Goal: Task Accomplishment & Management: Use online tool/utility

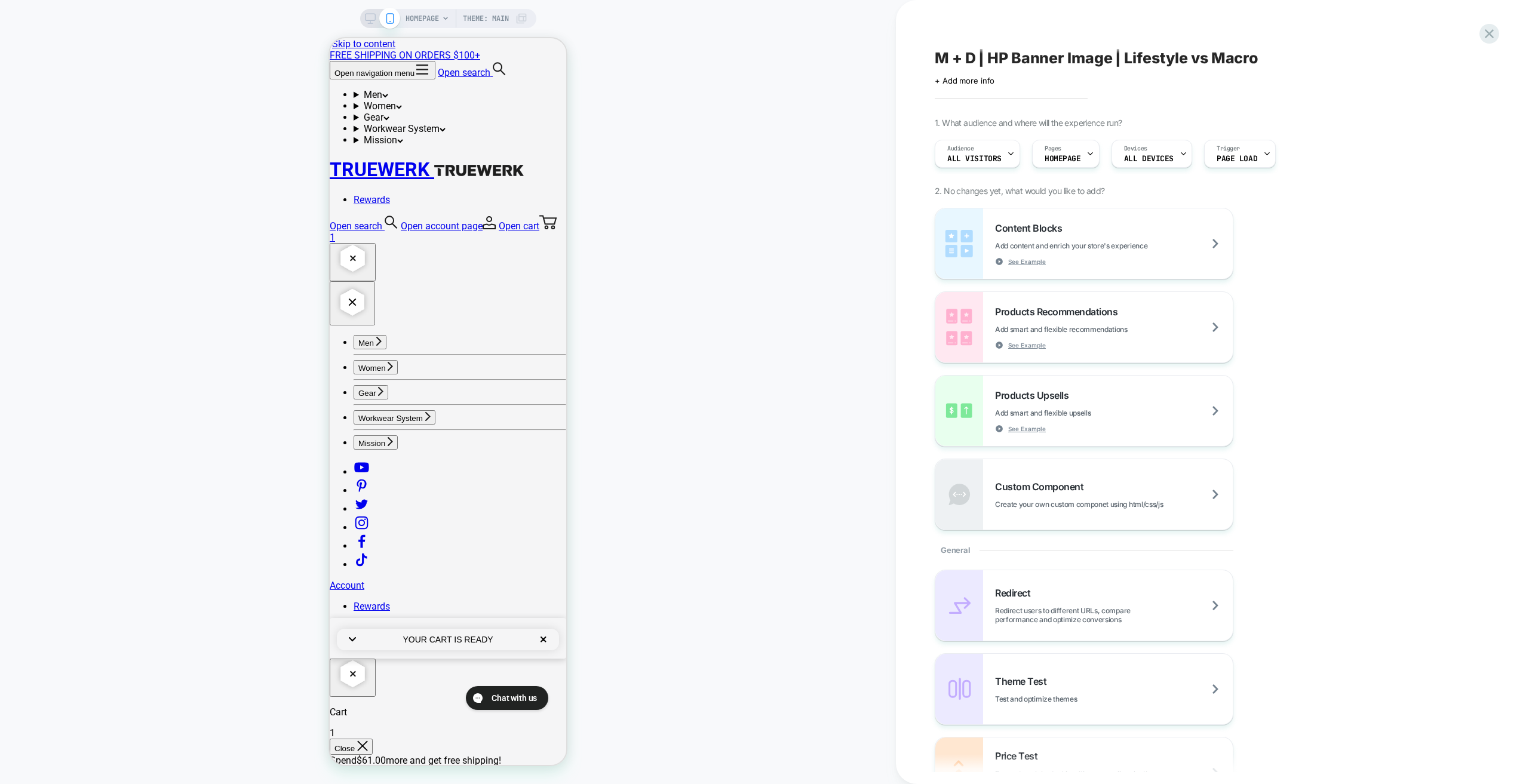
click at [111, 419] on div "HOMEPAGE Theme: MAIN" at bounding box center [448, 392] width 896 height 760
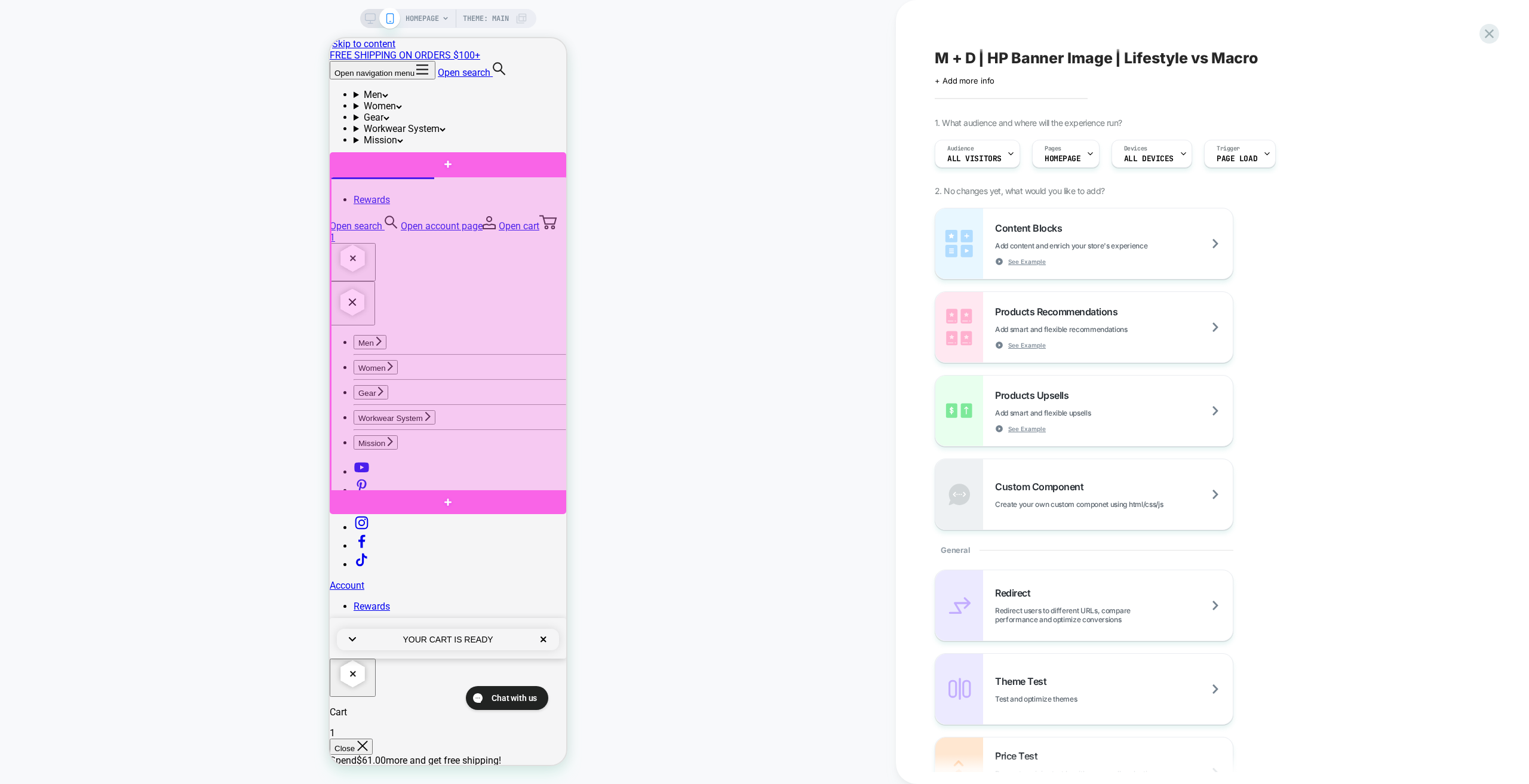
click at [544, 189] on div at bounding box center [449, 334] width 236 height 315
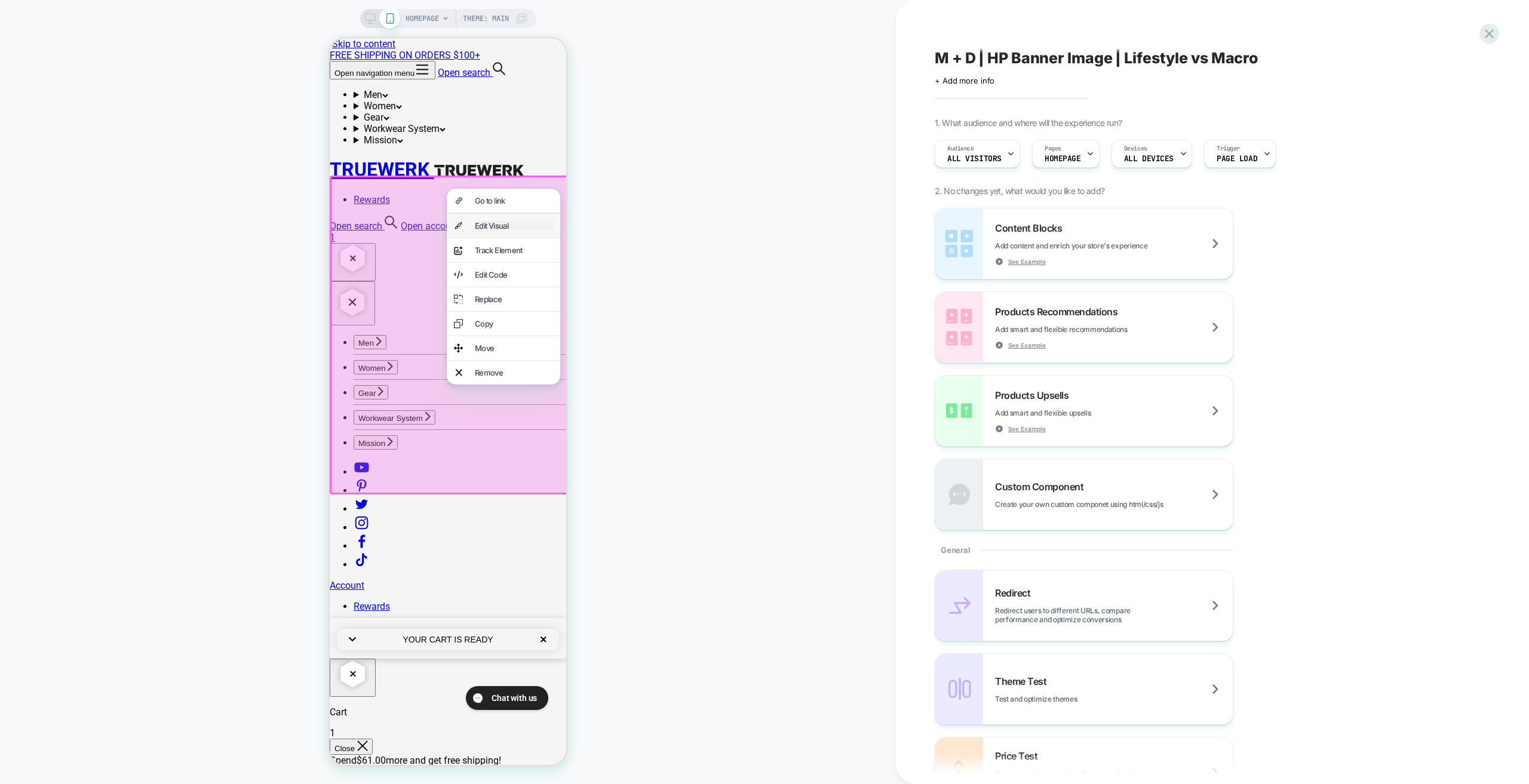
click at [505, 230] on div "Edit Visual" at bounding box center [514, 226] width 78 height 9
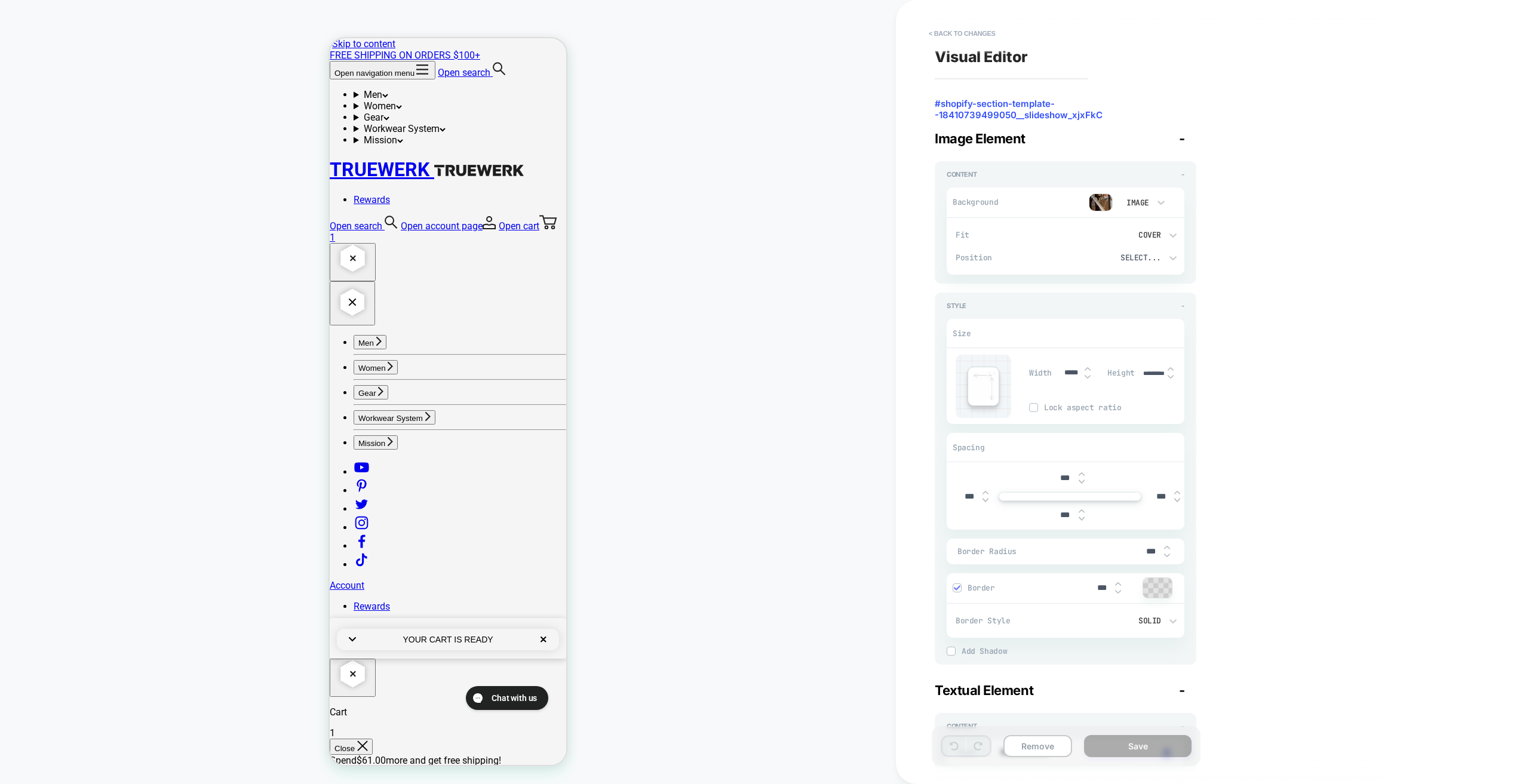
click at [1129, 201] on div "Image" at bounding box center [1136, 202] width 25 height 10
click at [1096, 198] on div at bounding box center [764, 392] width 1529 height 784
click at [1101, 206] on img at bounding box center [1101, 202] width 24 height 18
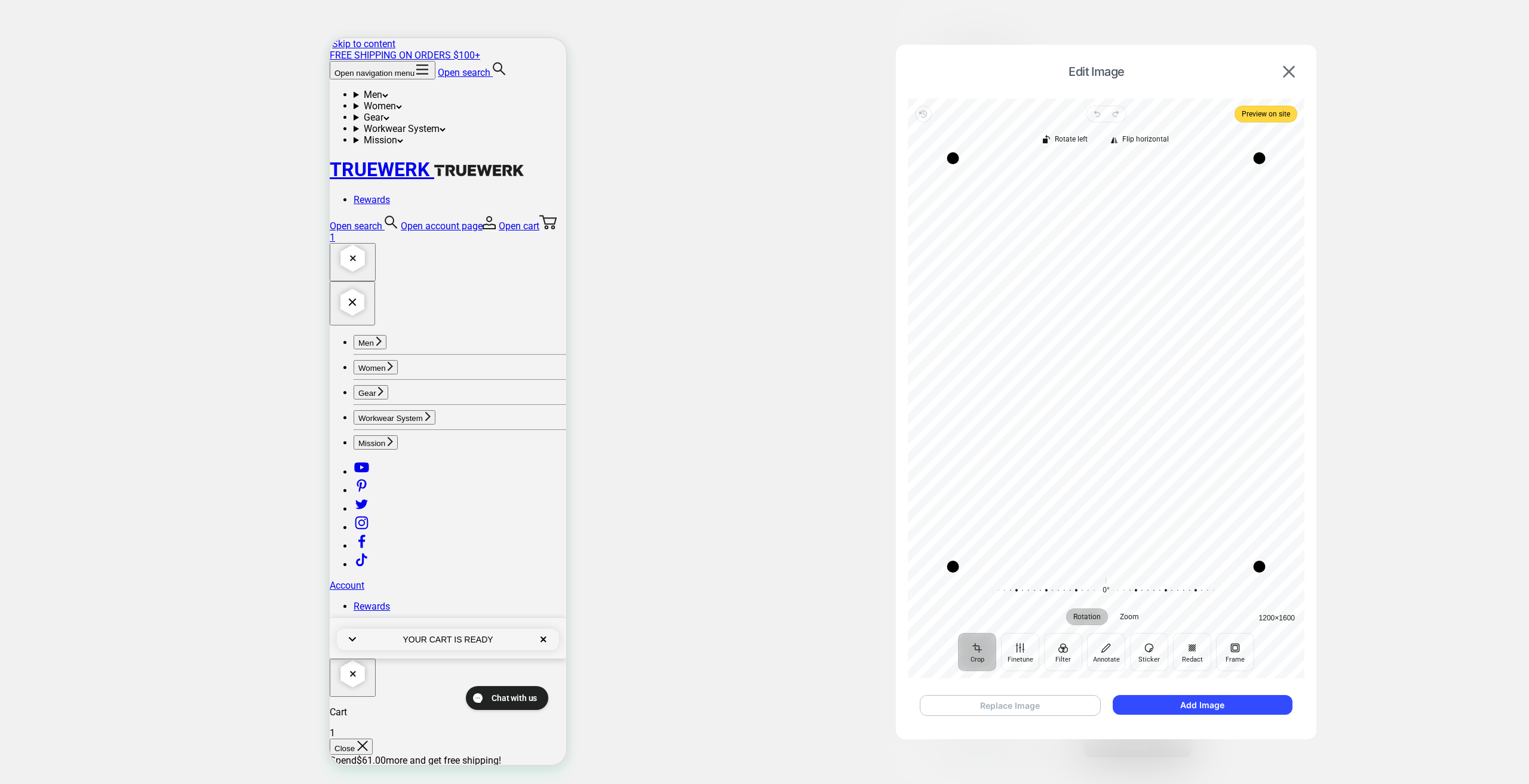
click at [1044, 705] on button "Replace Image" at bounding box center [1010, 705] width 181 height 21
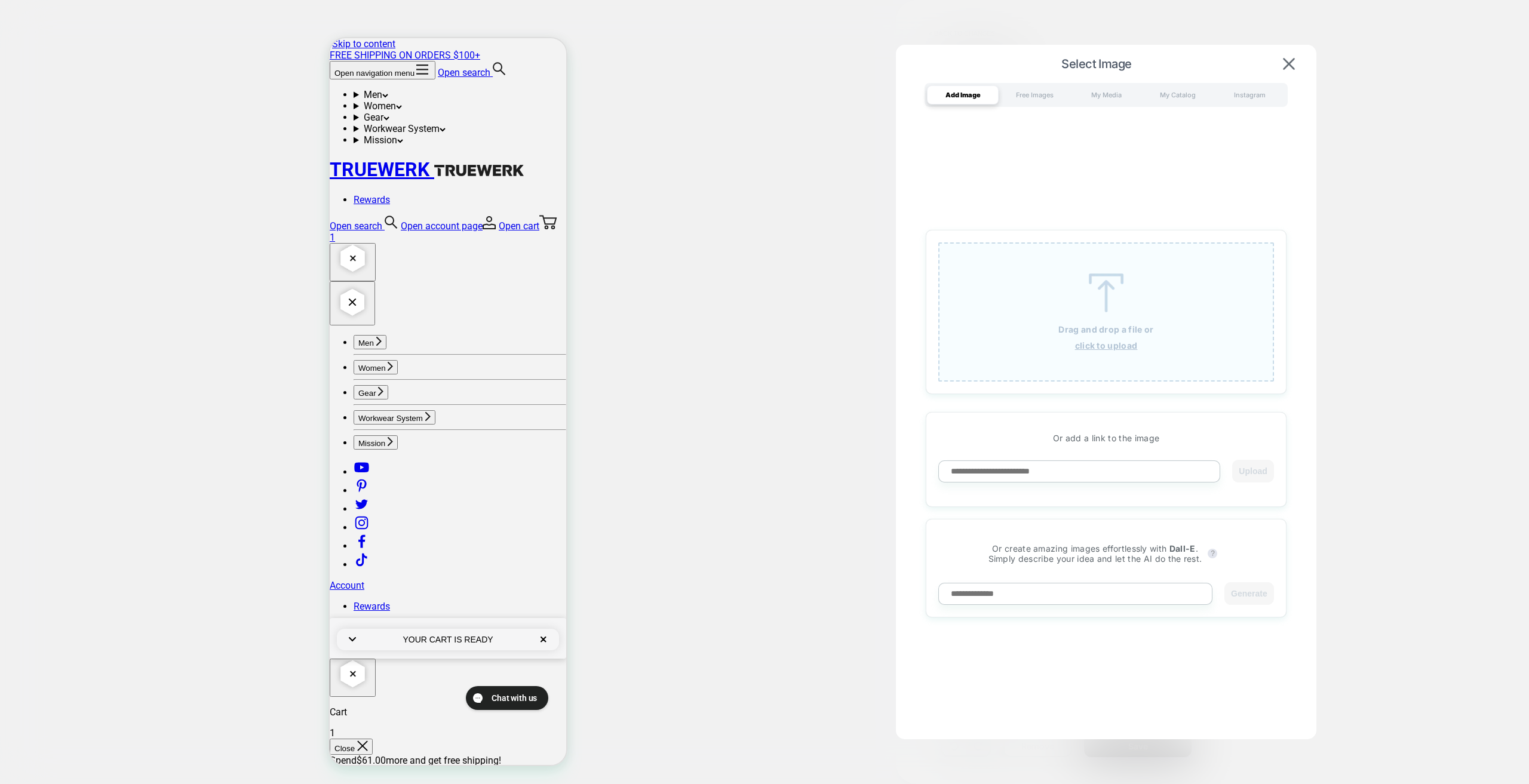
click at [1013, 284] on div "Drag and drop a file or click to upload" at bounding box center [1106, 312] width 336 height 139
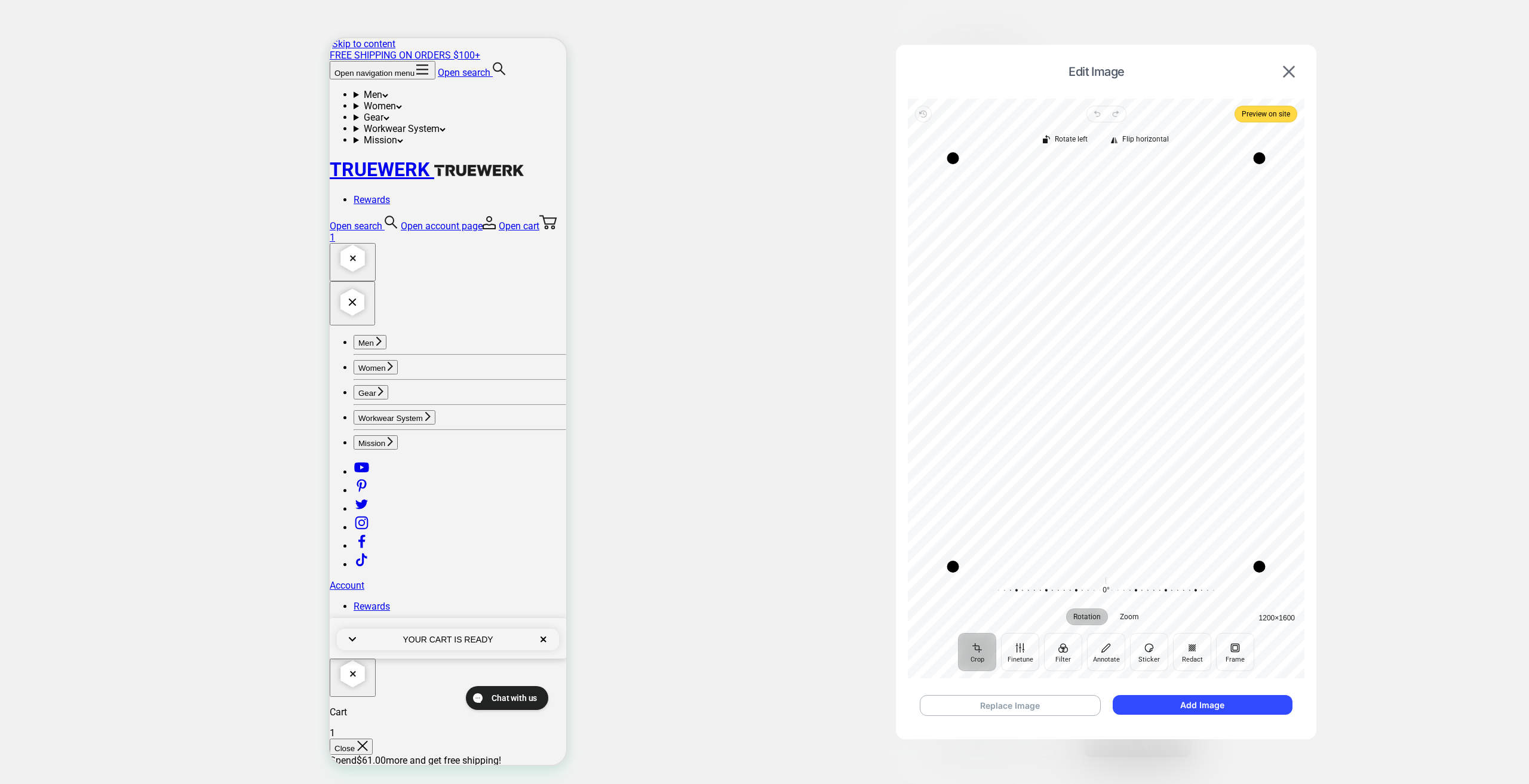
drag, startPoint x: 1105, startPoint y: 358, endPoint x: 1246, endPoint y: 382, distance: 143.0
click at [1247, 382] on div "Recenter" at bounding box center [1106, 362] width 377 height 408
click at [209, 611] on div at bounding box center [764, 392] width 1529 height 784
click at [1268, 110] on span "Preview on site" at bounding box center [1266, 114] width 48 height 15
click at [1052, 707] on button "Replace Image" at bounding box center [1010, 705] width 181 height 21
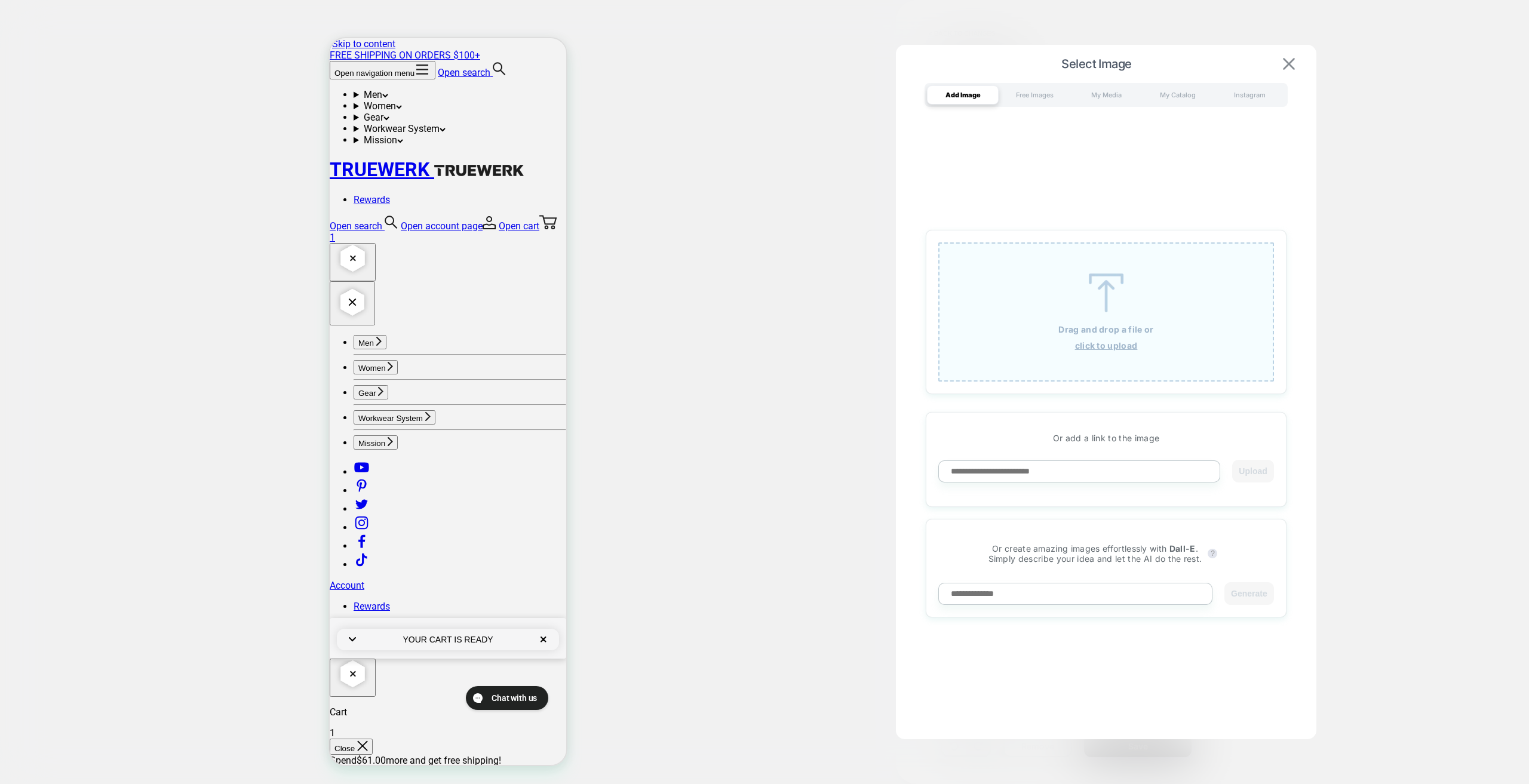
click at [1293, 59] on img at bounding box center [1289, 64] width 12 height 12
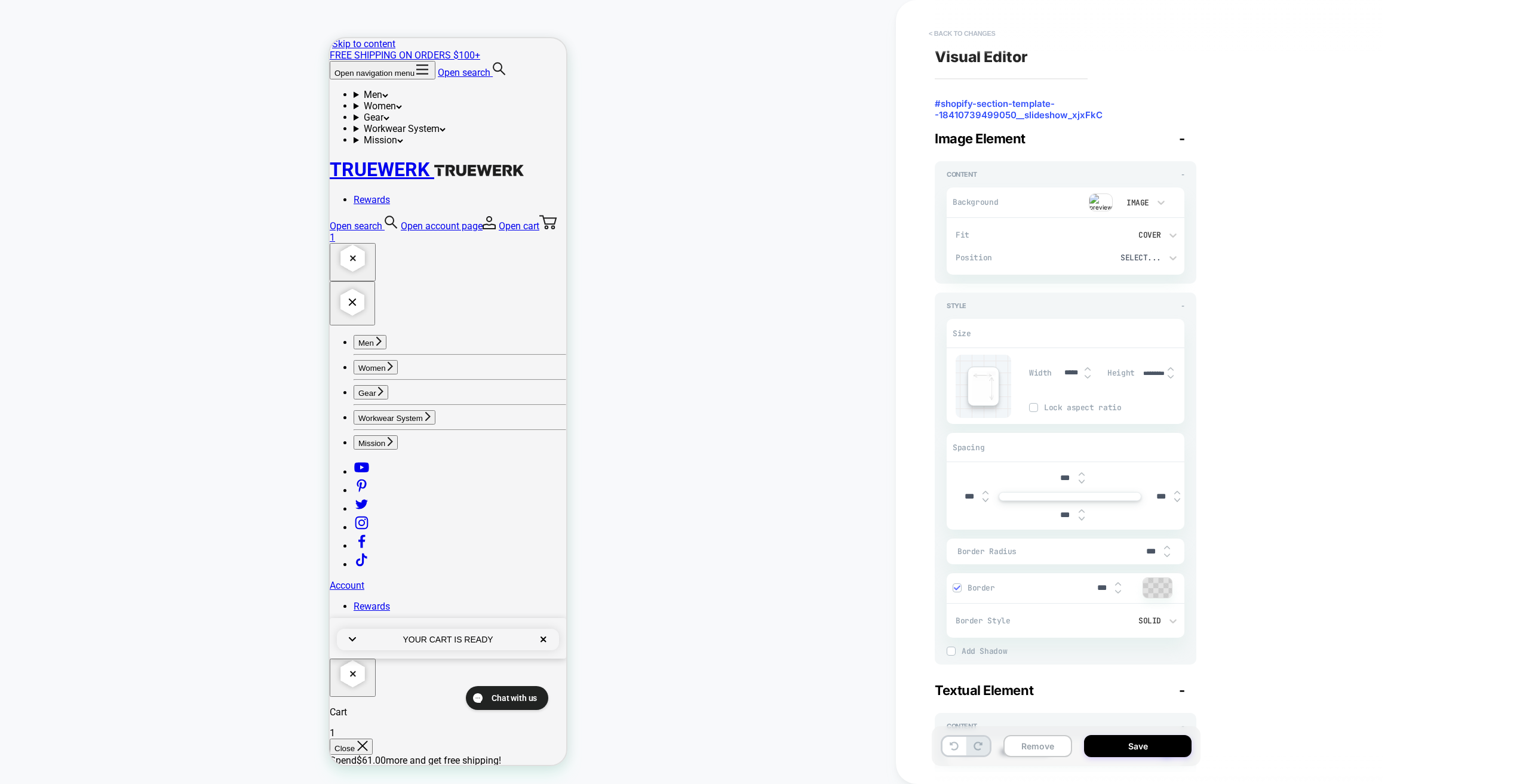
click at [959, 32] on button "< Back to changes" at bounding box center [962, 33] width 79 height 19
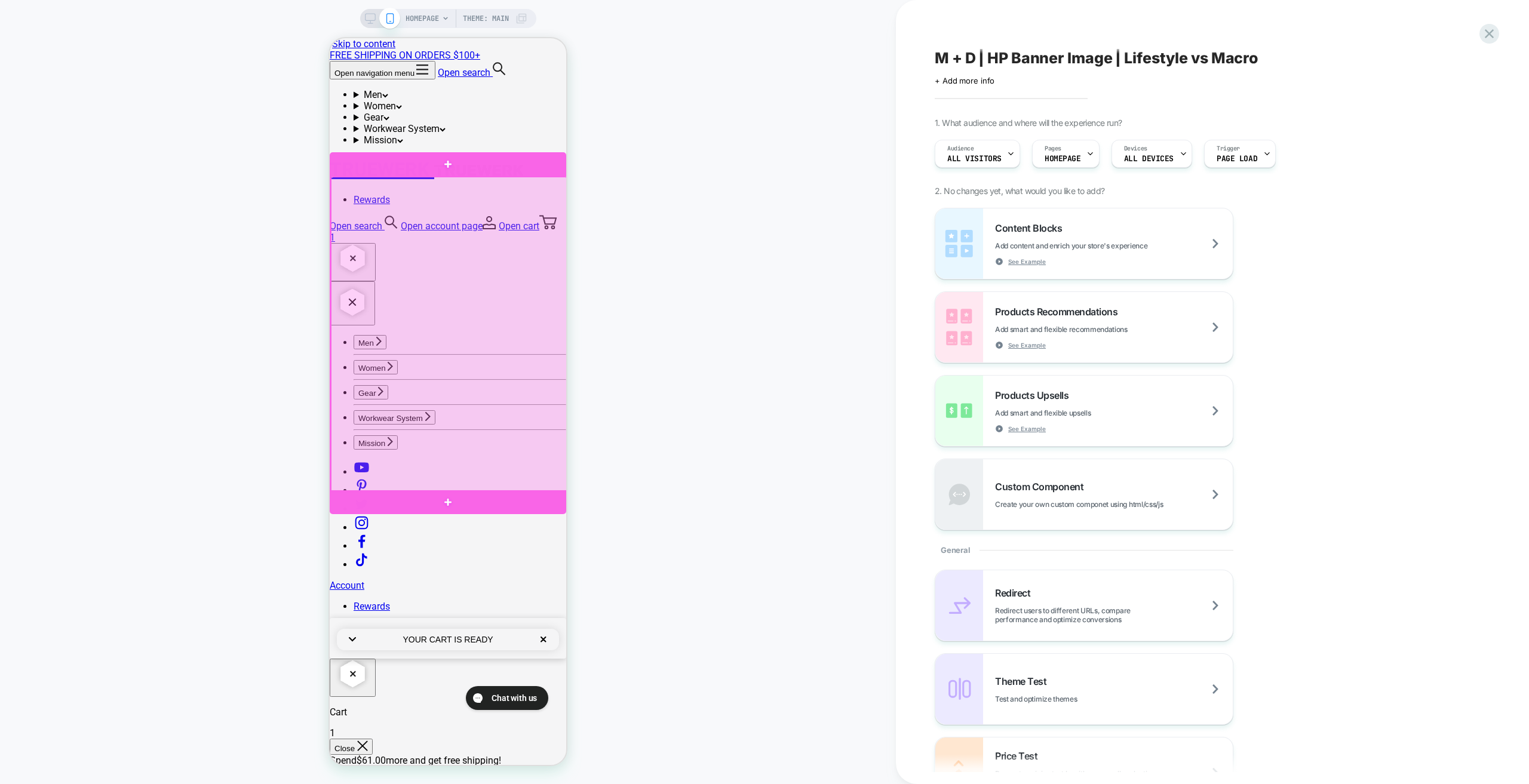
click at [520, 207] on div at bounding box center [449, 334] width 236 height 315
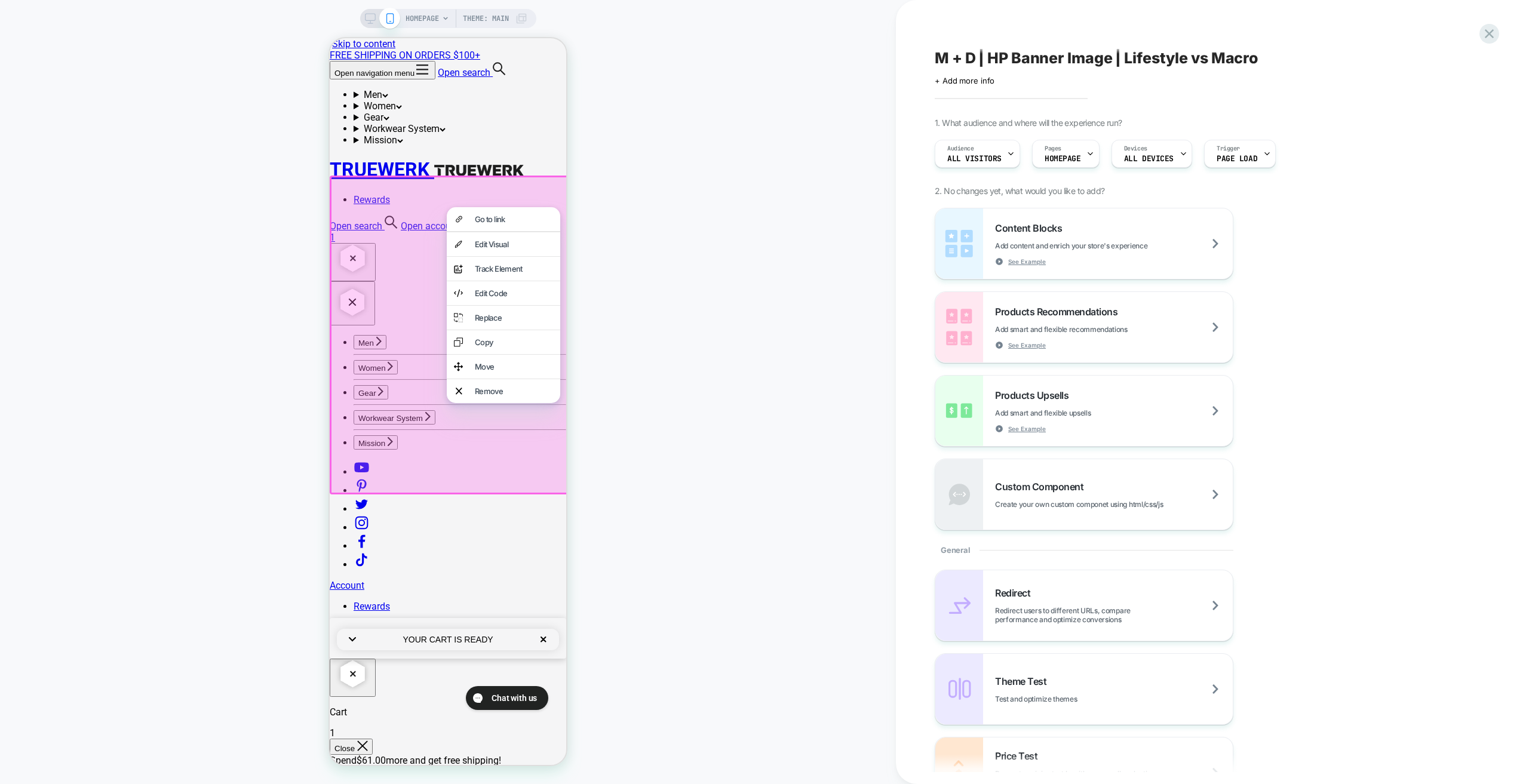
click at [514, 249] on div "Edit Visual" at bounding box center [514, 244] width 78 height 9
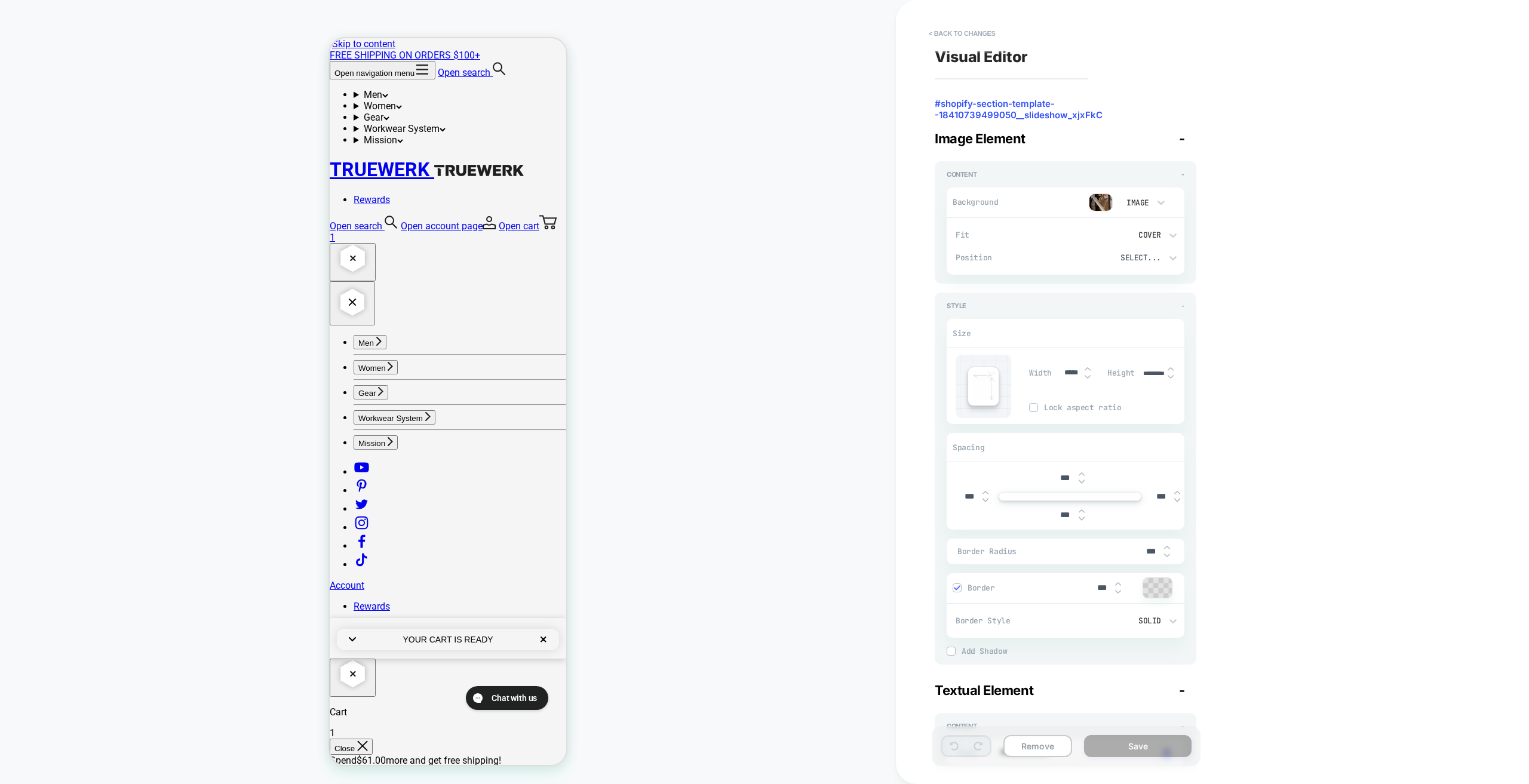
click at [1099, 204] on img at bounding box center [1101, 202] width 24 height 18
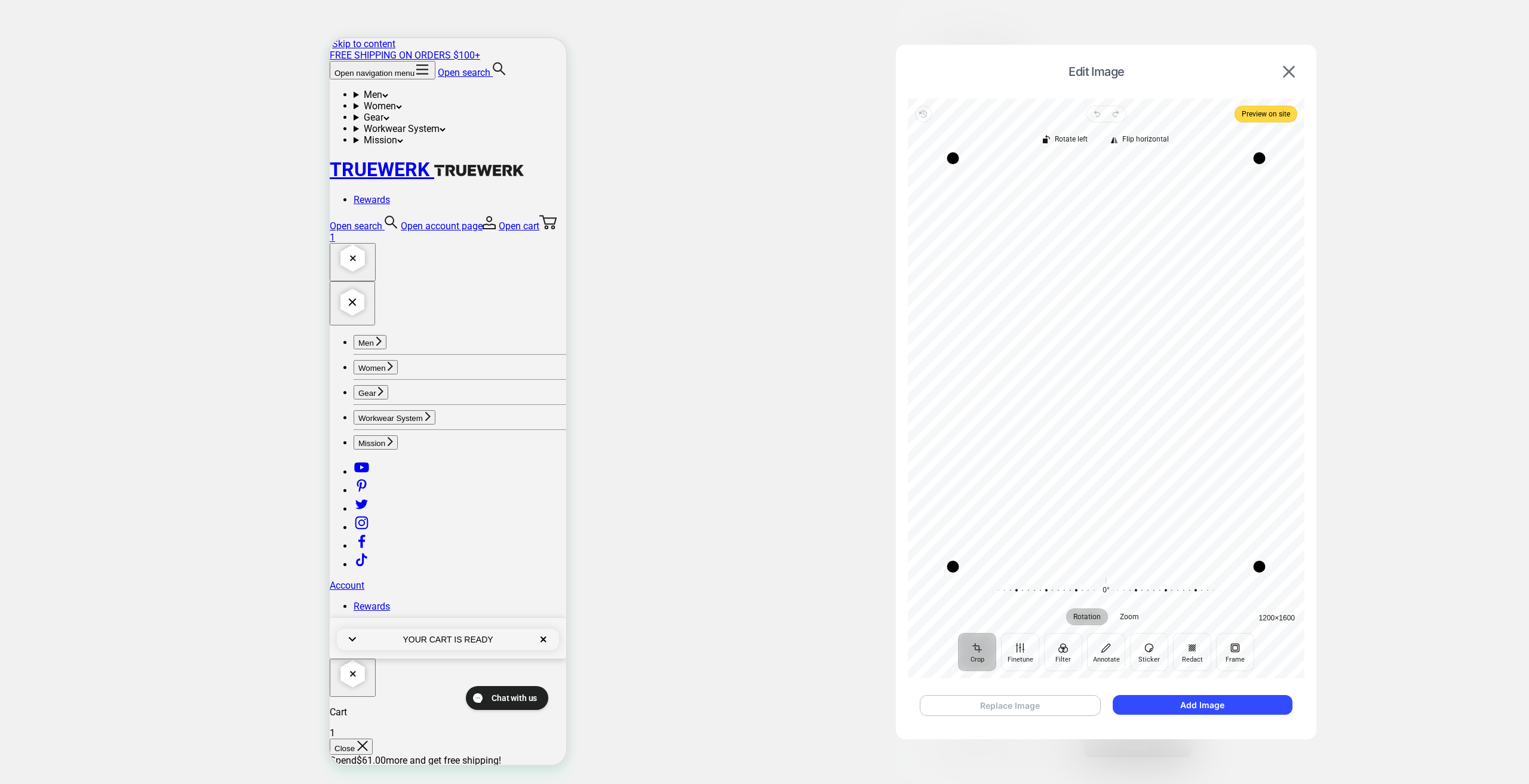
click at [1041, 703] on button "Replace Image" at bounding box center [1010, 705] width 181 height 21
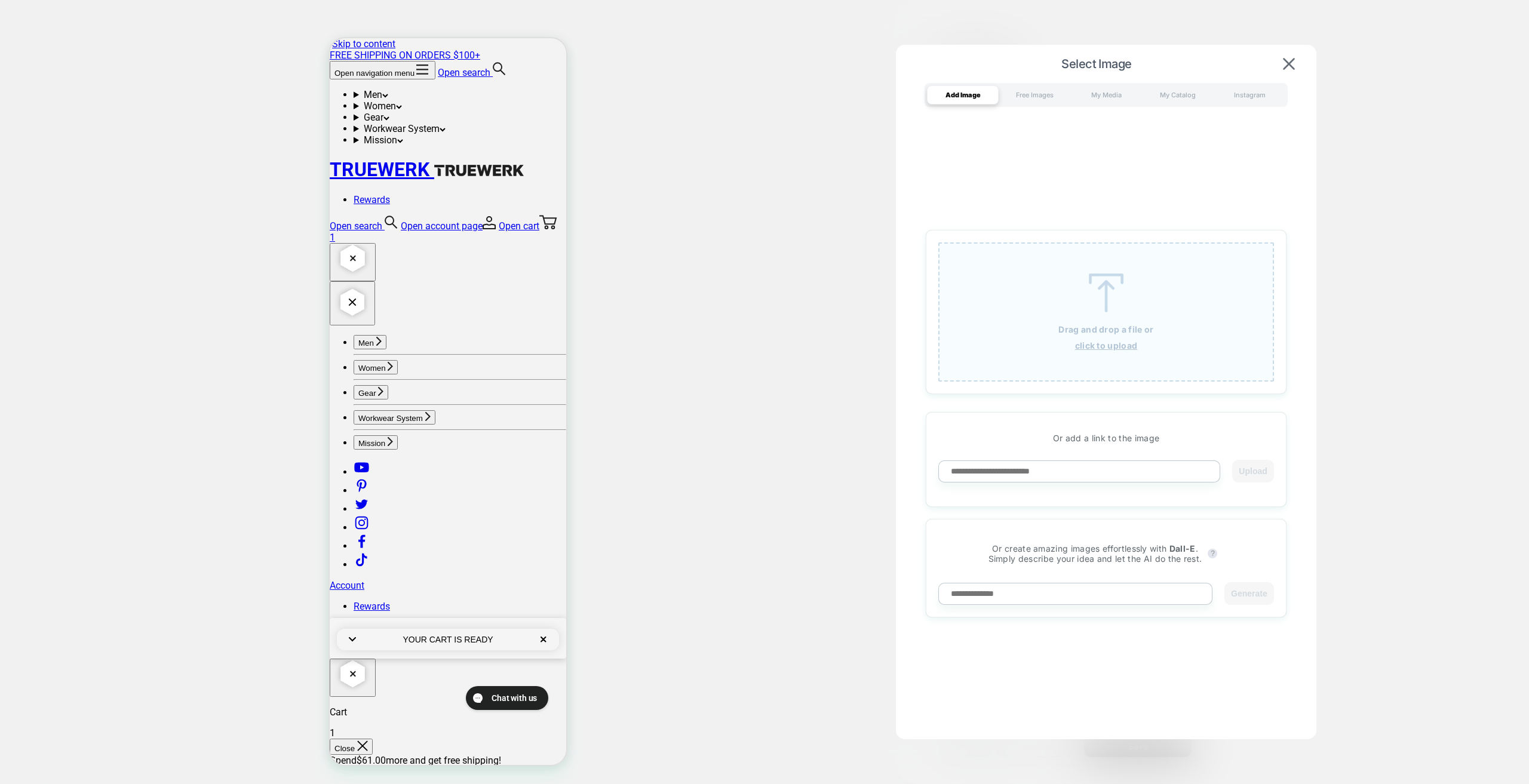
click at [1027, 300] on div "Drag and drop a file or click to upload" at bounding box center [1106, 312] width 336 height 139
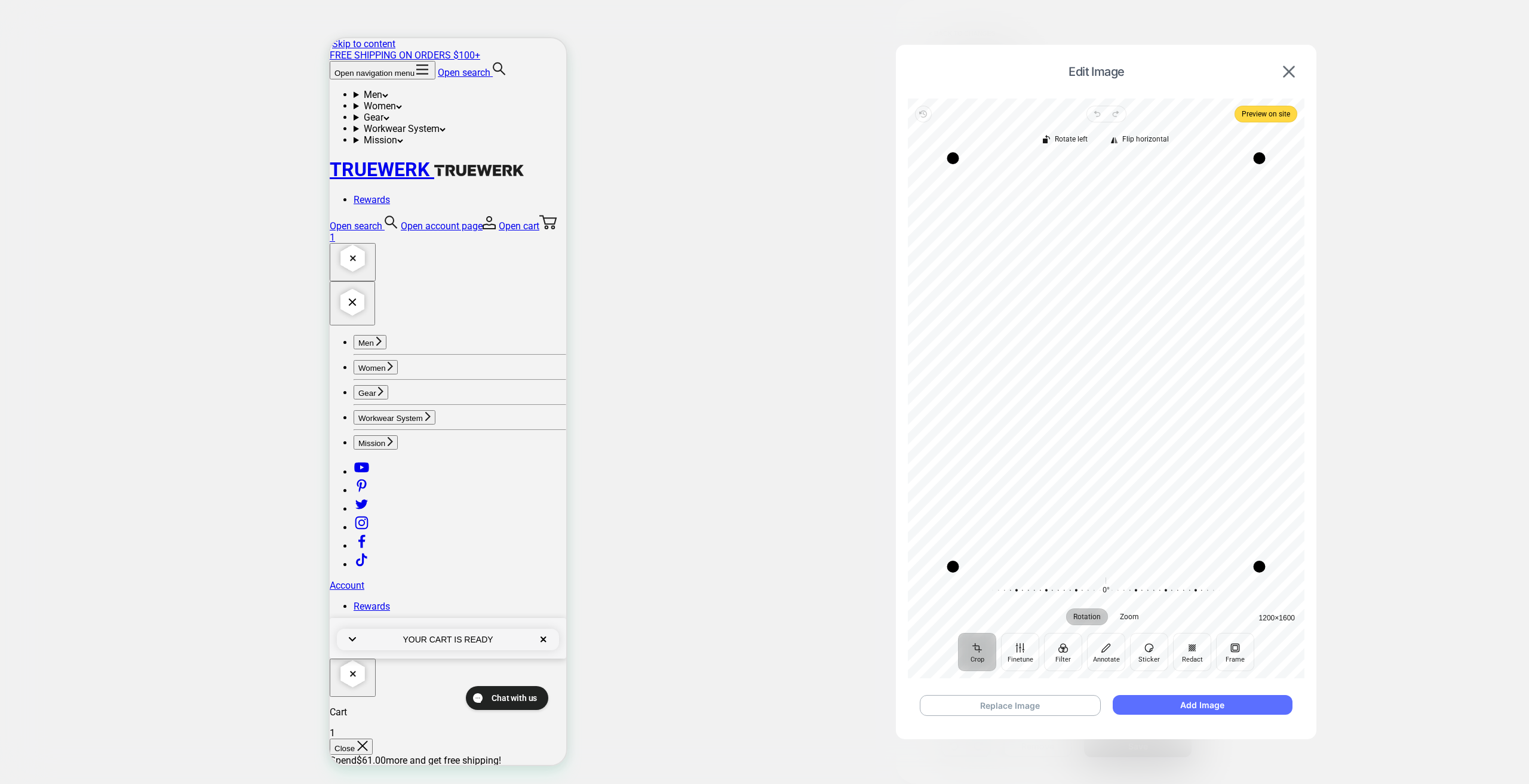
click at [1179, 707] on button "Add Image" at bounding box center [1203, 705] width 180 height 20
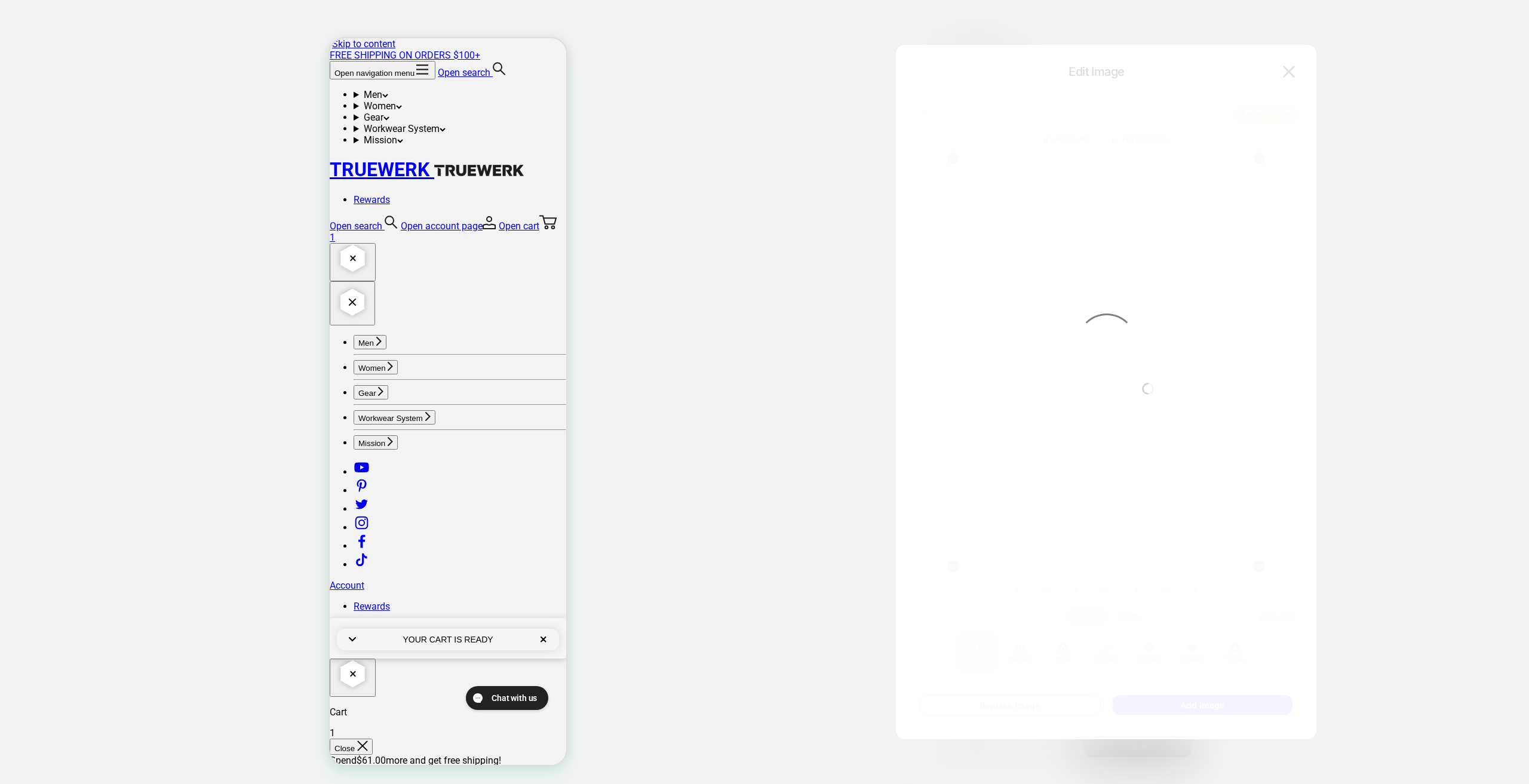
type textarea "*"
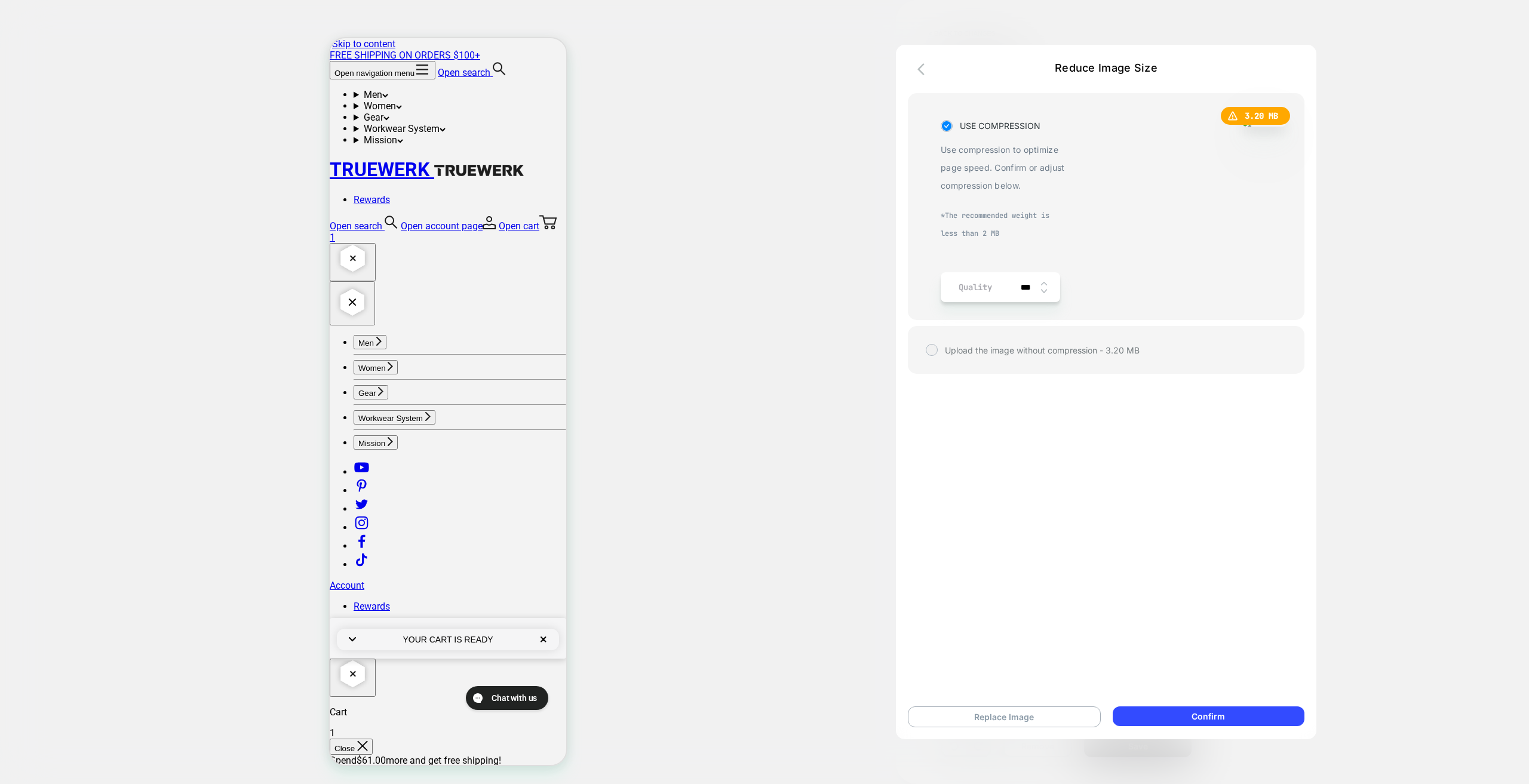
click at [1046, 290] on img at bounding box center [1044, 291] width 6 height 5
click at [1043, 281] on img at bounding box center [1044, 283] width 6 height 3
click at [1048, 290] on div "***" at bounding box center [1033, 287] width 37 height 30
click at [1044, 292] on img at bounding box center [1044, 291] width 6 height 5
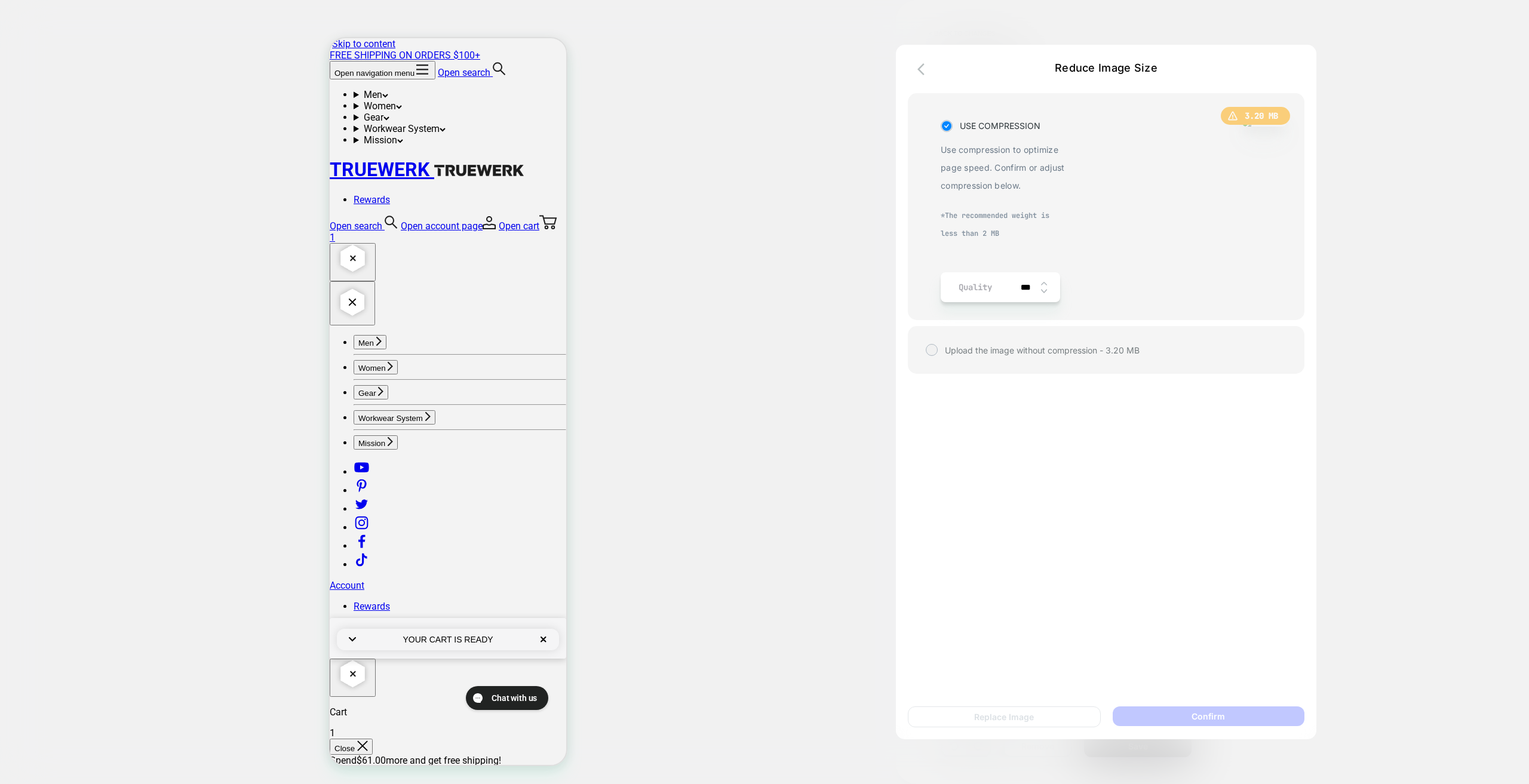
click at [1044, 292] on img at bounding box center [1044, 291] width 6 height 5
click at [1046, 283] on img at bounding box center [1044, 283] width 6 height 5
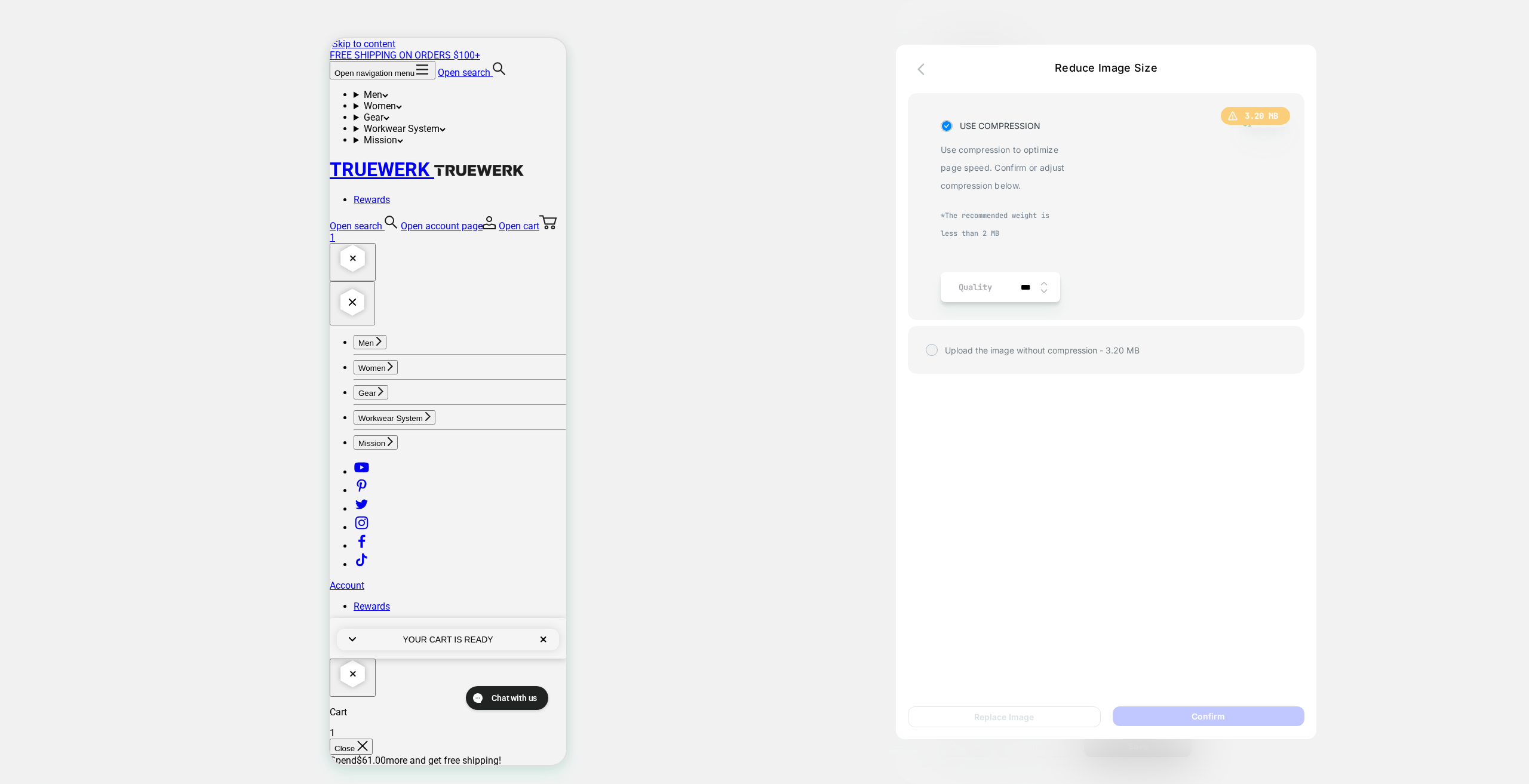
click at [1046, 283] on img at bounding box center [1044, 283] width 6 height 5
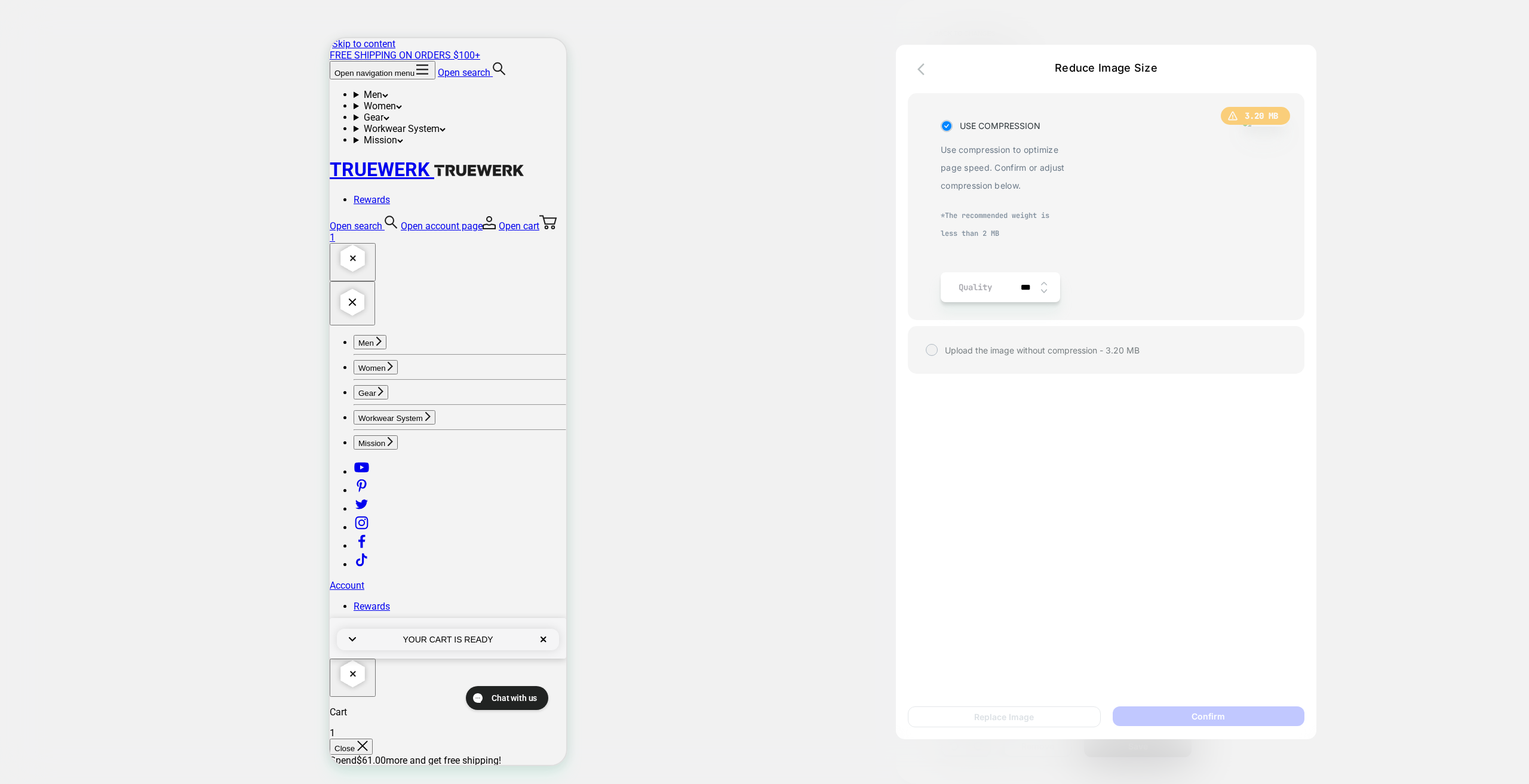
click at [1046, 283] on img at bounding box center [1044, 283] width 6 height 5
type input "***"
click at [919, 69] on icon "button" at bounding box center [921, 69] width 7 height 12
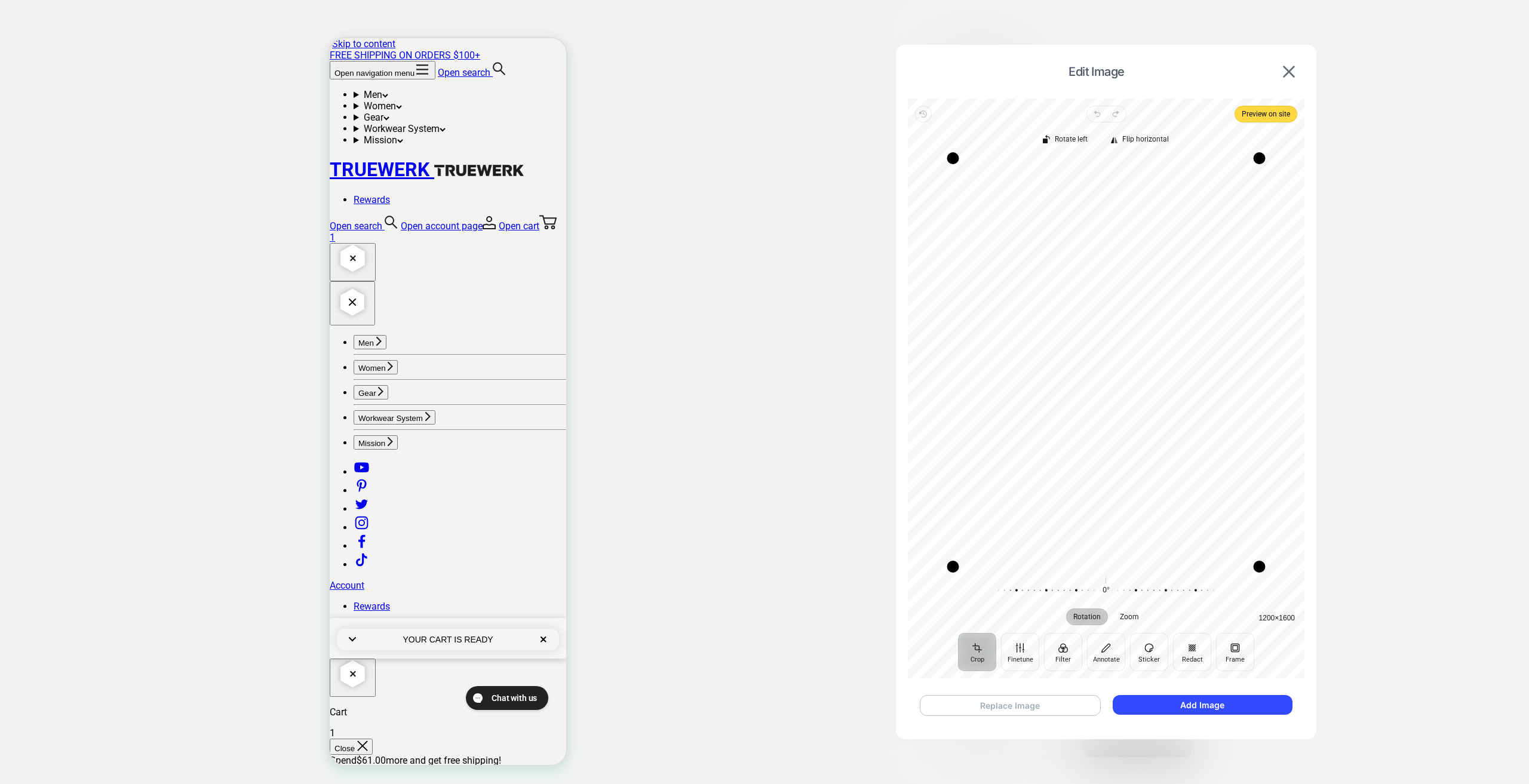
click at [1029, 702] on button "Replace Image" at bounding box center [1010, 705] width 181 height 21
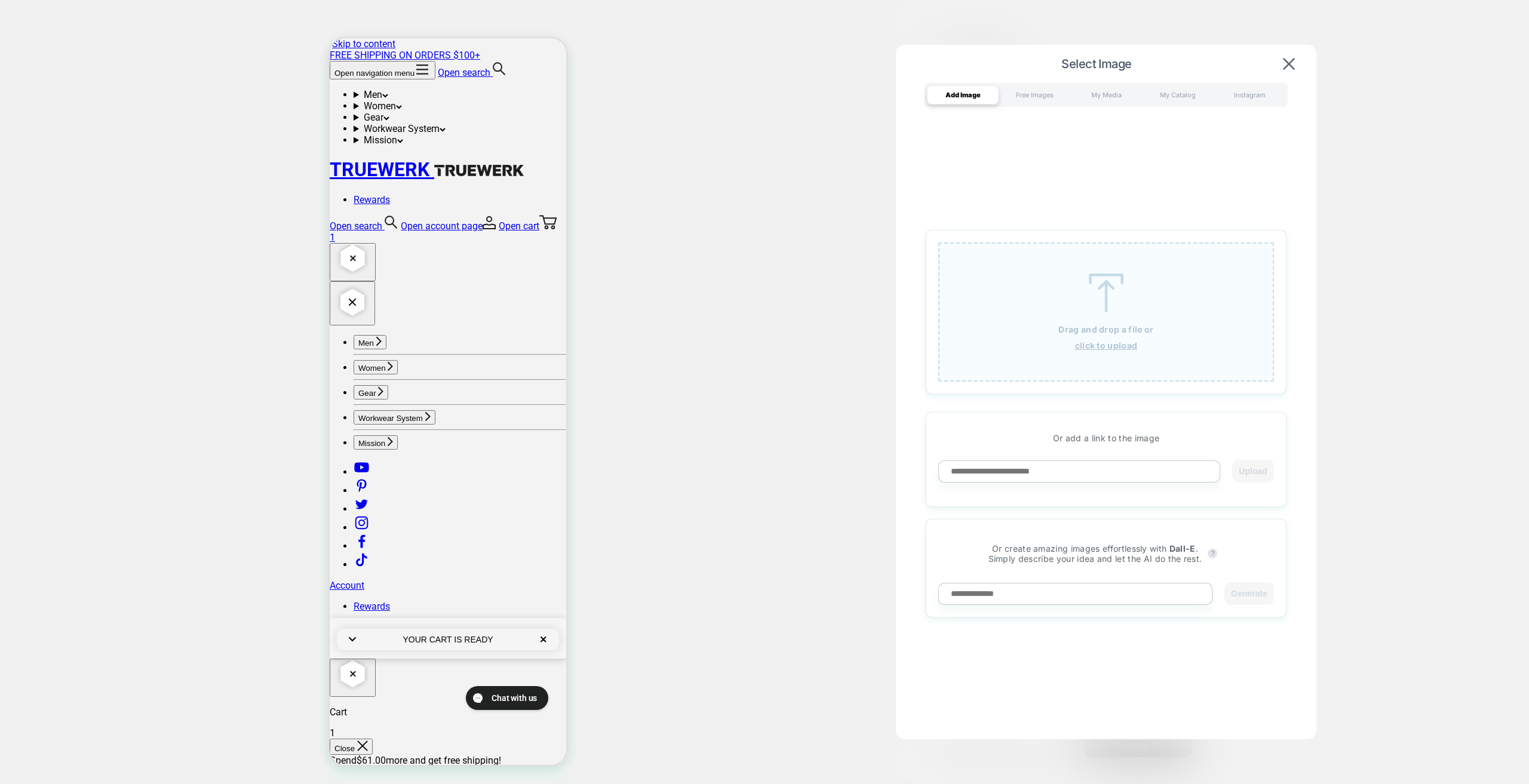
click at [1058, 284] on div "Drag and drop a file or click to upload" at bounding box center [1106, 312] width 336 height 139
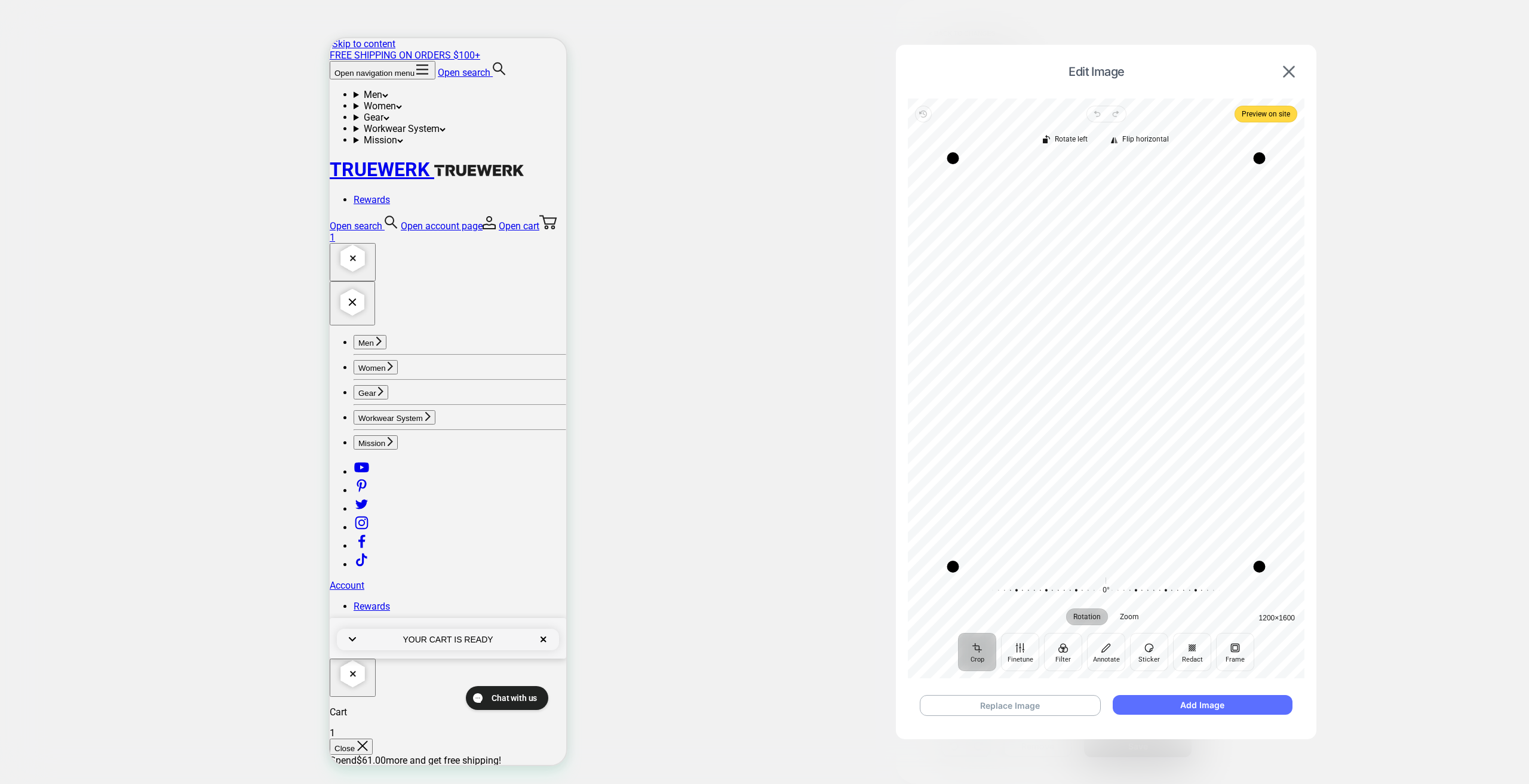
click at [1185, 710] on button "Add Image" at bounding box center [1203, 705] width 180 height 20
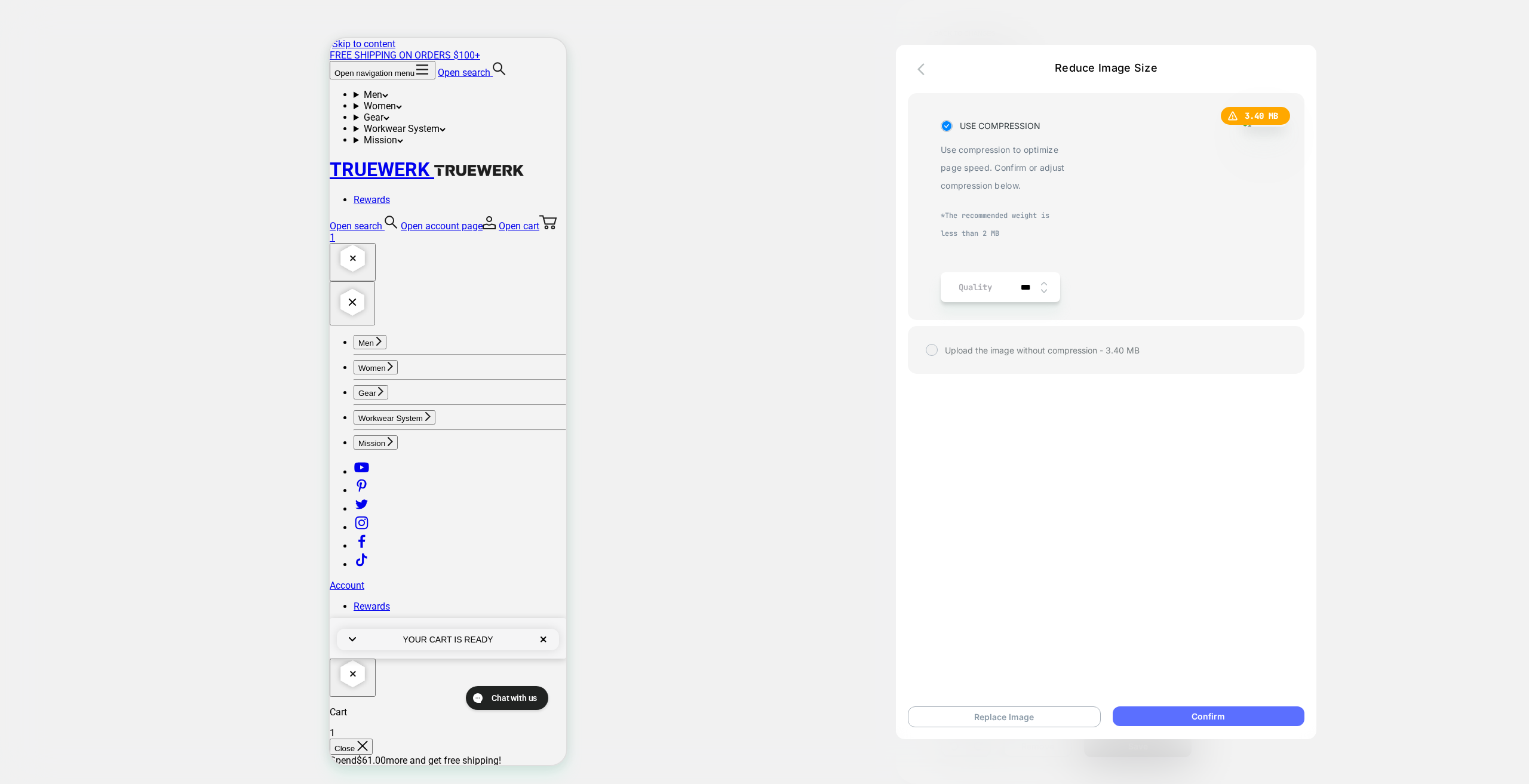
click at [1195, 718] on button "Confirm" at bounding box center [1209, 717] width 192 height 20
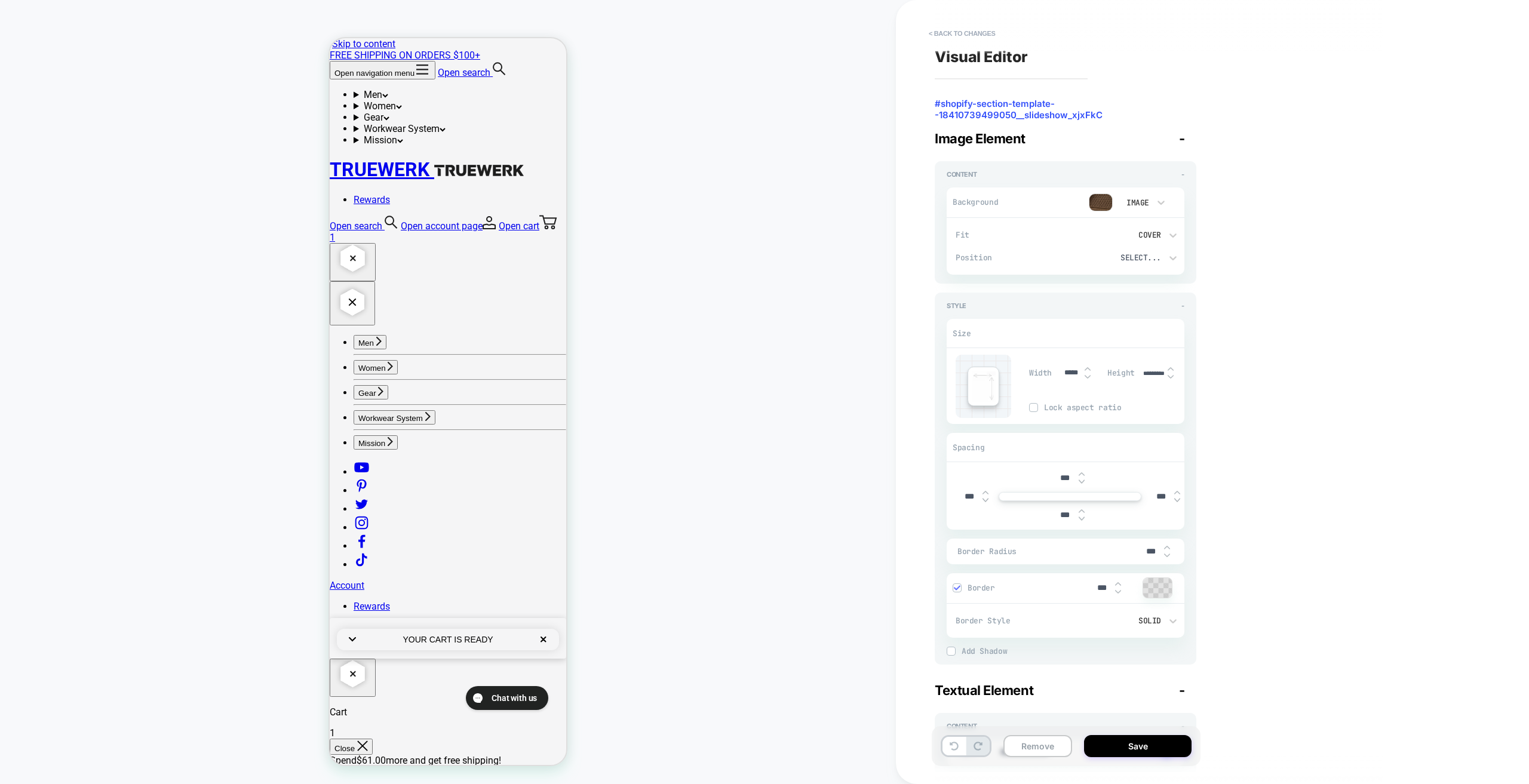
click at [658, 314] on div "HOMEPAGE Theme: MAIN" at bounding box center [448, 392] width 896 height 760
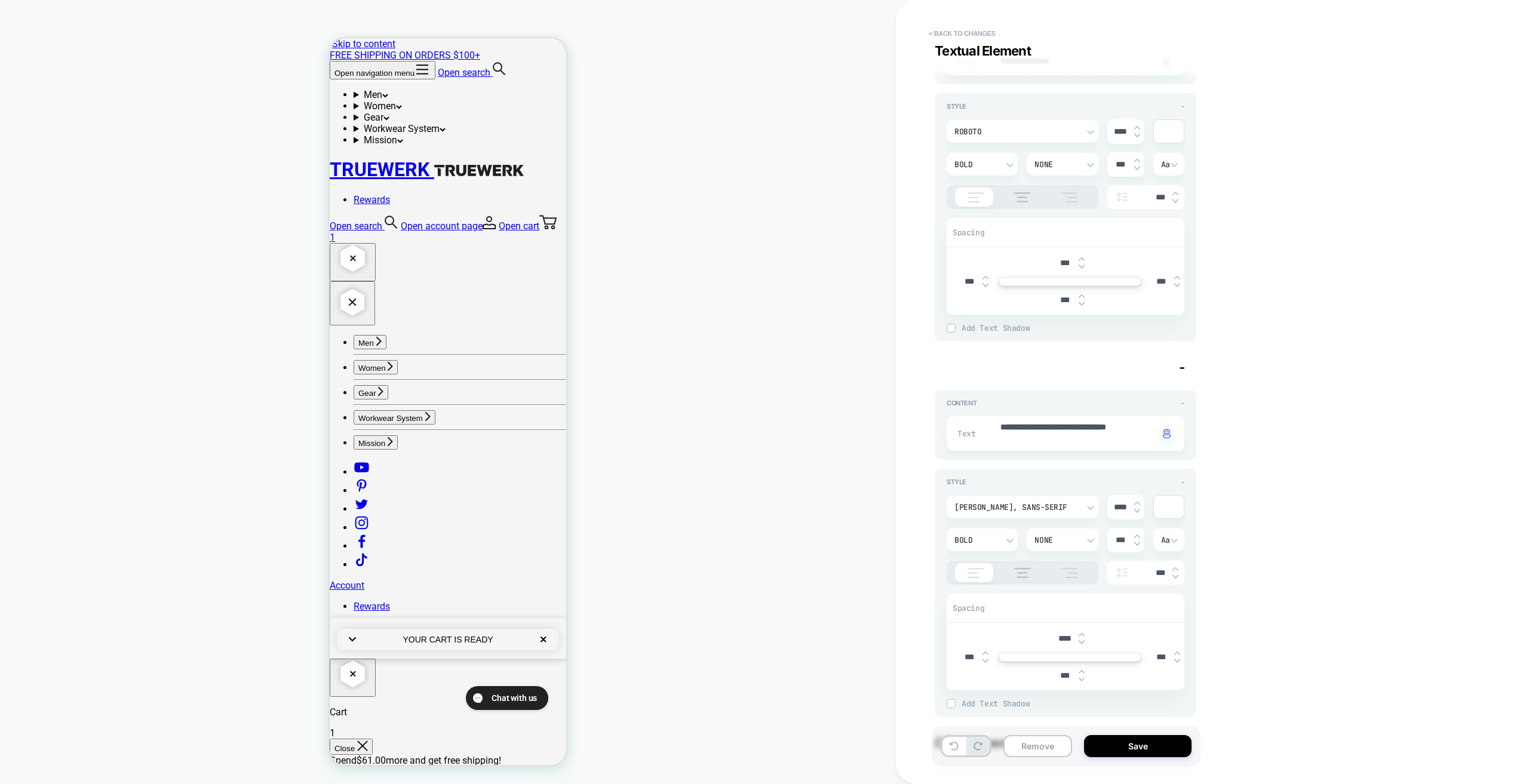
scroll to position [717, 0]
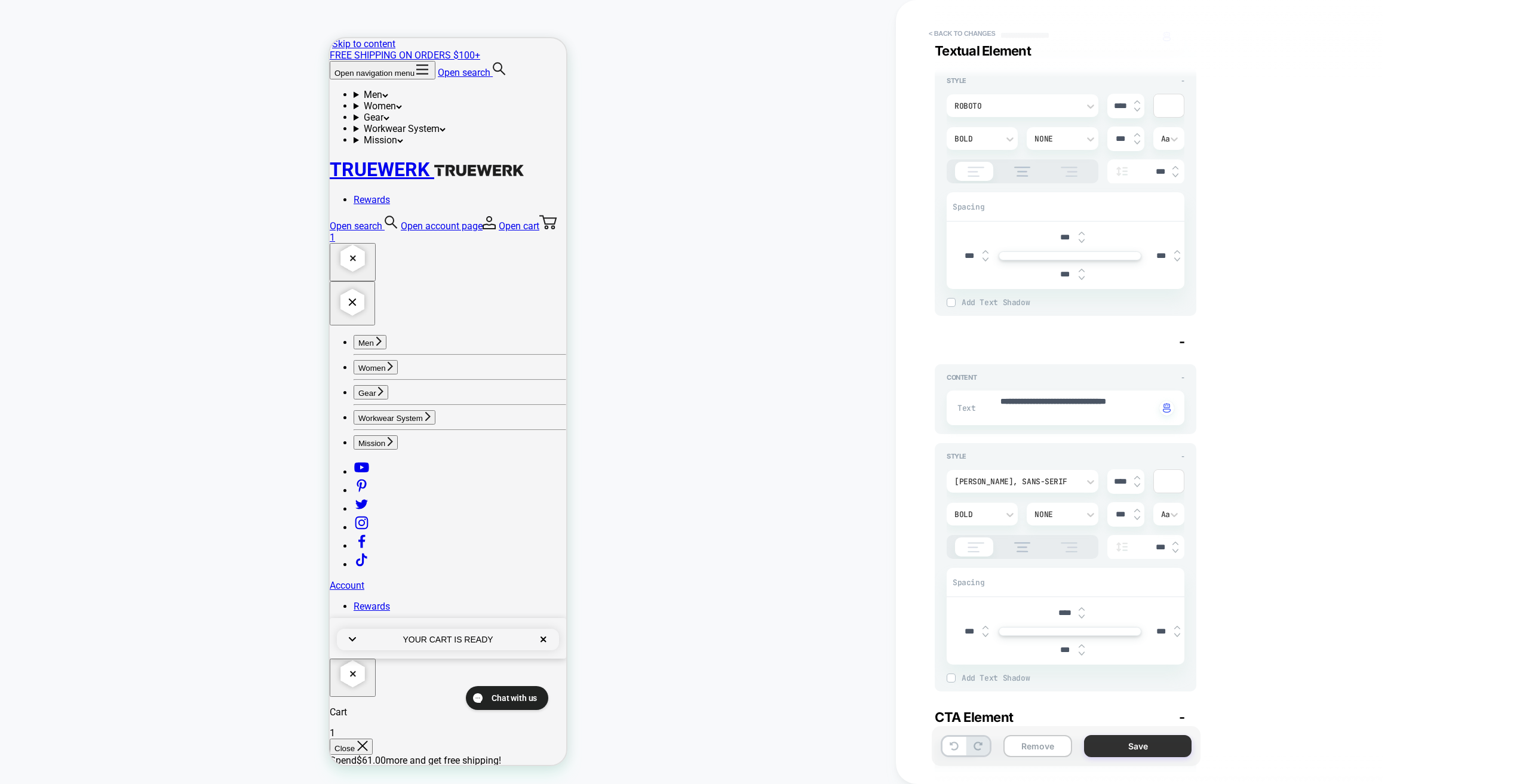
click at [1148, 744] on button "Save" at bounding box center [1138, 746] width 107 height 22
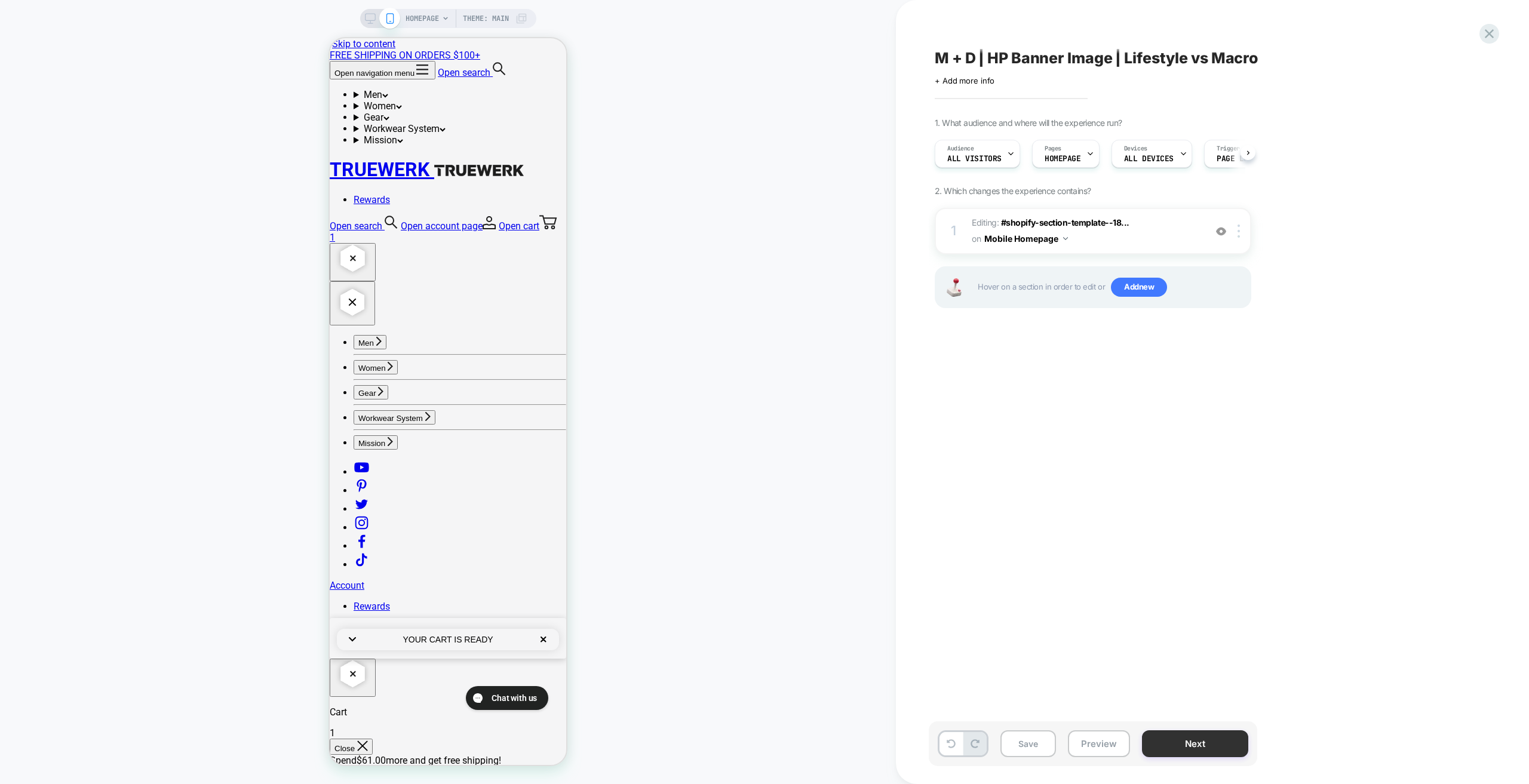
scroll to position [0, 1]
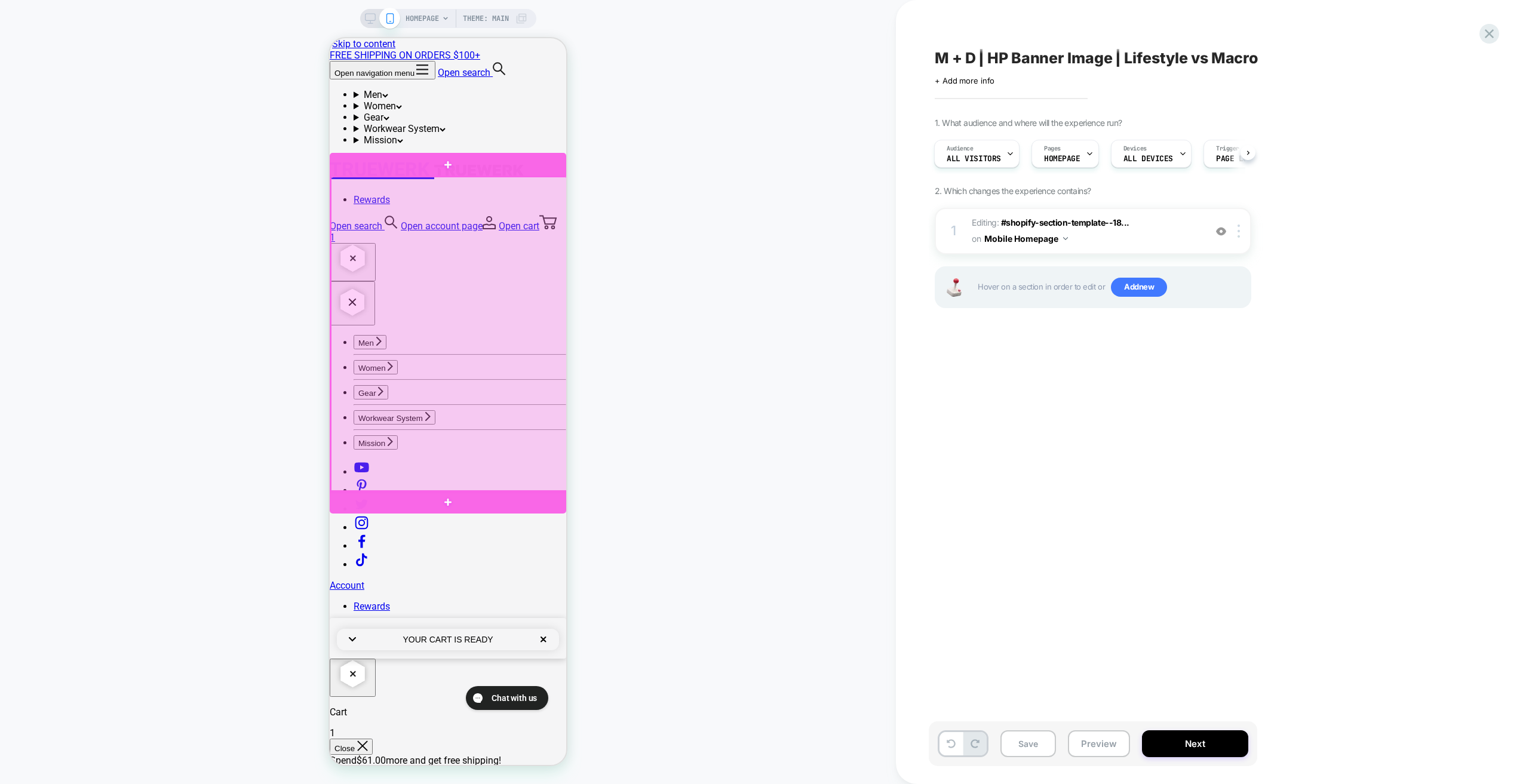
click at [519, 196] on div at bounding box center [449, 334] width 236 height 315
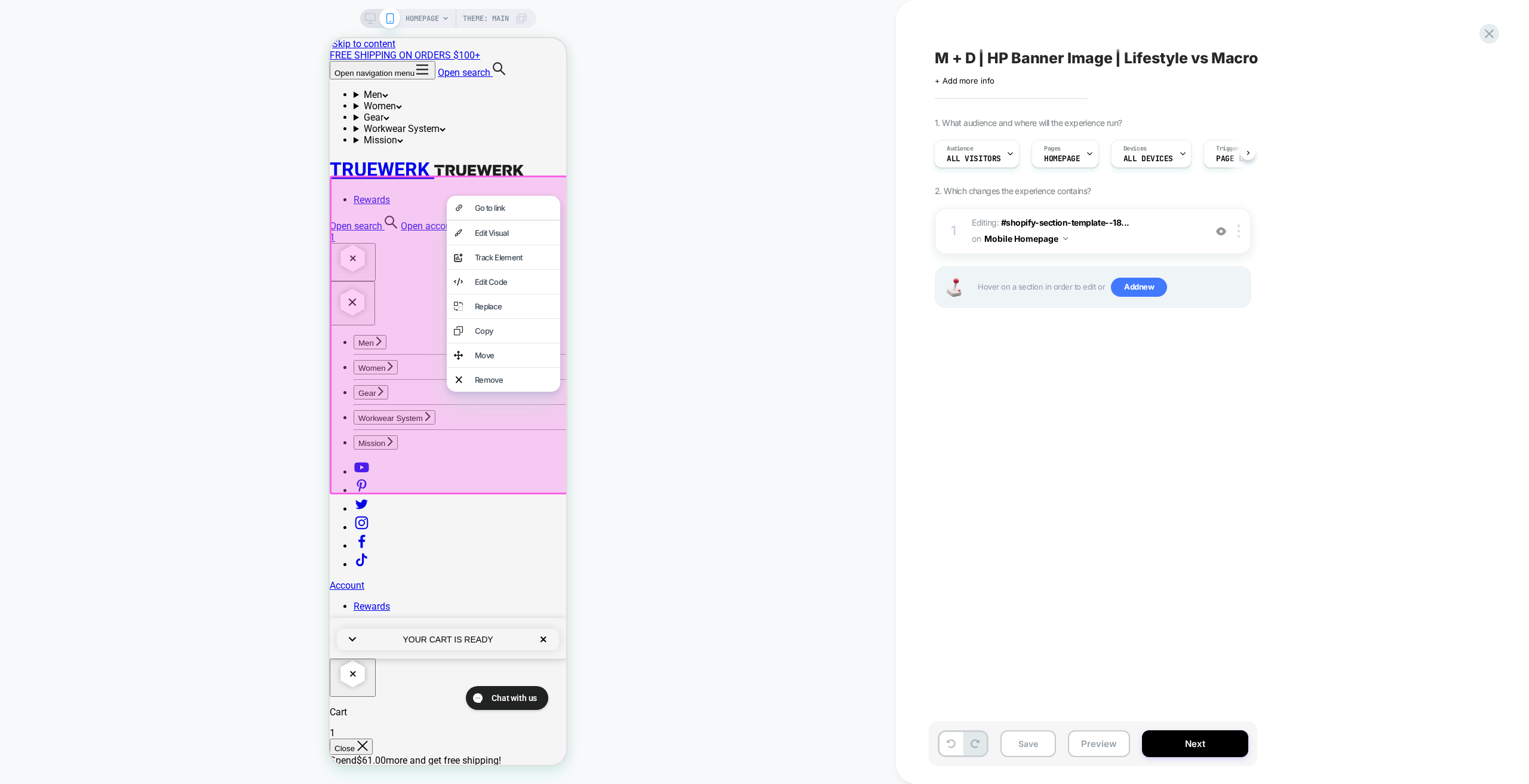
drag, startPoint x: 495, startPoint y: 238, endPoint x: 508, endPoint y: 240, distance: 13.2
click at [496, 238] on div "Edit Visual" at bounding box center [514, 233] width 78 height 9
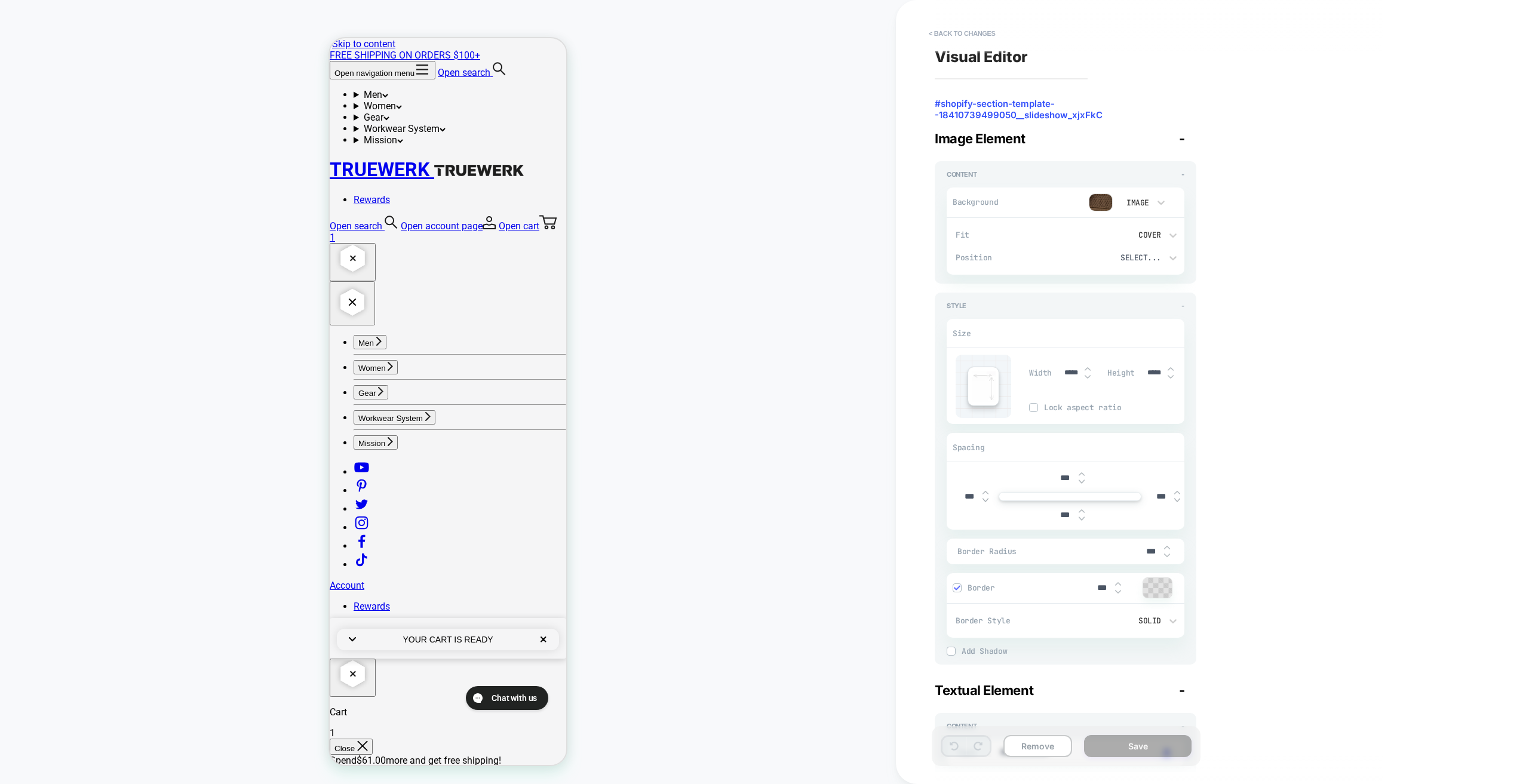
click at [1099, 200] on img at bounding box center [1101, 202] width 24 height 18
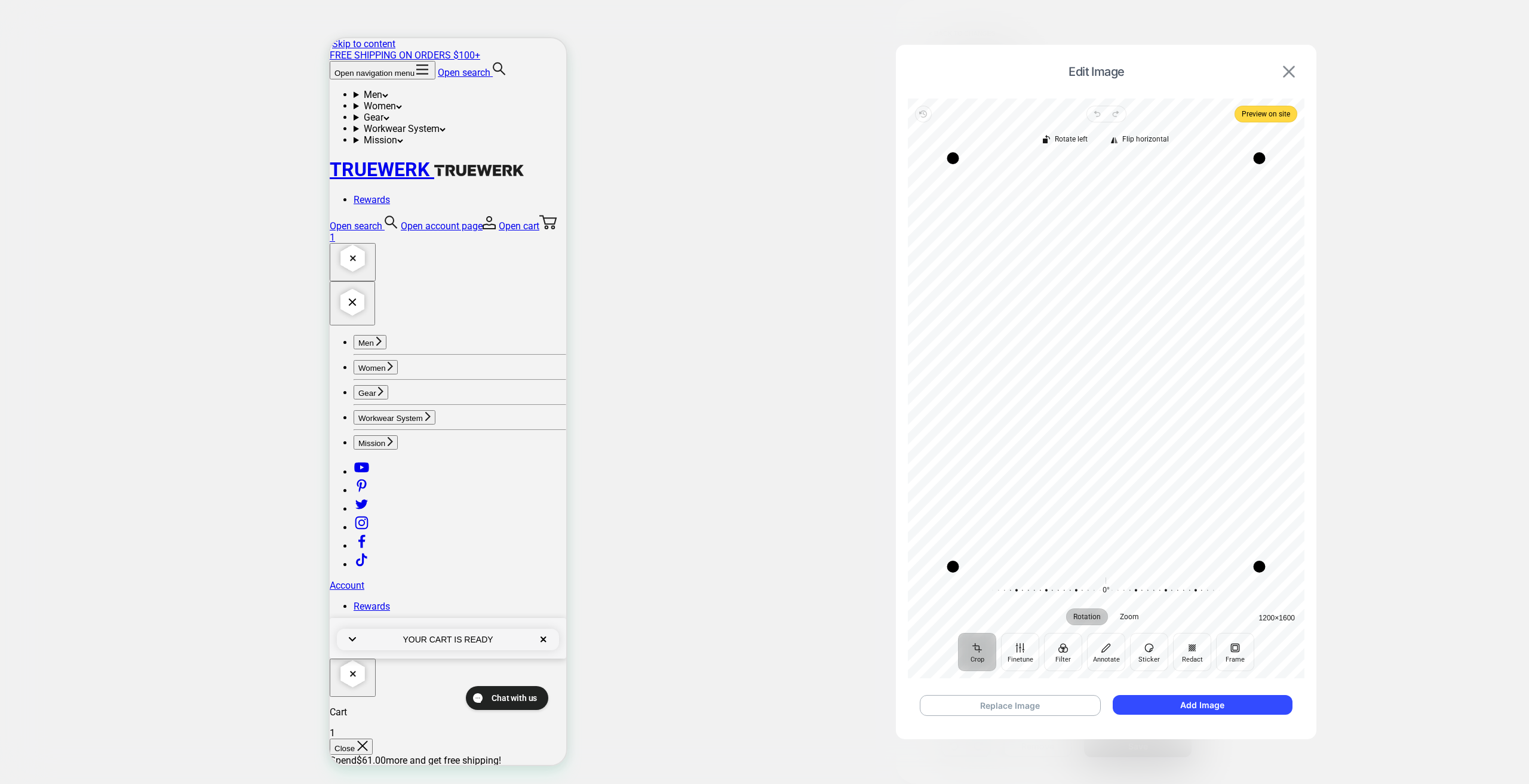
click at [1293, 70] on img at bounding box center [1289, 71] width 12 height 12
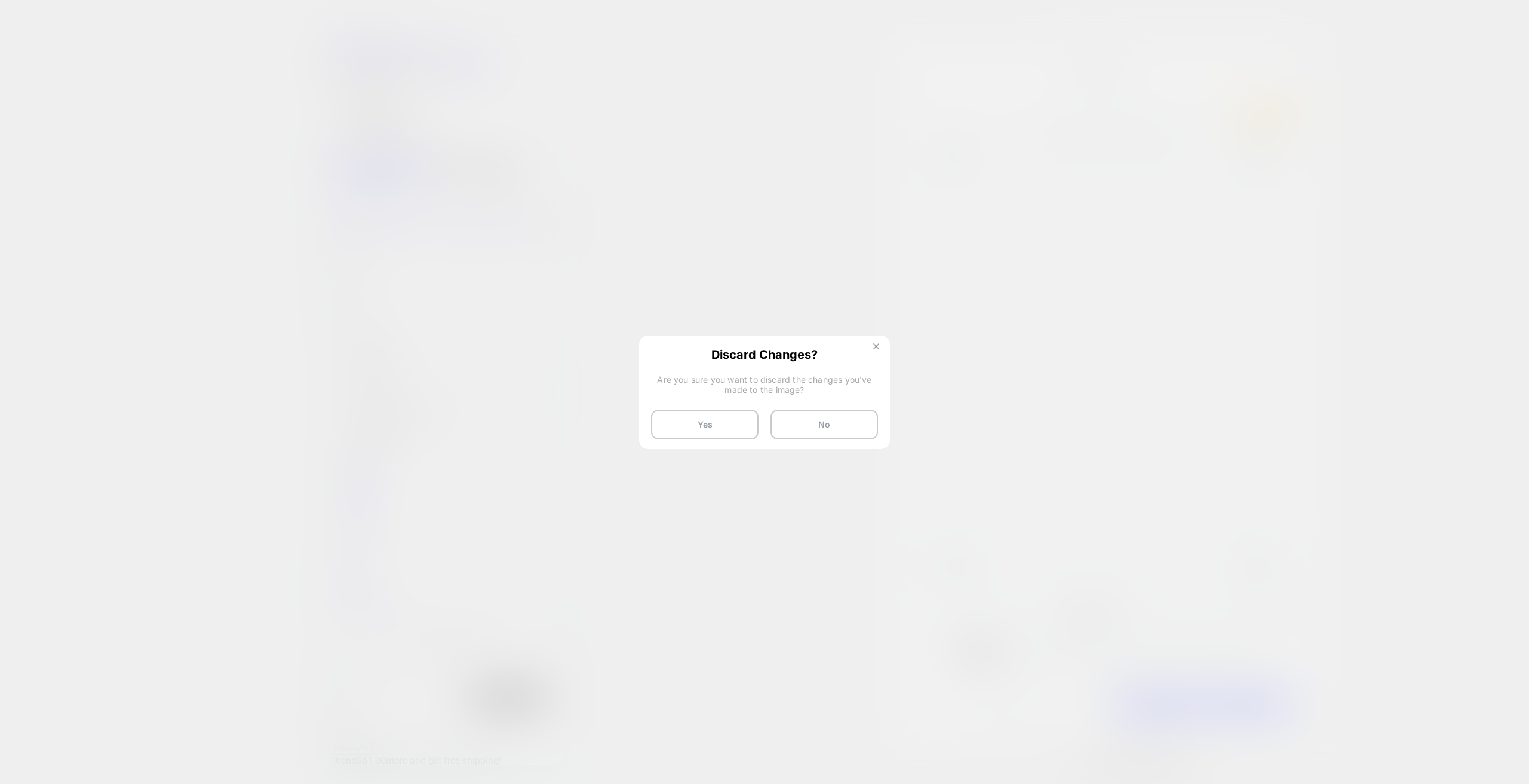
click at [877, 346] on img at bounding box center [876, 346] width 6 height 6
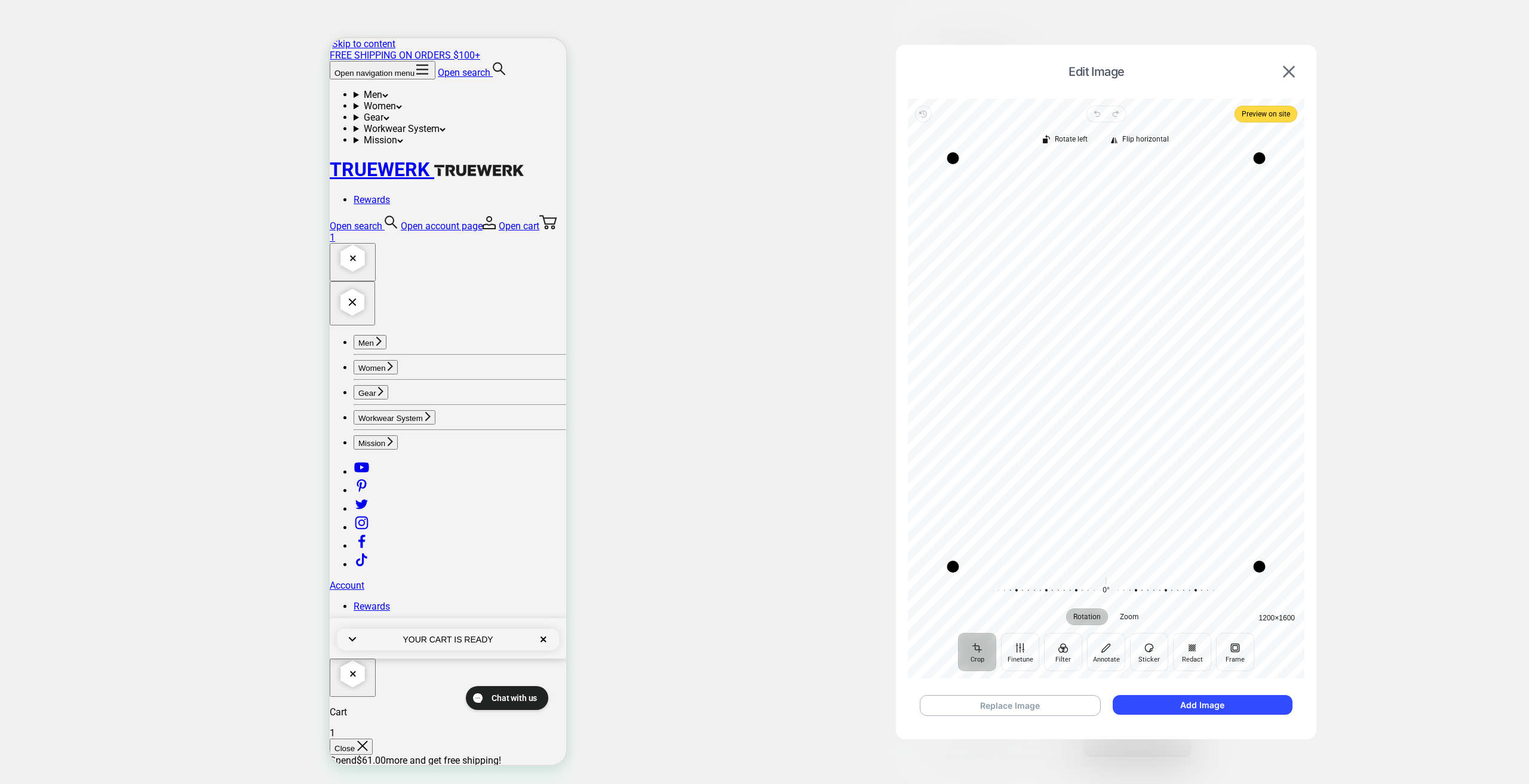
click at [1392, 400] on div at bounding box center [764, 392] width 1529 height 784
click at [1405, 336] on div at bounding box center [764, 392] width 1529 height 784
click at [1295, 75] on button at bounding box center [1289, 71] width 19 height 13
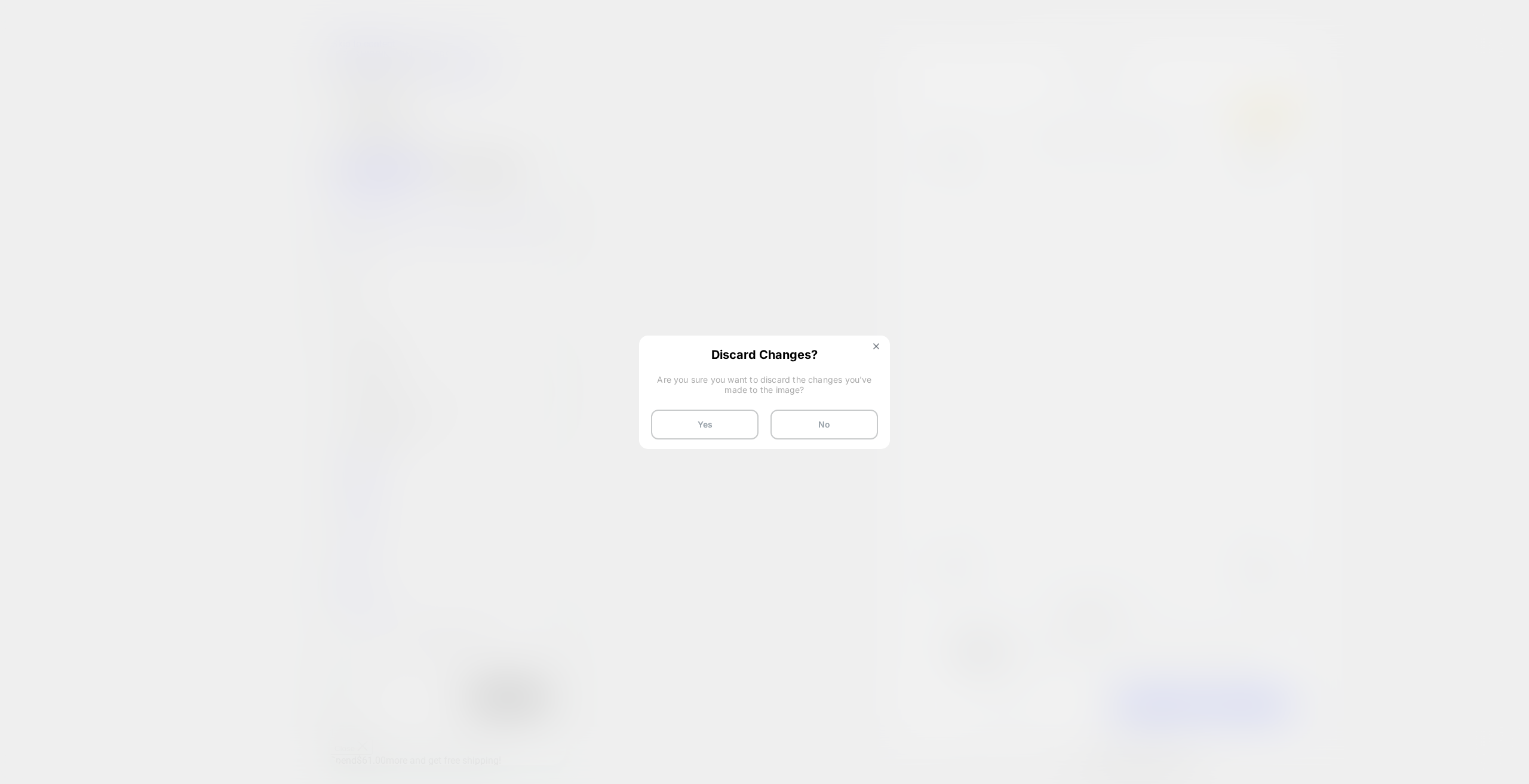
click at [726, 427] on button "Yes" at bounding box center [705, 424] width 107 height 30
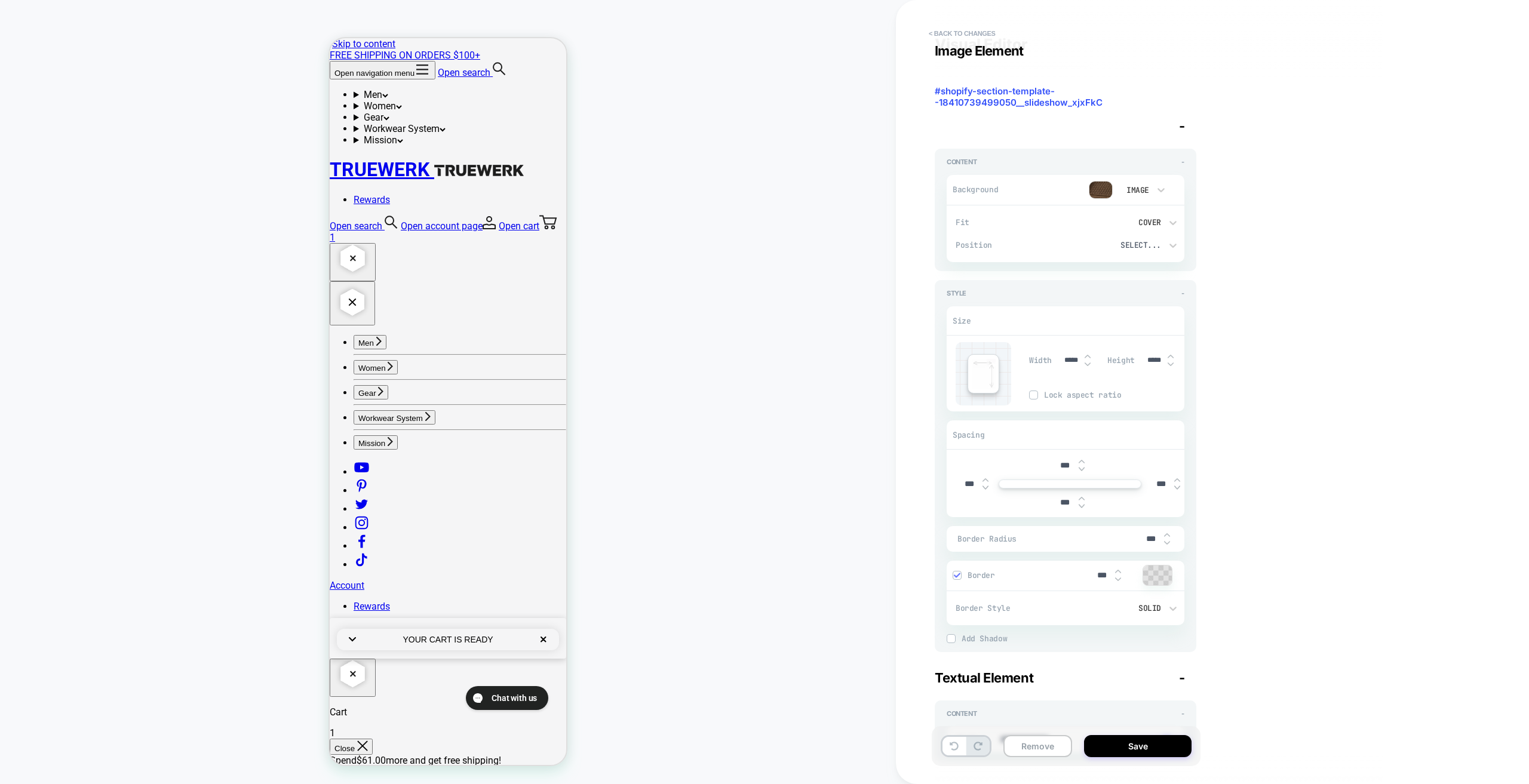
scroll to position [0, 0]
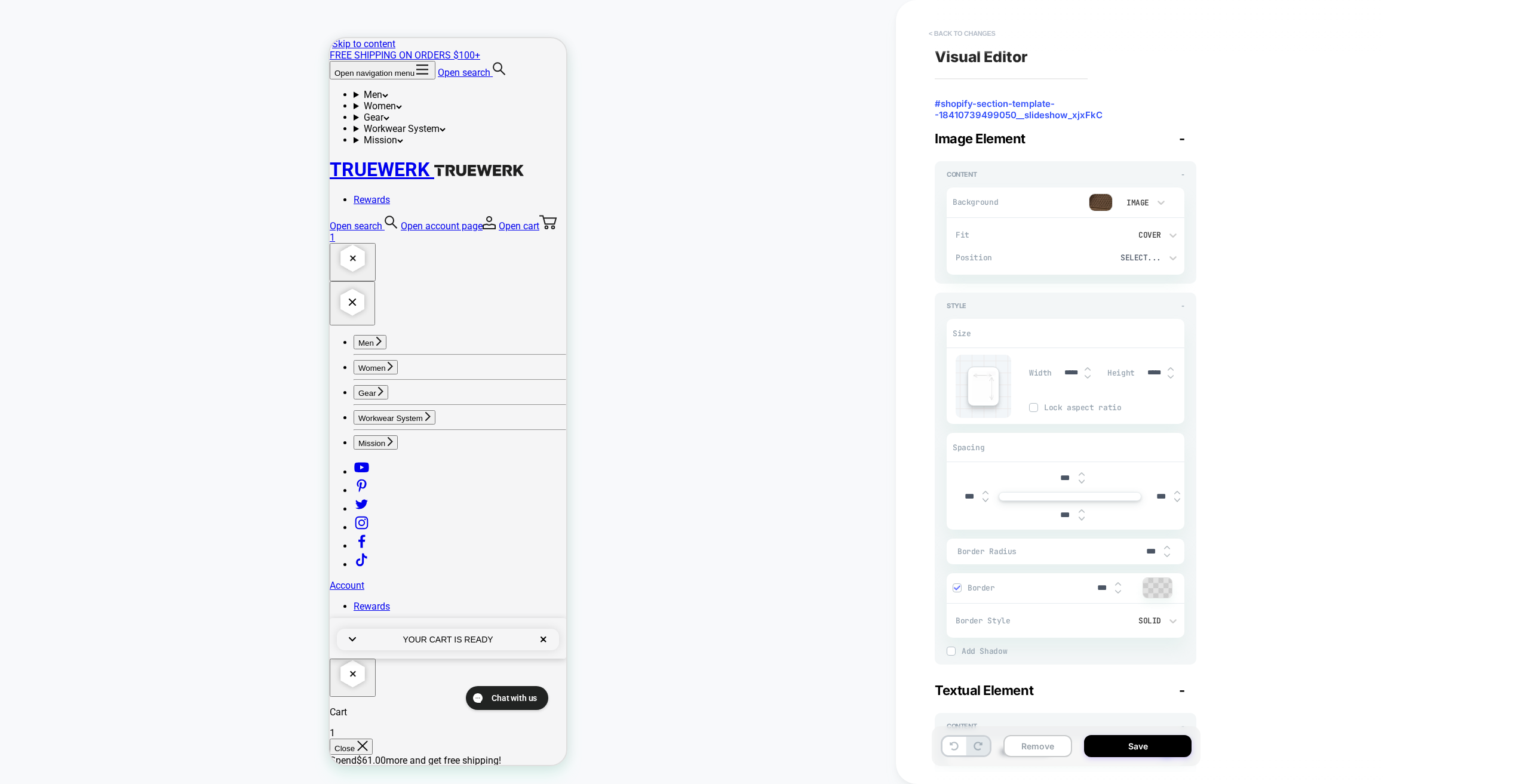
click at [975, 30] on button "< Back to changes" at bounding box center [962, 33] width 79 height 19
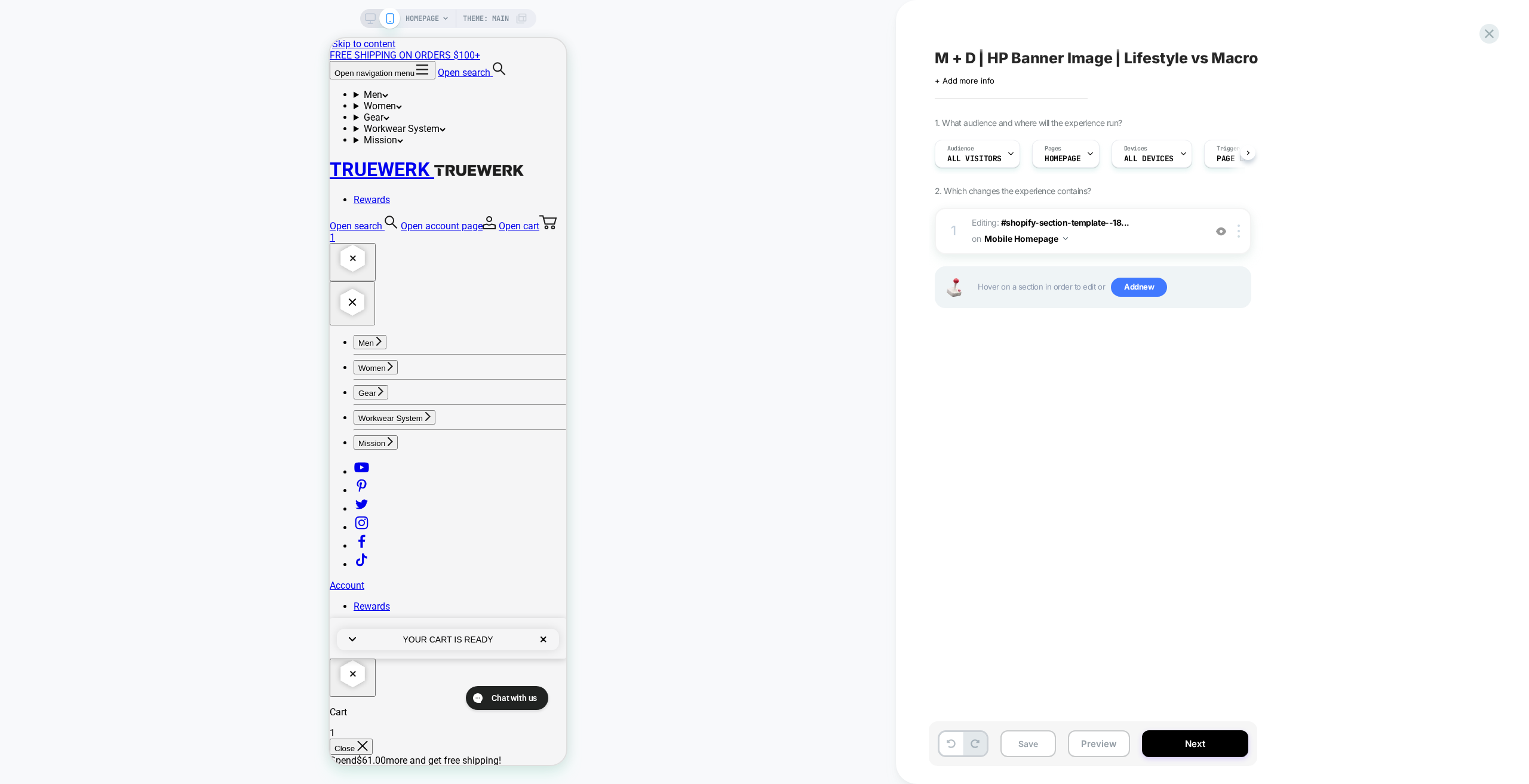
scroll to position [0, 1]
click at [365, 15] on icon at bounding box center [370, 19] width 11 height 11
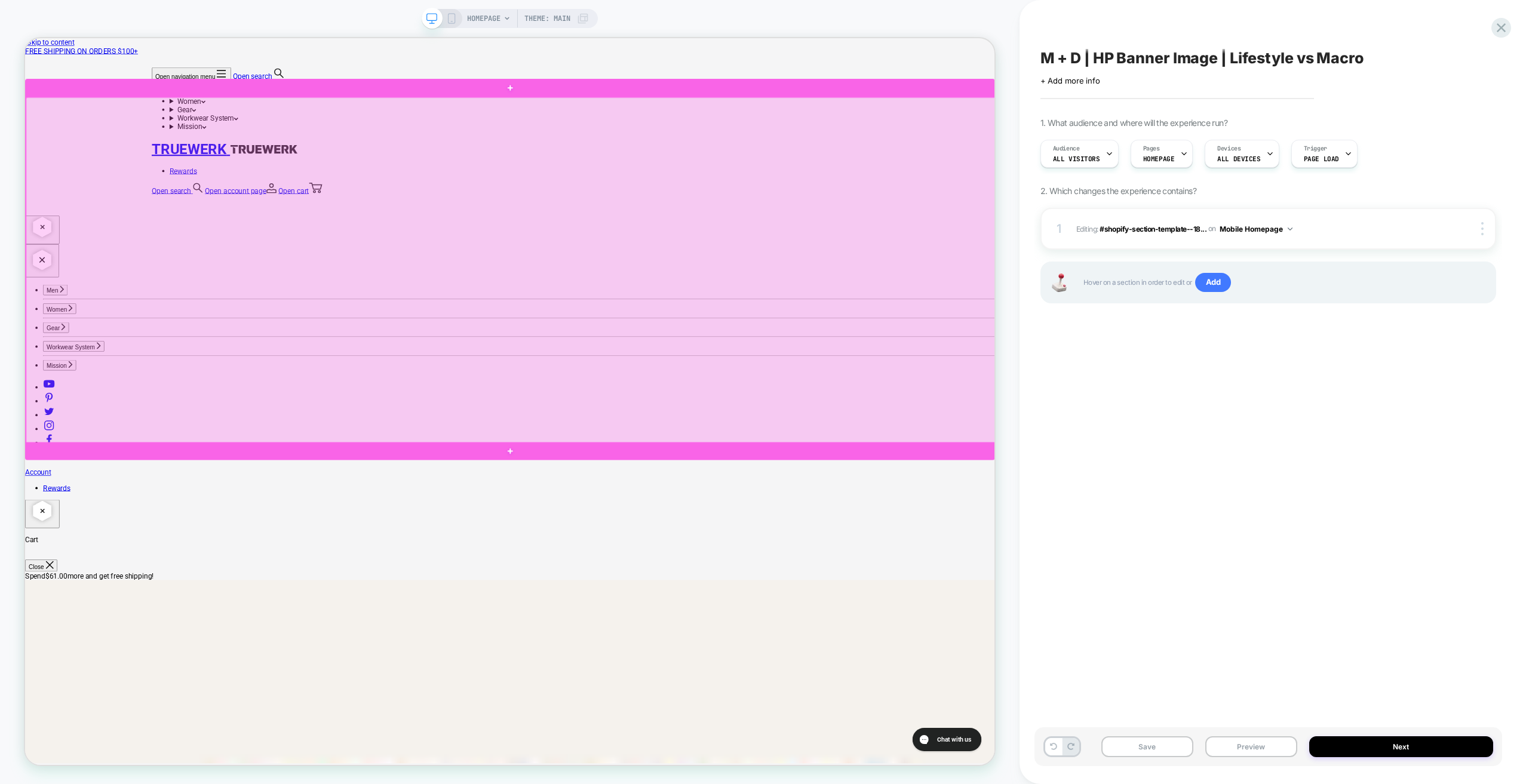
click at [1122, 196] on div at bounding box center [673, 348] width 1293 height 462
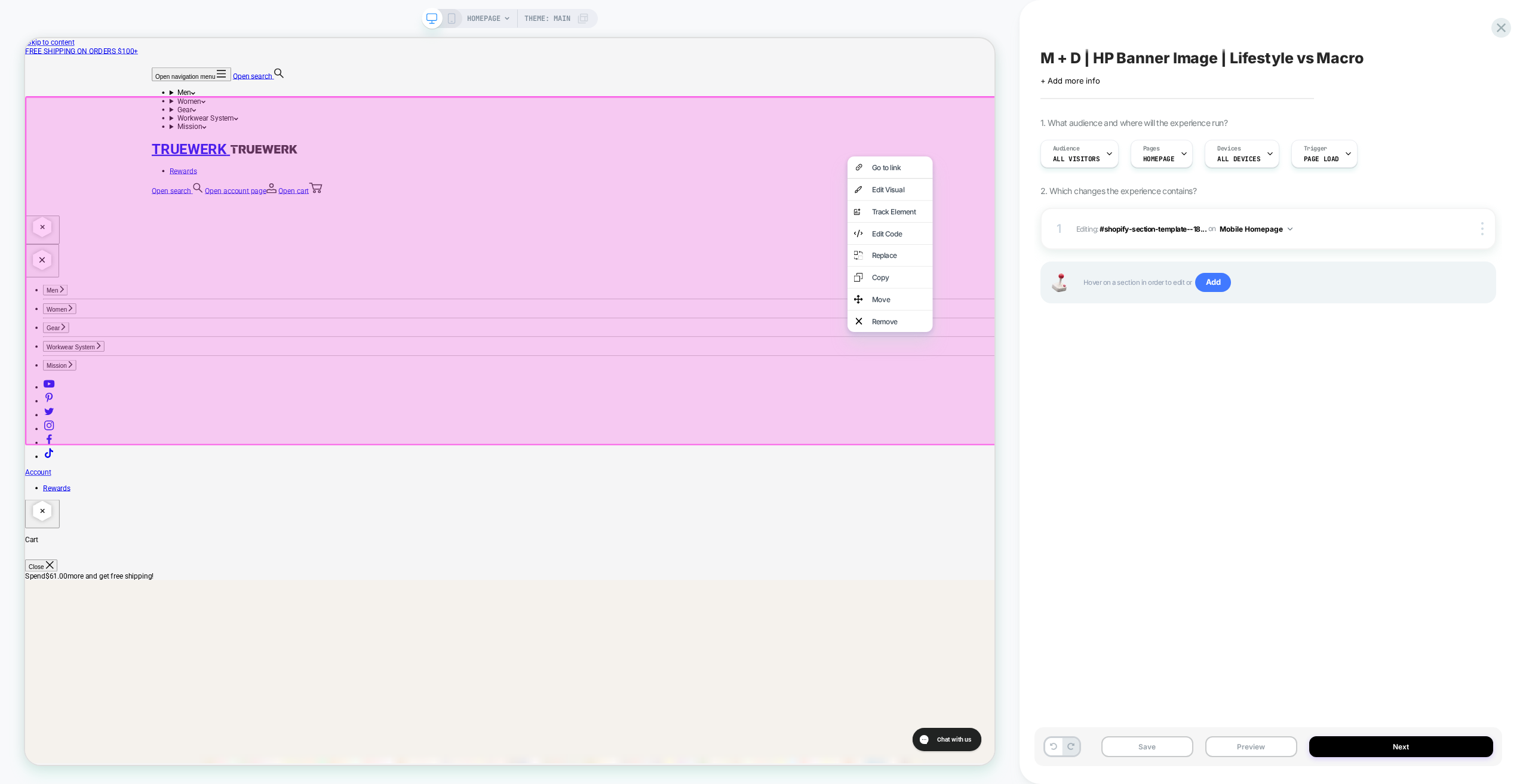
click at [1167, 241] on div "Edit Visual" at bounding box center [1190, 240] width 73 height 12
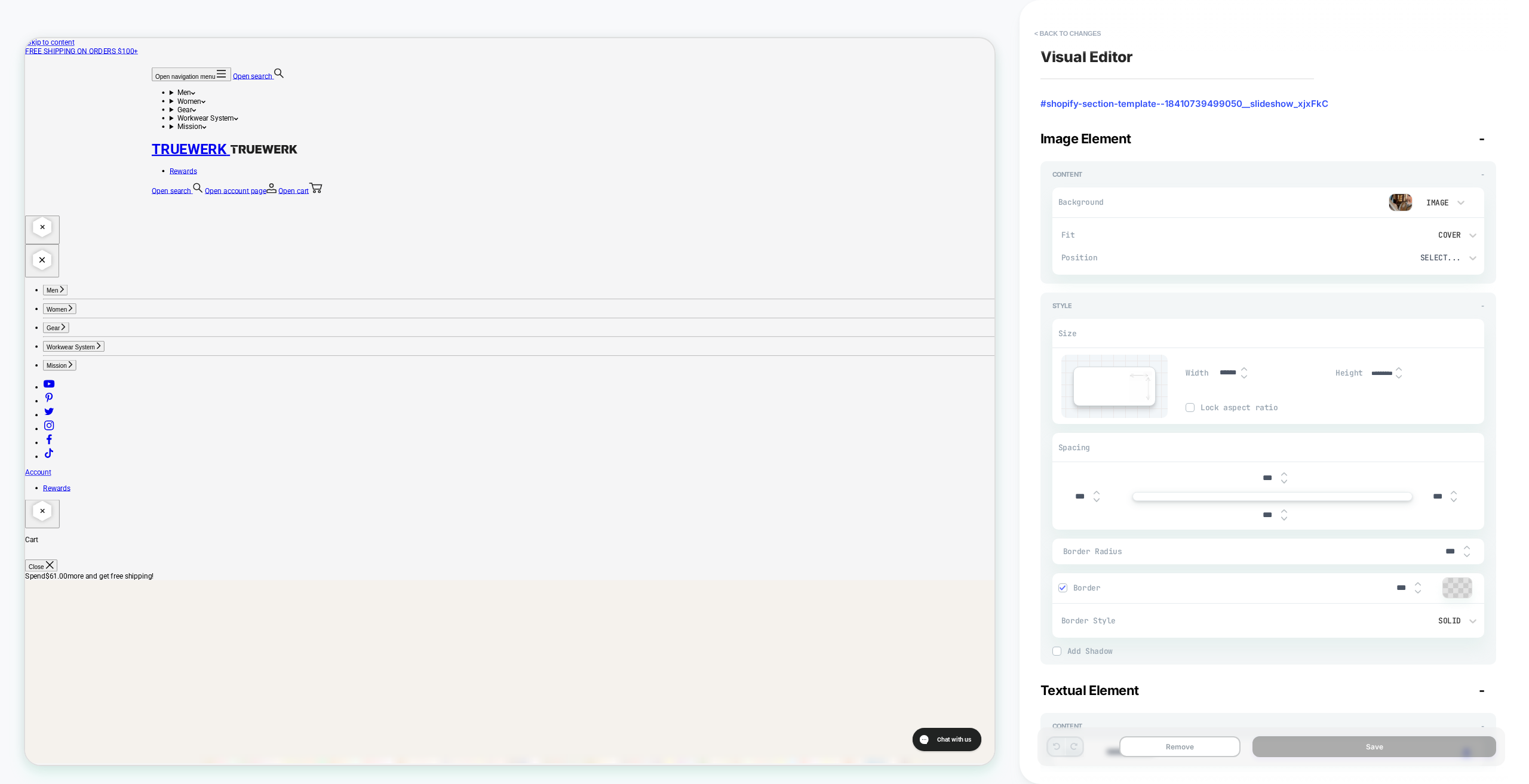
click at [1401, 203] on img at bounding box center [1401, 202] width 24 height 18
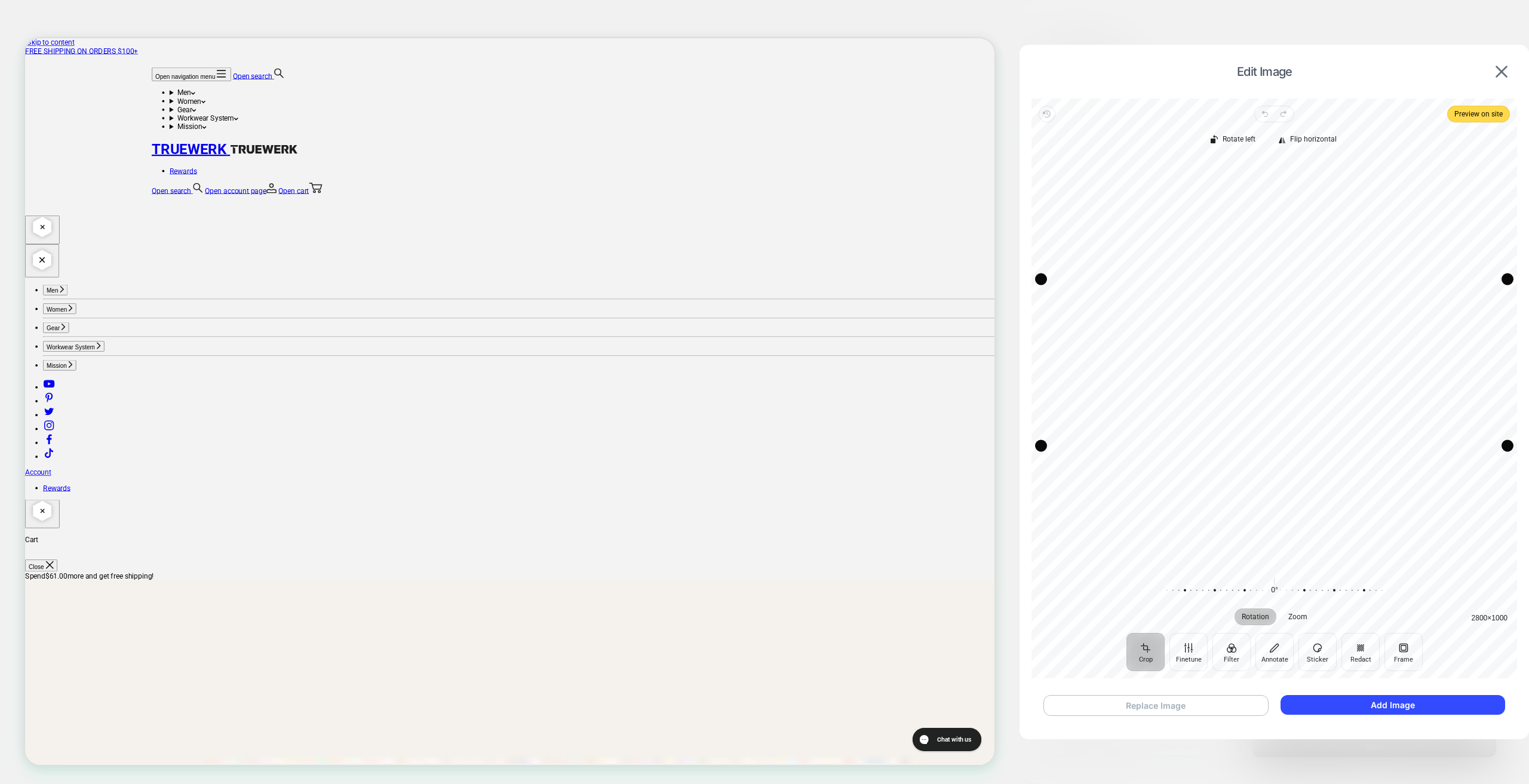
click at [1238, 707] on button "Replace Image" at bounding box center [1156, 705] width 225 height 21
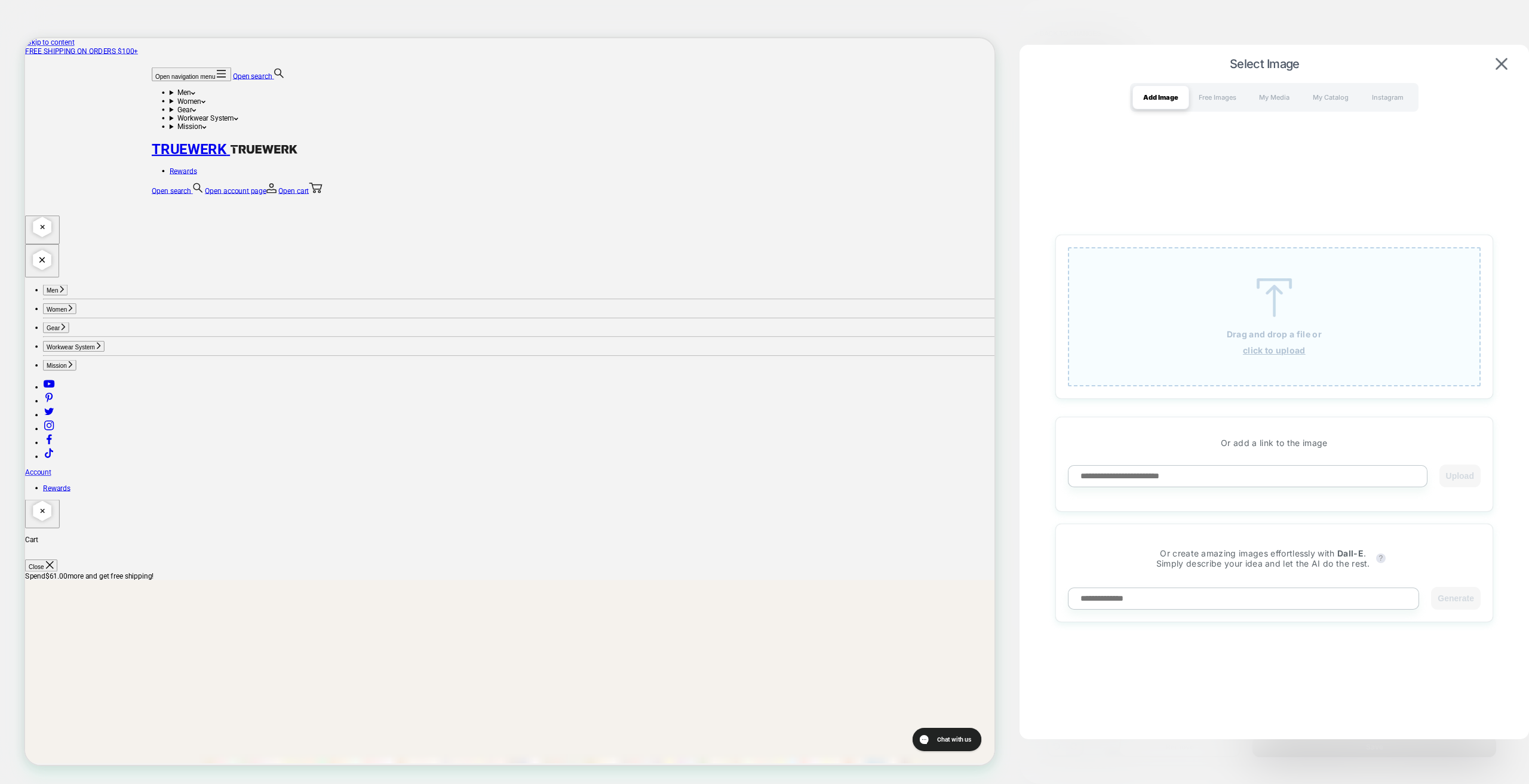
click at [1184, 294] on div "Drag and drop a file or click to upload" at bounding box center [1275, 317] width 413 height 139
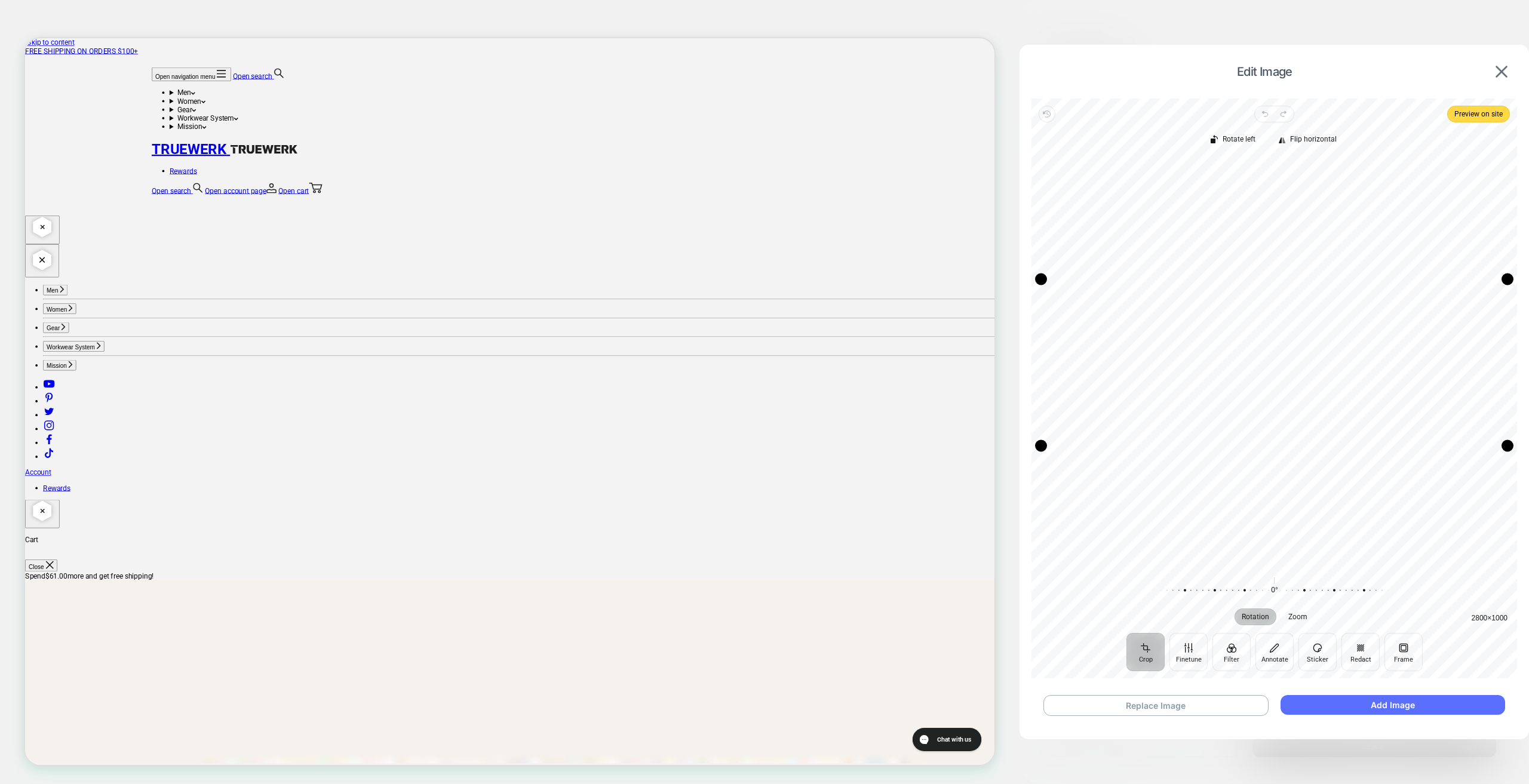
click at [1342, 701] on button "Add Image" at bounding box center [1393, 705] width 224 height 20
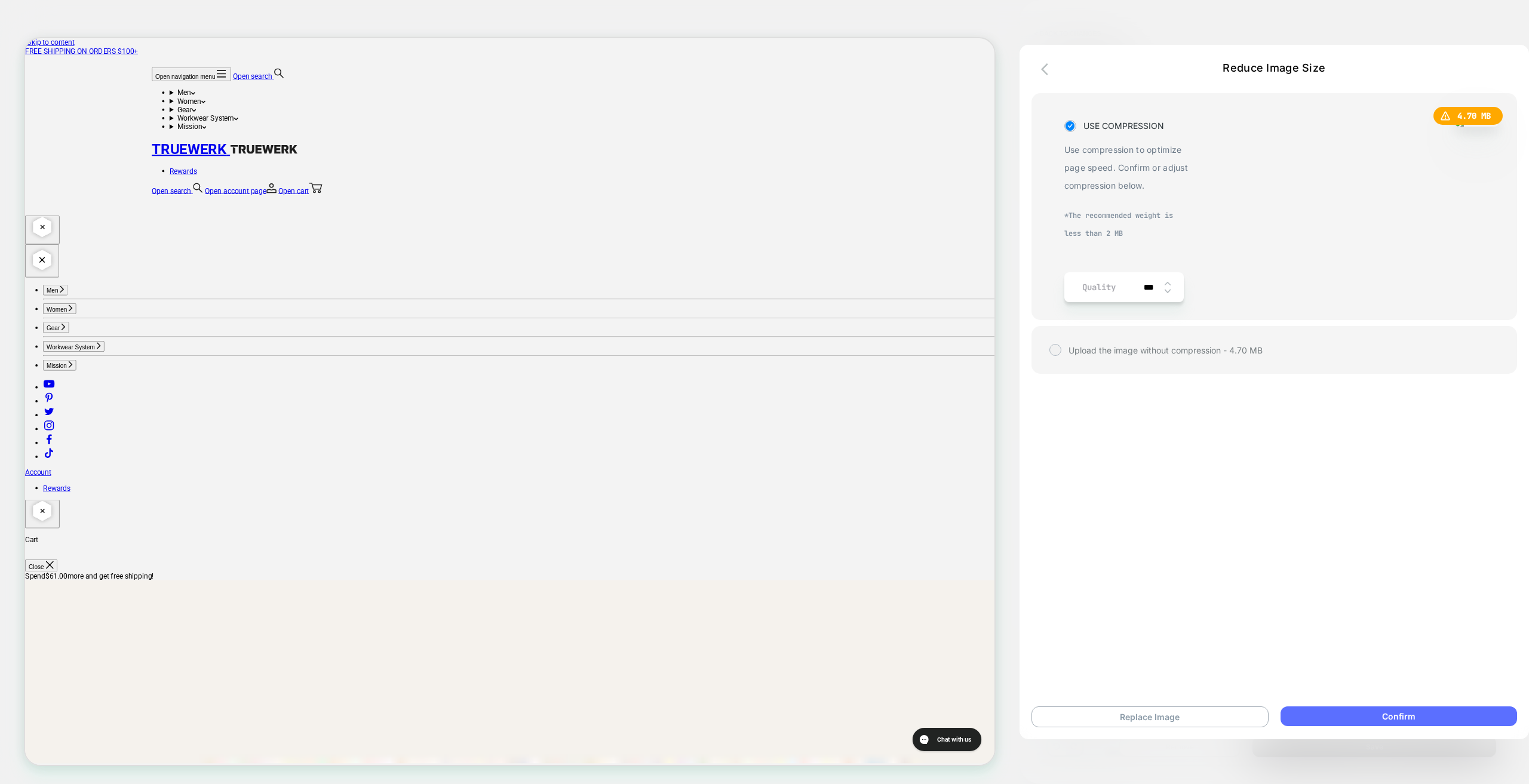
click at [1429, 709] on button "Confirm" at bounding box center [1399, 717] width 236 height 20
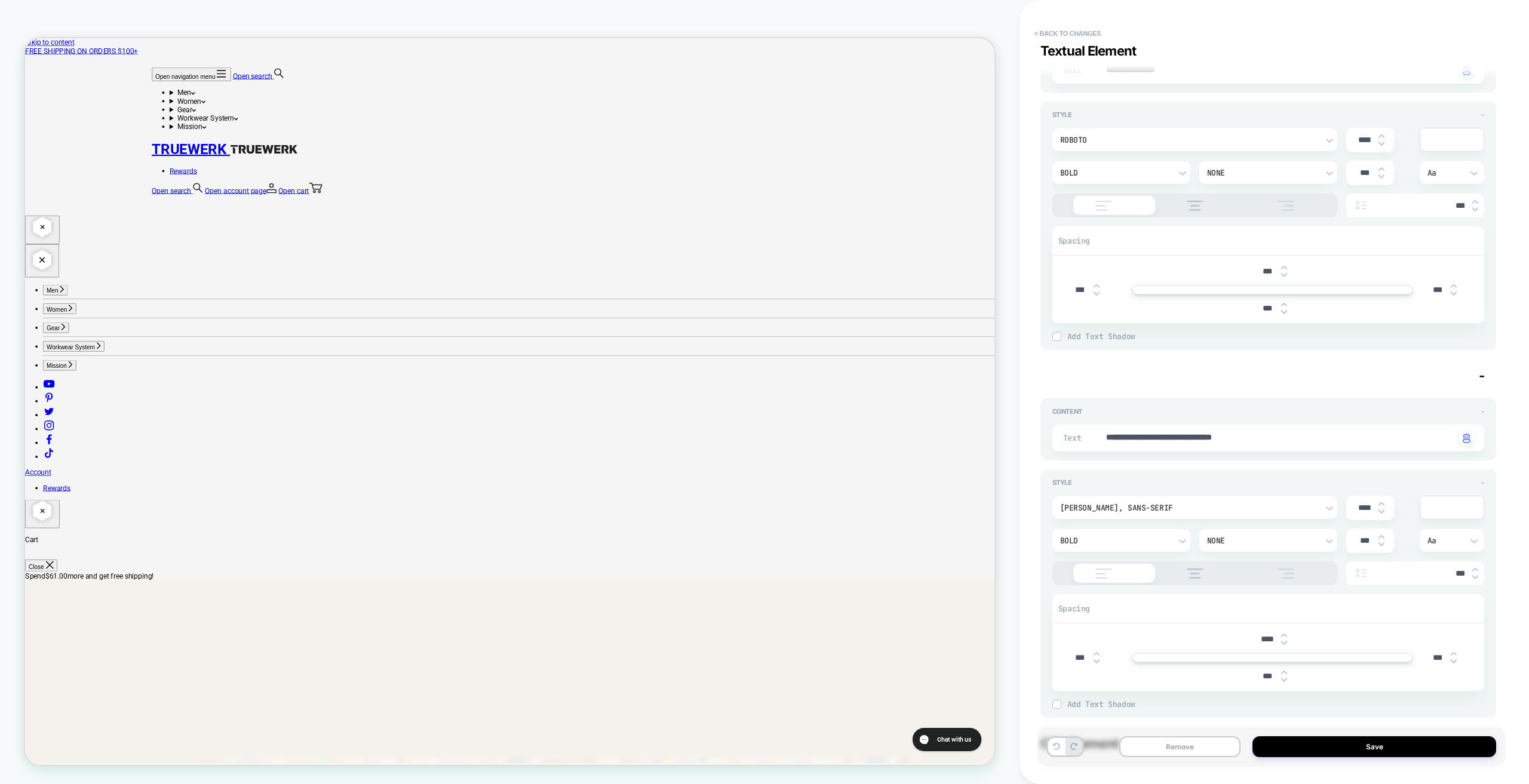
scroll to position [776, 0]
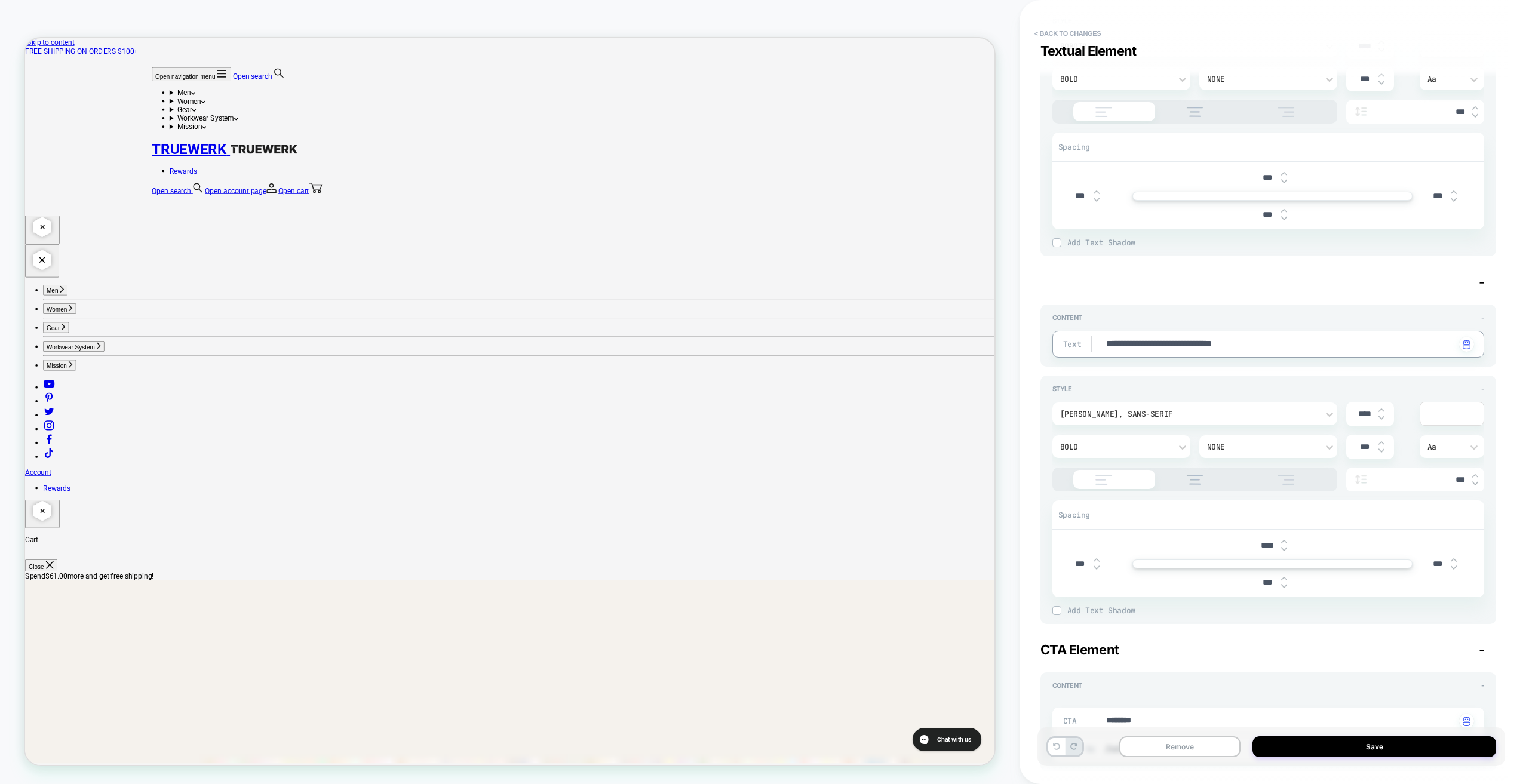
drag, startPoint x: 1119, startPoint y: 343, endPoint x: 1071, endPoint y: 341, distance: 48.0
click at [1076, 341] on div "**********" at bounding box center [1268, 344] width 432 height 27
type textarea "*"
type textarea "**********"
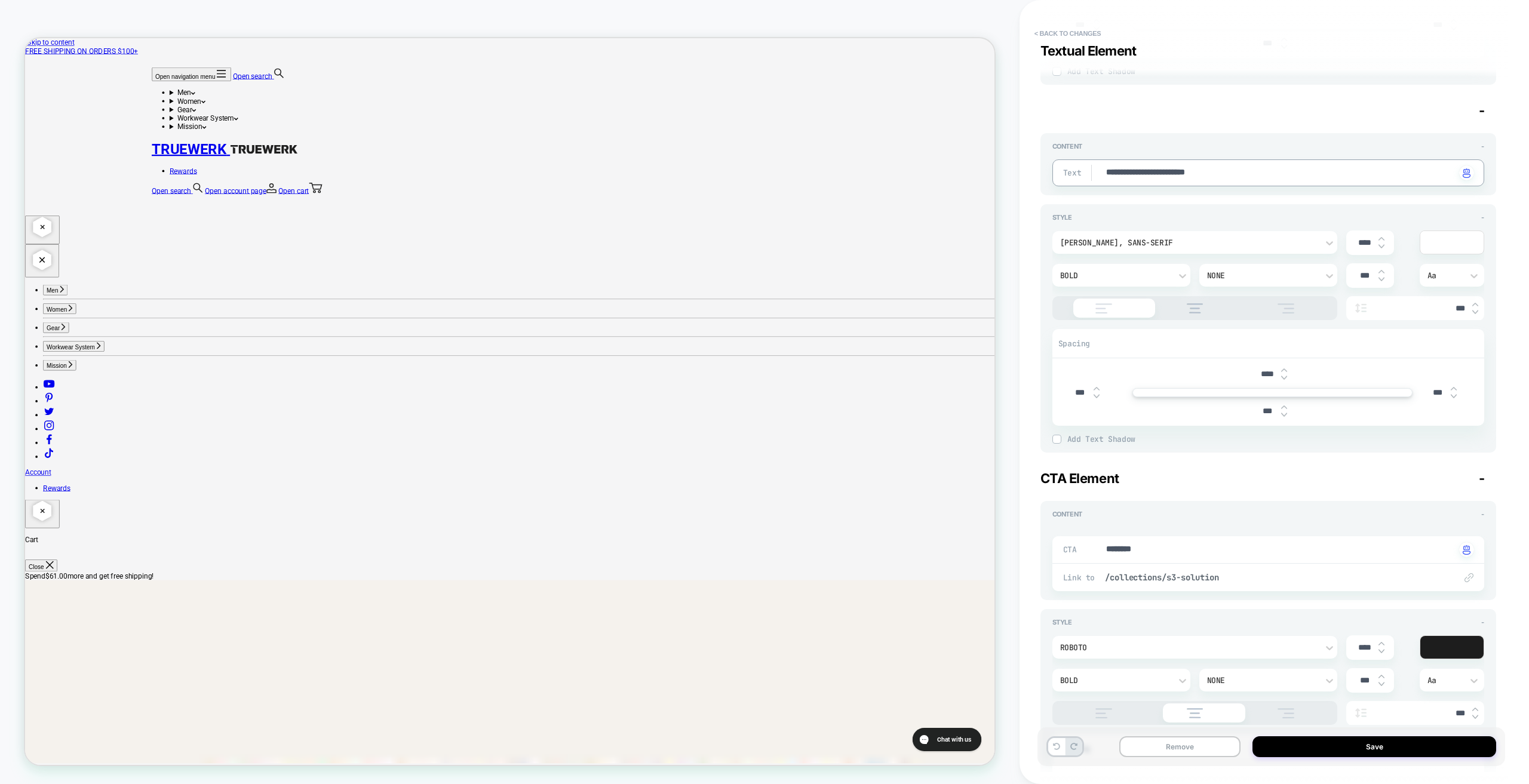
type textarea "*"
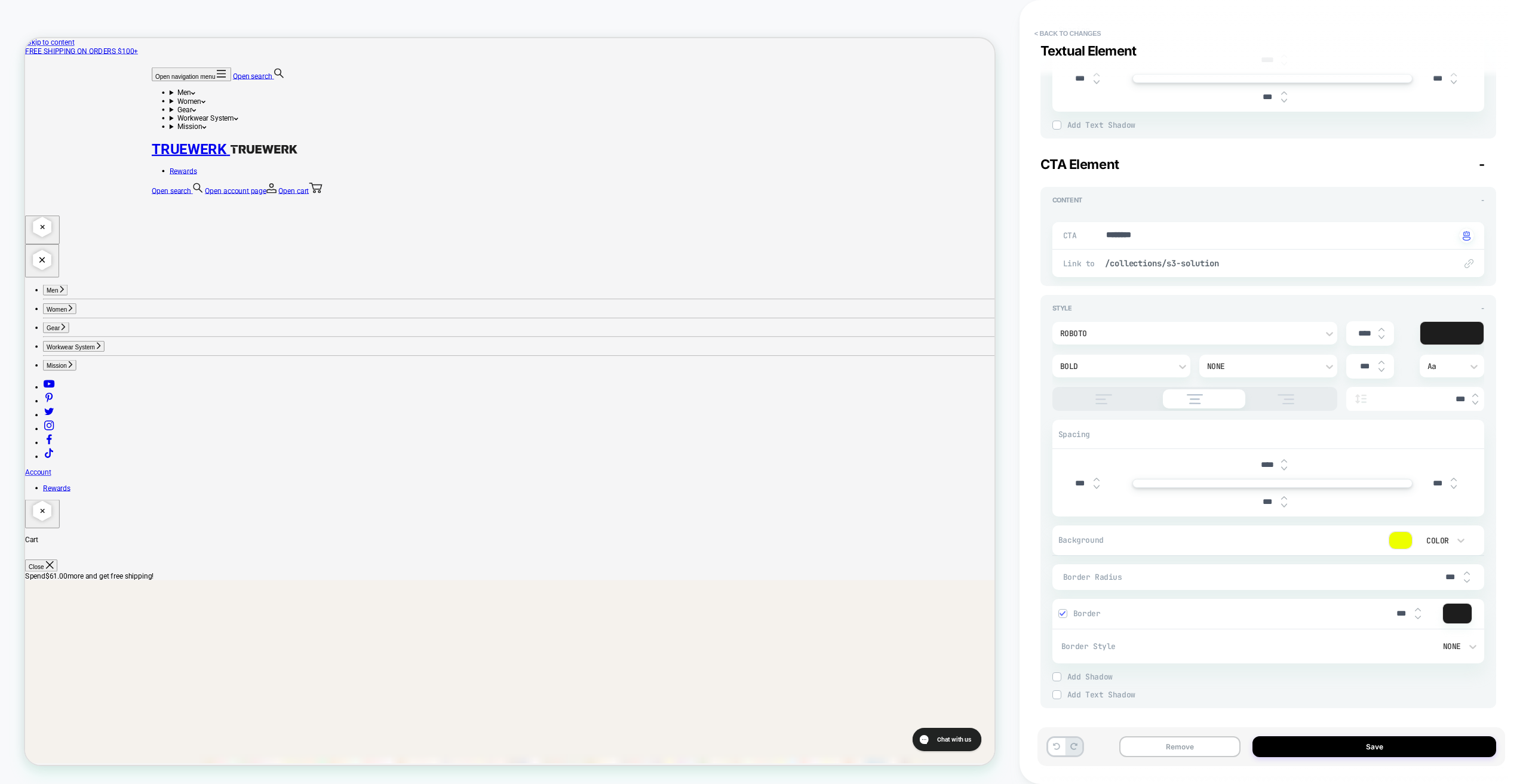
scroll to position [1264, 0]
type textarea "**********"
click at [1338, 750] on button "Save" at bounding box center [1374, 747] width 244 height 21
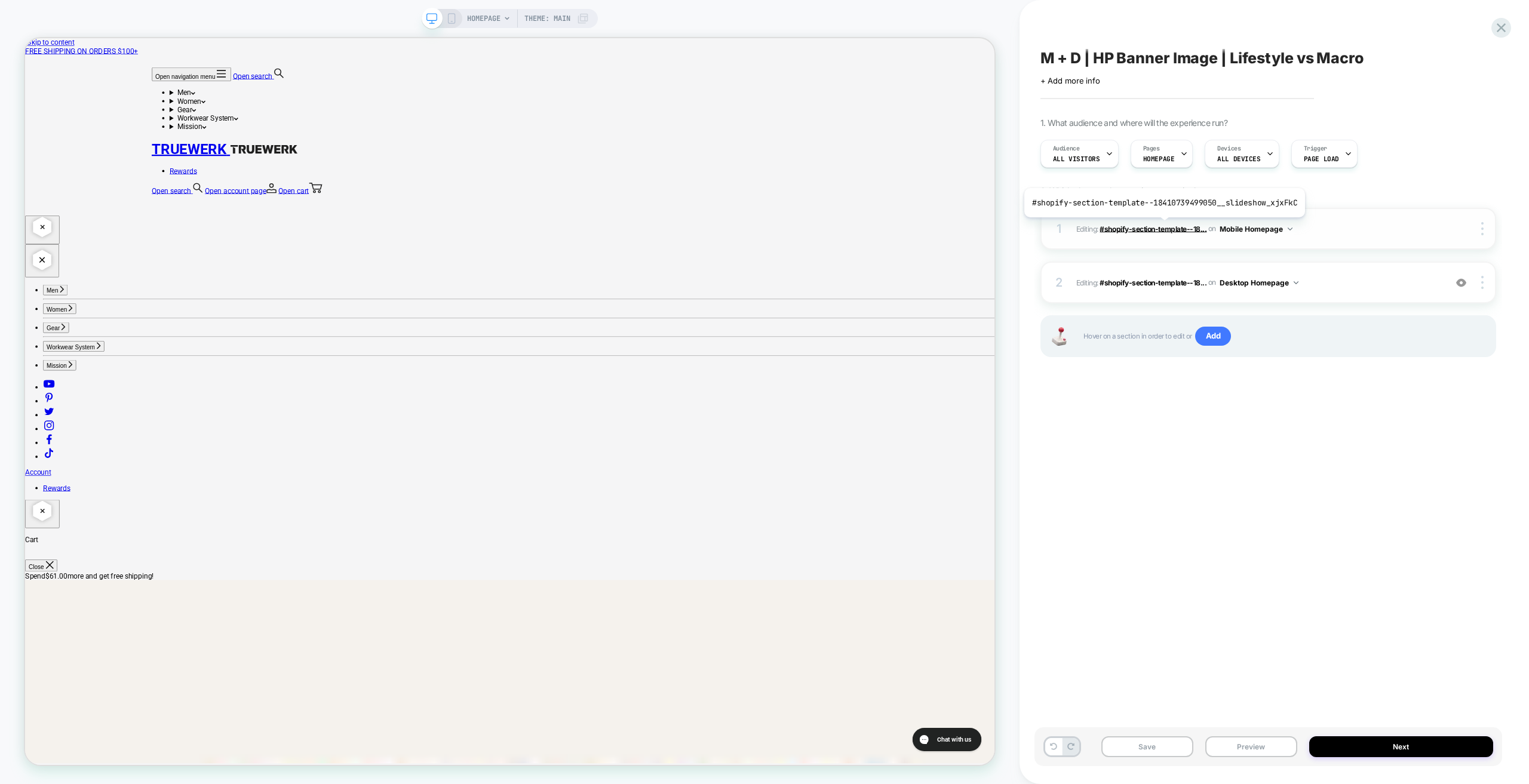
click at [1161, 226] on span "#shopify-section-template--18..." at bounding box center [1153, 228] width 107 height 9
click at [1365, 224] on span "Editing : #shopify-section-template--18... #shopify-section-template--184107394…" at bounding box center [1258, 229] width 363 height 15
click at [1261, 230] on button "Mobile Homepage" at bounding box center [1256, 229] width 73 height 15
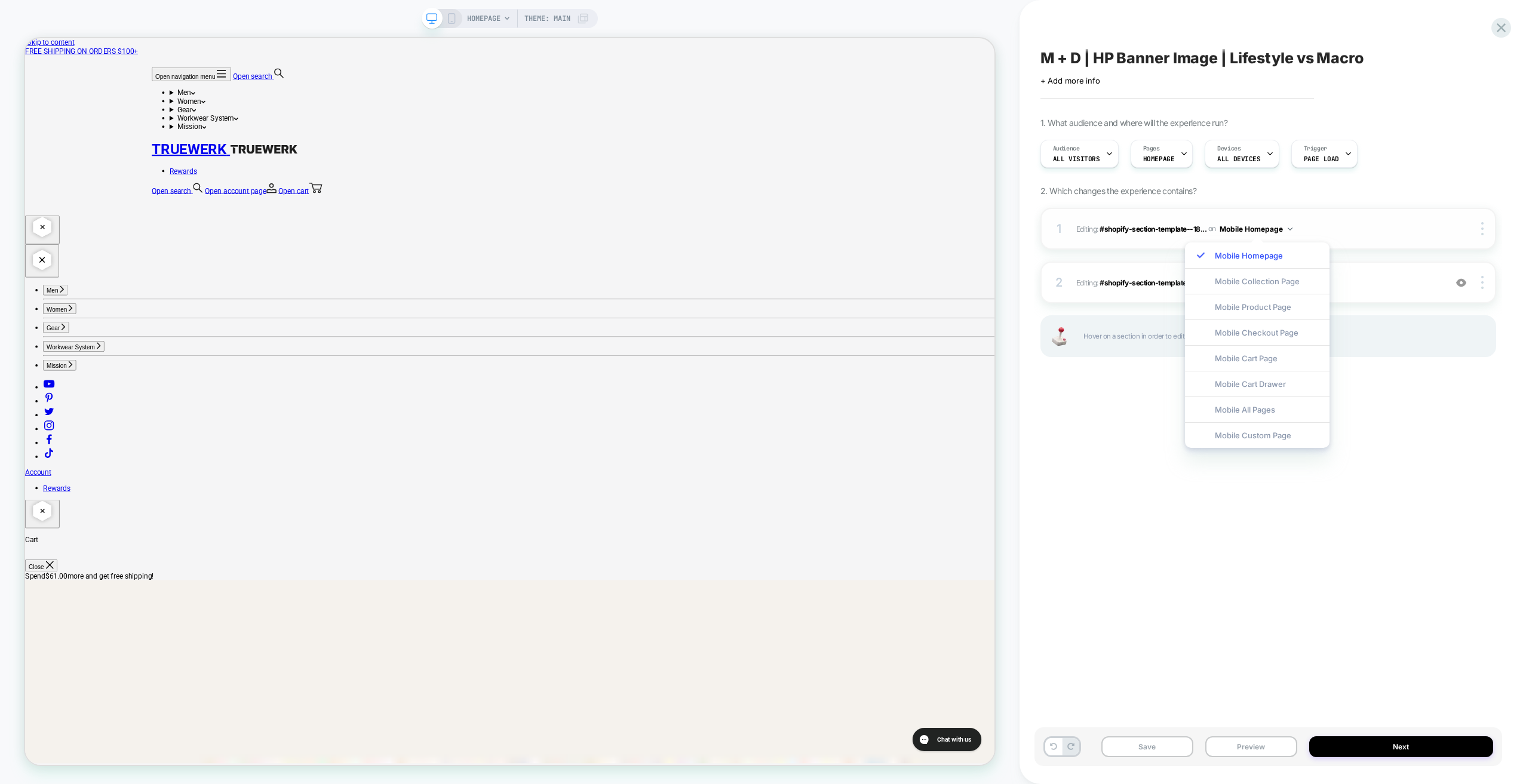
click at [1408, 245] on div "1 Editing : #shopify-section-template--18... #shopify-section-template--1841073…" at bounding box center [1268, 228] width 456 height 42
click at [1484, 229] on div at bounding box center [1483, 229] width 23 height 13
drag, startPoint x: 1319, startPoint y: 223, endPoint x: 1277, endPoint y: 220, distance: 42.1
click at [1316, 222] on span "Editing : #shopify-section-template--18... #shopify-section-template--184107394…" at bounding box center [1258, 229] width 363 height 15
click at [1084, 230] on span "Editing : #shopify-section-template--18... #shopify-section-template--184107394…" at bounding box center [1258, 229] width 363 height 15
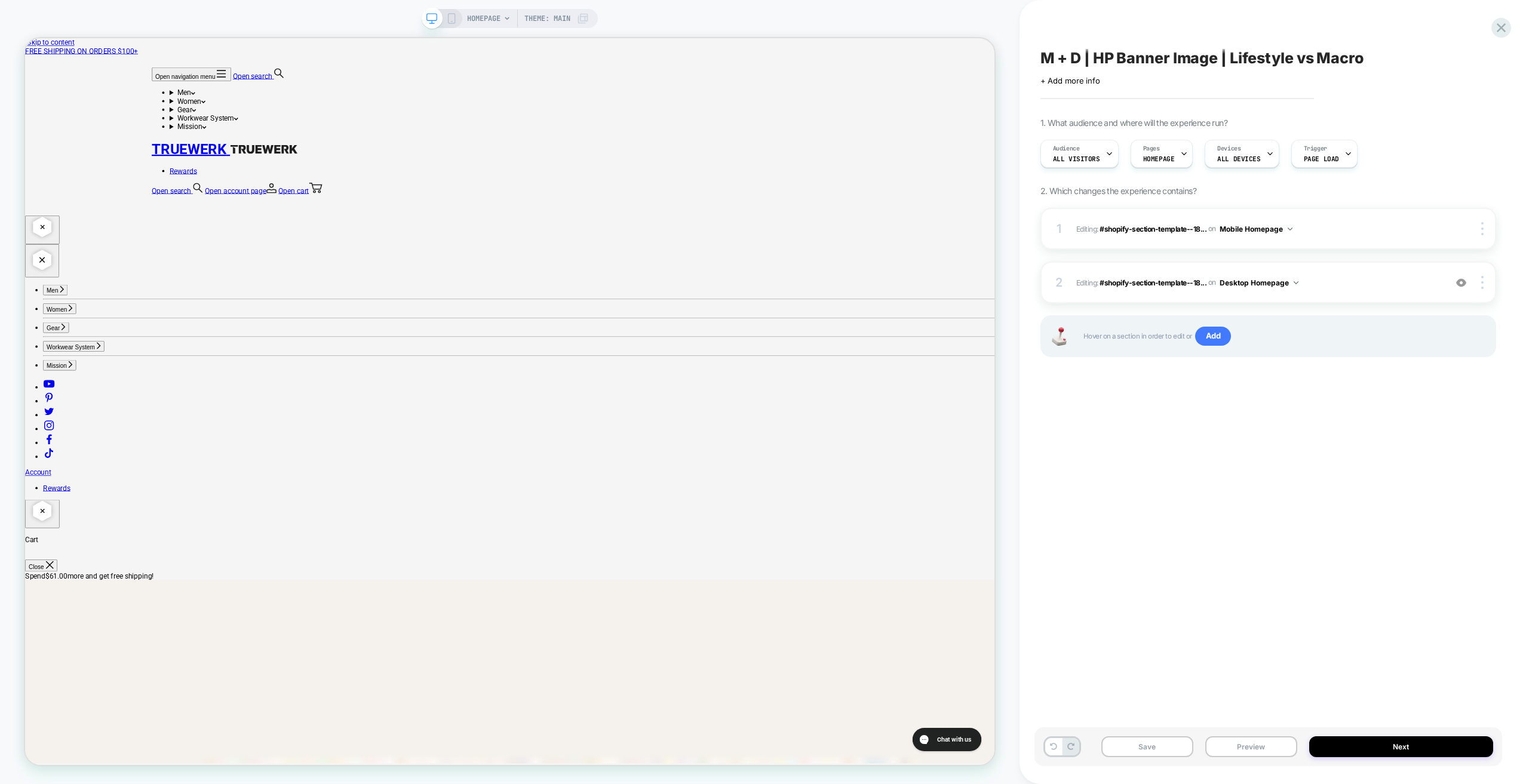
click at [449, 15] on icon at bounding box center [451, 19] width 11 height 11
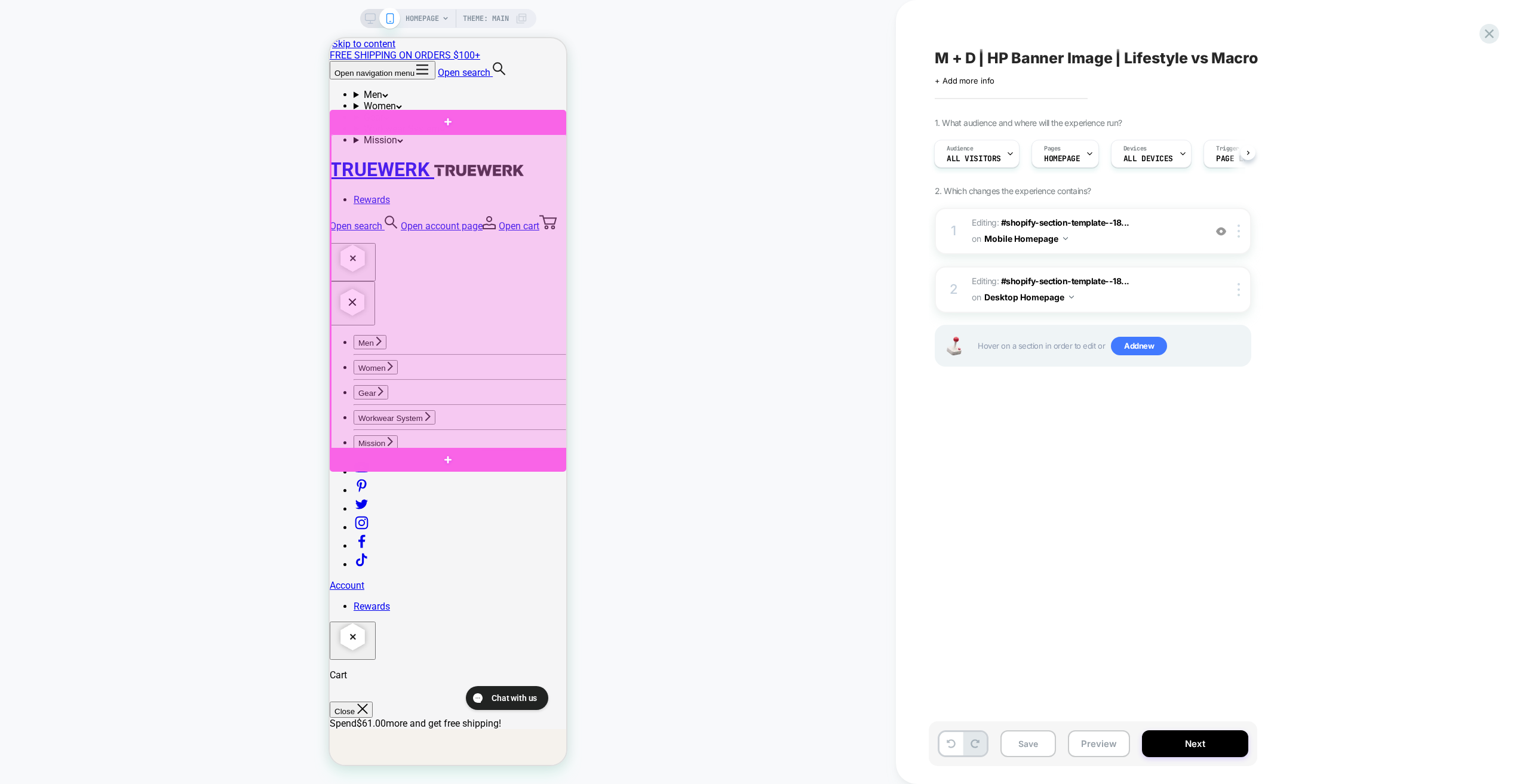
click at [509, 169] on div at bounding box center [449, 292] width 236 height 315
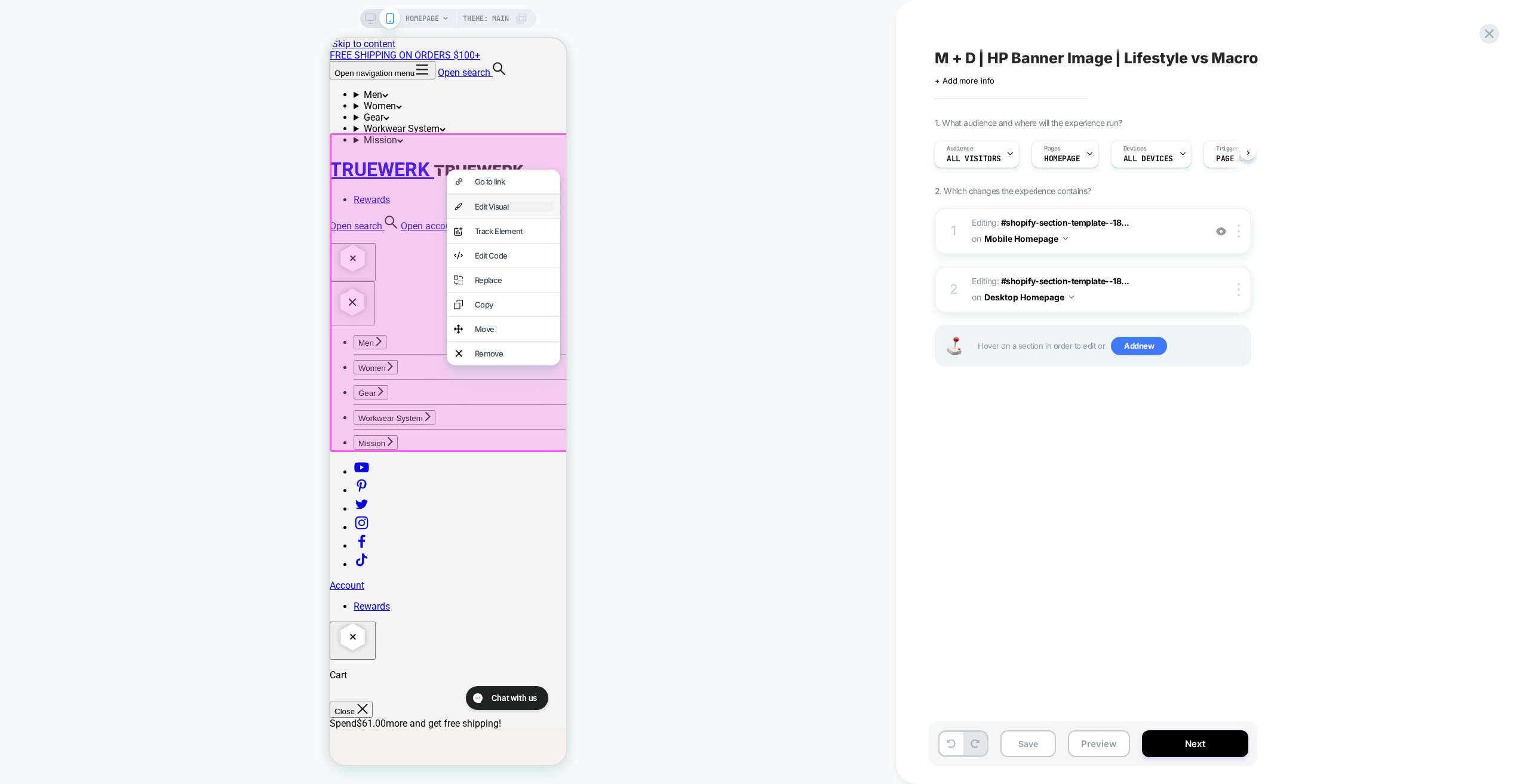
click at [497, 211] on div "Edit Visual" at bounding box center [514, 206] width 78 height 9
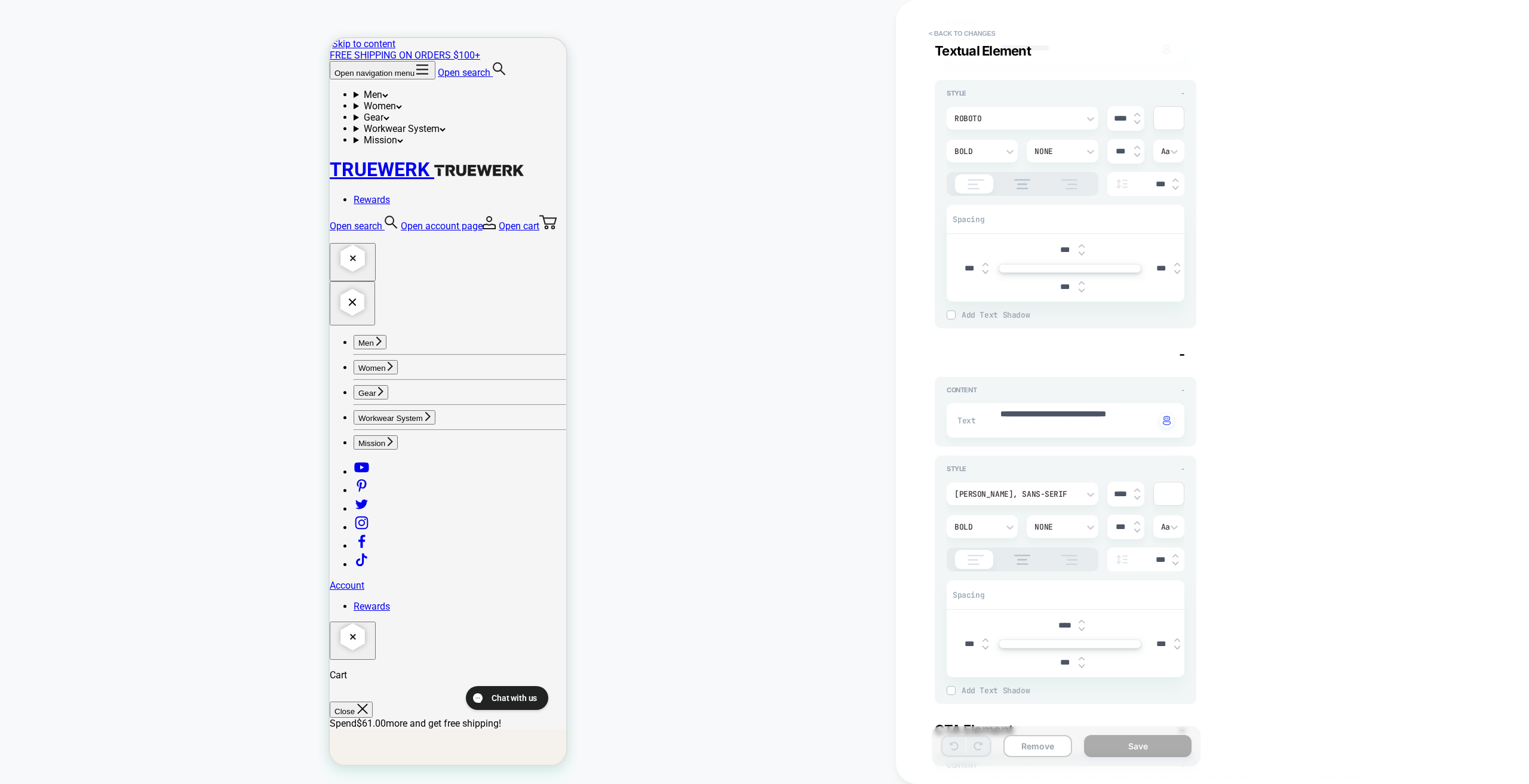
scroll to position [717, 0]
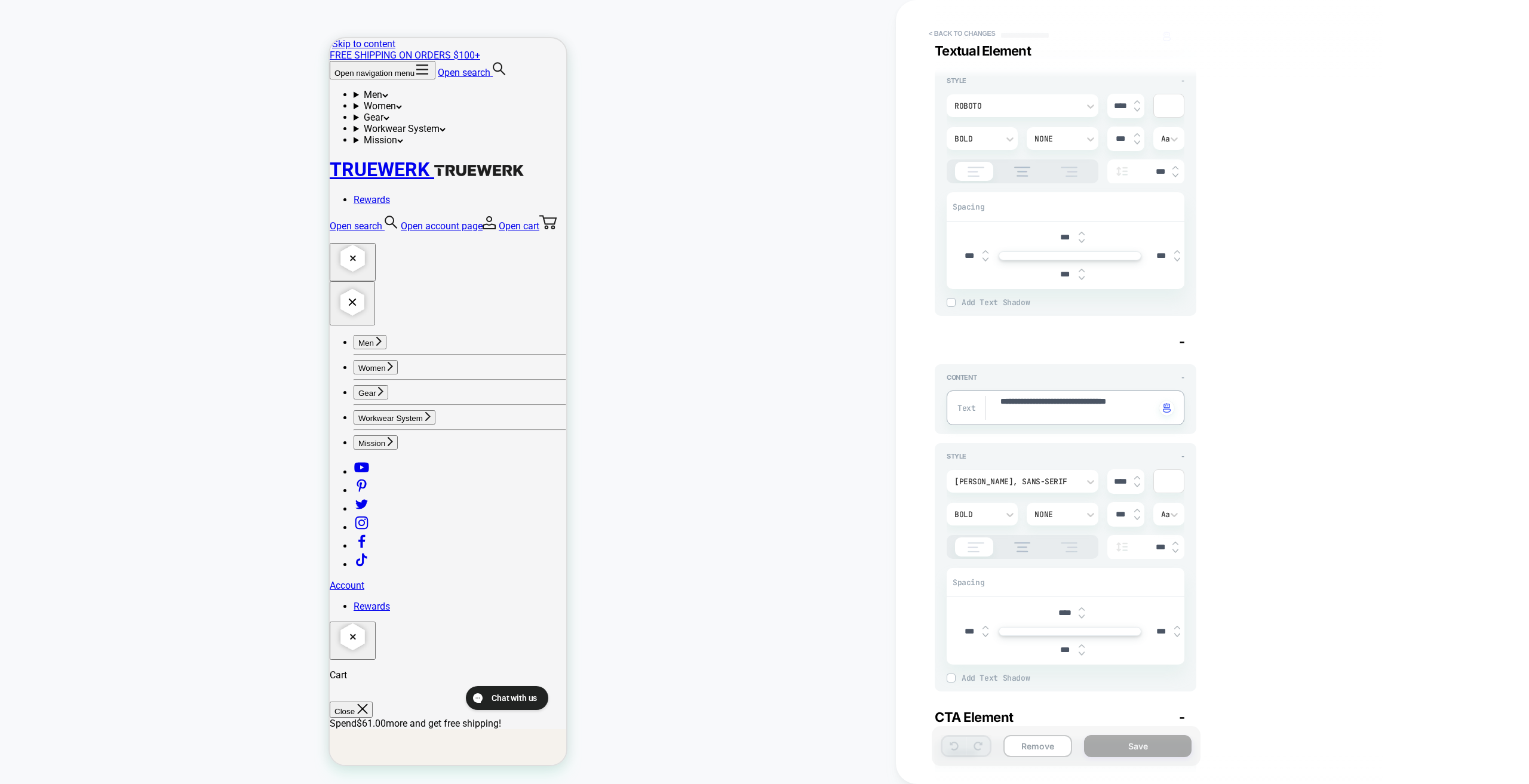
drag, startPoint x: 1044, startPoint y: 400, endPoint x: 970, endPoint y: 402, distance: 74.0
type textarea "*"
type textarea "**********"
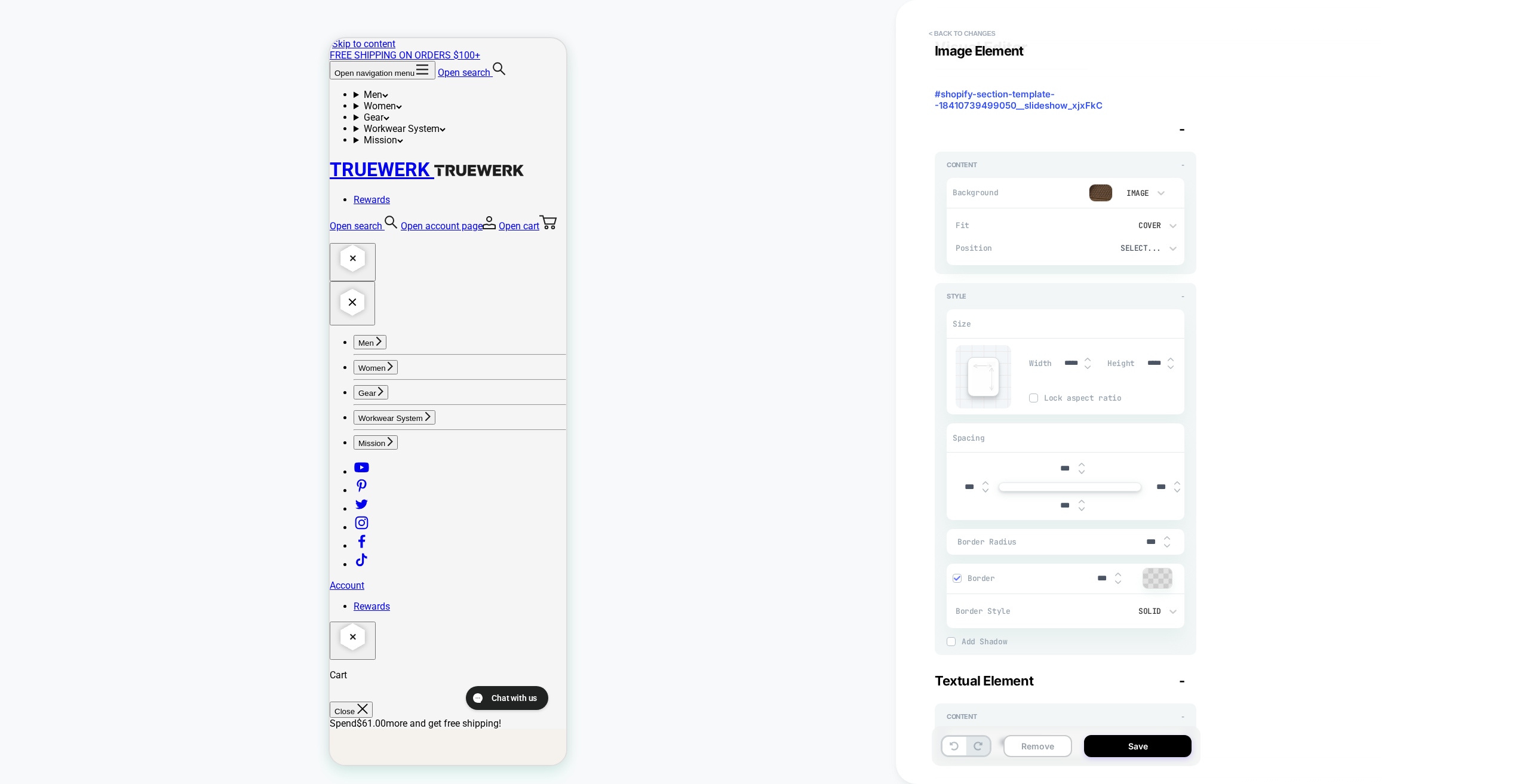
scroll to position [0, 0]
type textarea "*"
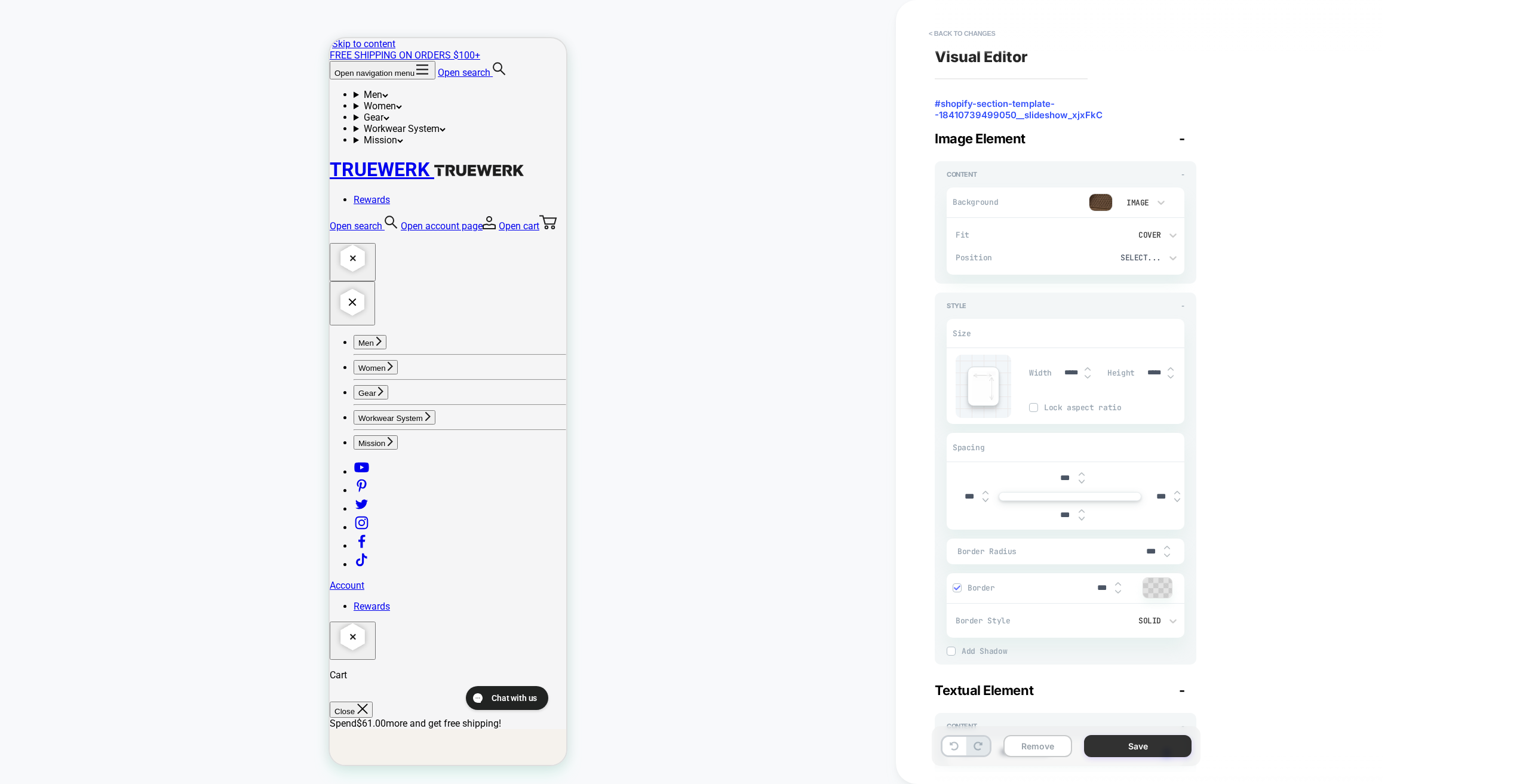
type textarea "**********"
click at [1146, 745] on button "Save" at bounding box center [1138, 746] width 107 height 22
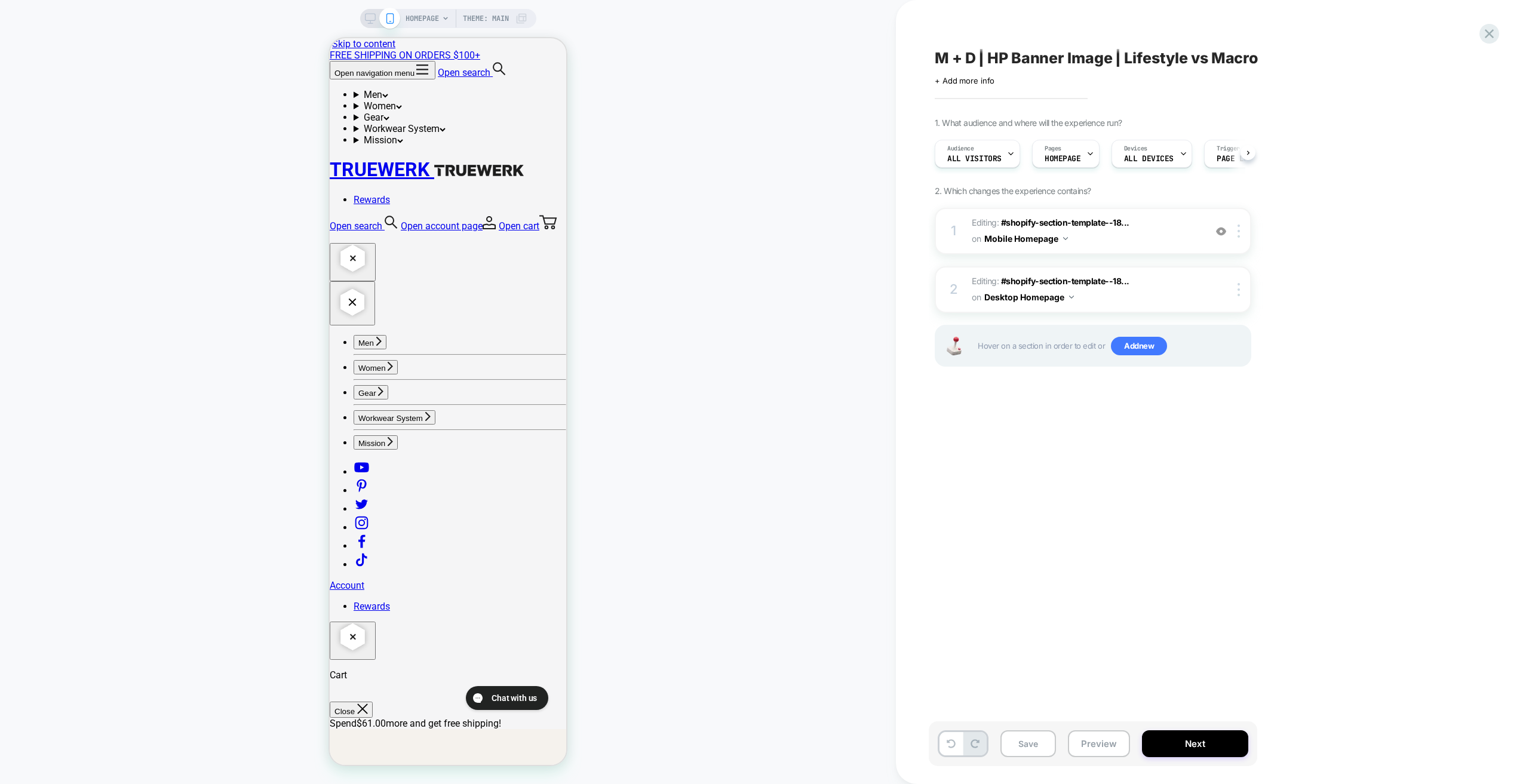
scroll to position [0, 1]
click at [365, 15] on icon at bounding box center [370, 19] width 11 height 11
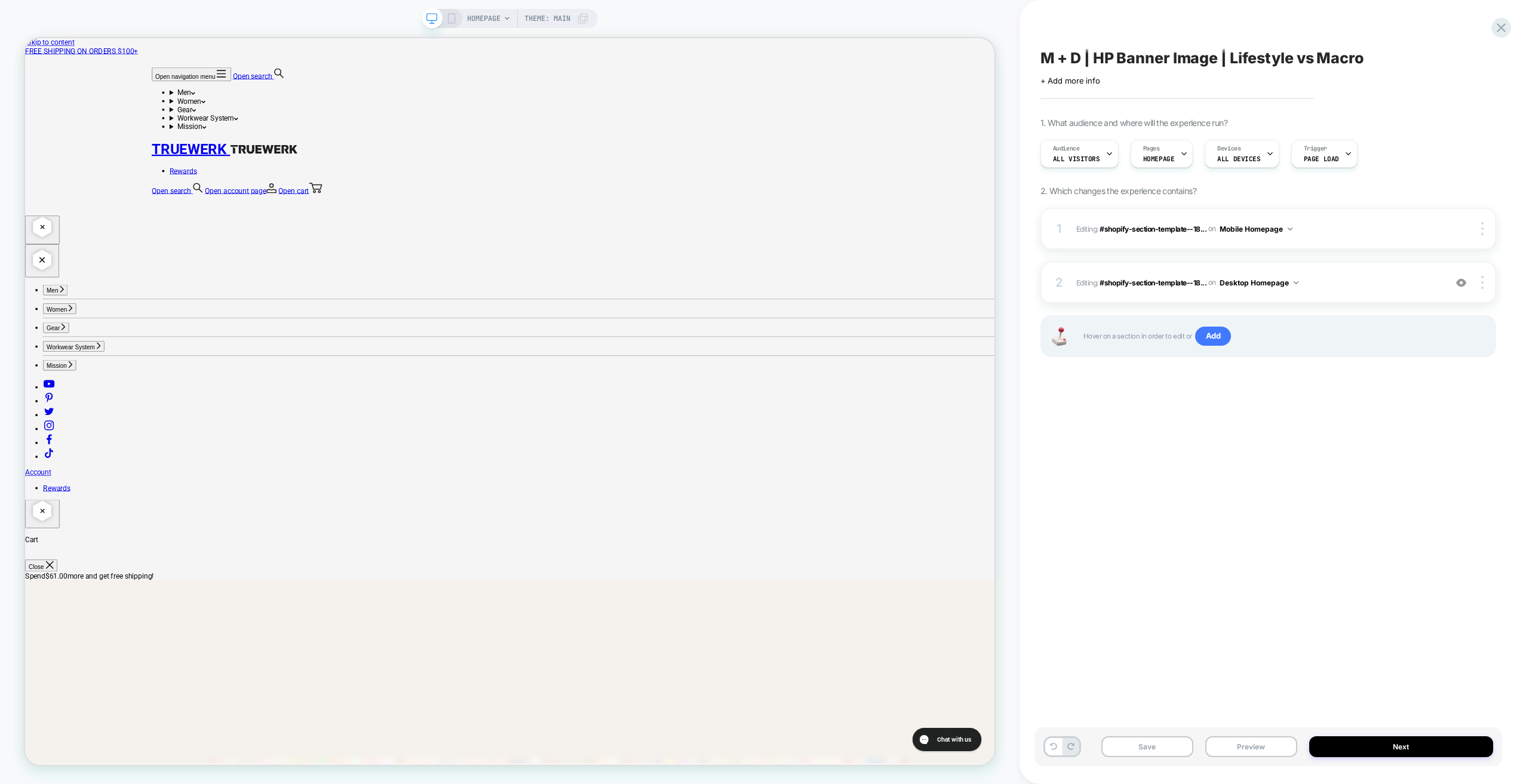
click at [450, 17] on icon at bounding box center [451, 19] width 11 height 11
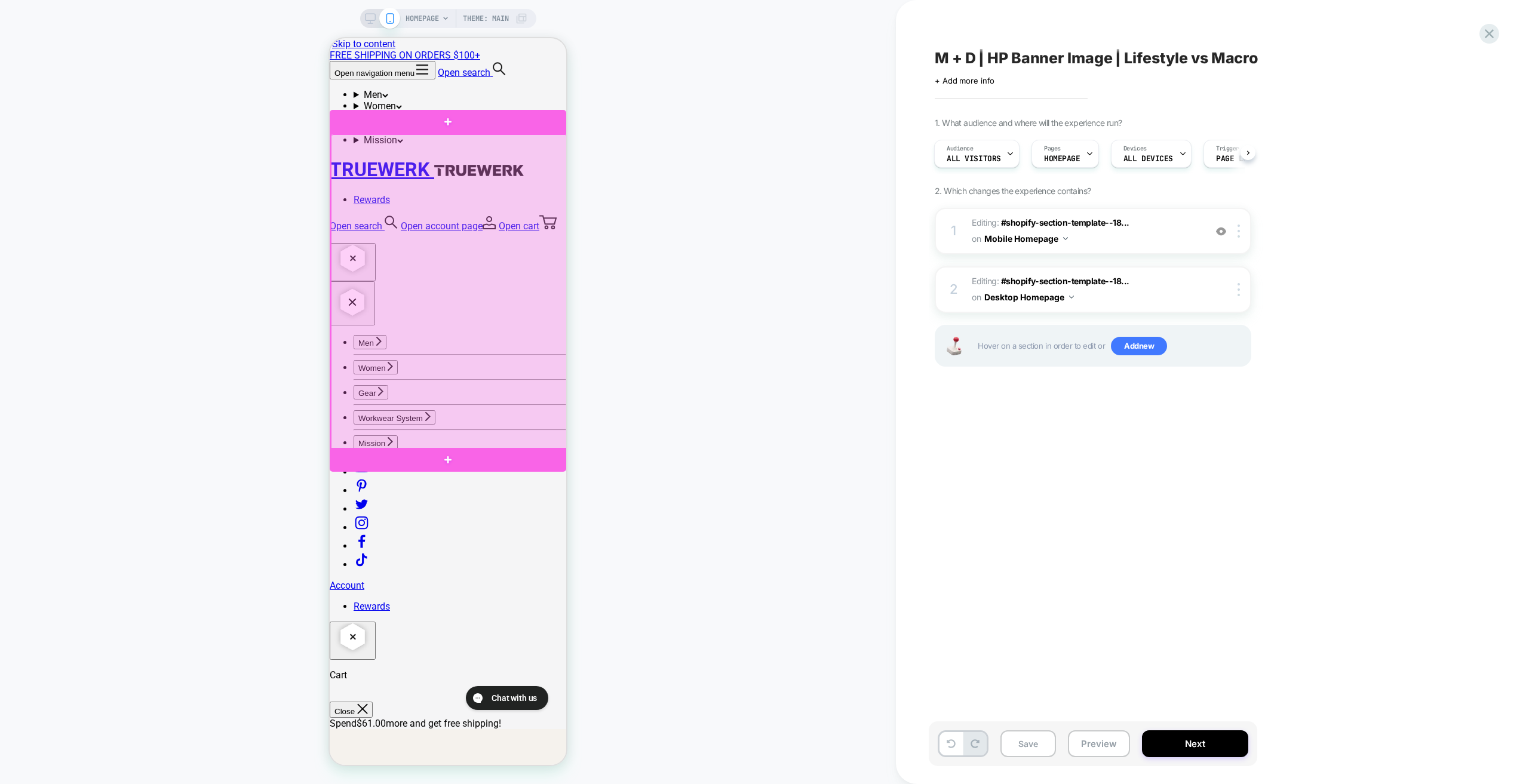
click at [502, 172] on div at bounding box center [449, 292] width 236 height 315
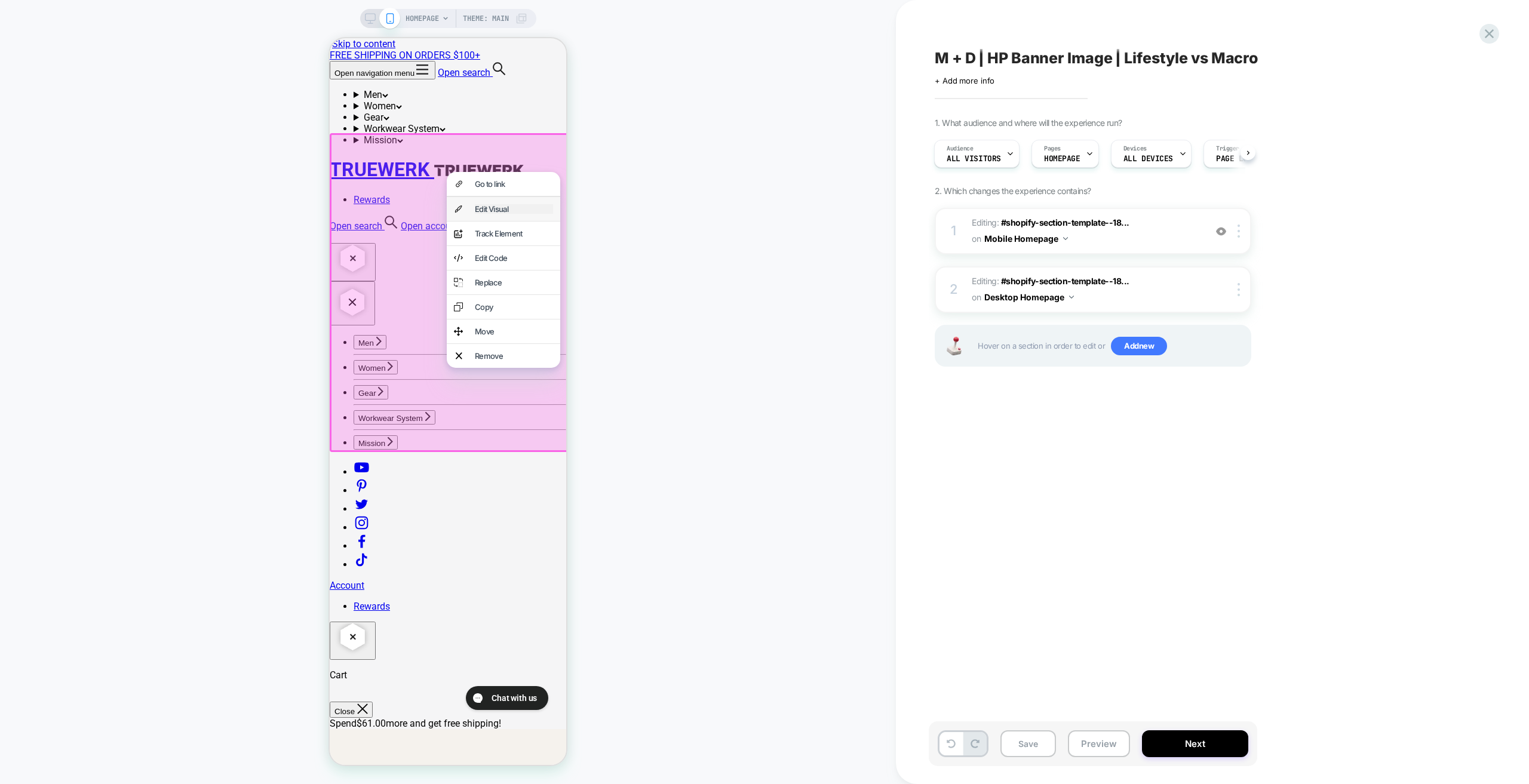
click at [510, 214] on div "Edit Visual" at bounding box center [514, 209] width 78 height 9
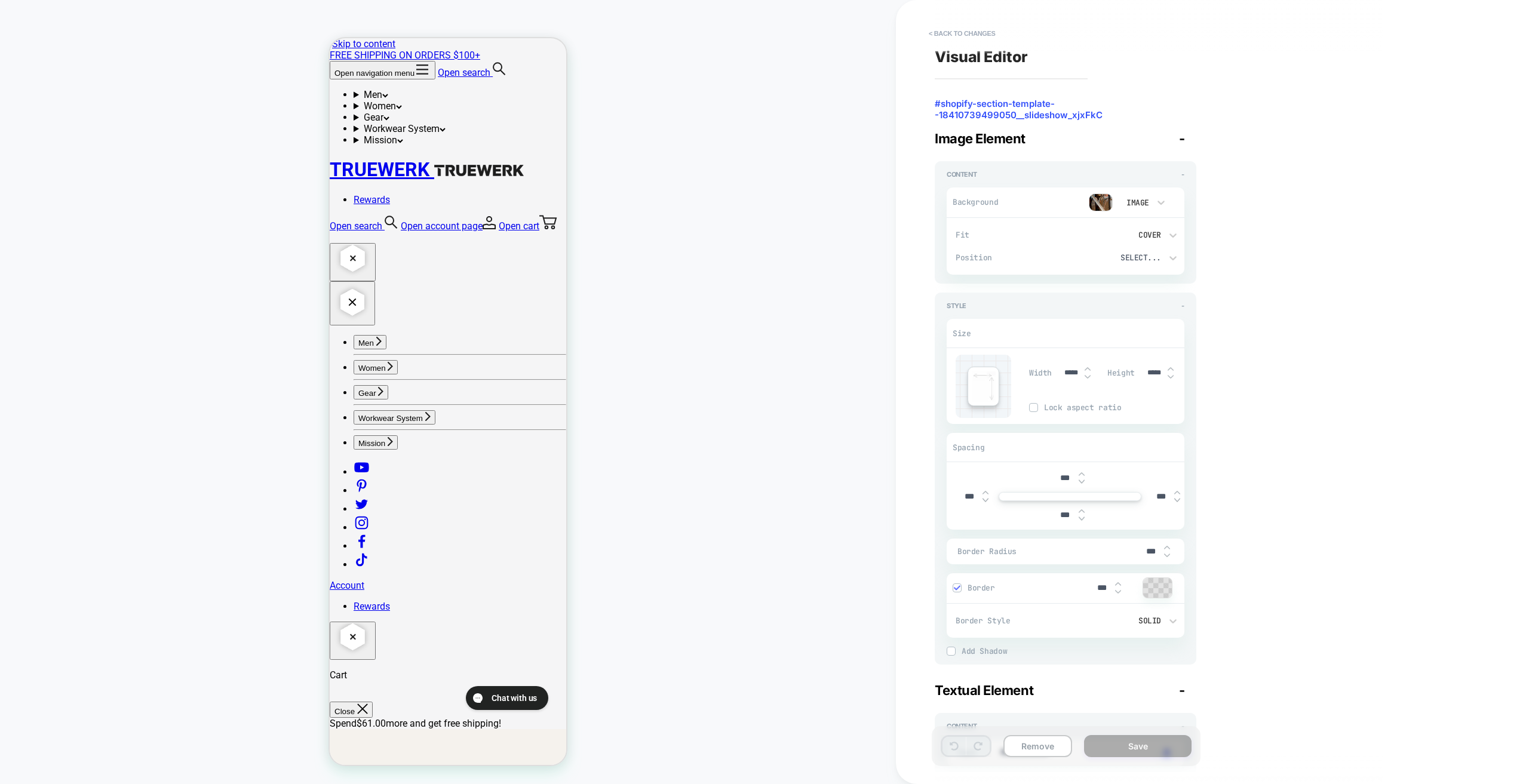
click at [792, 216] on div "HOMEPAGE Theme: MAIN" at bounding box center [448, 392] width 896 height 760
click at [943, 35] on button "< Back to changes" at bounding box center [962, 33] width 79 height 19
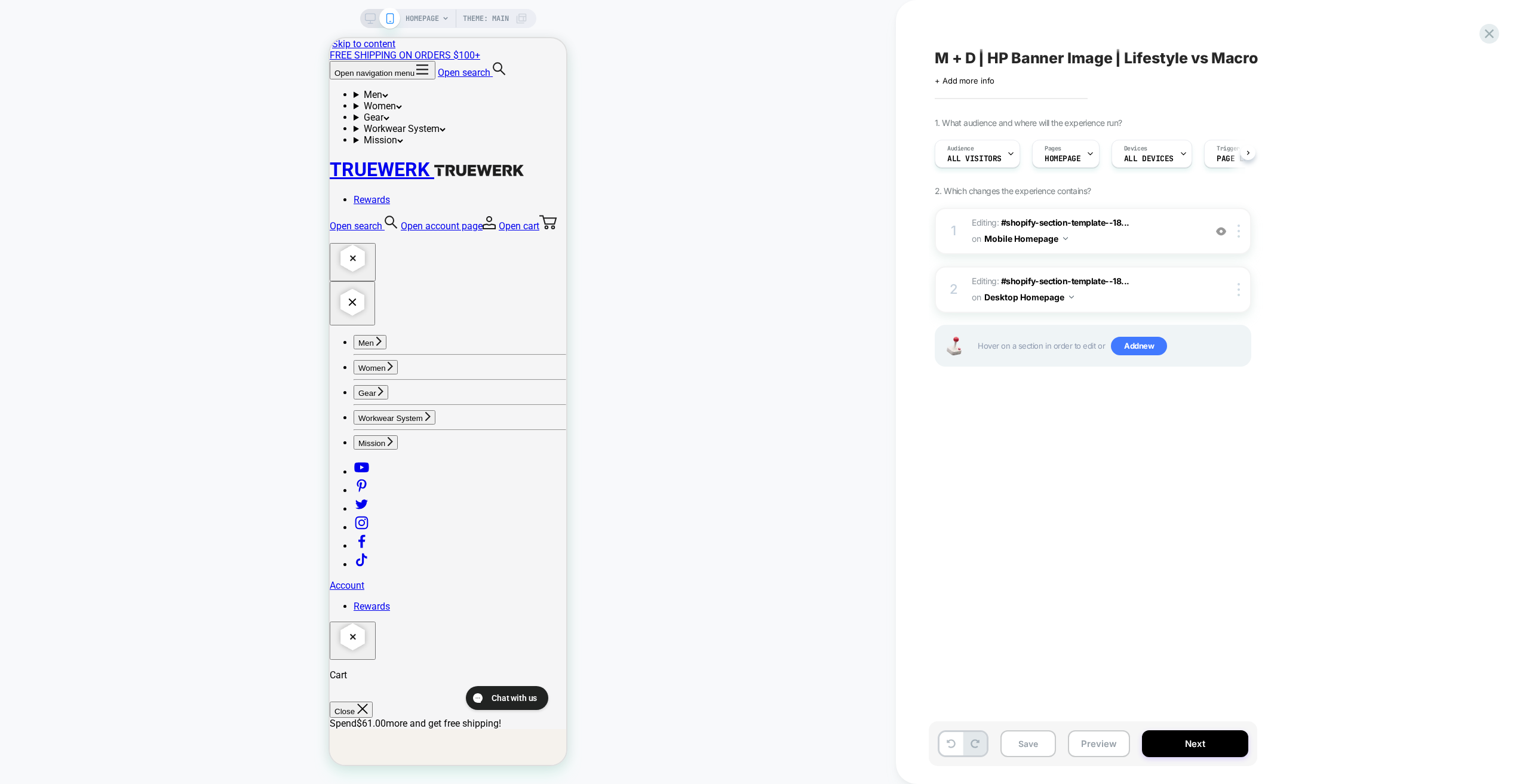
scroll to position [0, 1]
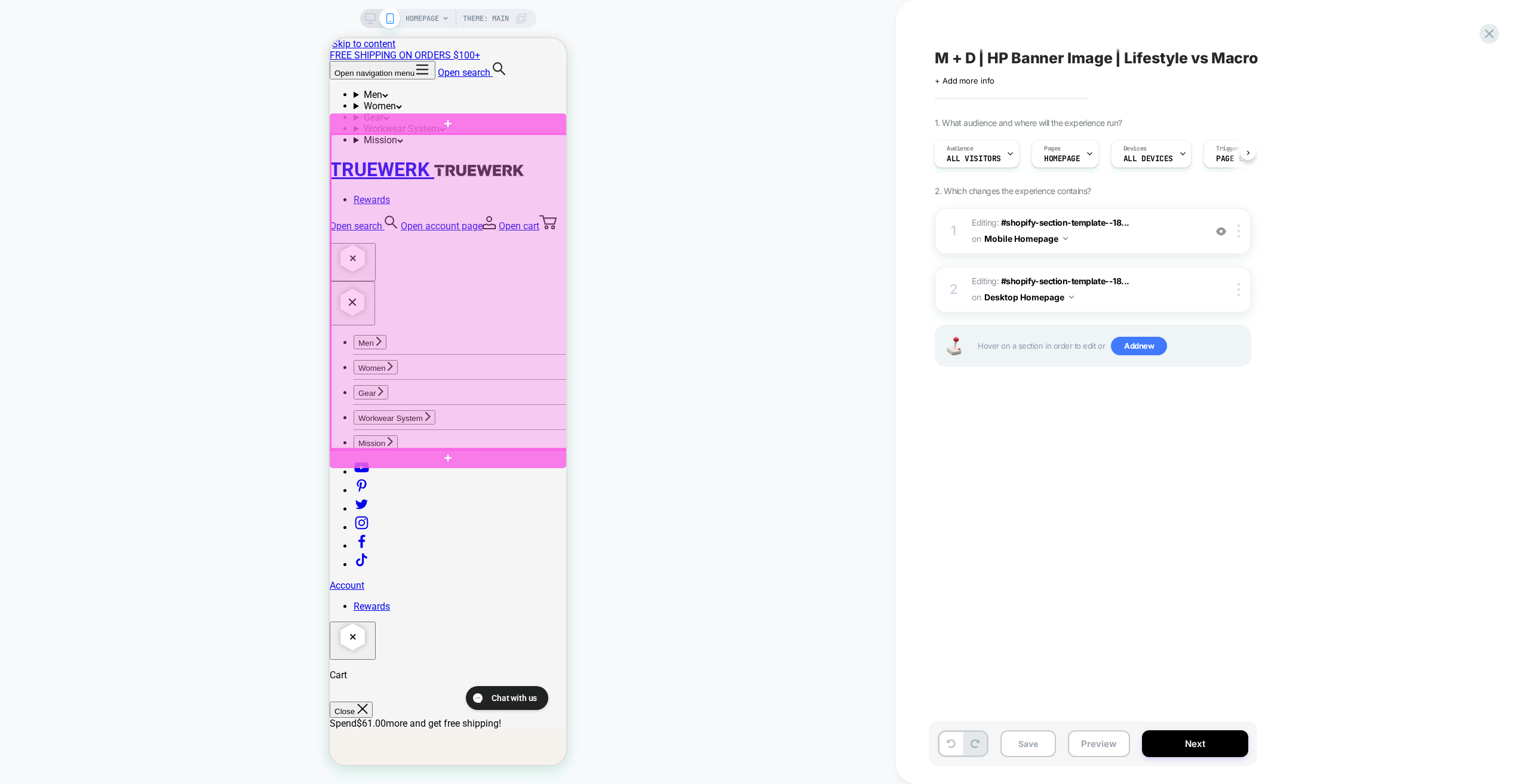
click at [535, 181] on div at bounding box center [449, 292] width 236 height 315
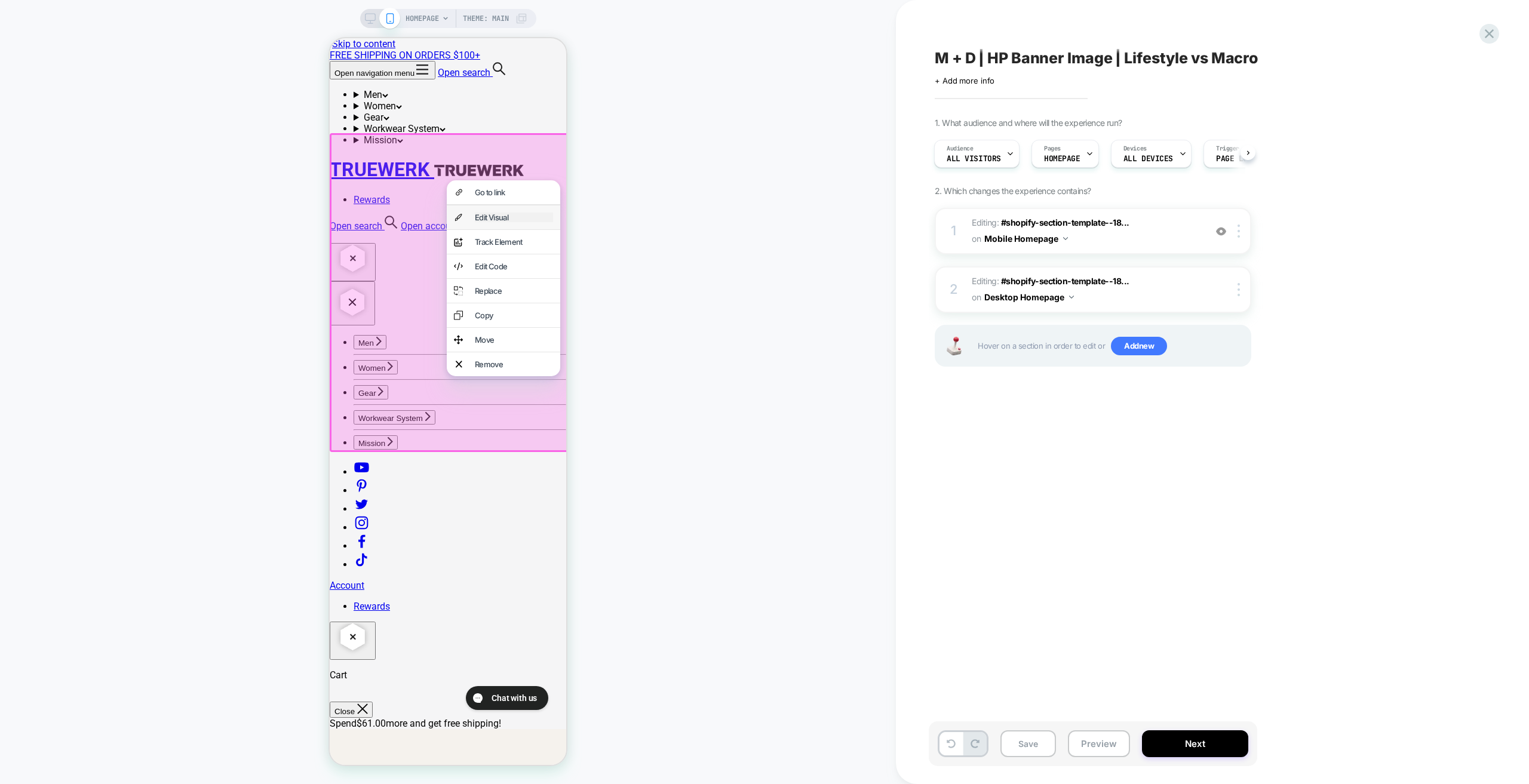
click at [500, 220] on div "Edit Visual" at bounding box center [514, 217] width 78 height 9
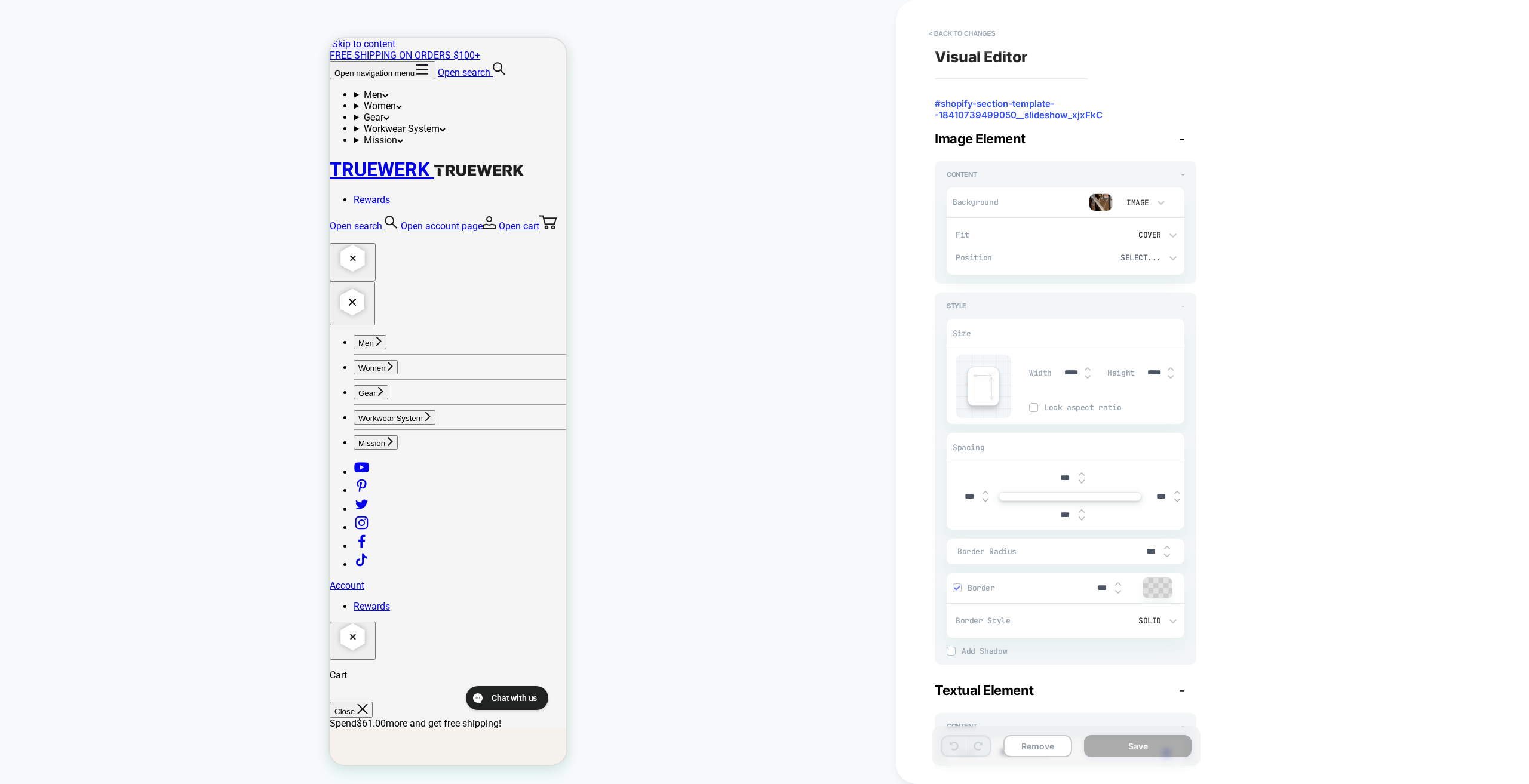
click at [1141, 208] on div "Image" at bounding box center [1136, 202] width 37 height 13
click at [1100, 200] on div at bounding box center [764, 392] width 1529 height 784
click at [1100, 200] on img at bounding box center [1101, 202] width 24 height 18
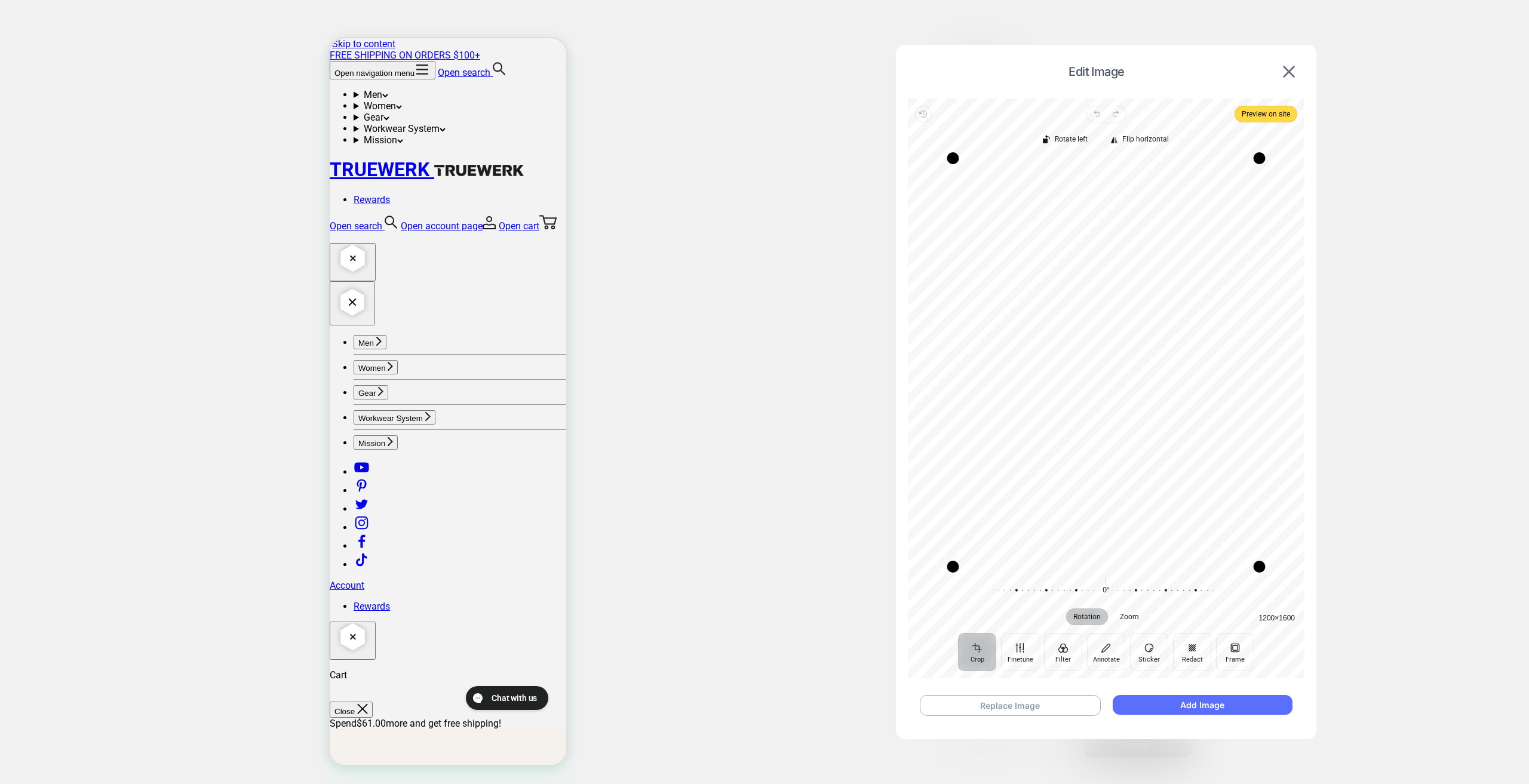
click at [1170, 705] on button "Add Image" at bounding box center [1203, 705] width 180 height 20
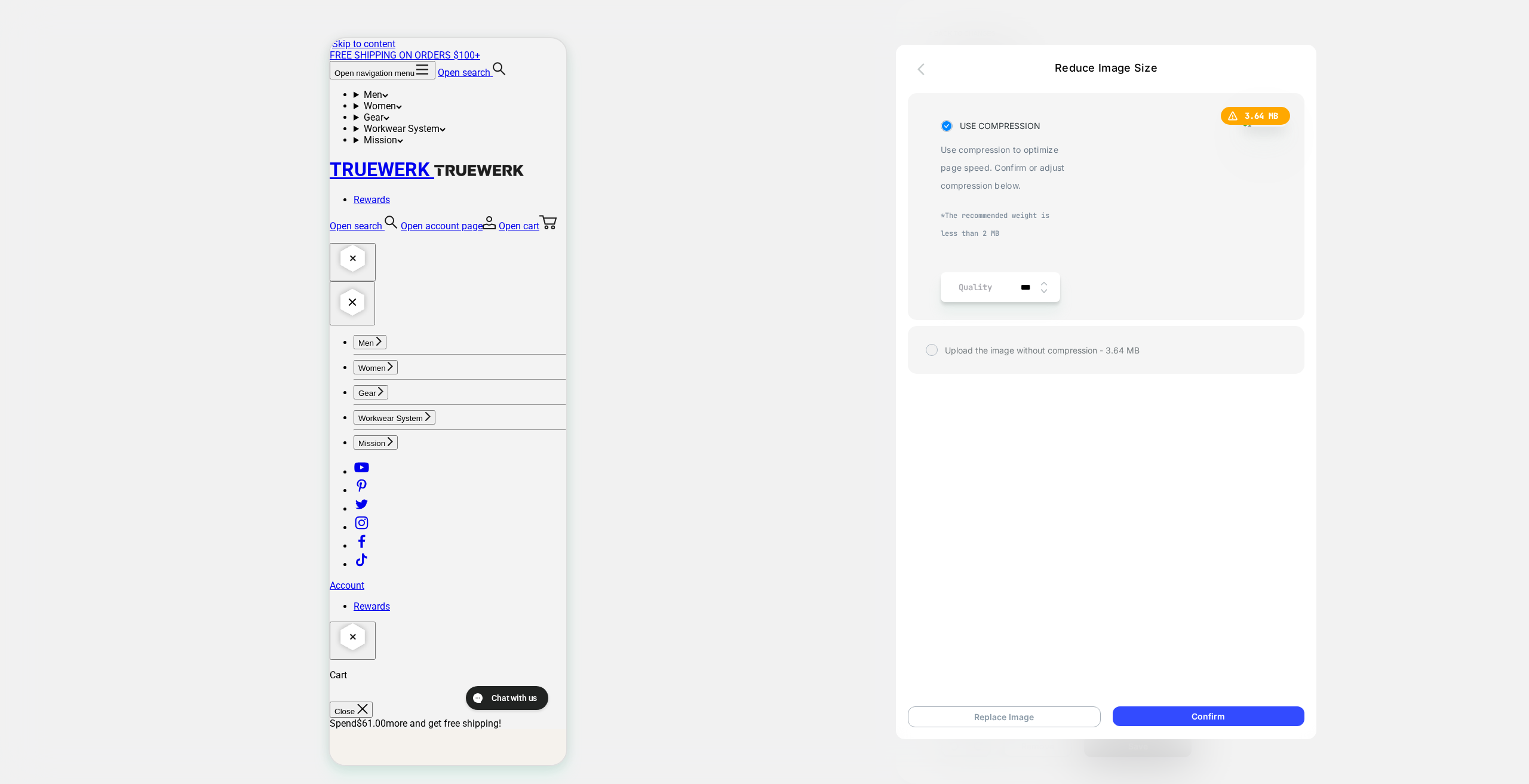
click at [922, 70] on icon "button" at bounding box center [925, 69] width 15 height 15
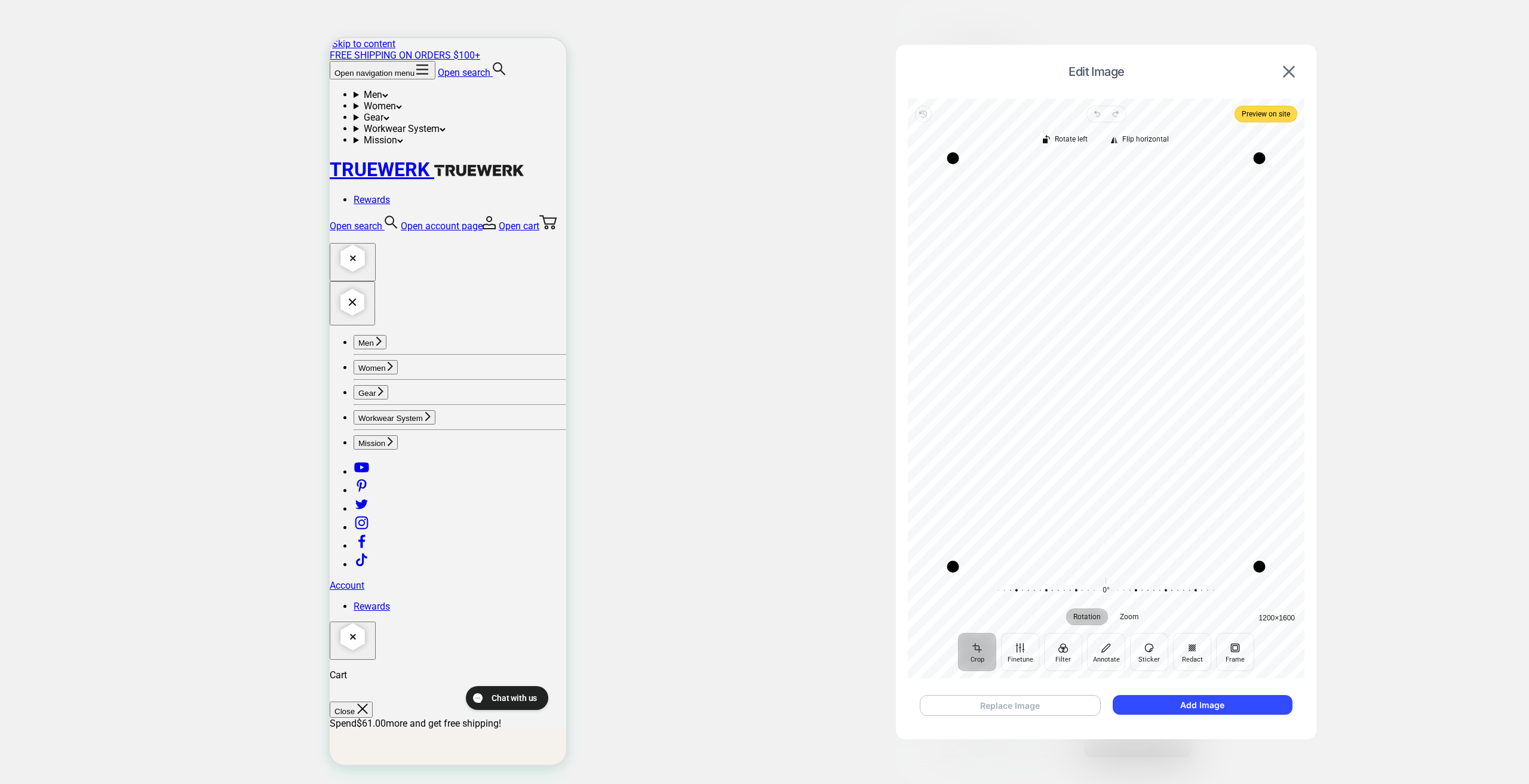
click at [1065, 710] on button "Replace Image" at bounding box center [1010, 705] width 181 height 21
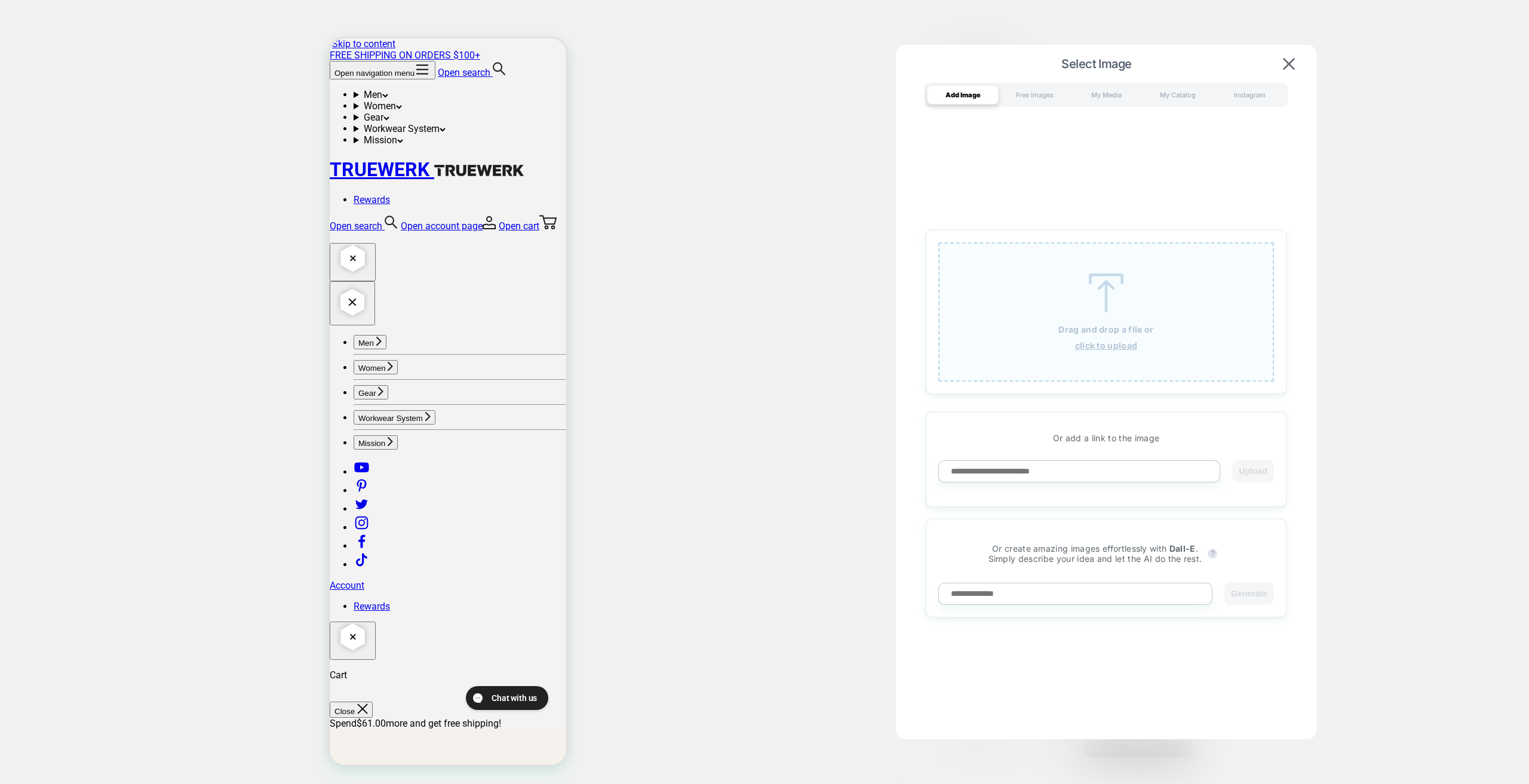
click at [1048, 297] on div "Drag and drop a file or click to upload" at bounding box center [1106, 312] width 336 height 139
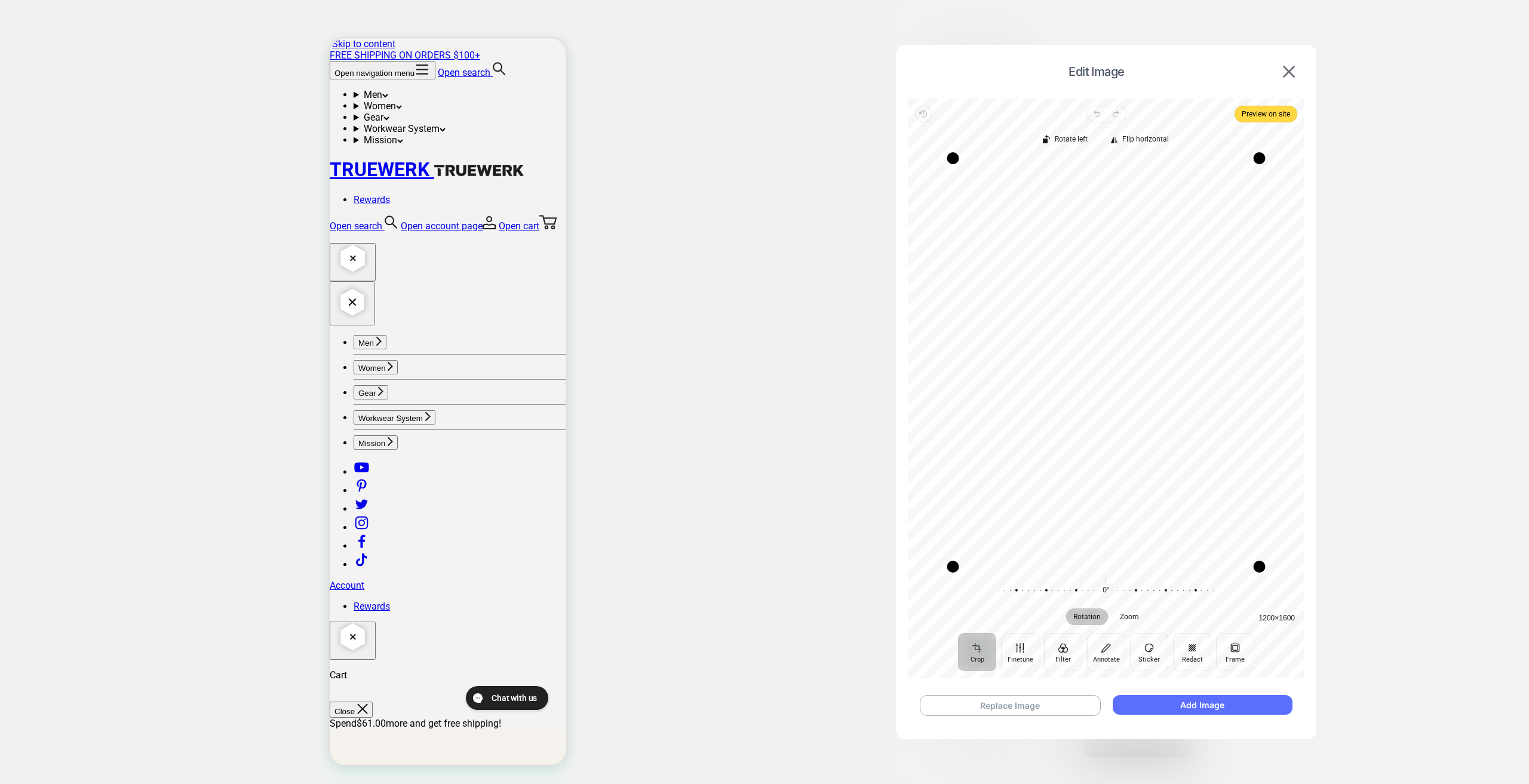
click at [1164, 700] on button "Add Image" at bounding box center [1203, 705] width 180 height 20
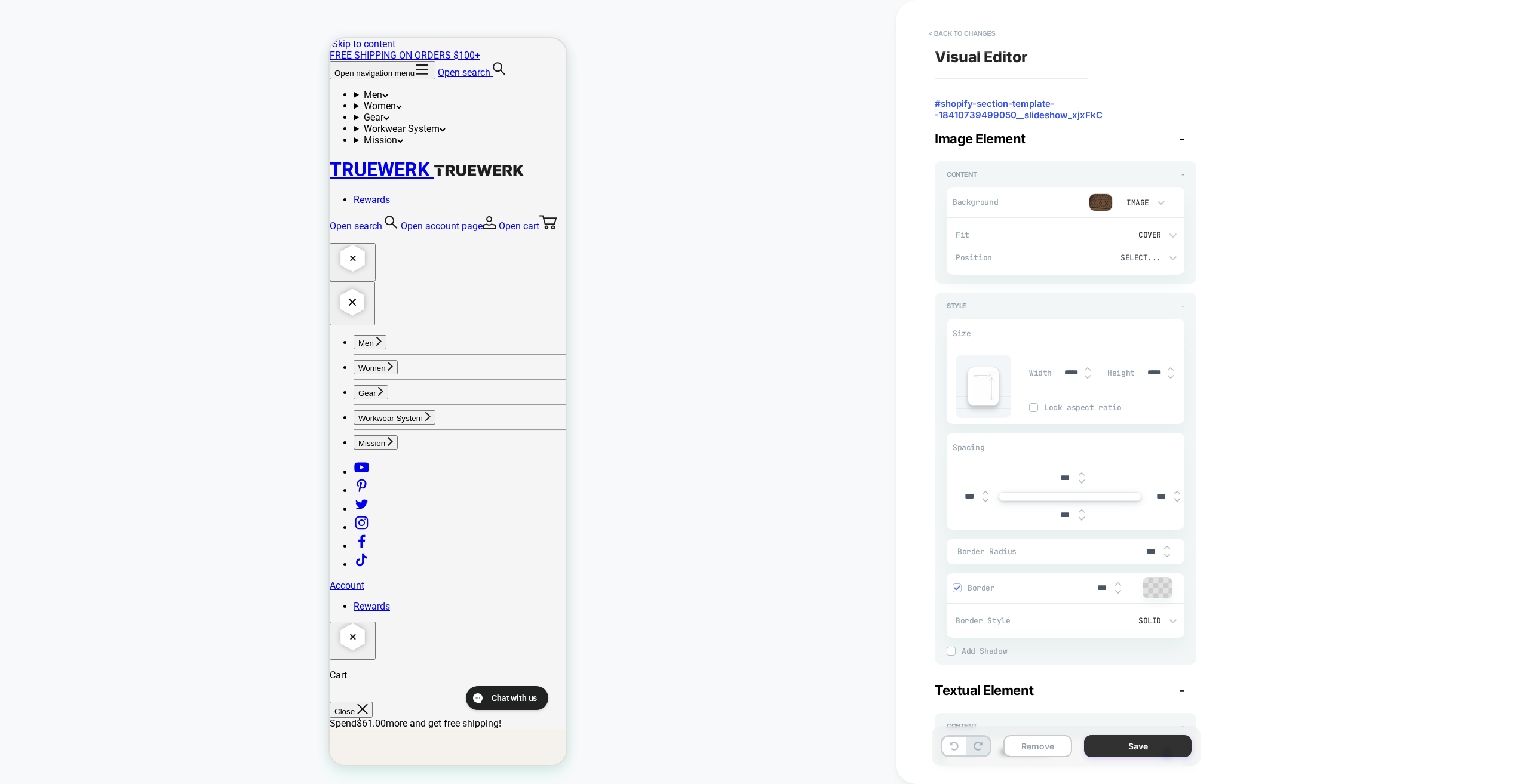
click at [1148, 748] on button "Save" at bounding box center [1138, 746] width 107 height 22
type textarea "*"
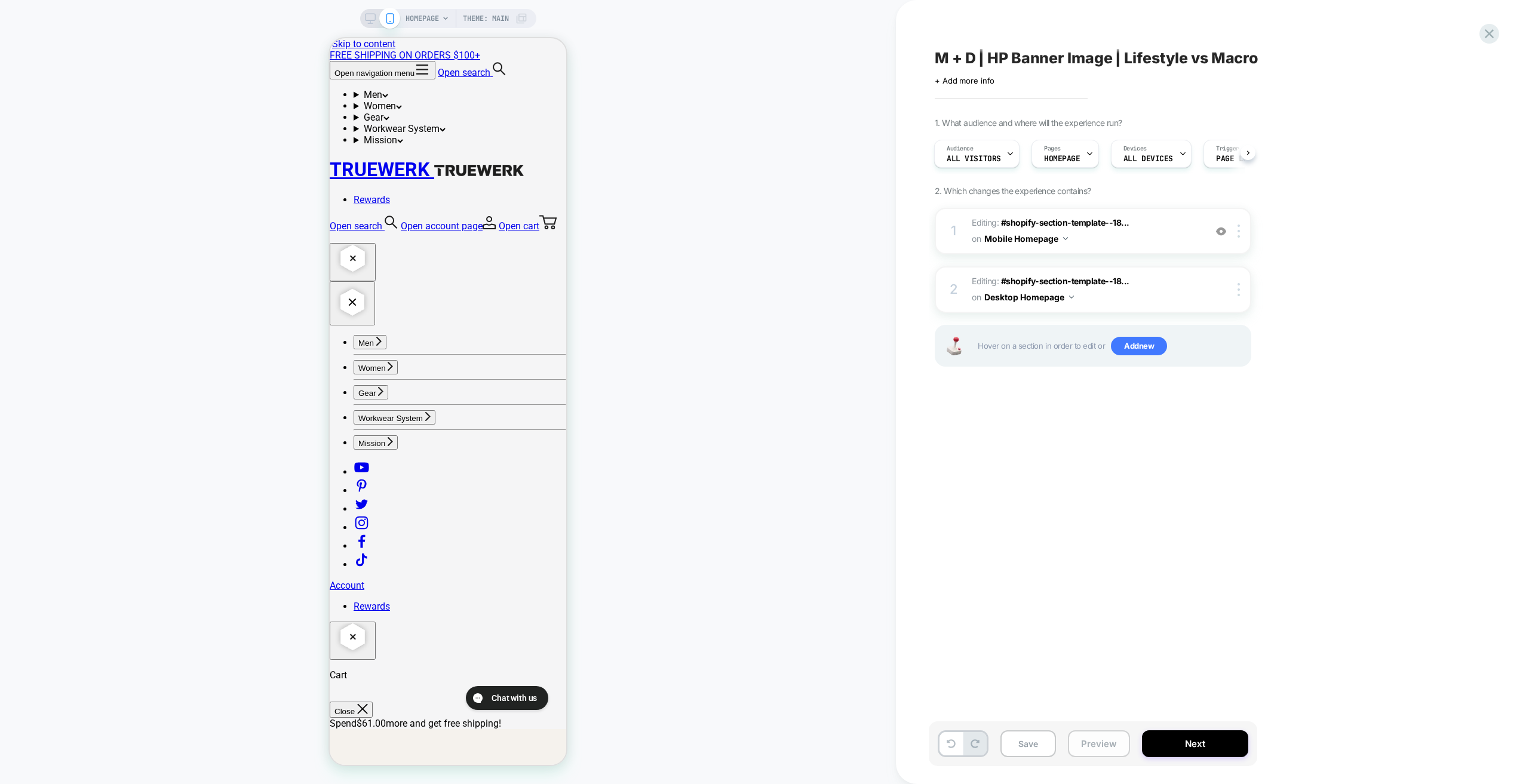
click at [1110, 750] on button "Preview" at bounding box center [1099, 744] width 62 height 27
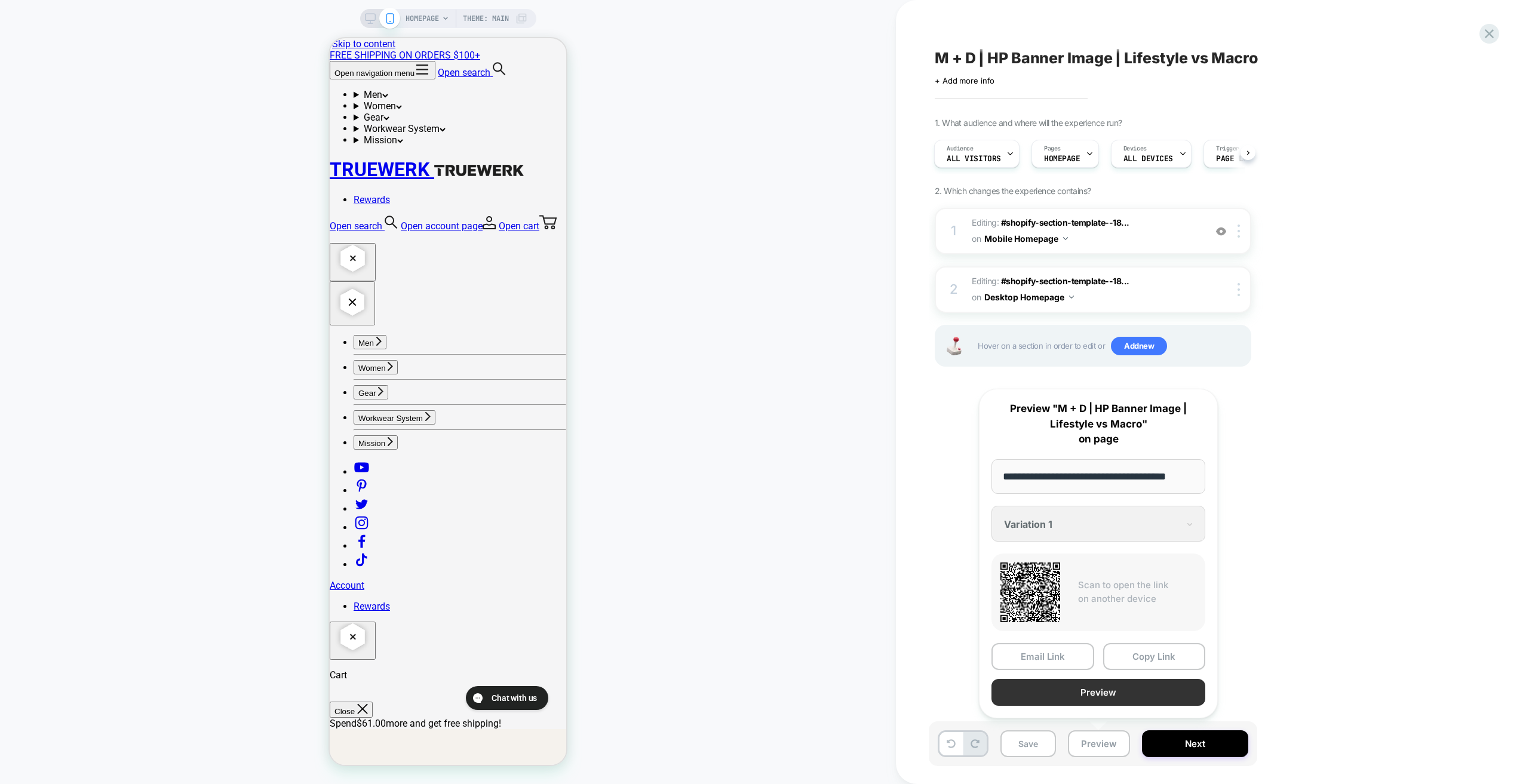
scroll to position [0, 9]
click at [1091, 692] on button "Preview" at bounding box center [1098, 693] width 214 height 27
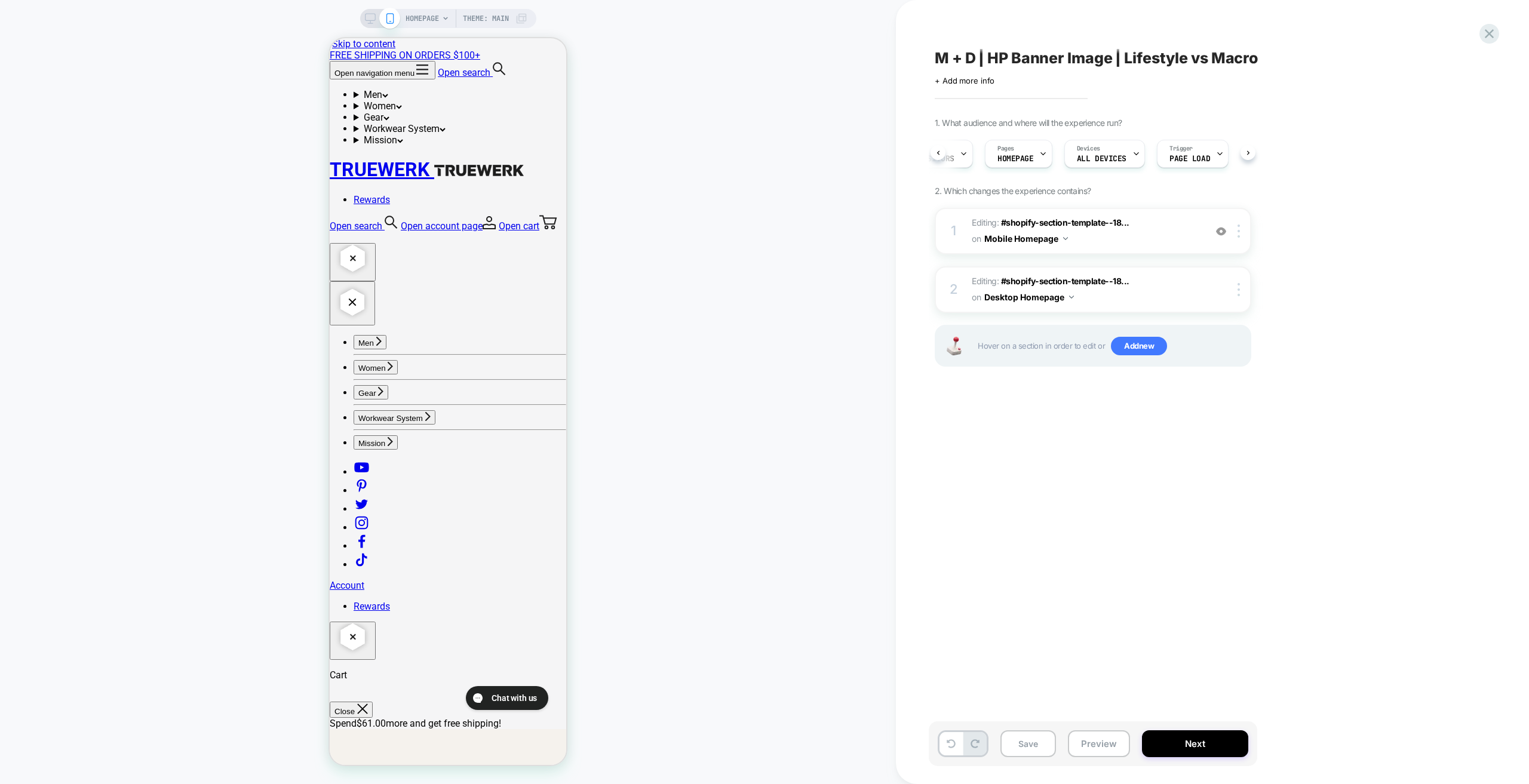
scroll to position [0, 60]
click at [1203, 154] on icon at bounding box center [1207, 154] width 8 height 8
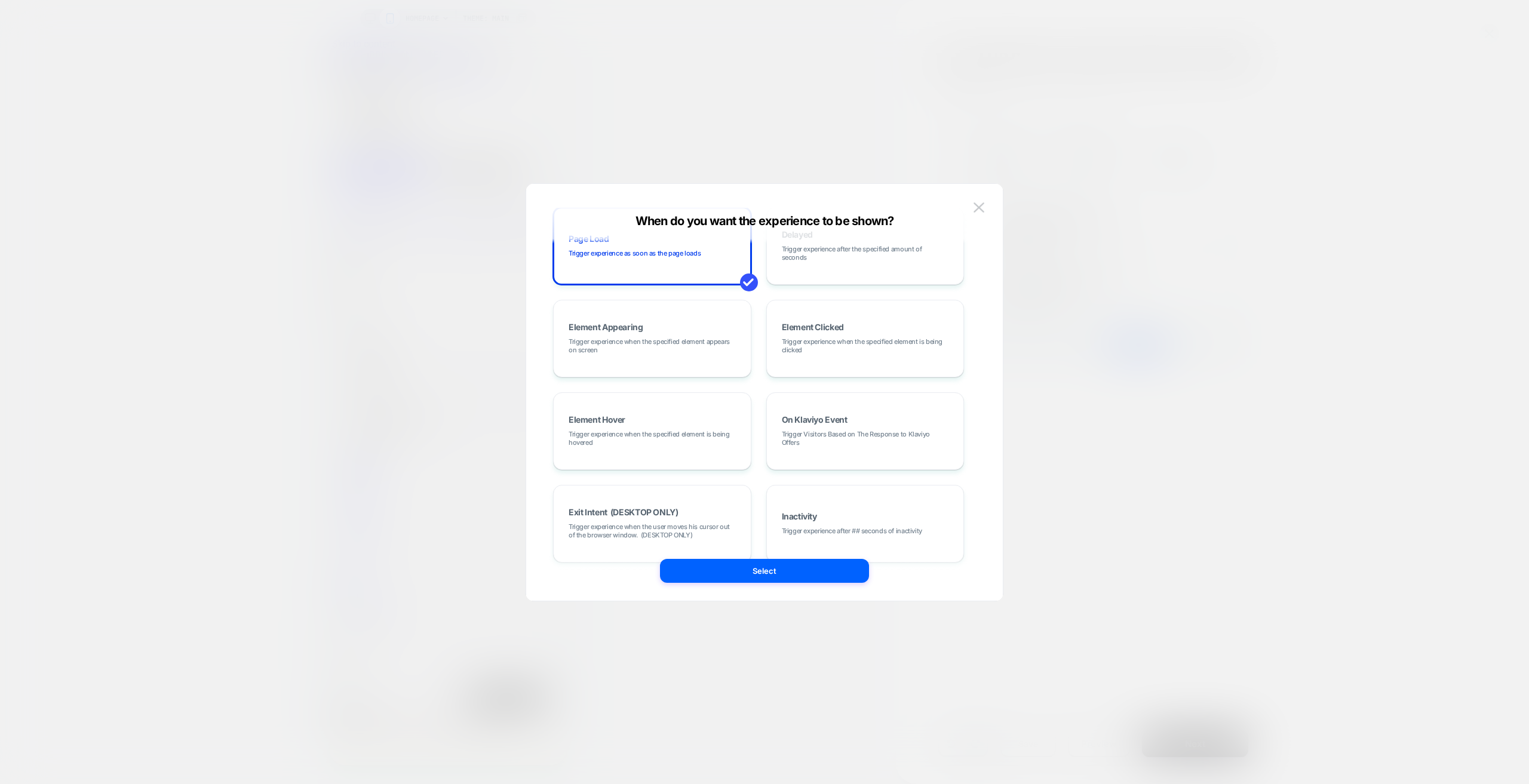
scroll to position [31, 0]
click at [982, 202] on img at bounding box center [979, 207] width 11 height 10
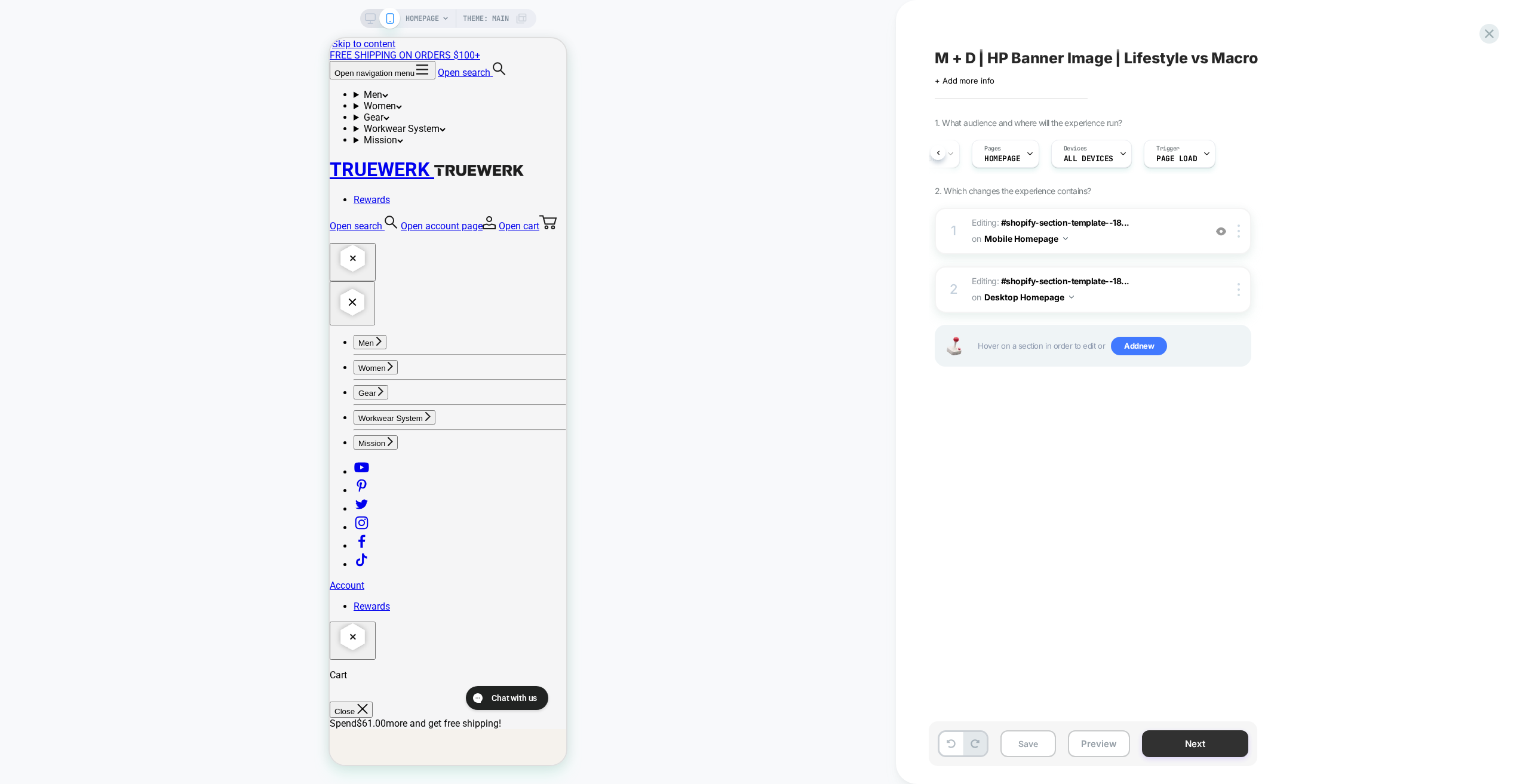
click at [1177, 743] on button "Next" at bounding box center [1195, 744] width 107 height 27
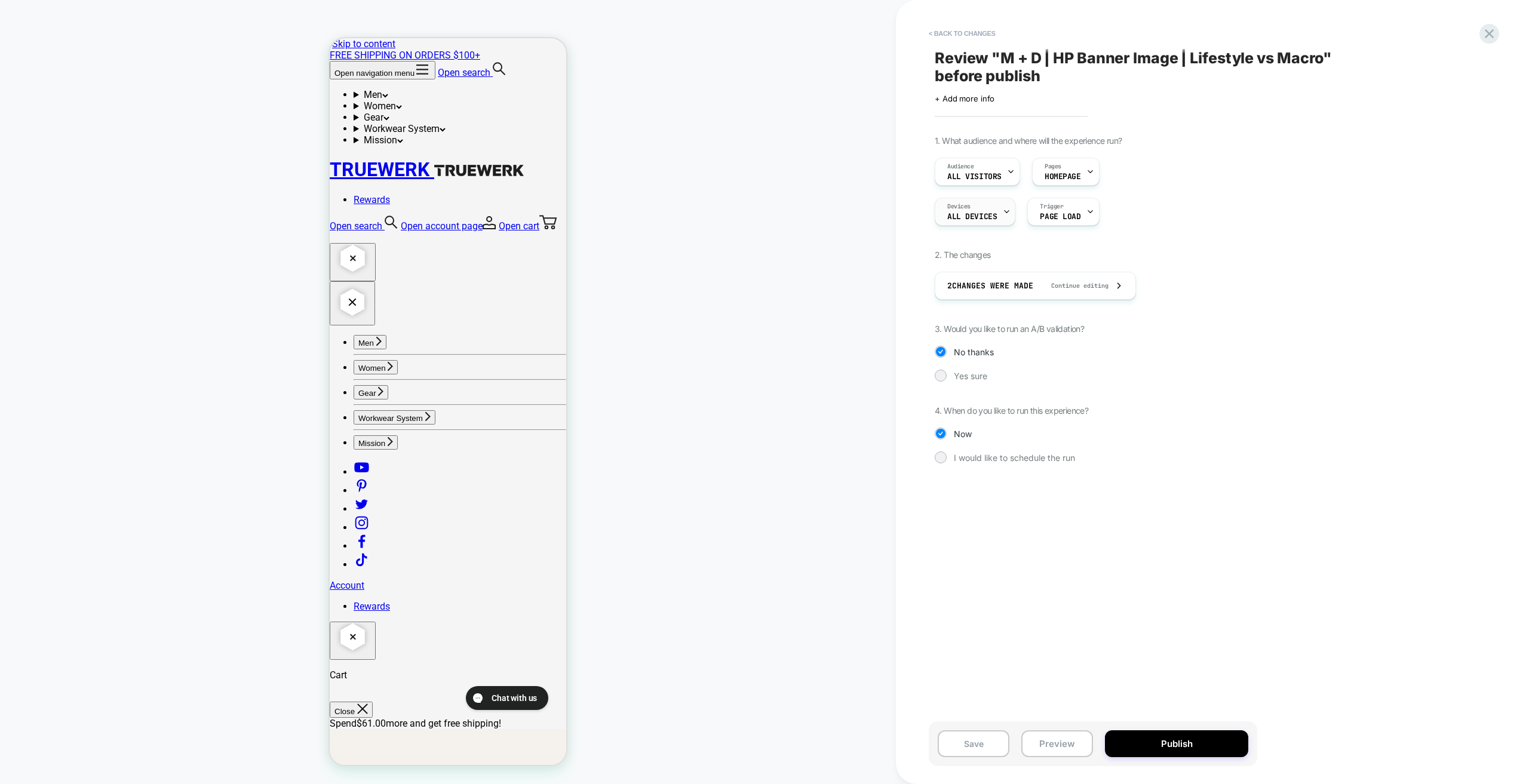
click at [997, 214] on div "Devices ALL DEVICES" at bounding box center [972, 212] width 73 height 27
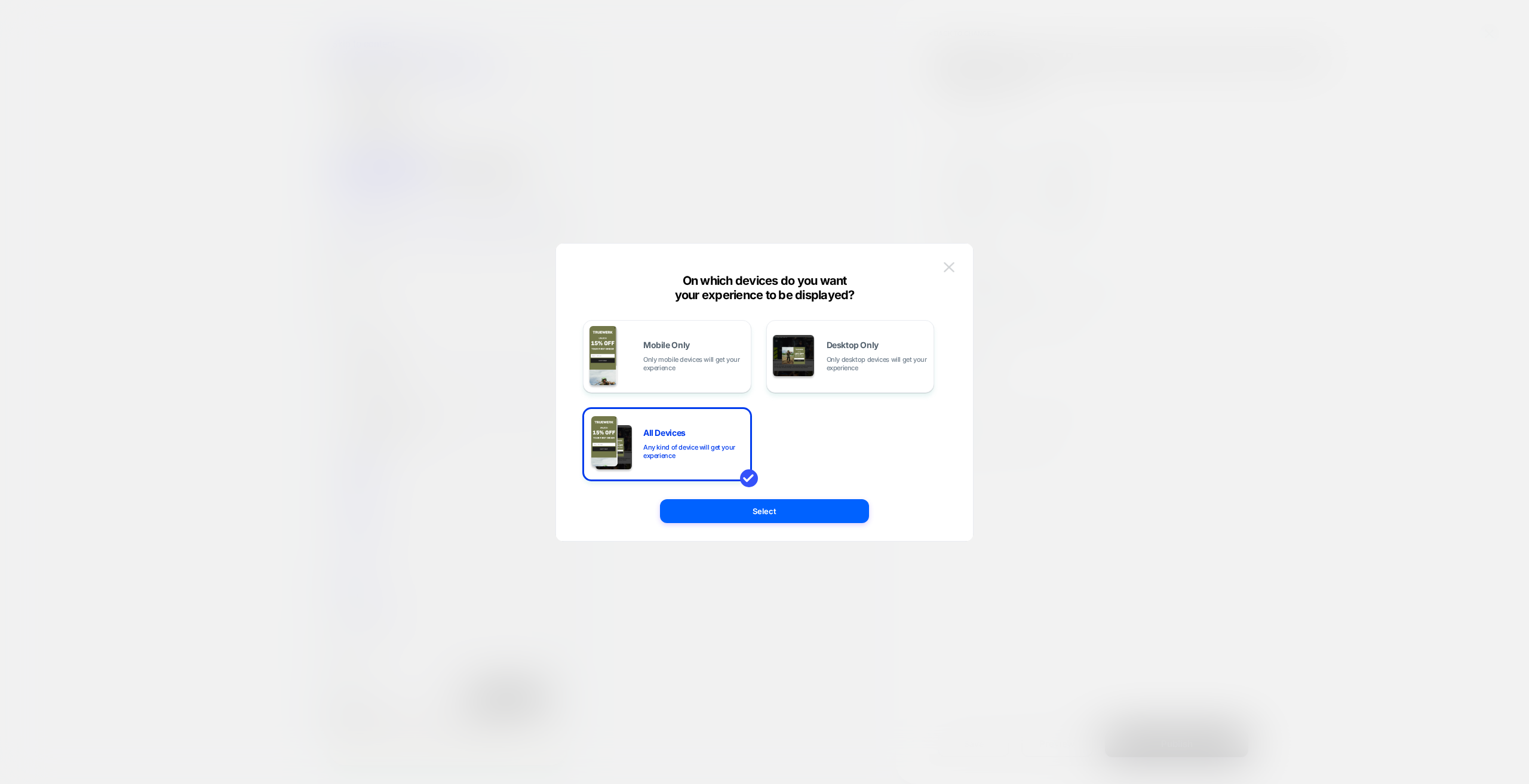
click at [952, 267] on img at bounding box center [949, 267] width 11 height 10
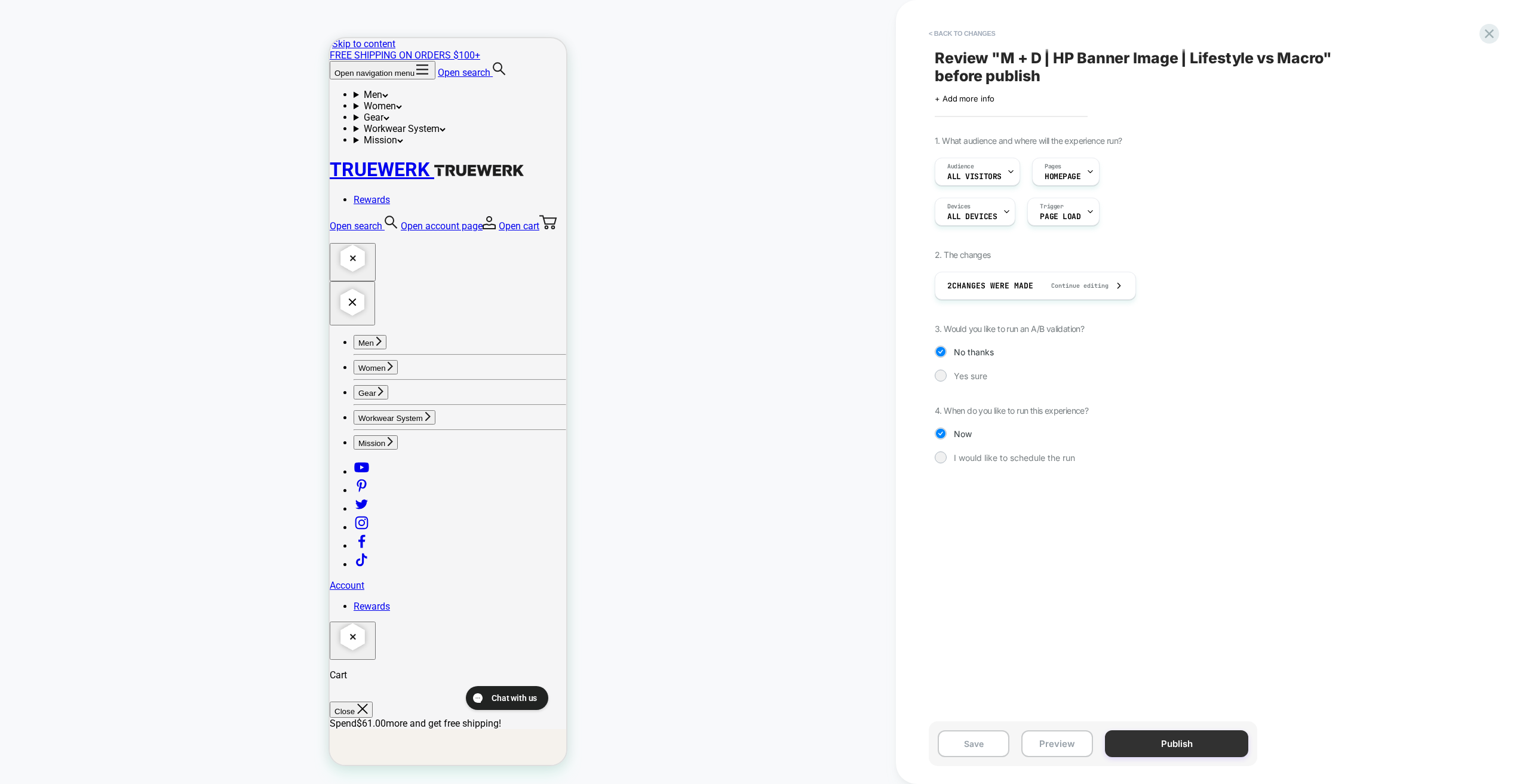
click at [1182, 748] on button "Publish" at bounding box center [1176, 744] width 144 height 27
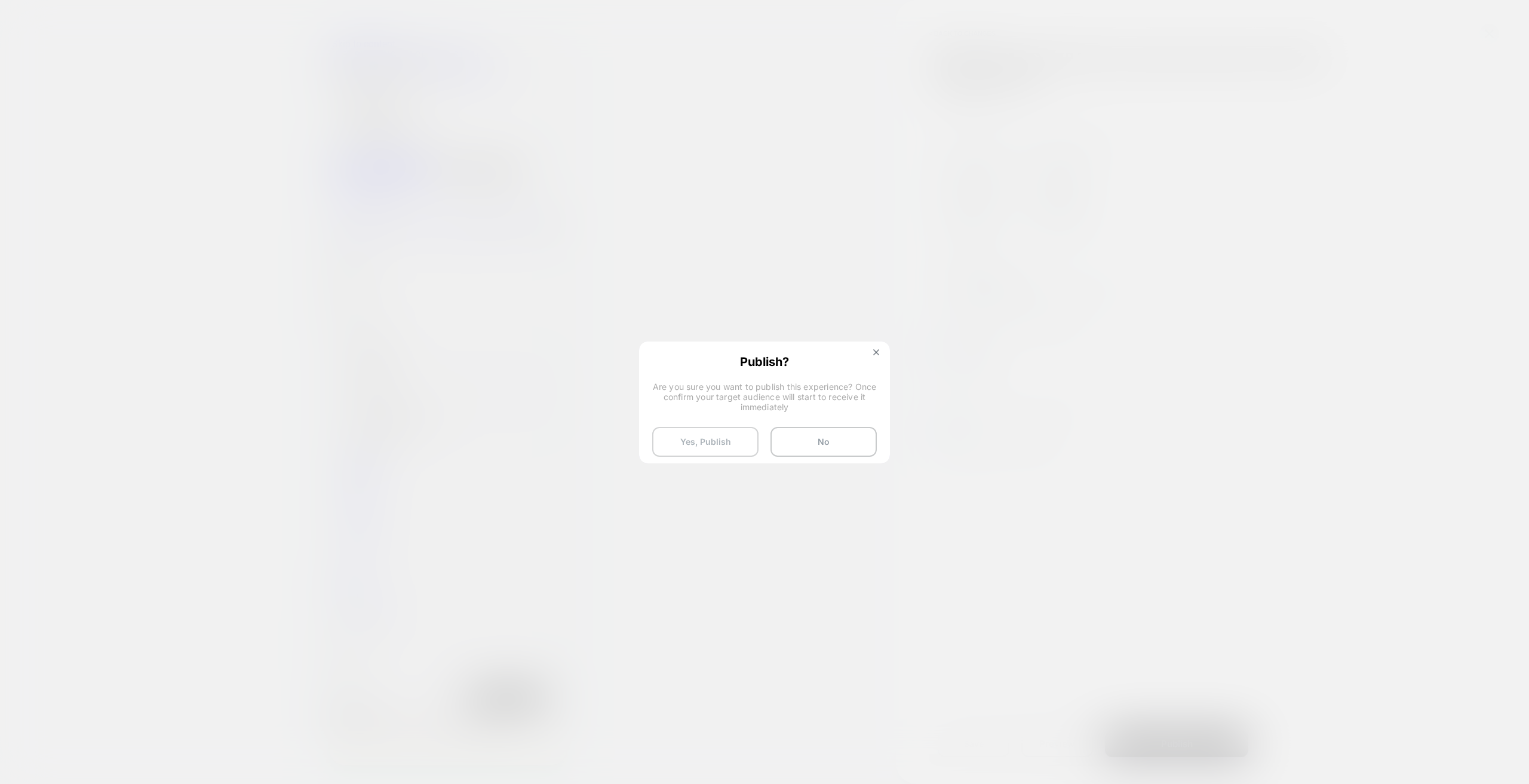
click at [713, 443] on button "Yes, Publish" at bounding box center [705, 441] width 107 height 30
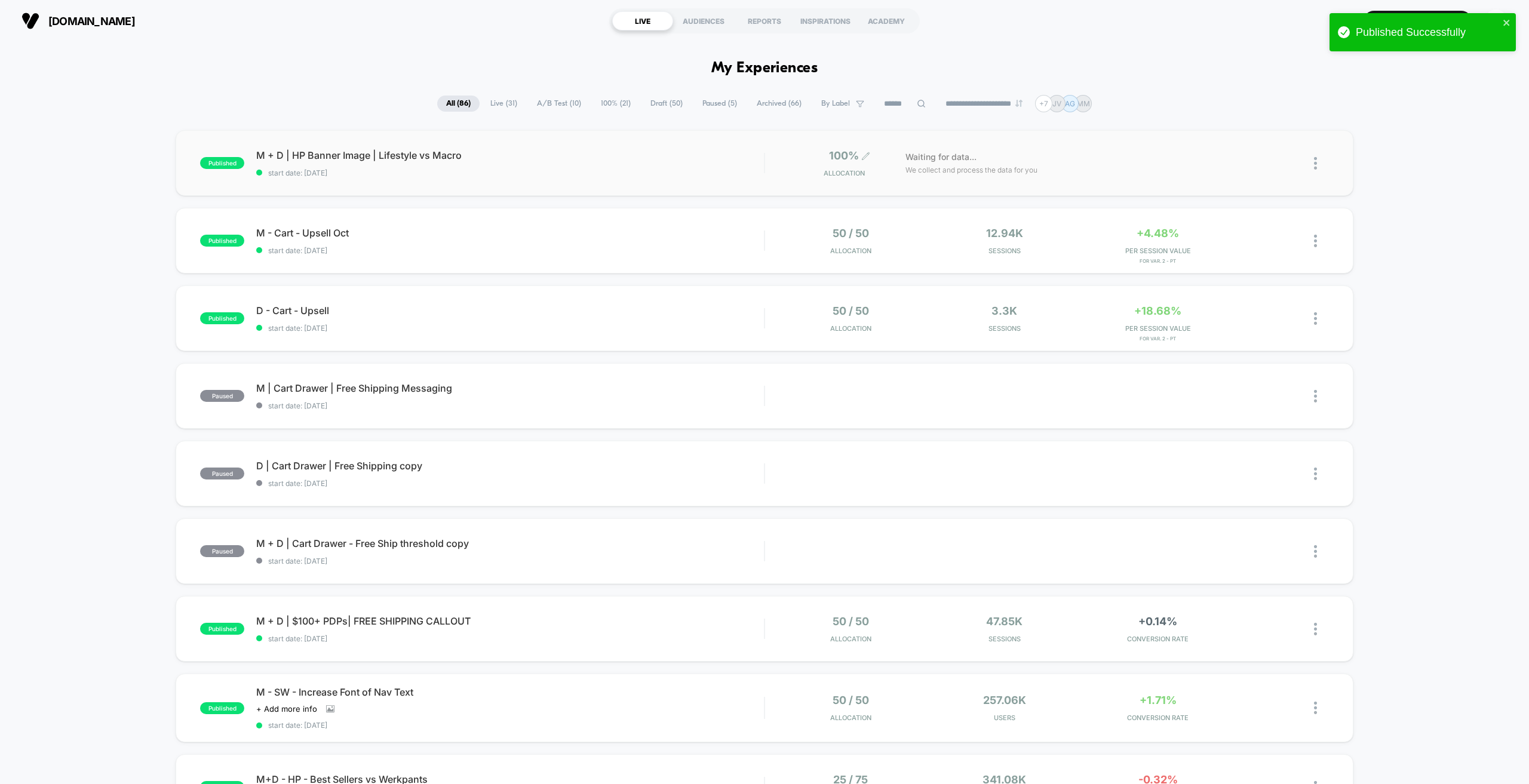
click at [841, 152] on span "100%" at bounding box center [844, 155] width 30 height 13
click at [900, 257] on div "**" at bounding box center [902, 260] width 42 height 27
click at [897, 267] on div "**" at bounding box center [902, 260] width 42 height 27
click at [904, 259] on div "**" at bounding box center [902, 260] width 42 height 27
click at [903, 315] on input "****" at bounding box center [902, 307] width 42 height 27
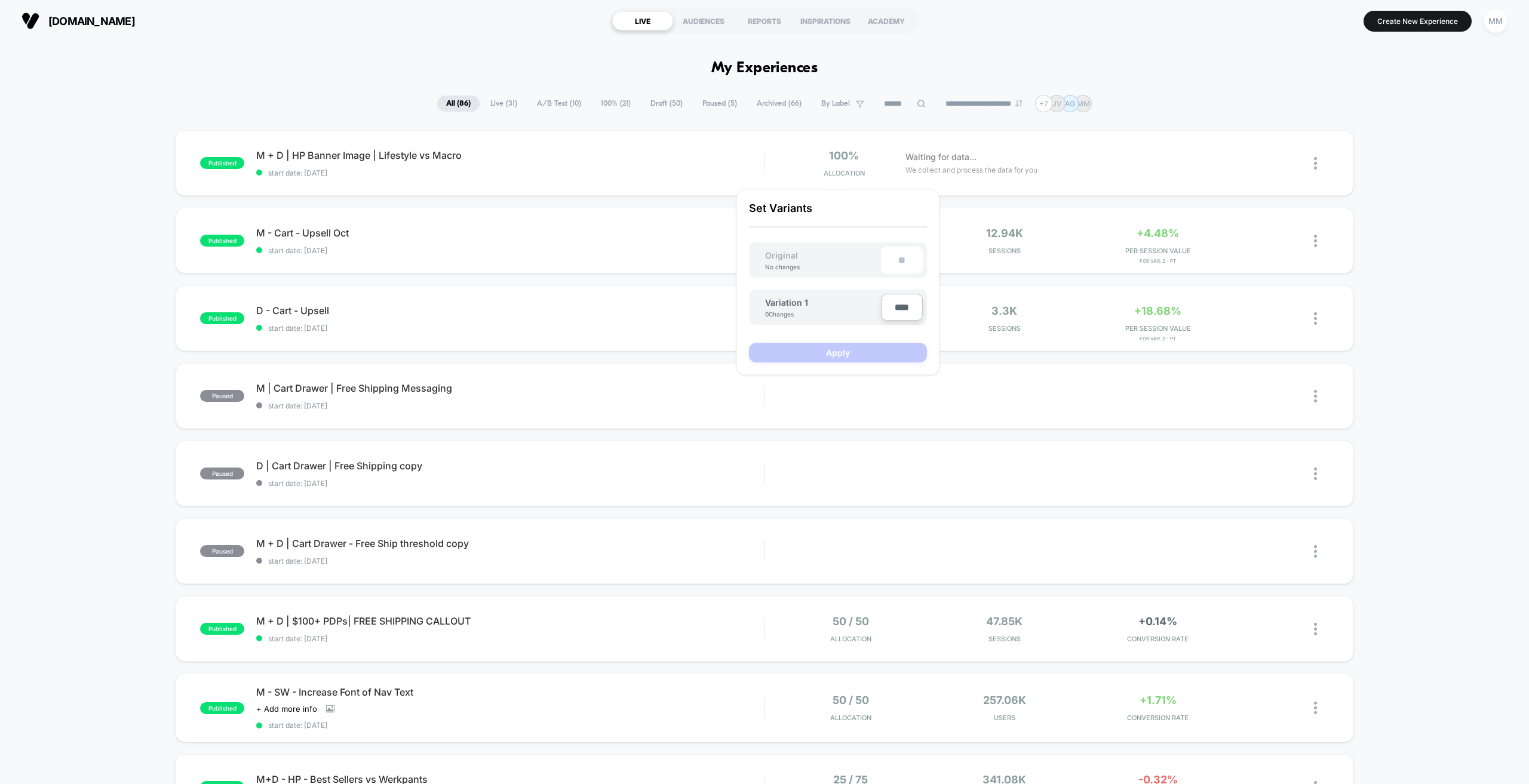
click at [897, 265] on div "**" at bounding box center [902, 260] width 42 height 27
click at [899, 262] on div "**" at bounding box center [902, 260] width 42 height 27
click at [911, 312] on input "****" at bounding box center [902, 307] width 42 height 27
type input "***"
type input "**"
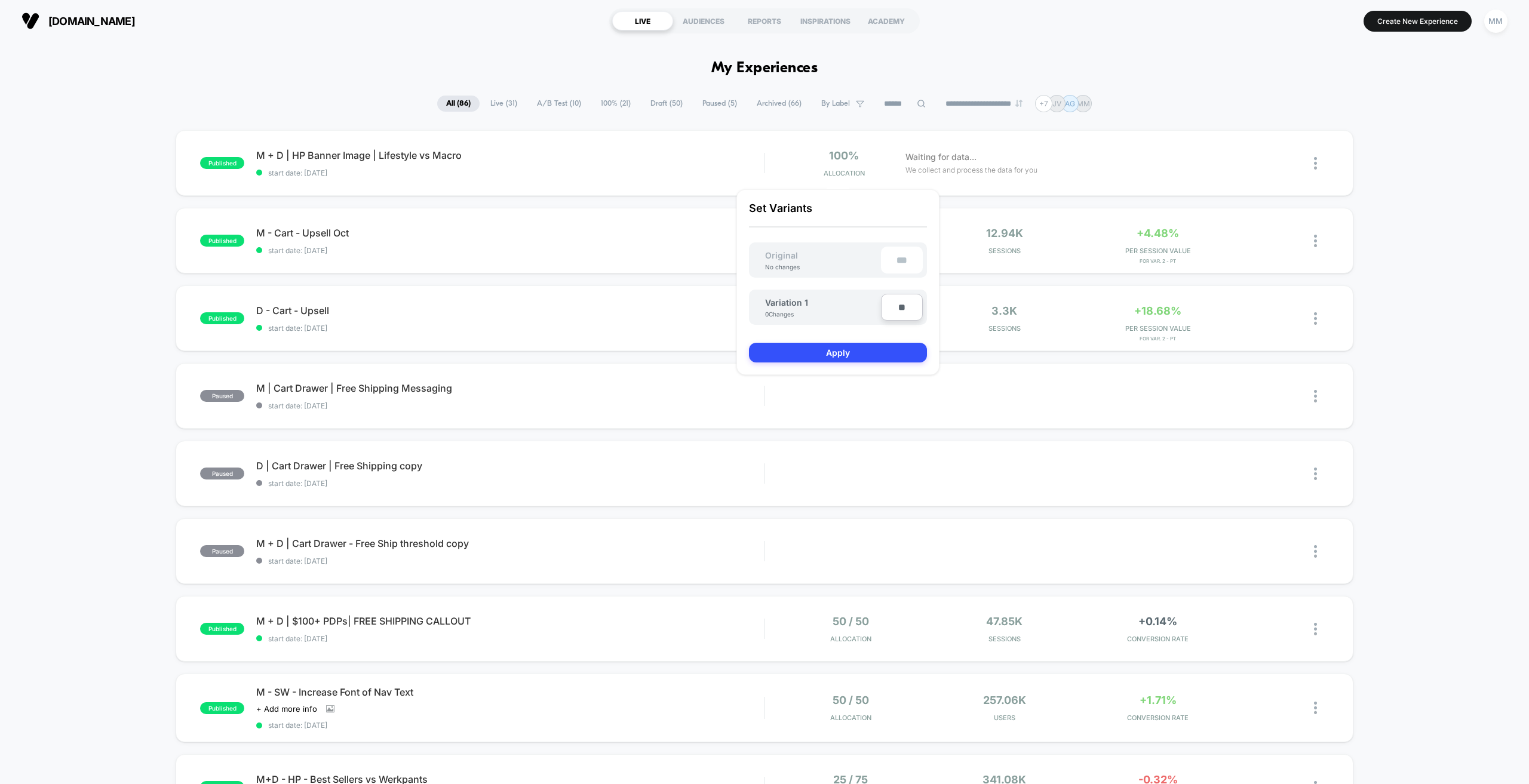
type input "***"
click at [861, 347] on button "Apply" at bounding box center [838, 353] width 178 height 20
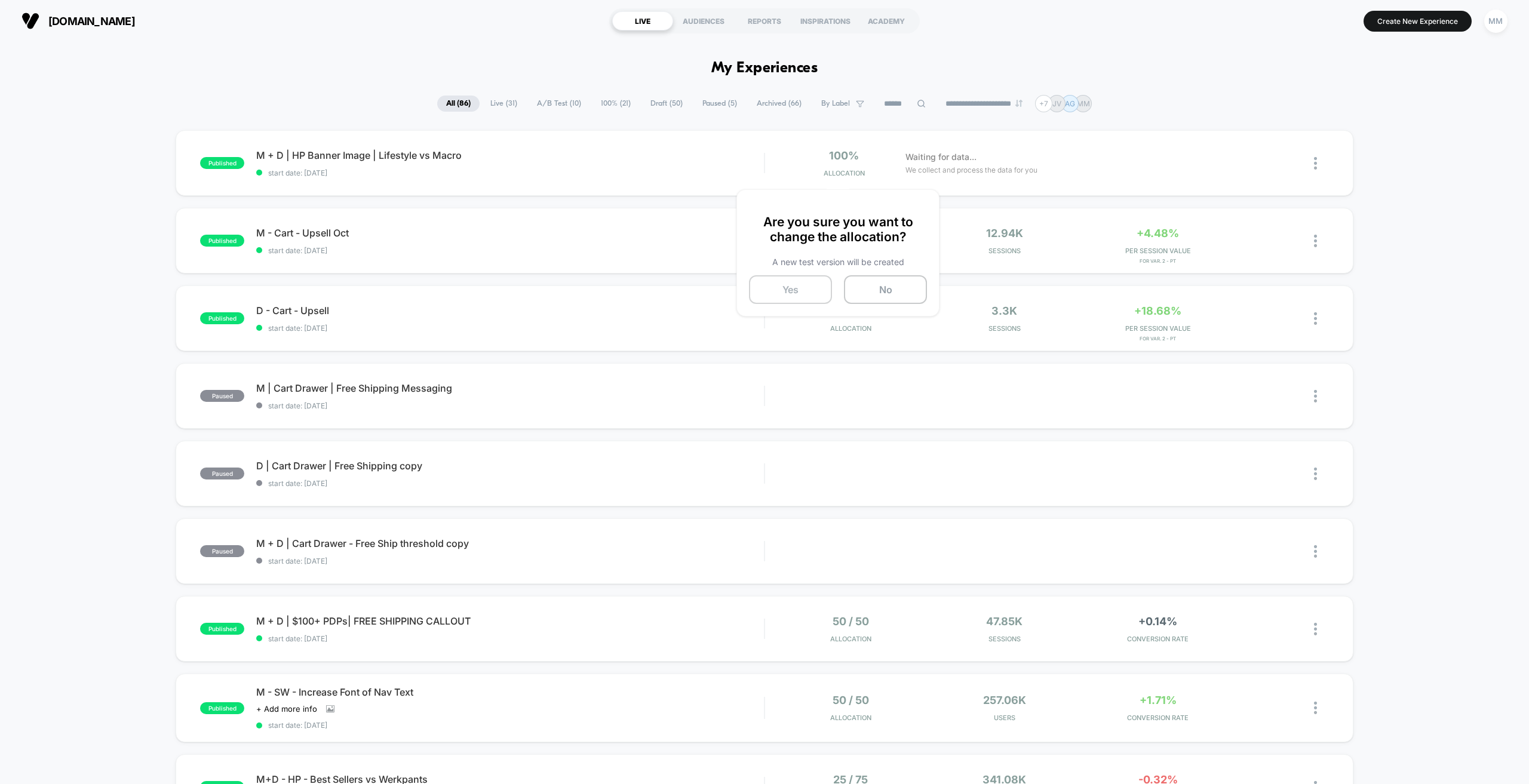
click at [798, 294] on button "Yes" at bounding box center [790, 289] width 83 height 28
drag, startPoint x: 1419, startPoint y: 171, endPoint x: 1405, endPoint y: 169, distance: 14.1
click at [1412, 169] on div "published M + D | HP Banner Image | Lifestyle vs Macro start date: [DATE] 40 / …" at bounding box center [764, 621] width 1529 height 982
click at [1317, 162] on div at bounding box center [1321, 163] width 15 height 28
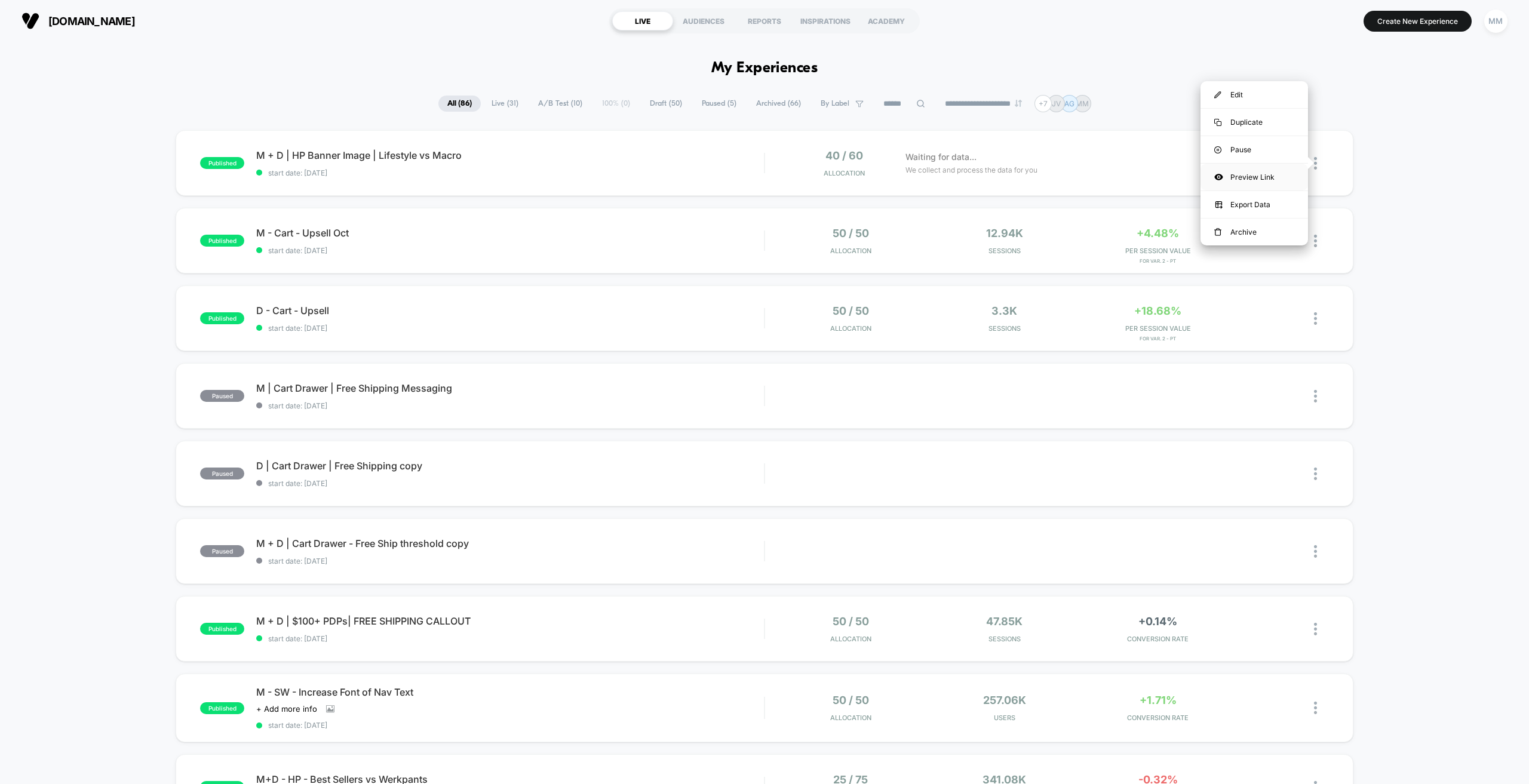
click at [1266, 175] on div "Preview Link" at bounding box center [1254, 177] width 107 height 27
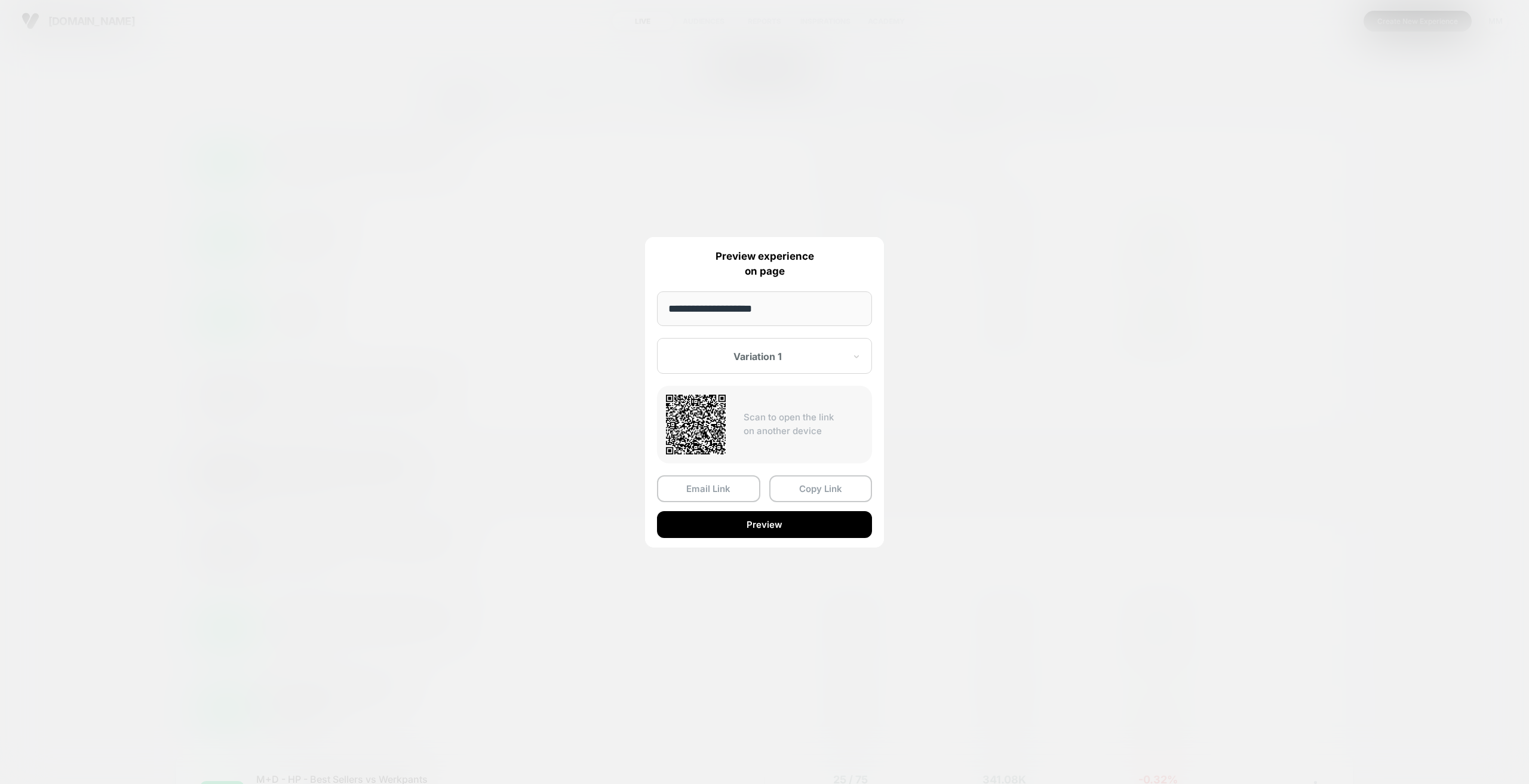
click at [825, 490] on button "Copy Link" at bounding box center [821, 488] width 103 height 27
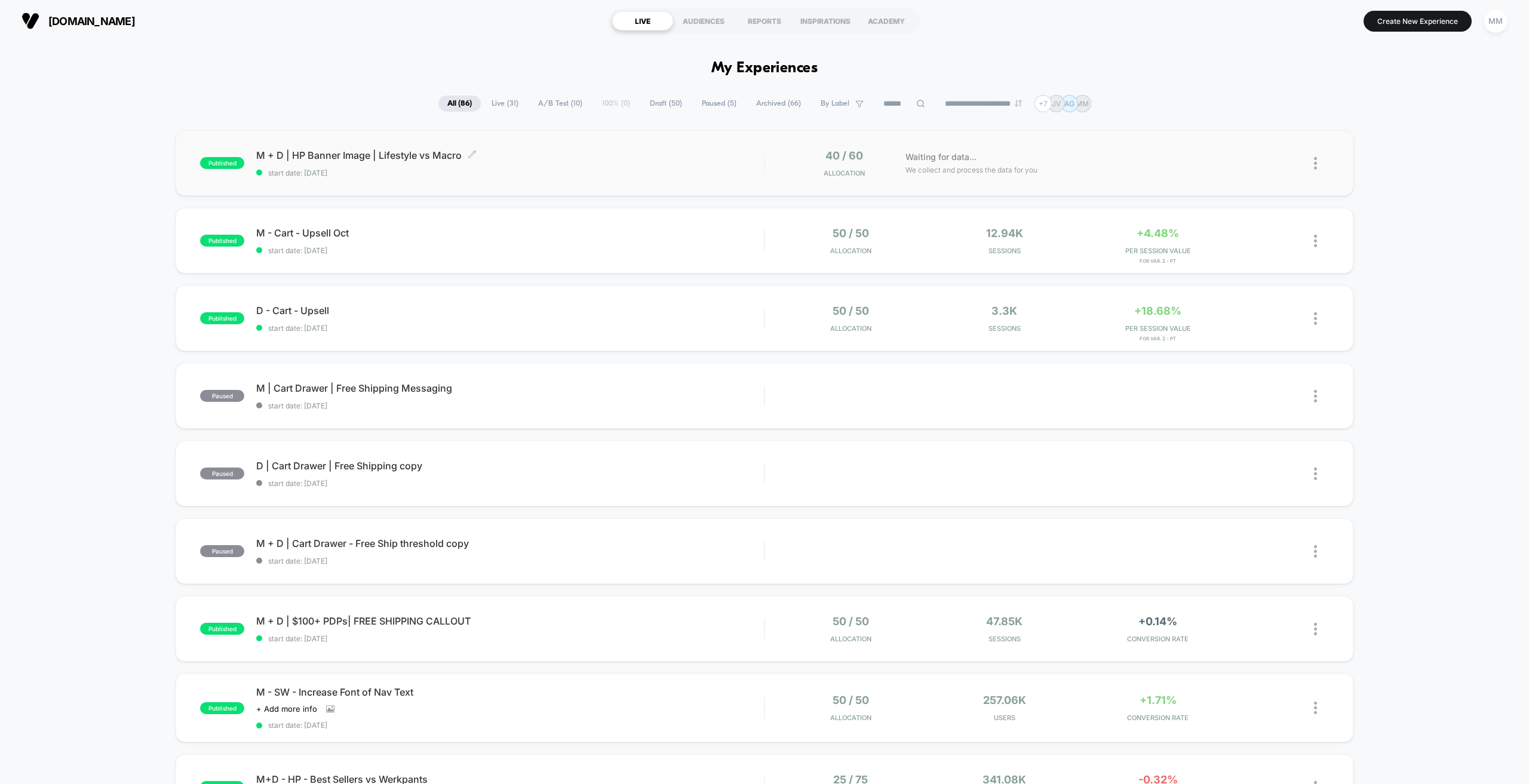
click at [604, 159] on span "M + D | HP Banner Image | Lifestyle vs Macro Click to edit experience details" at bounding box center [510, 155] width 508 height 12
click at [829, 165] on div "40 / 60 Allocation" at bounding box center [841, 163] width 47 height 28
click at [845, 160] on span "40 / 60" at bounding box center [844, 155] width 38 height 13
click at [907, 260] on div "***" at bounding box center [902, 260] width 42 height 27
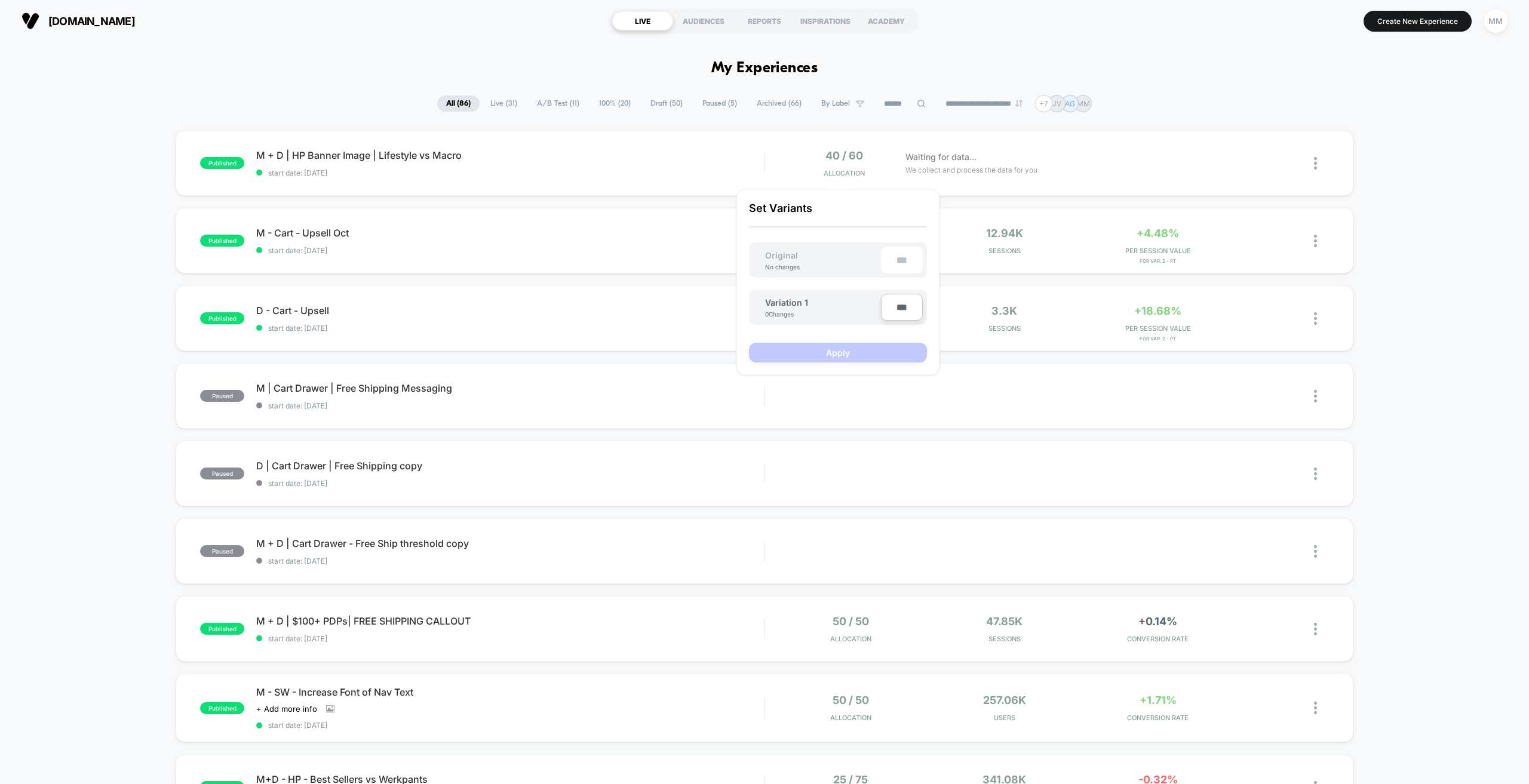
type input "***"
type input "**"
type input "***"
click at [864, 347] on button "Apply" at bounding box center [838, 353] width 178 height 20
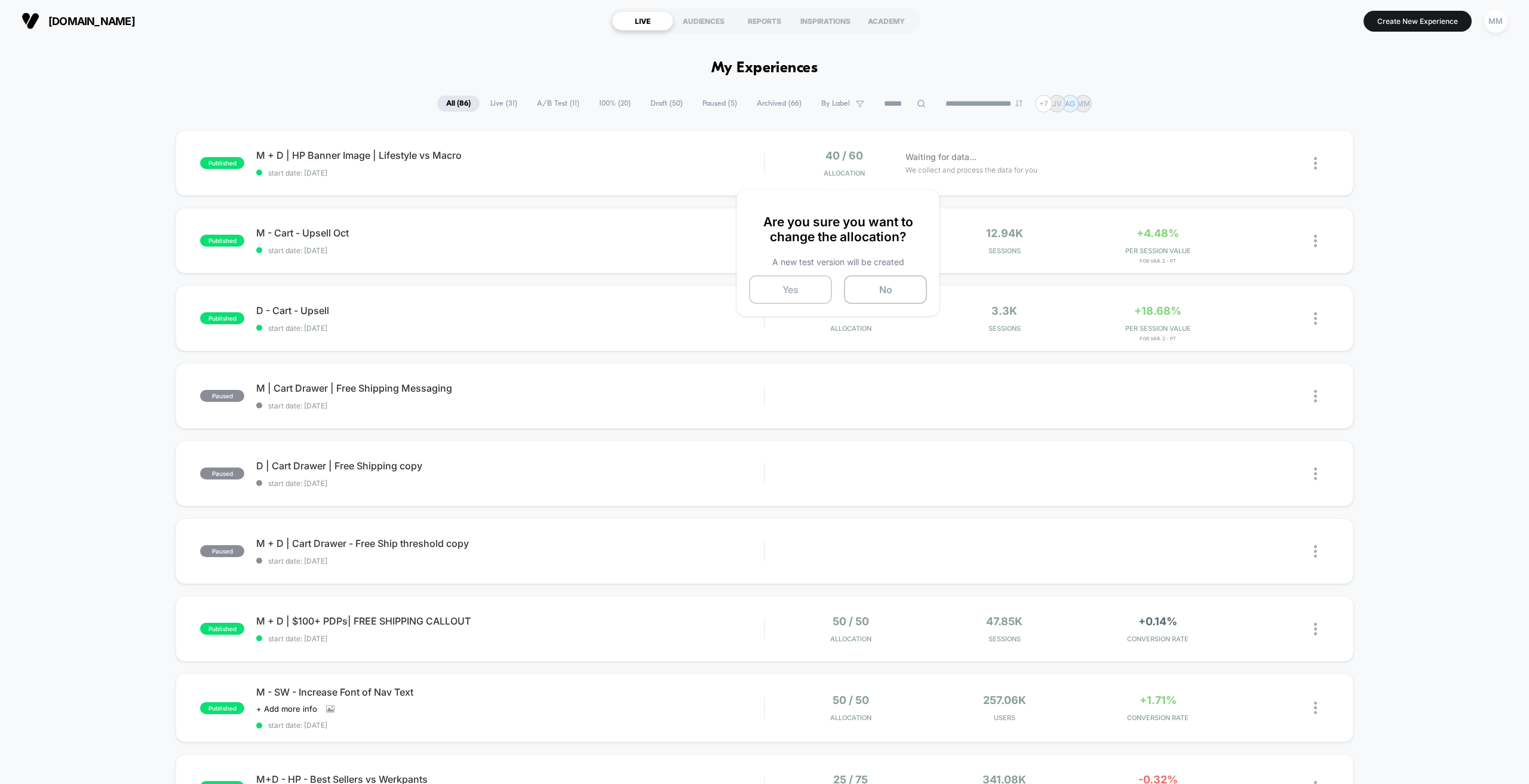
click at [790, 292] on button "Yes" at bounding box center [790, 289] width 83 height 28
click at [884, 101] on input at bounding box center [903, 104] width 60 height 15
type input "*"
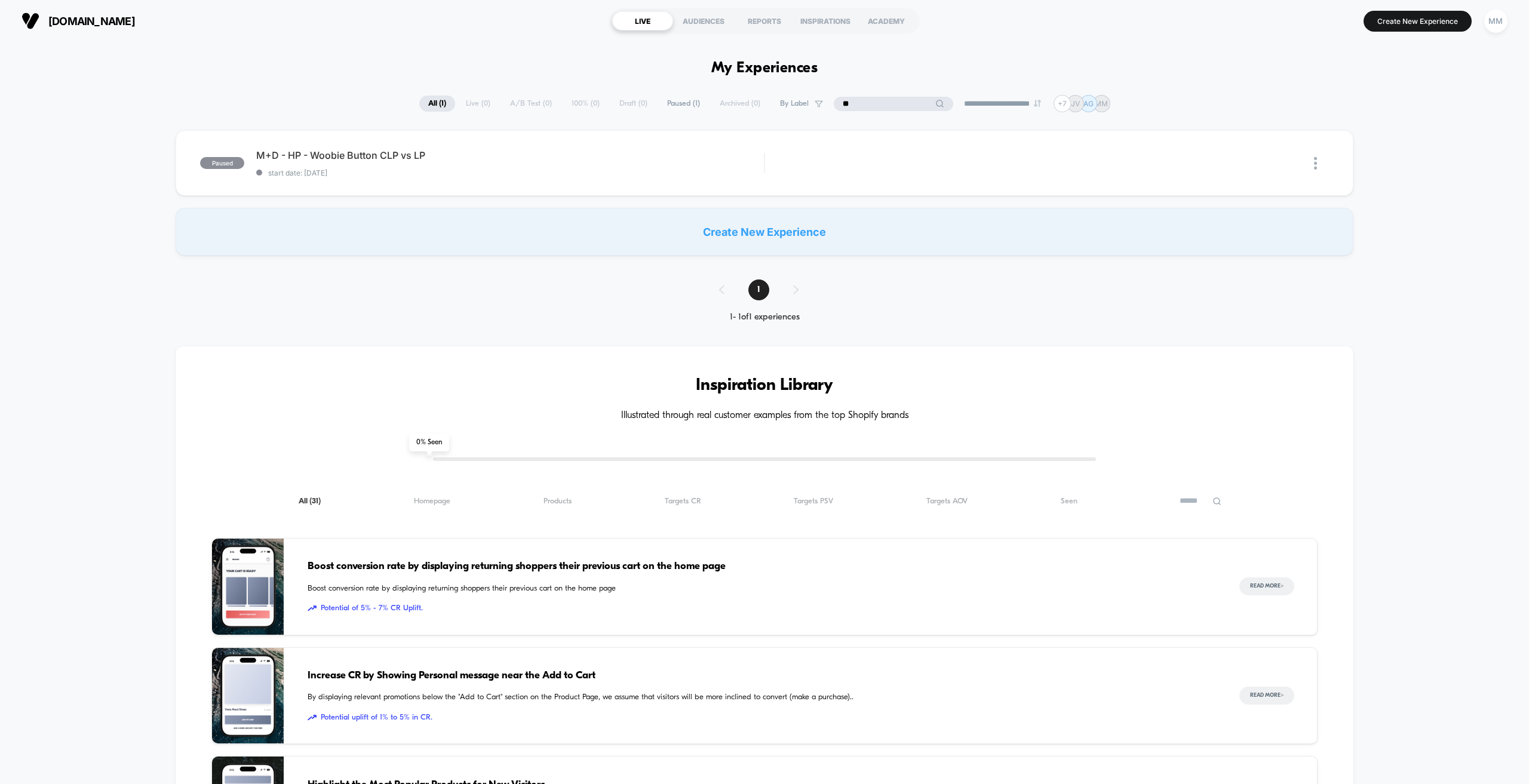
type input "*"
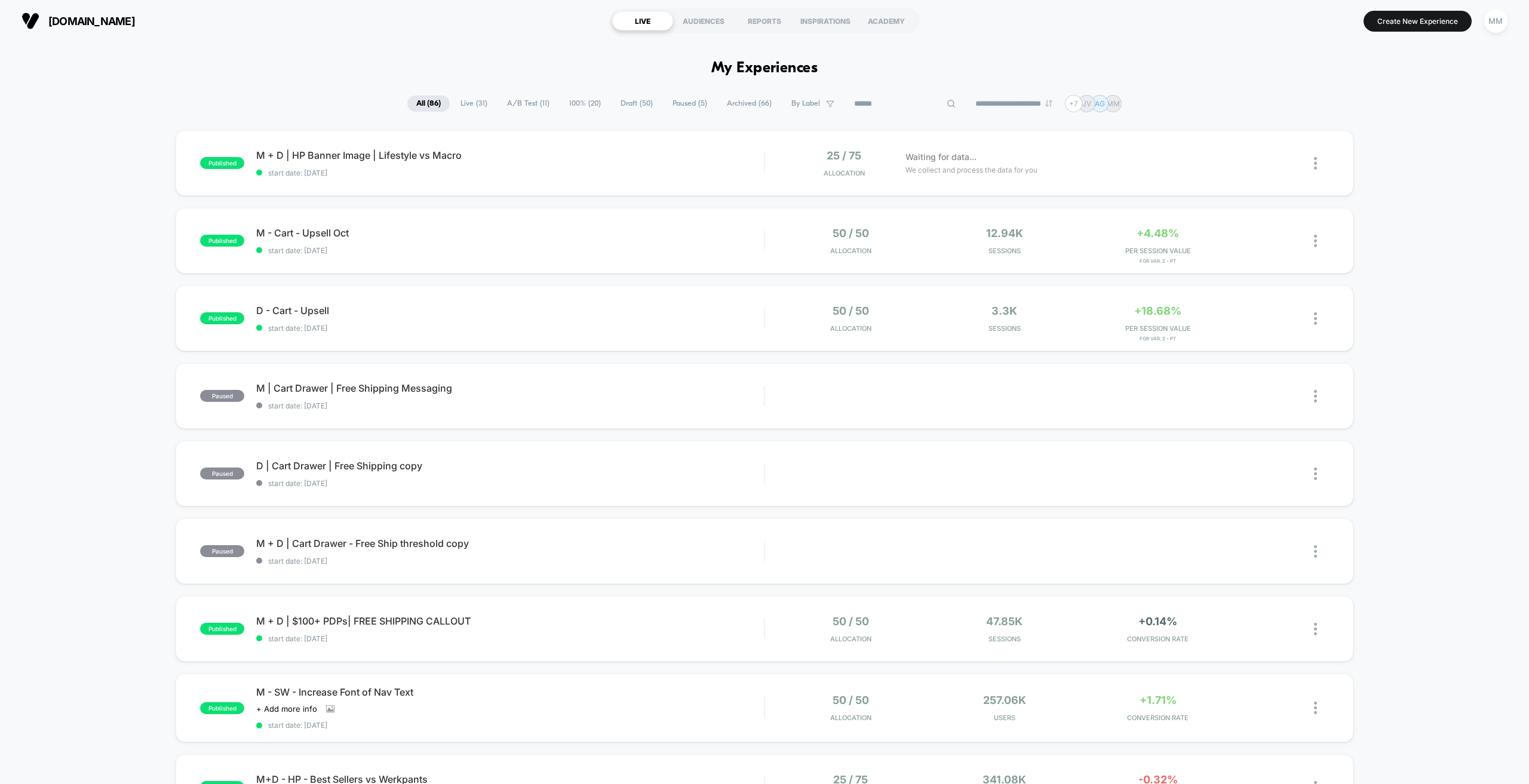
click at [465, 103] on span "Live ( 31 )" at bounding box center [474, 103] width 45 height 16
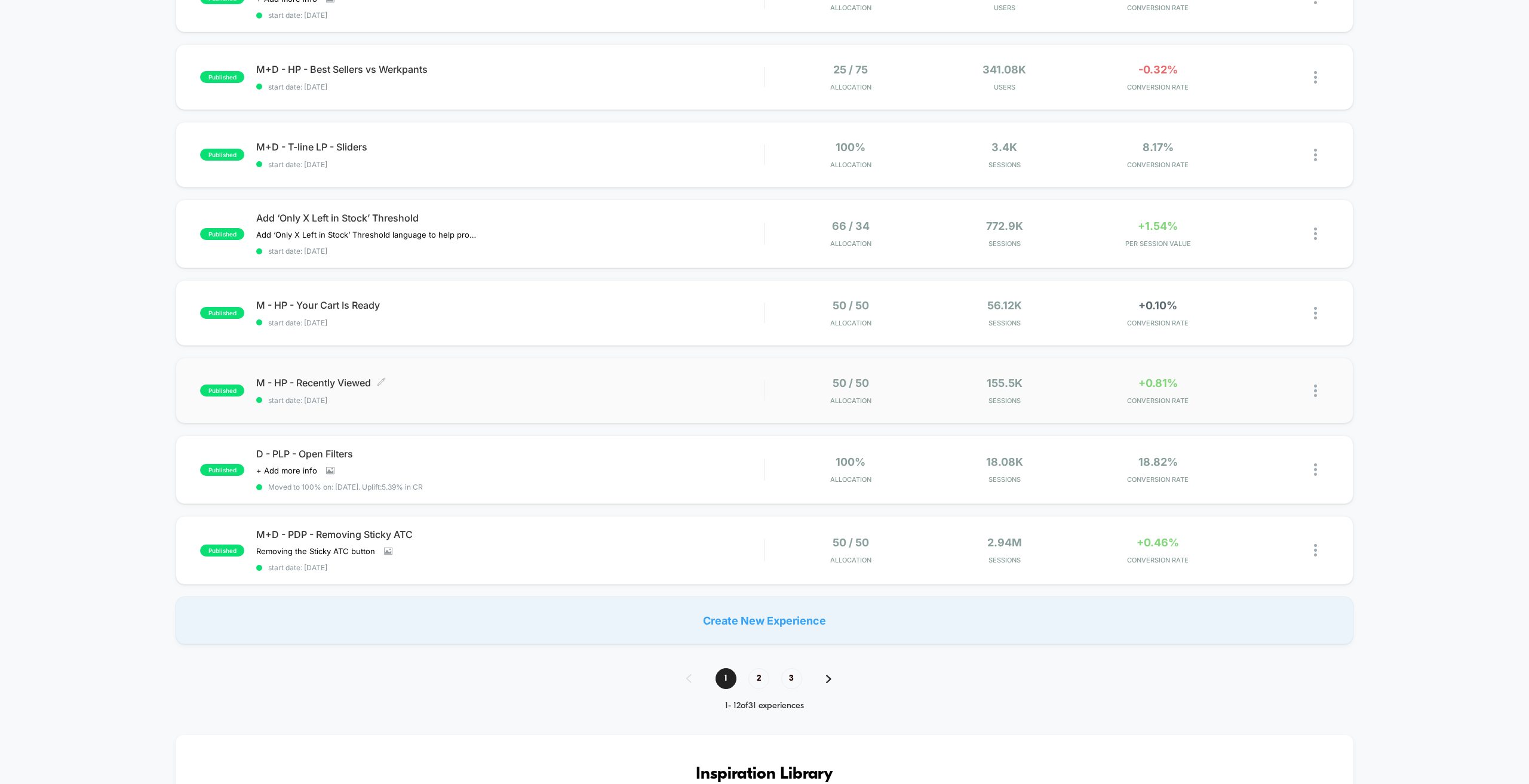
scroll to position [478, 0]
click at [757, 679] on span "2" at bounding box center [759, 678] width 21 height 21
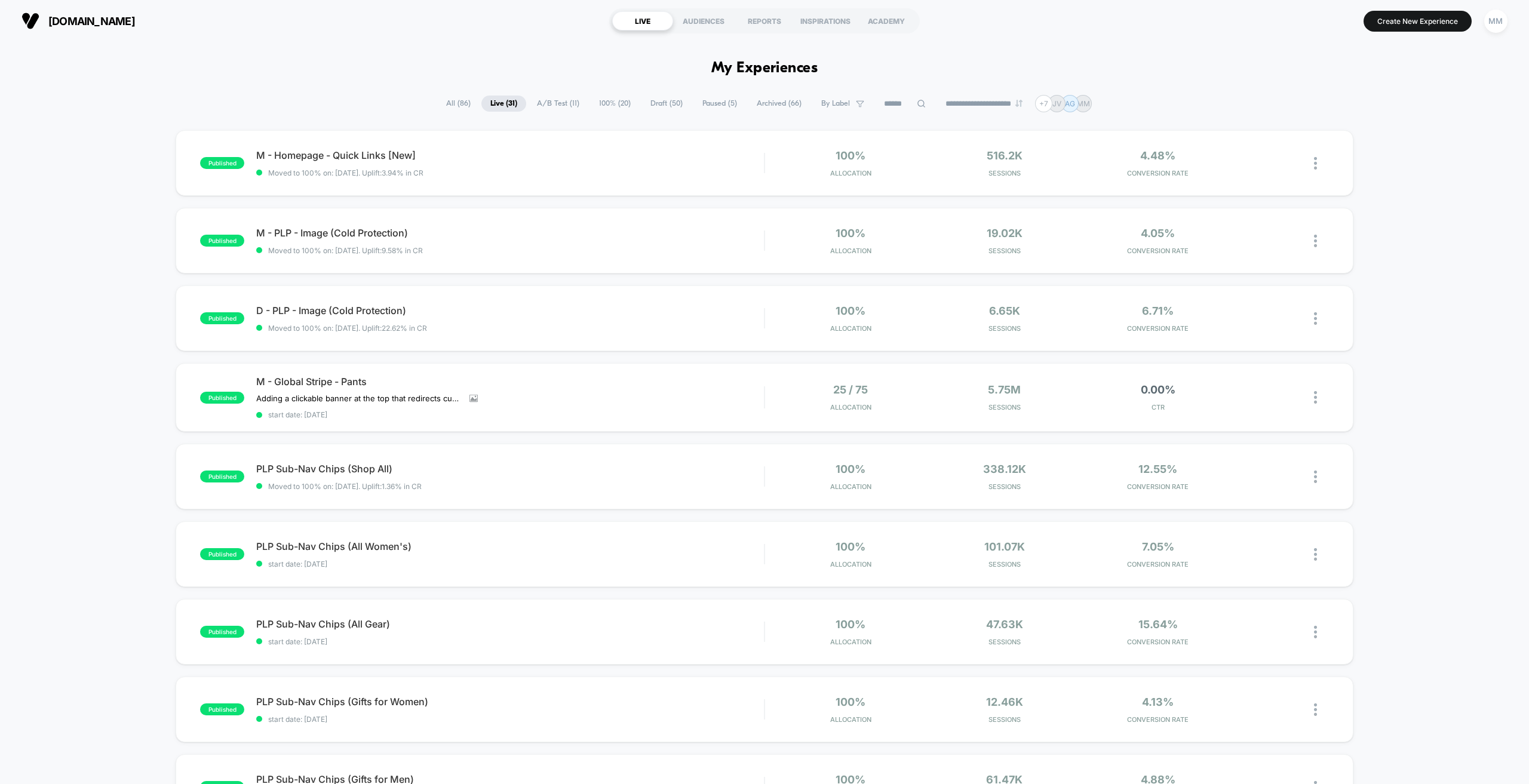
click at [886, 103] on input at bounding box center [905, 104] width 60 height 15
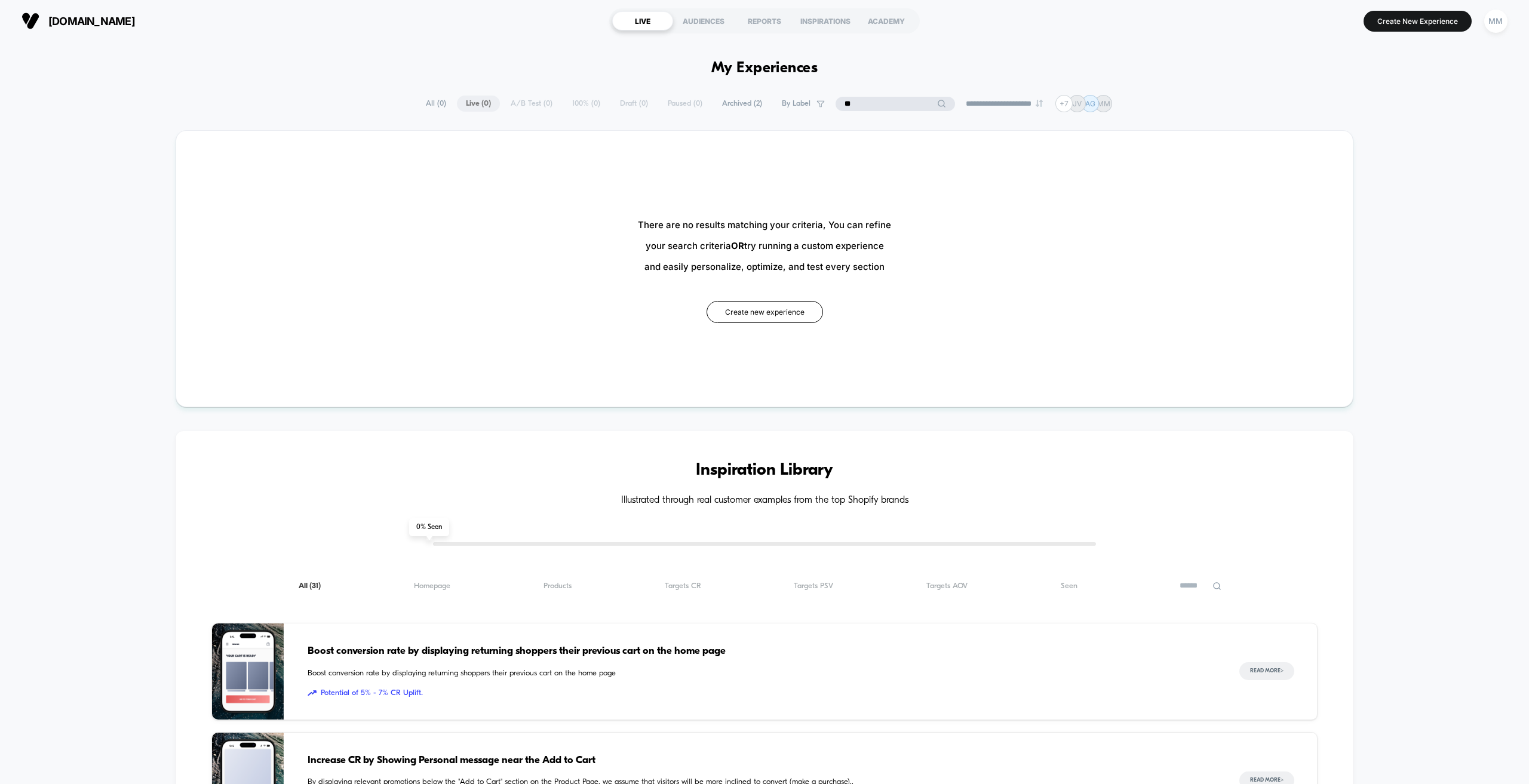
type input "*"
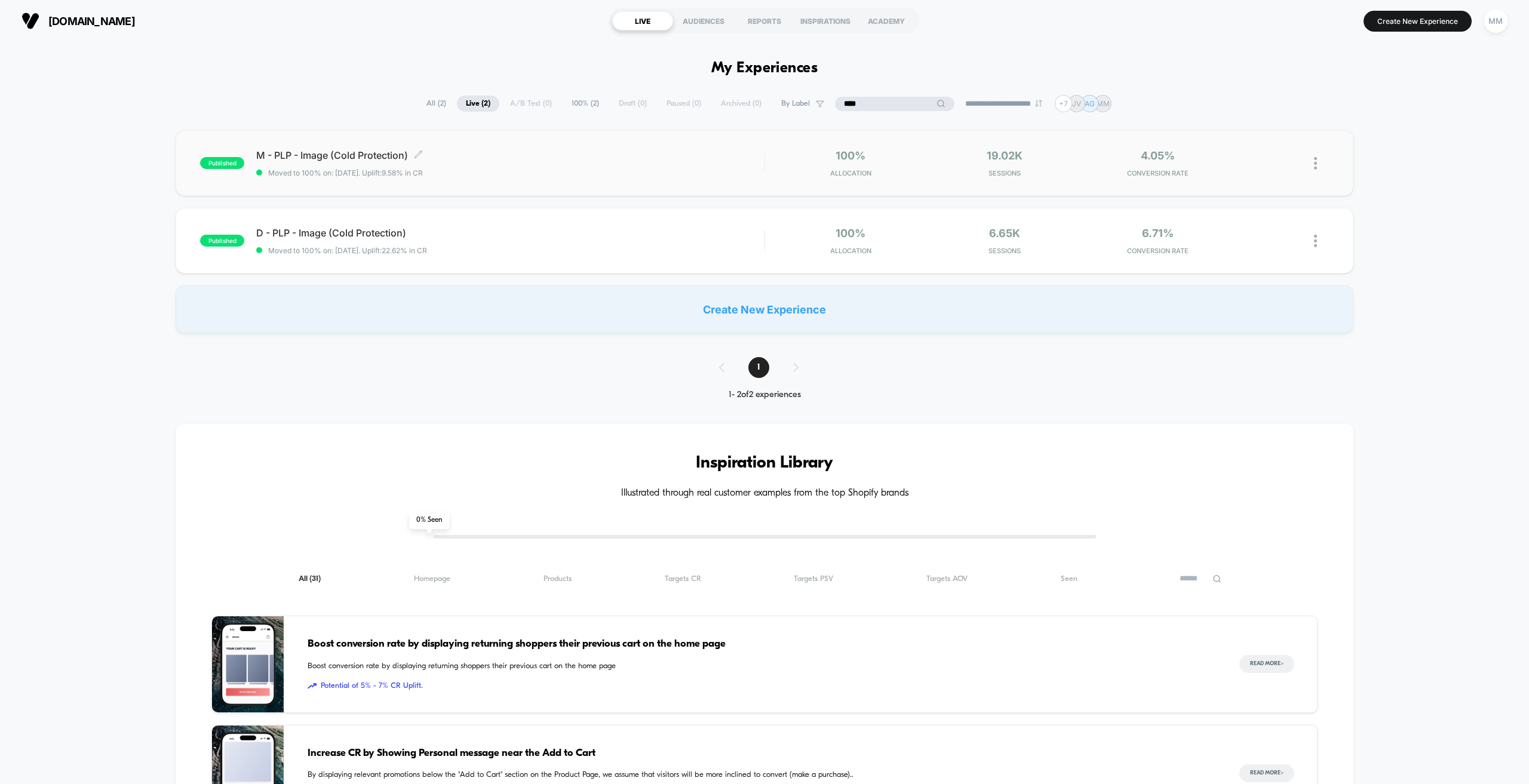
type input "****"
click at [372, 153] on span "M - PLP - Image (Cold Protection) Click to edit experience details" at bounding box center [510, 155] width 508 height 12
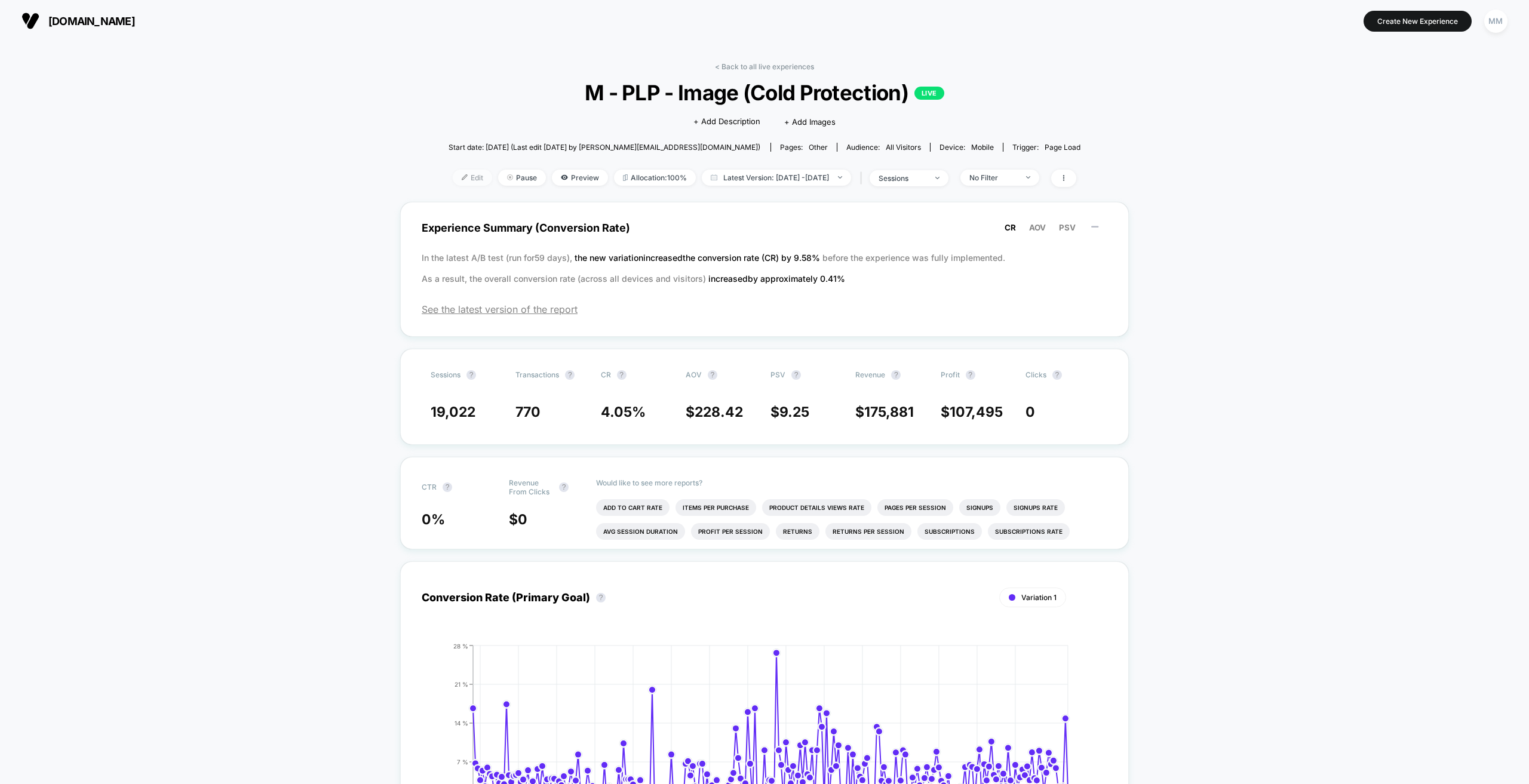
click at [453, 175] on span "Edit" at bounding box center [473, 177] width 40 height 16
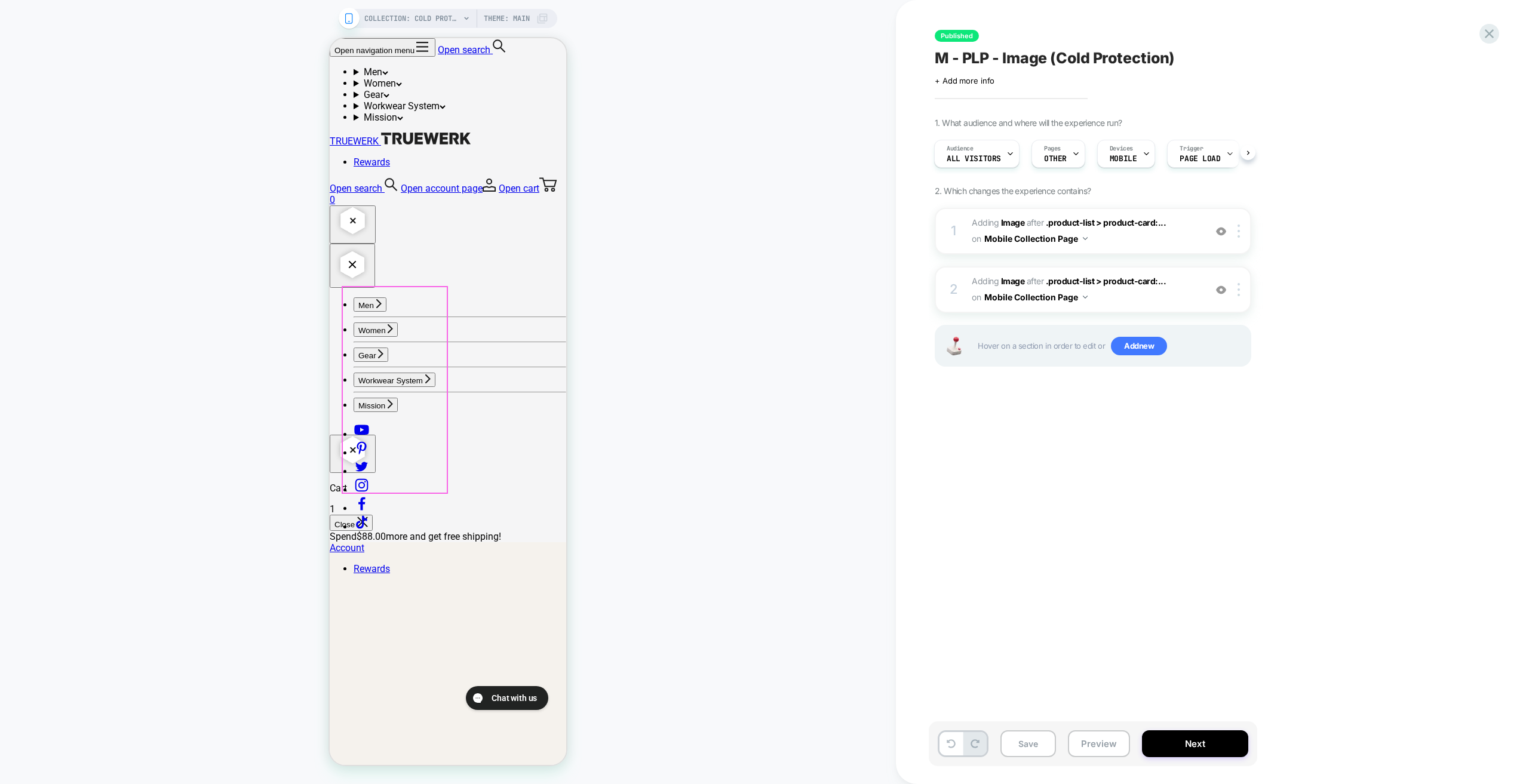
scroll to position [179, 0]
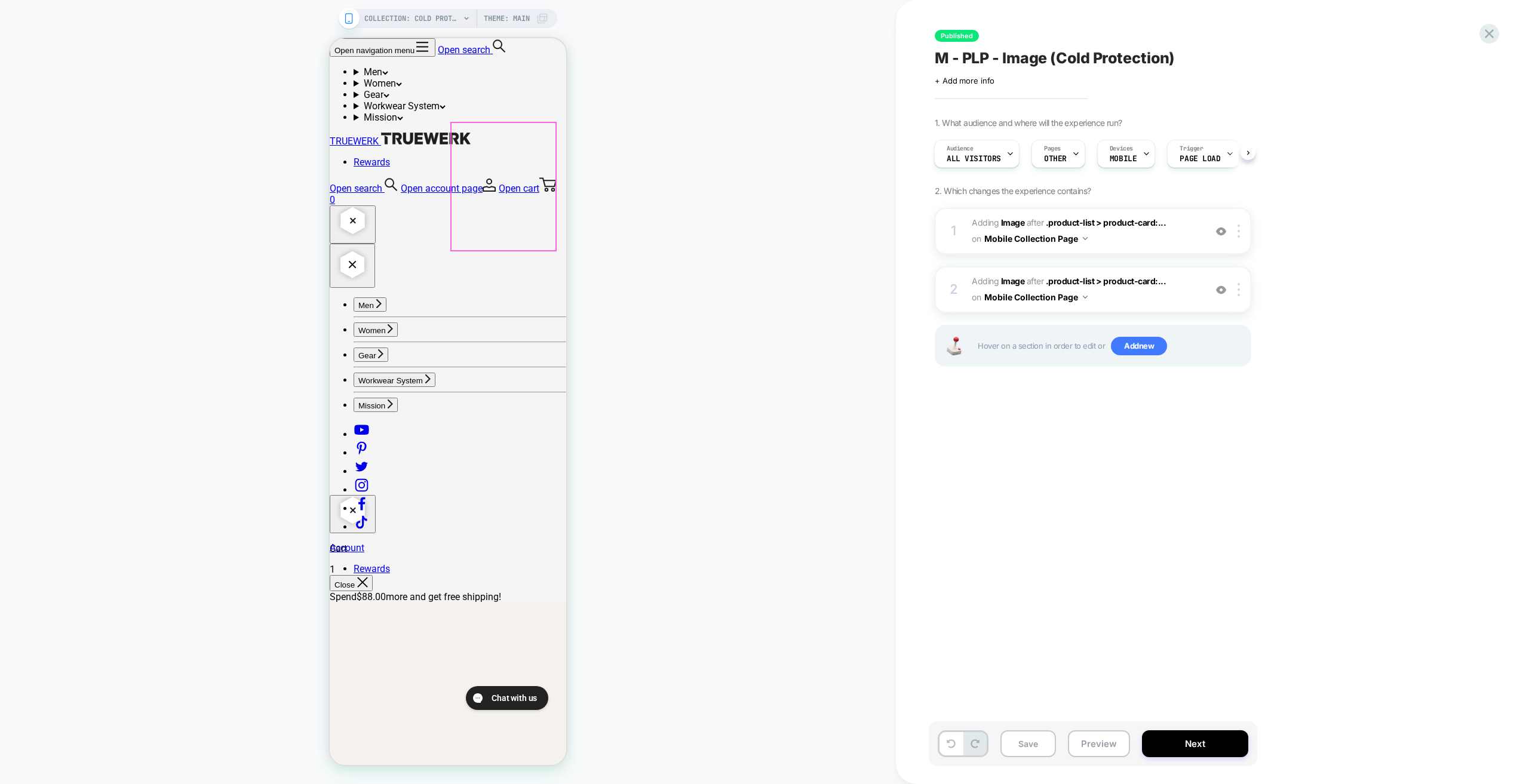
scroll to position [0, 0]
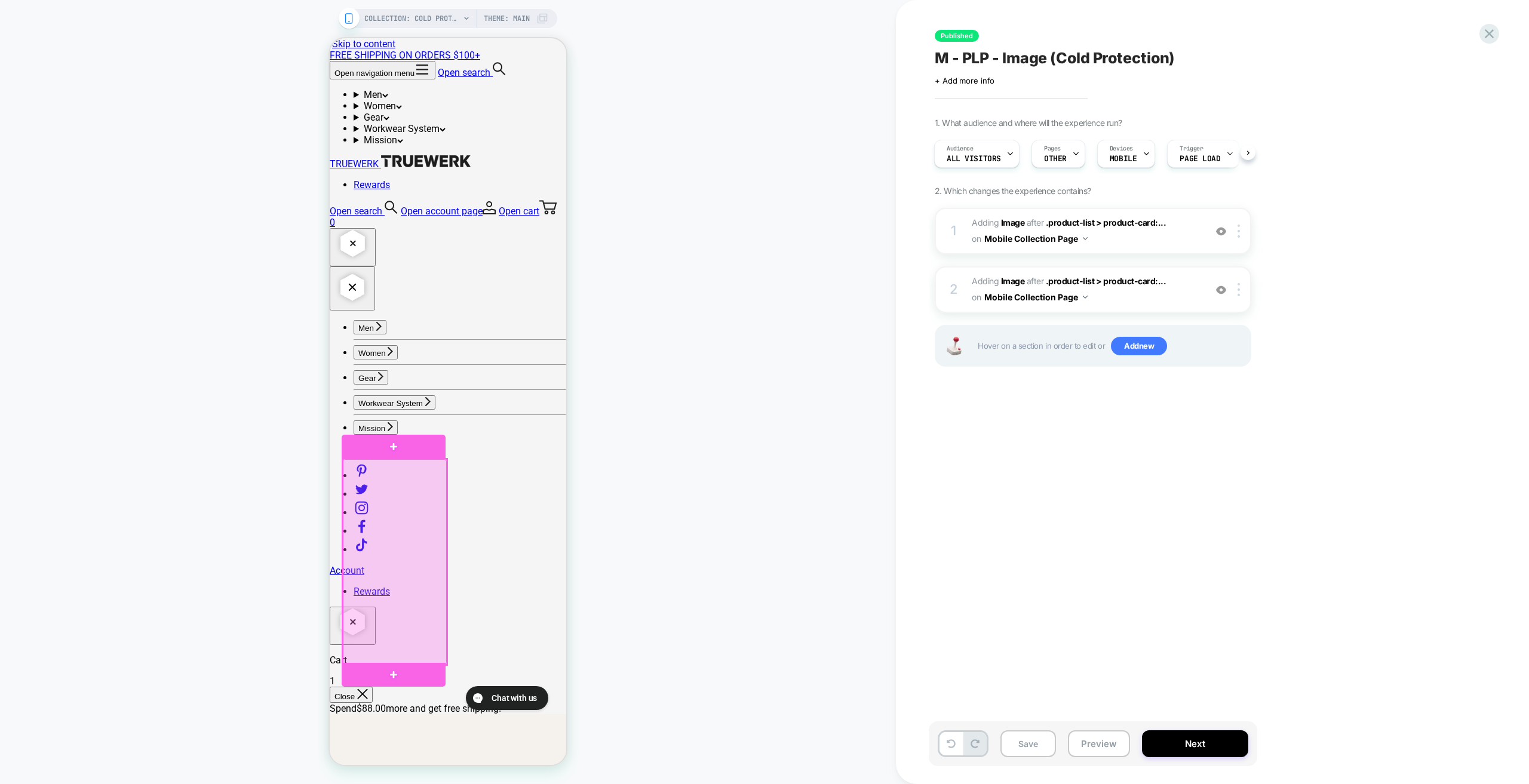
drag, startPoint x: 398, startPoint y: 515, endPoint x: 403, endPoint y: 539, distance: 24.5
click at [403, 539] on div at bounding box center [394, 562] width 104 height 205
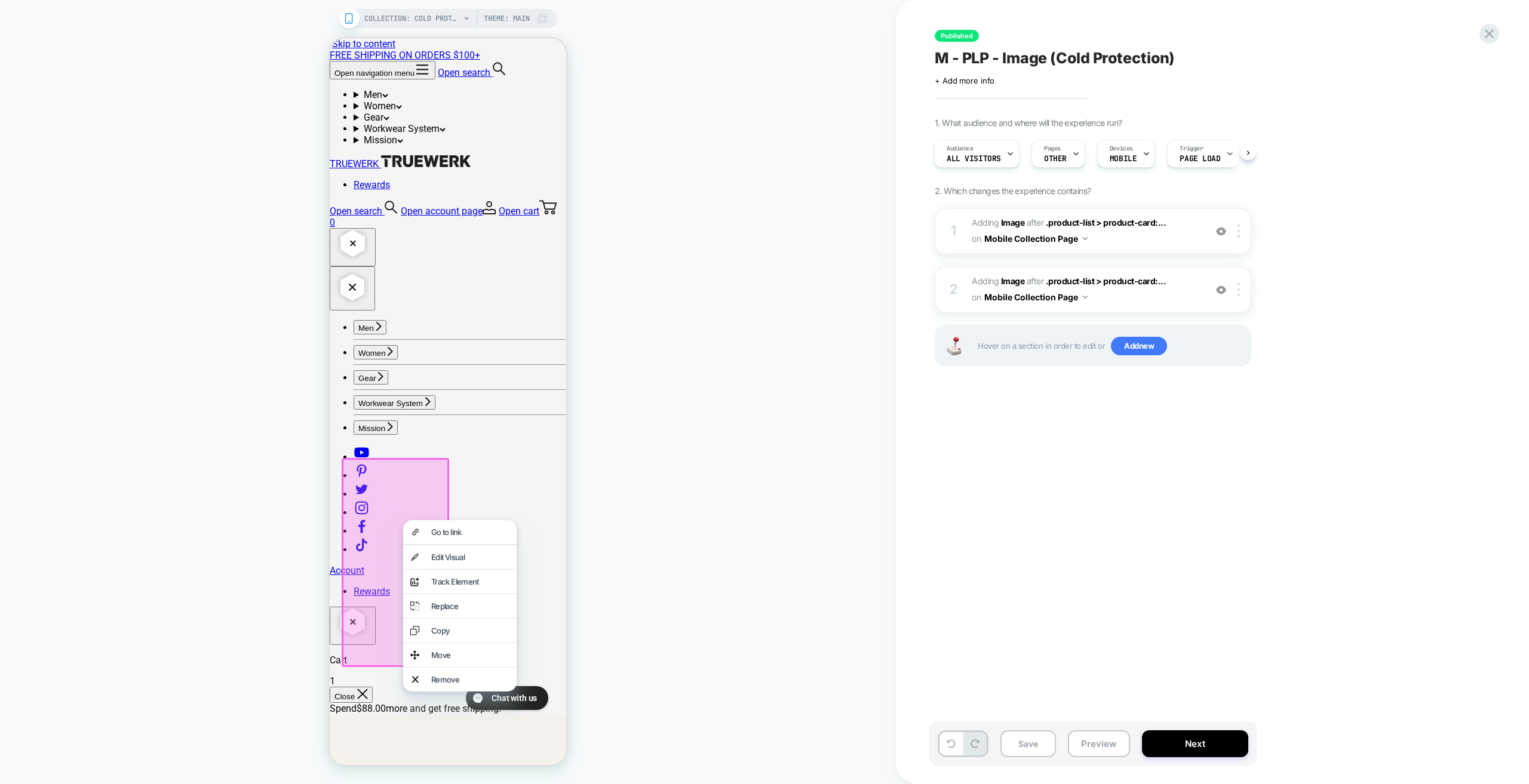
click at [436, 660] on div "Move" at bounding box center [471, 655] width 78 height 9
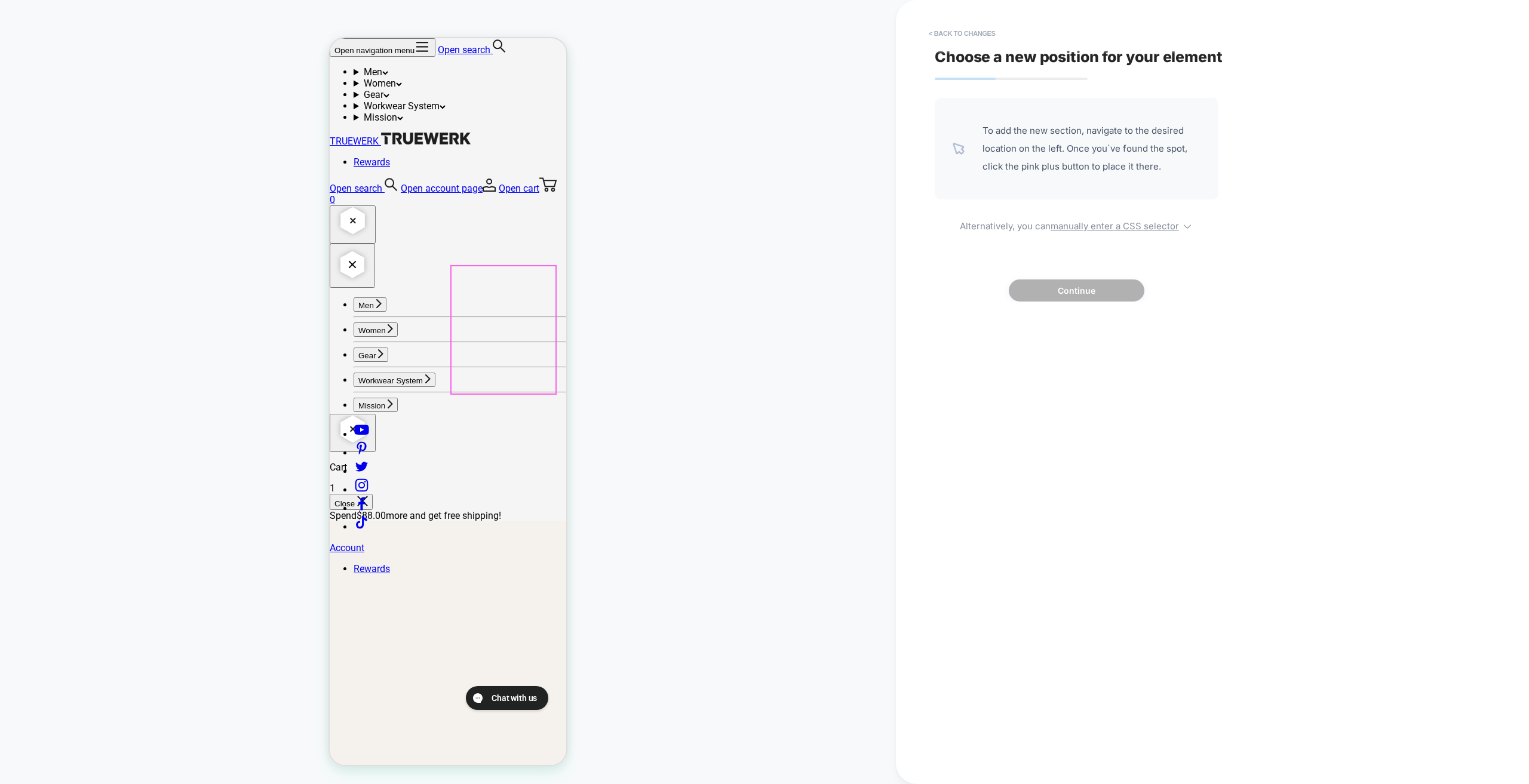
scroll to position [239, 0]
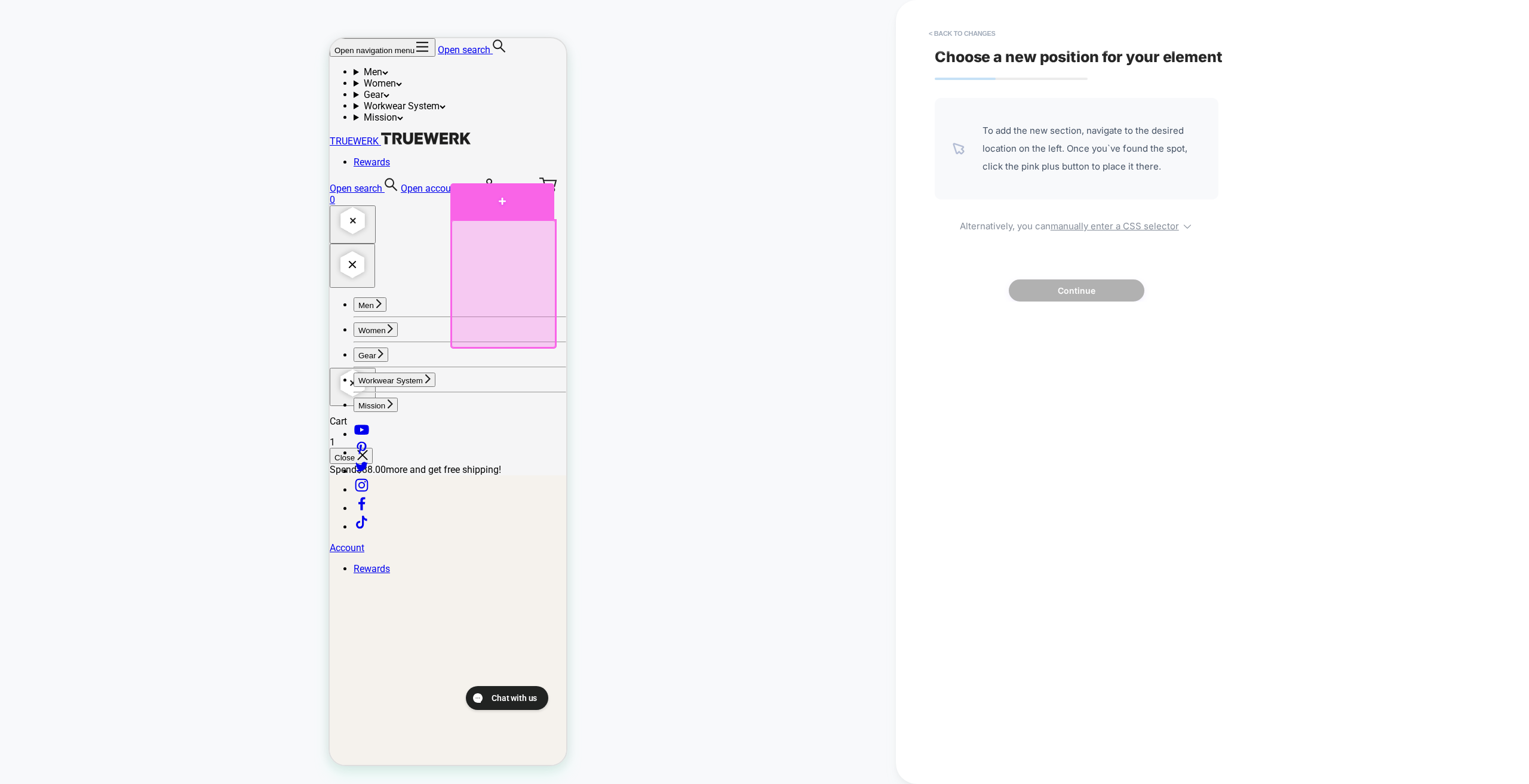
click at [523, 199] on div at bounding box center [502, 201] width 104 height 36
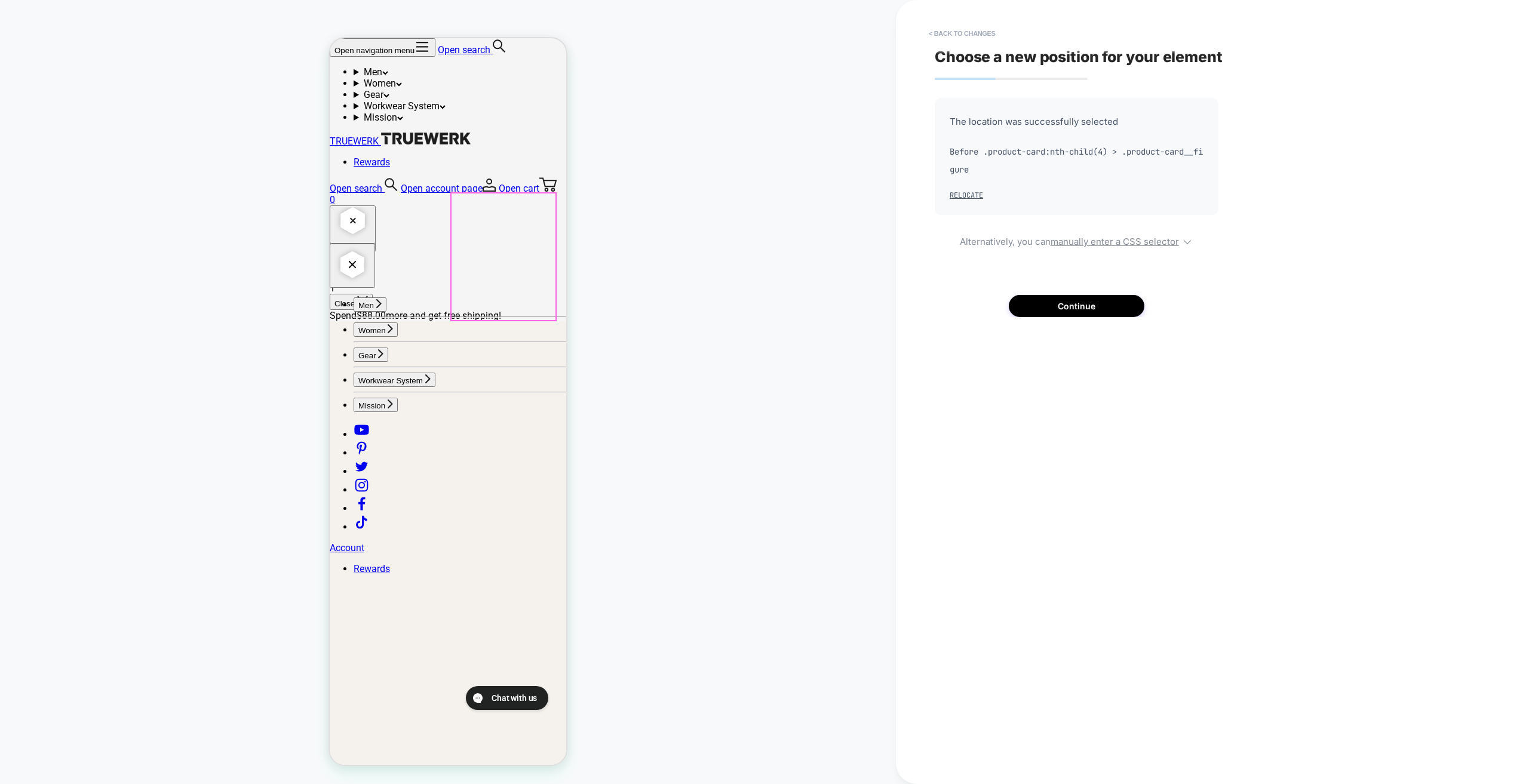
scroll to position [179, 0]
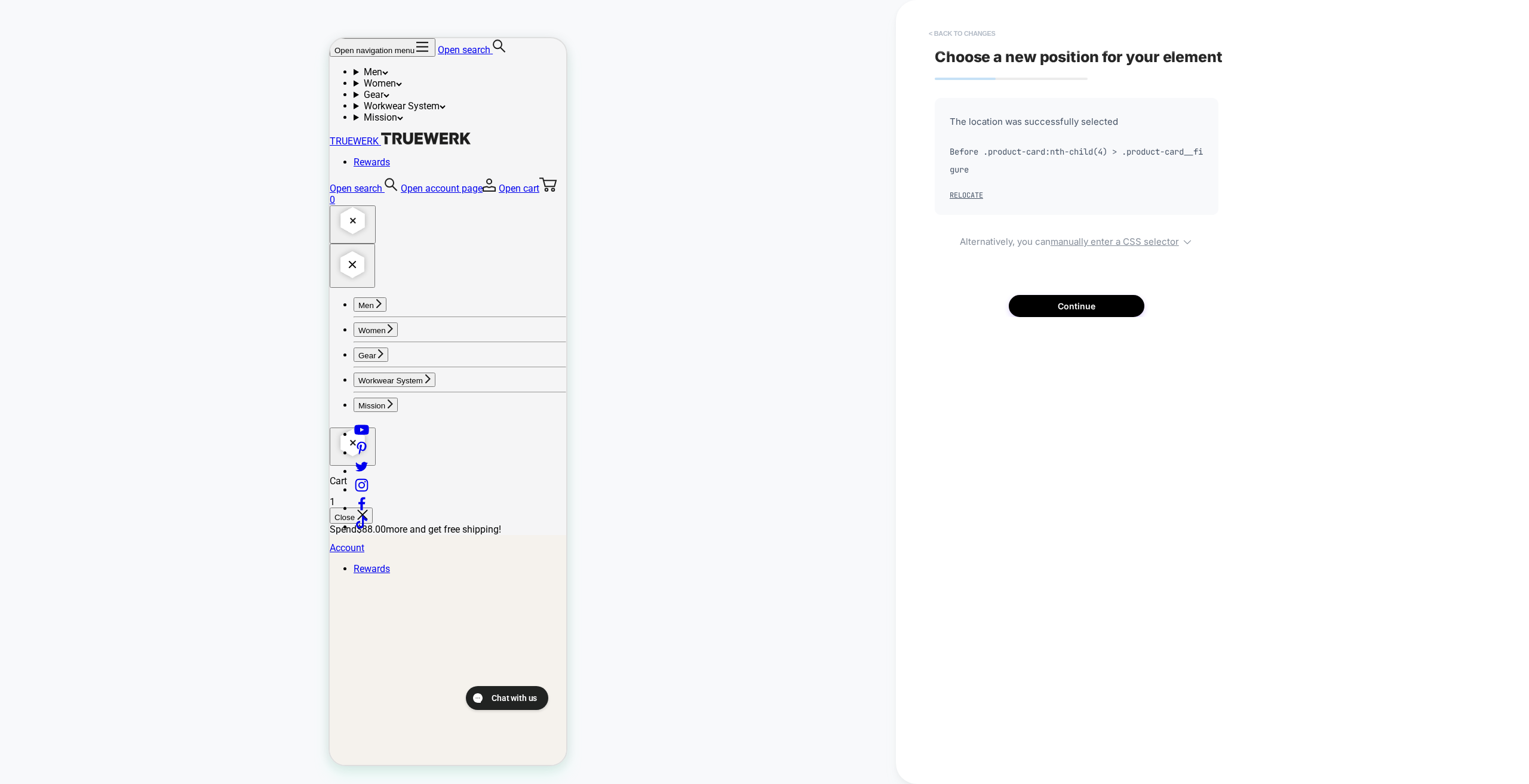
click at [947, 31] on button "< Back to changes" at bounding box center [962, 33] width 79 height 19
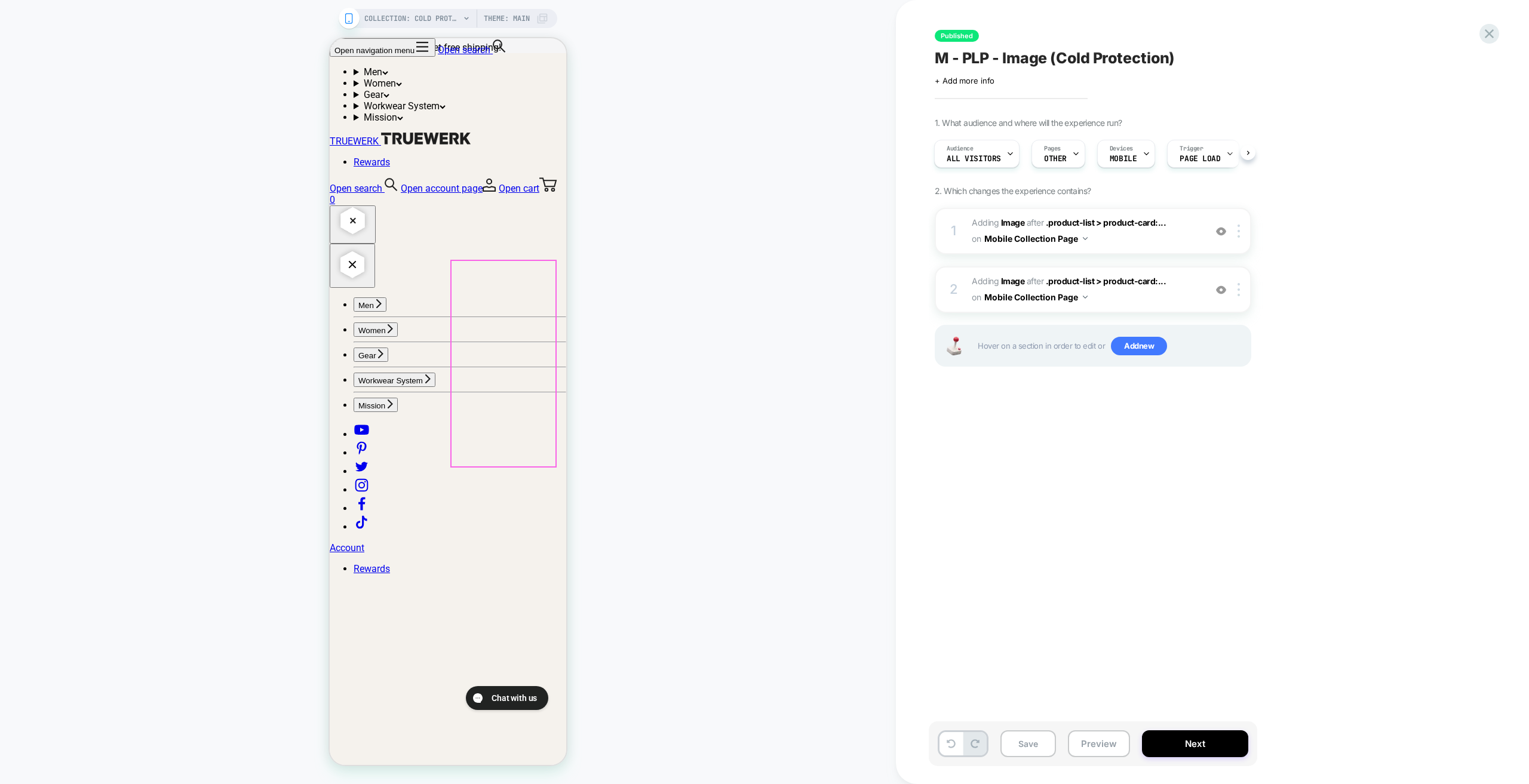
scroll to position [657, 0]
click at [1493, 36] on icon at bounding box center [1489, 34] width 16 height 16
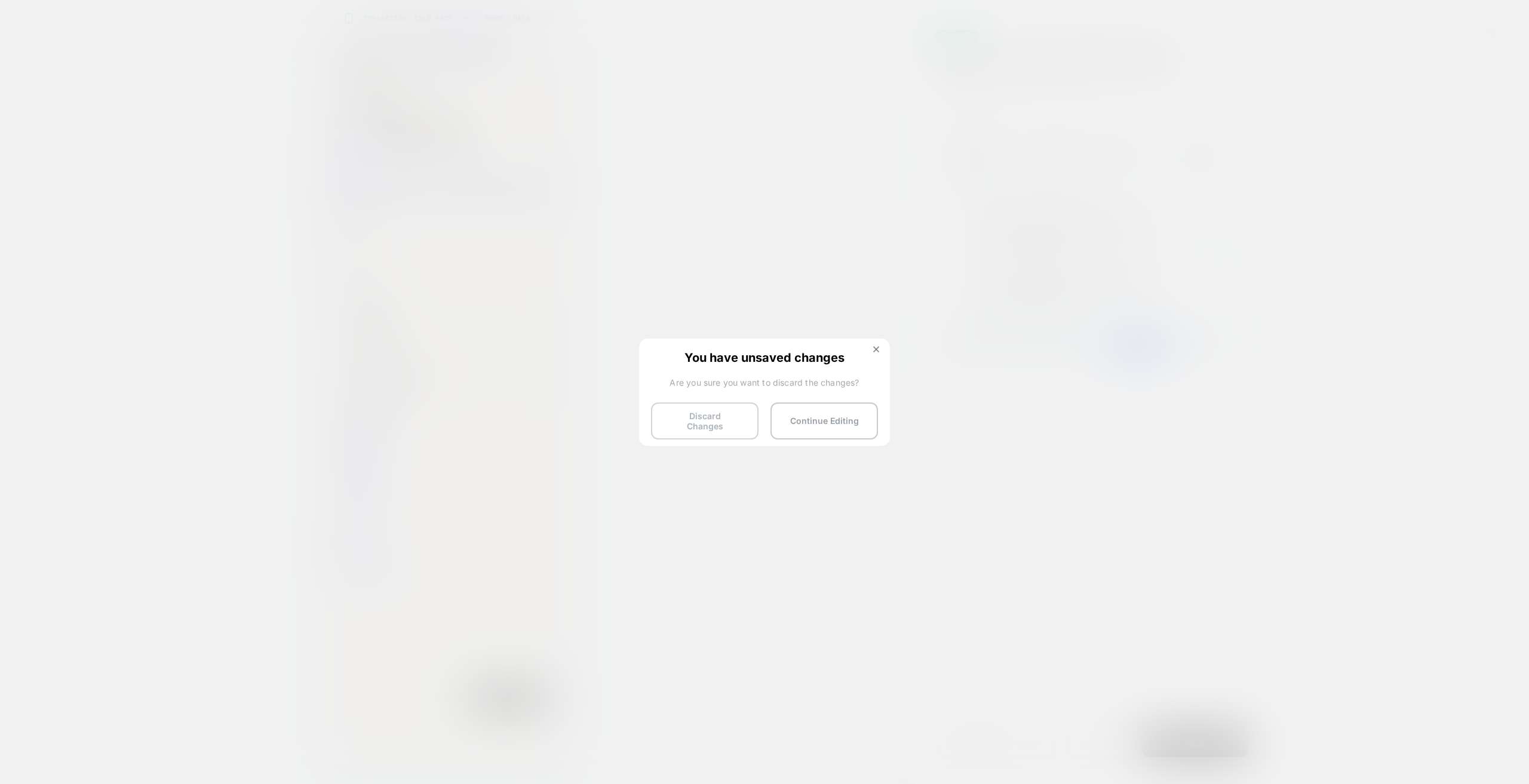
click at [700, 419] on button "Discard Changes" at bounding box center [705, 421] width 107 height 37
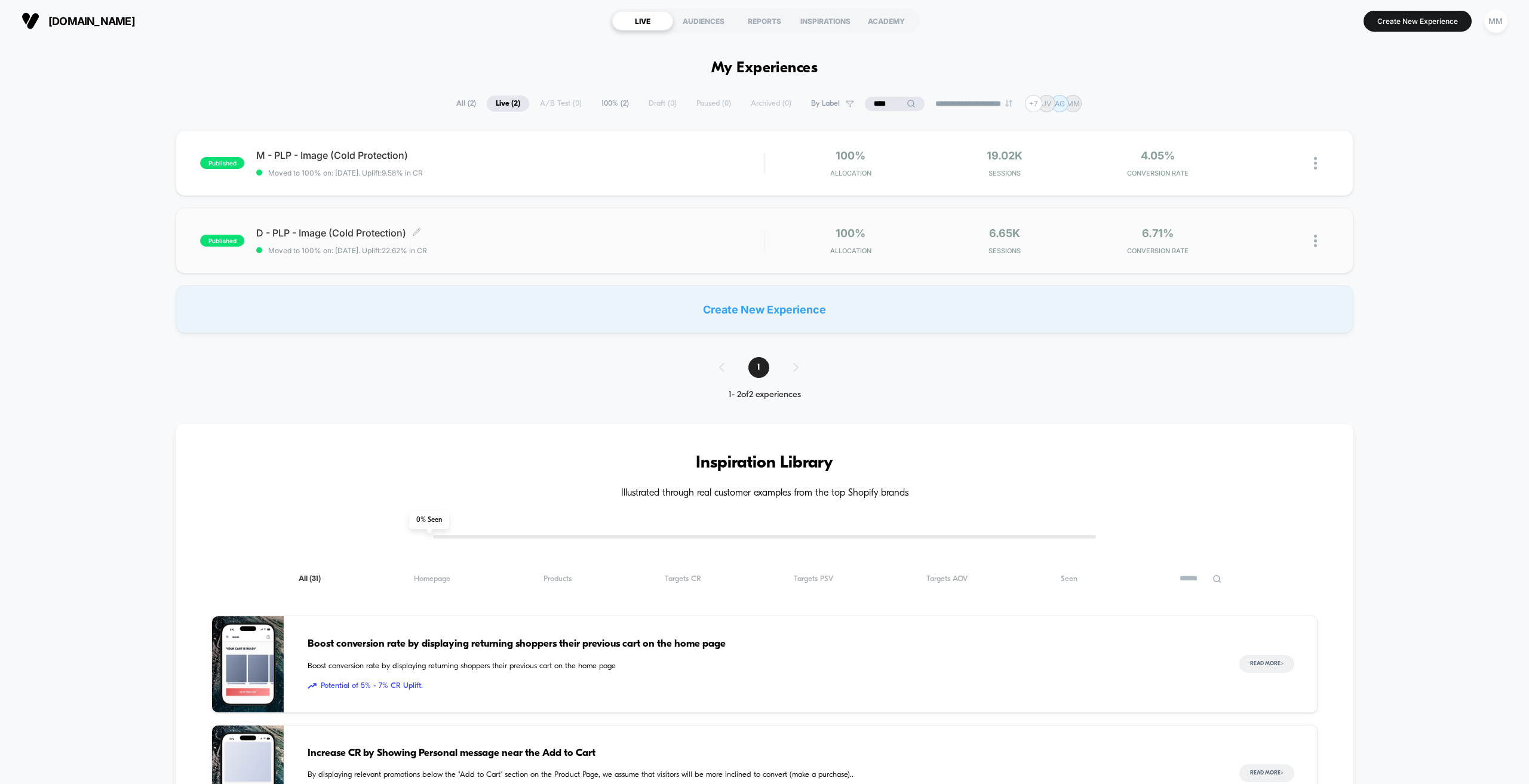
click at [486, 246] on span "Moved to 100% on: [DATE] . Uplift: 22.62% in CR" at bounding box center [510, 251] width 508 height 9
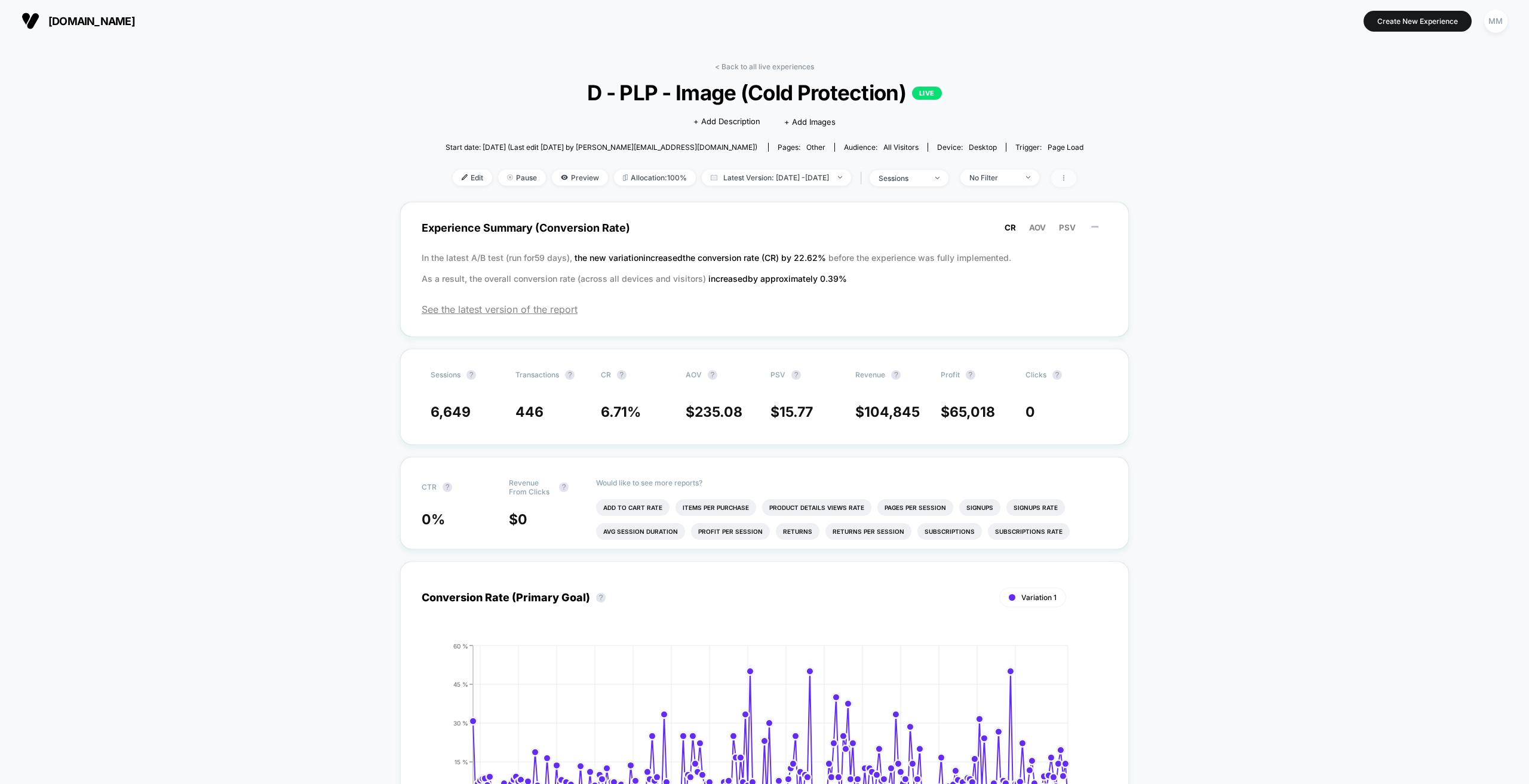
click at [1064, 181] on icon at bounding box center [1064, 177] width 1 height 6
click at [453, 179] on span "Edit" at bounding box center [473, 177] width 40 height 16
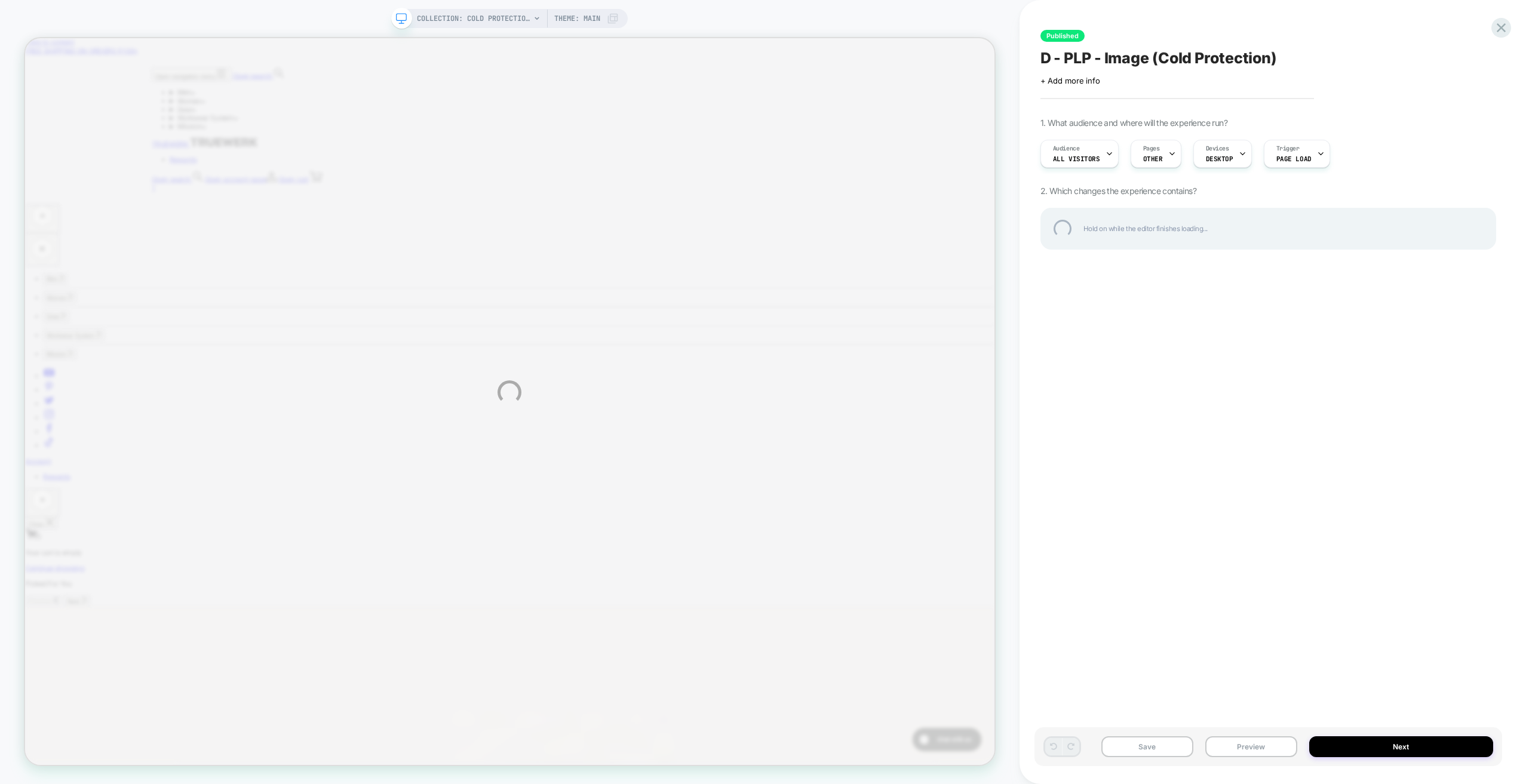
click at [1311, 155] on div "COLLECTION: Cold Protection (Category) COLLECTION: Cold Protection (Category) T…" at bounding box center [764, 392] width 1529 height 784
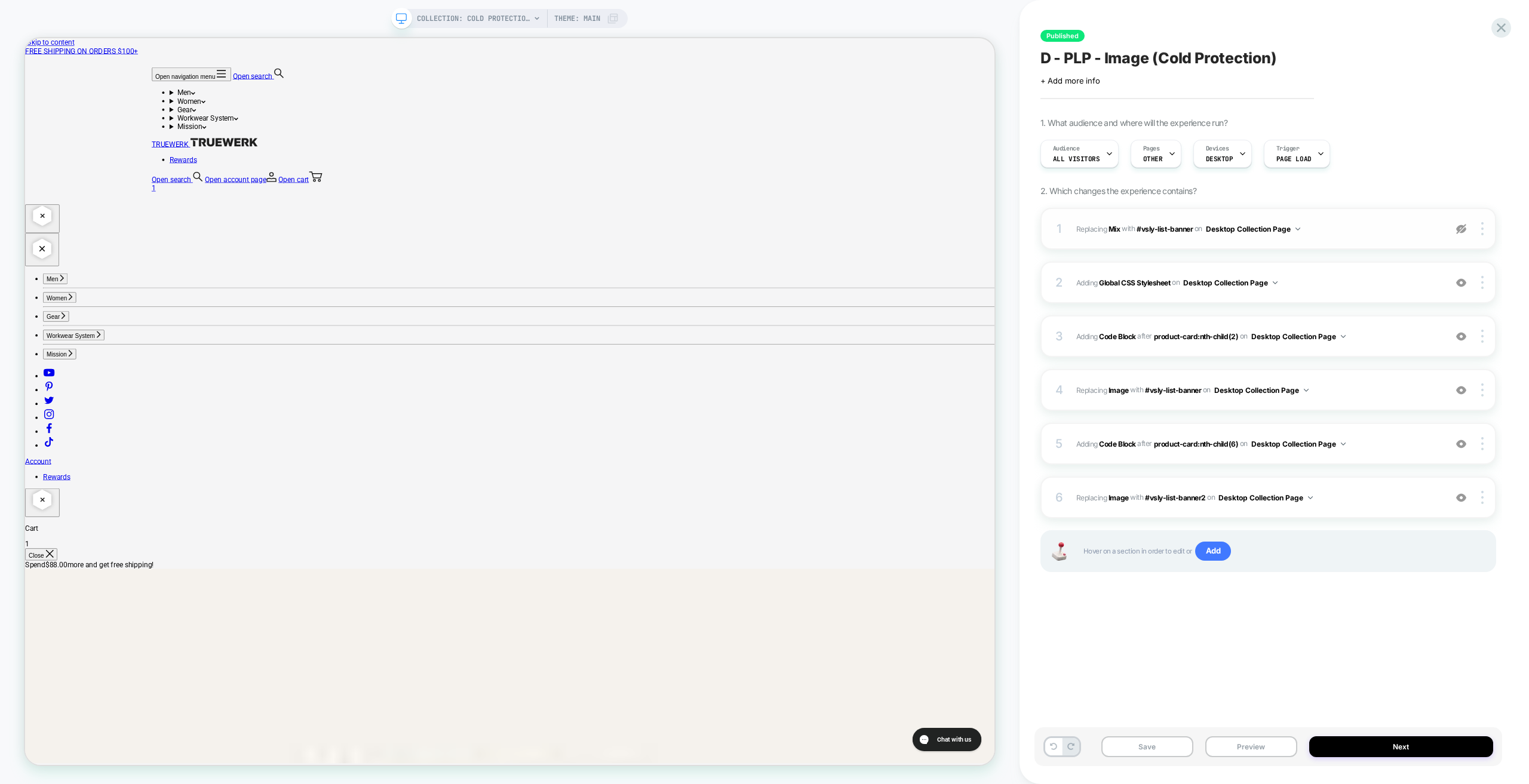
click at [1462, 230] on img at bounding box center [1461, 228] width 10 height 10
click at [1463, 284] on img at bounding box center [1461, 283] width 10 height 10
click at [1389, 447] on span "Adding Code Block AFTER product-card:nth-child(6) product-card:nth-child(6) on …" at bounding box center [1258, 444] width 363 height 15
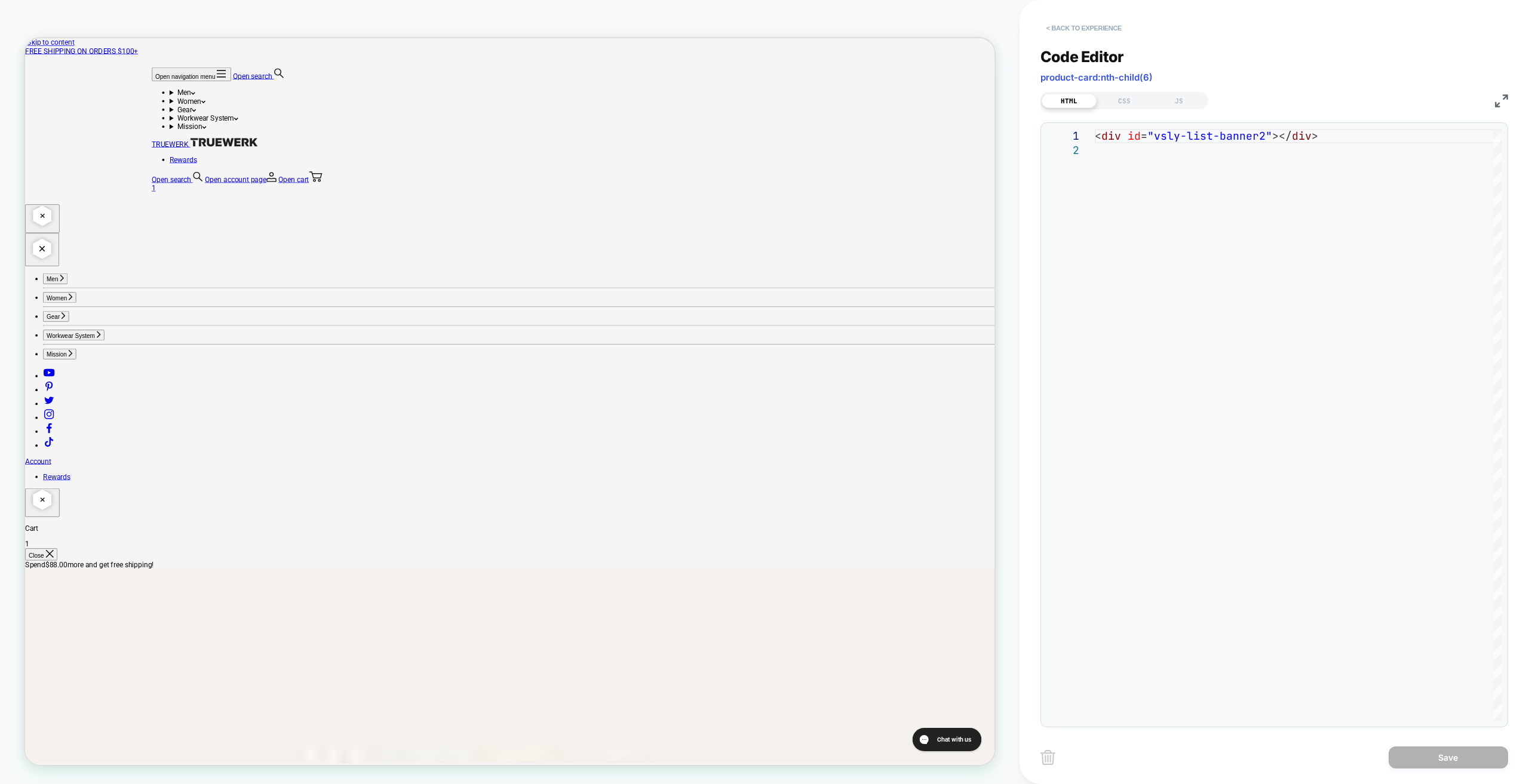
click at [1079, 30] on button "< Back to experience" at bounding box center [1084, 28] width 87 height 19
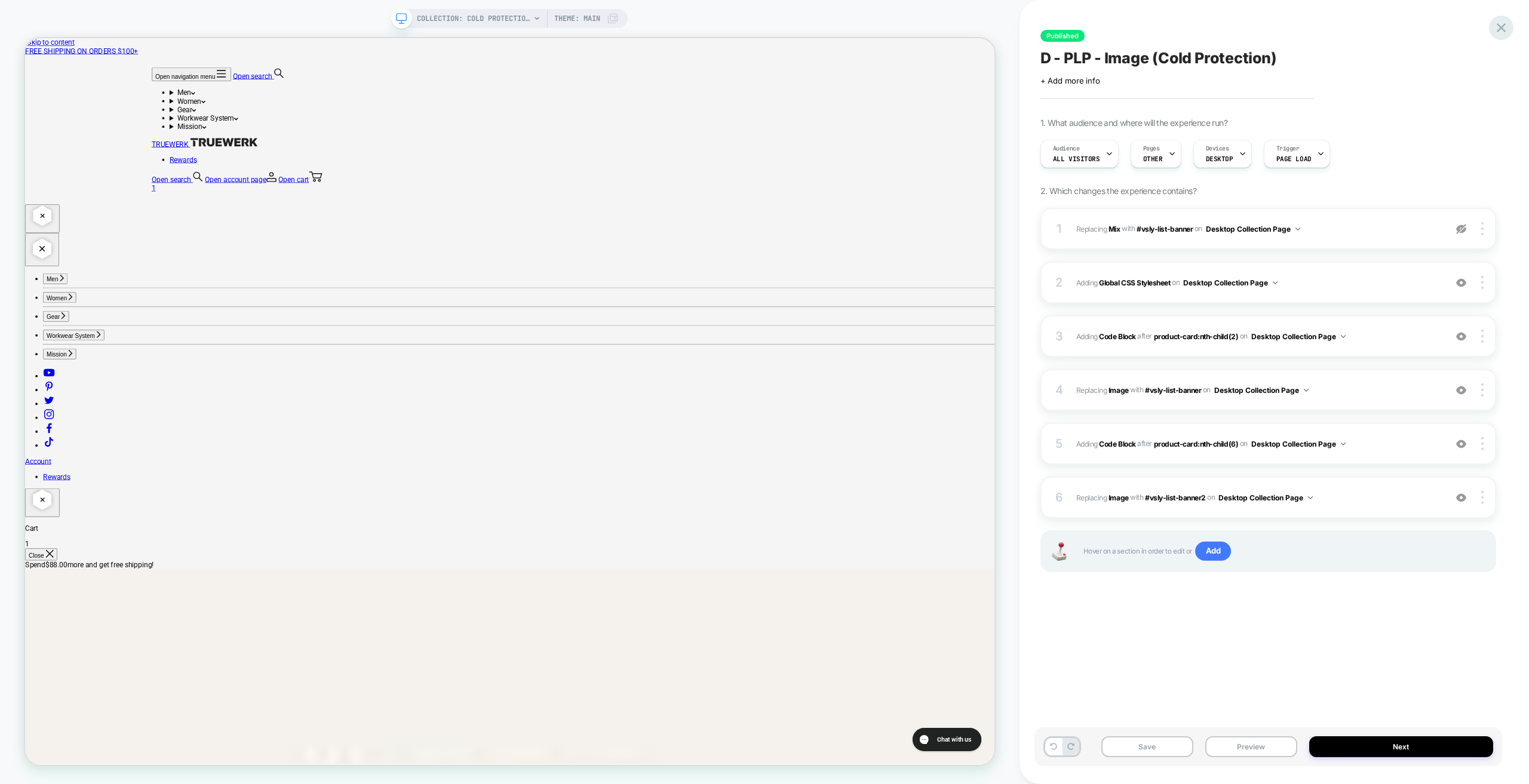
click at [1499, 28] on icon at bounding box center [1501, 28] width 16 height 16
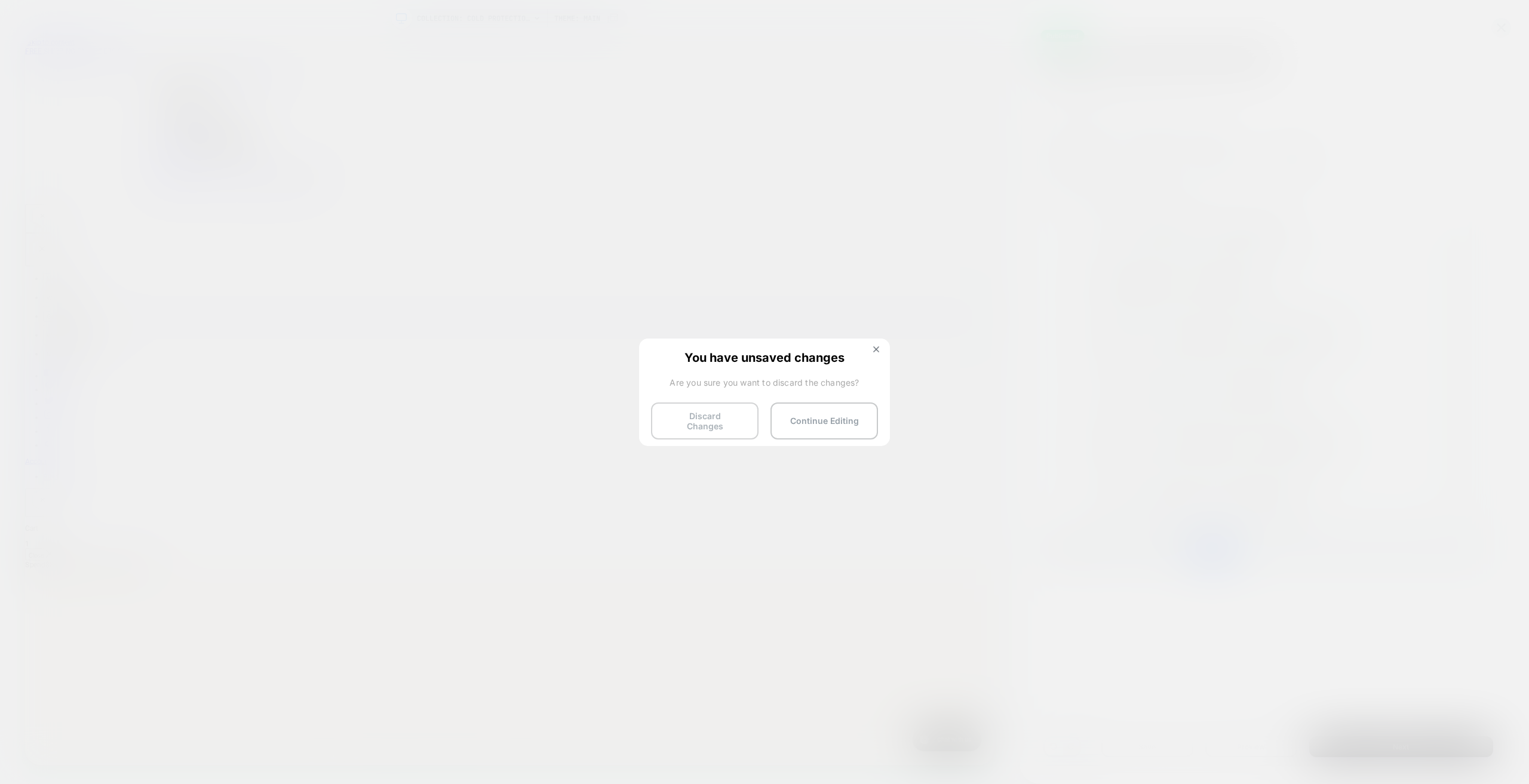
click at [713, 416] on button "Discard Changes" at bounding box center [705, 421] width 107 height 37
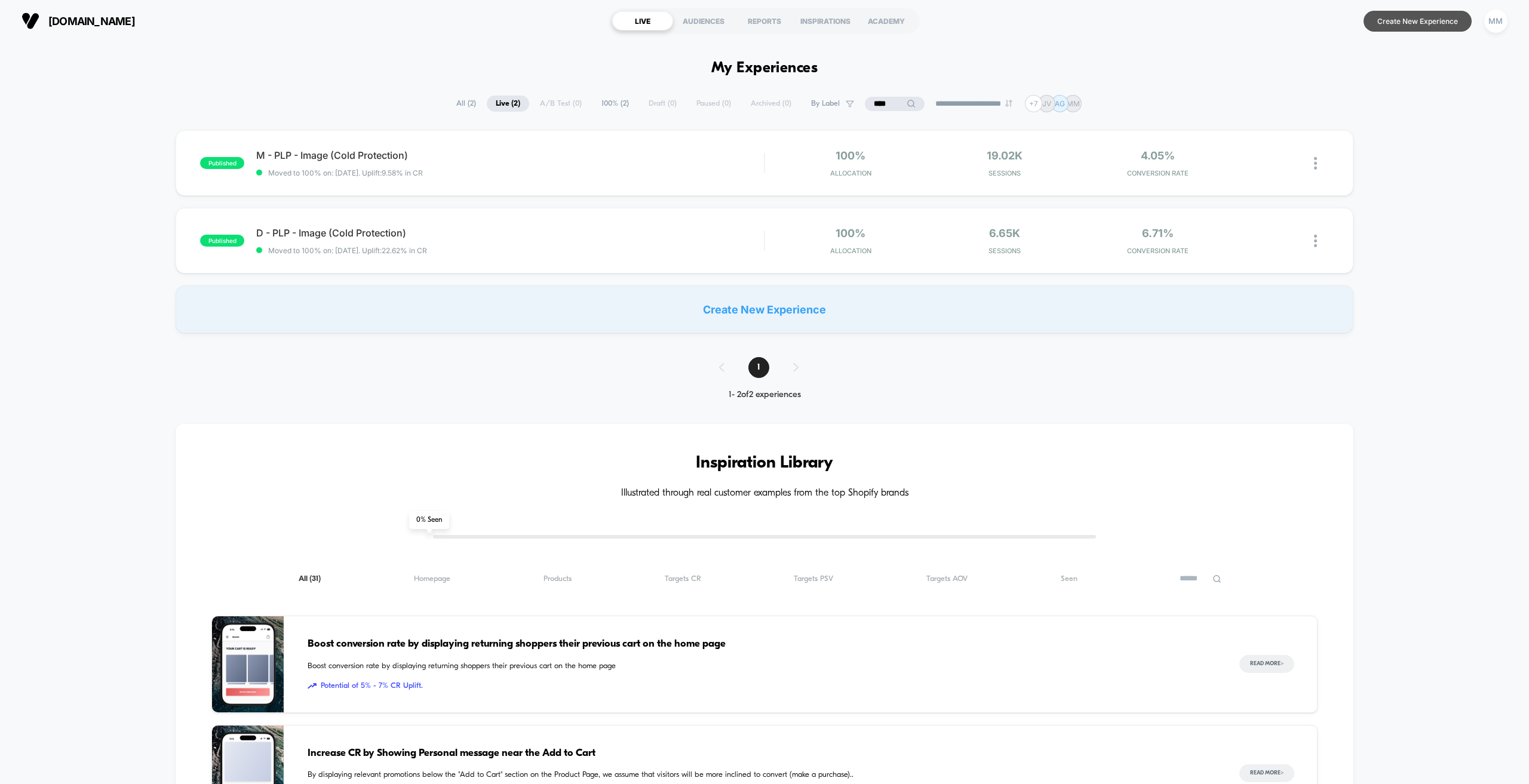
click at [1418, 16] on button "Create New Experience" at bounding box center [1417, 21] width 108 height 21
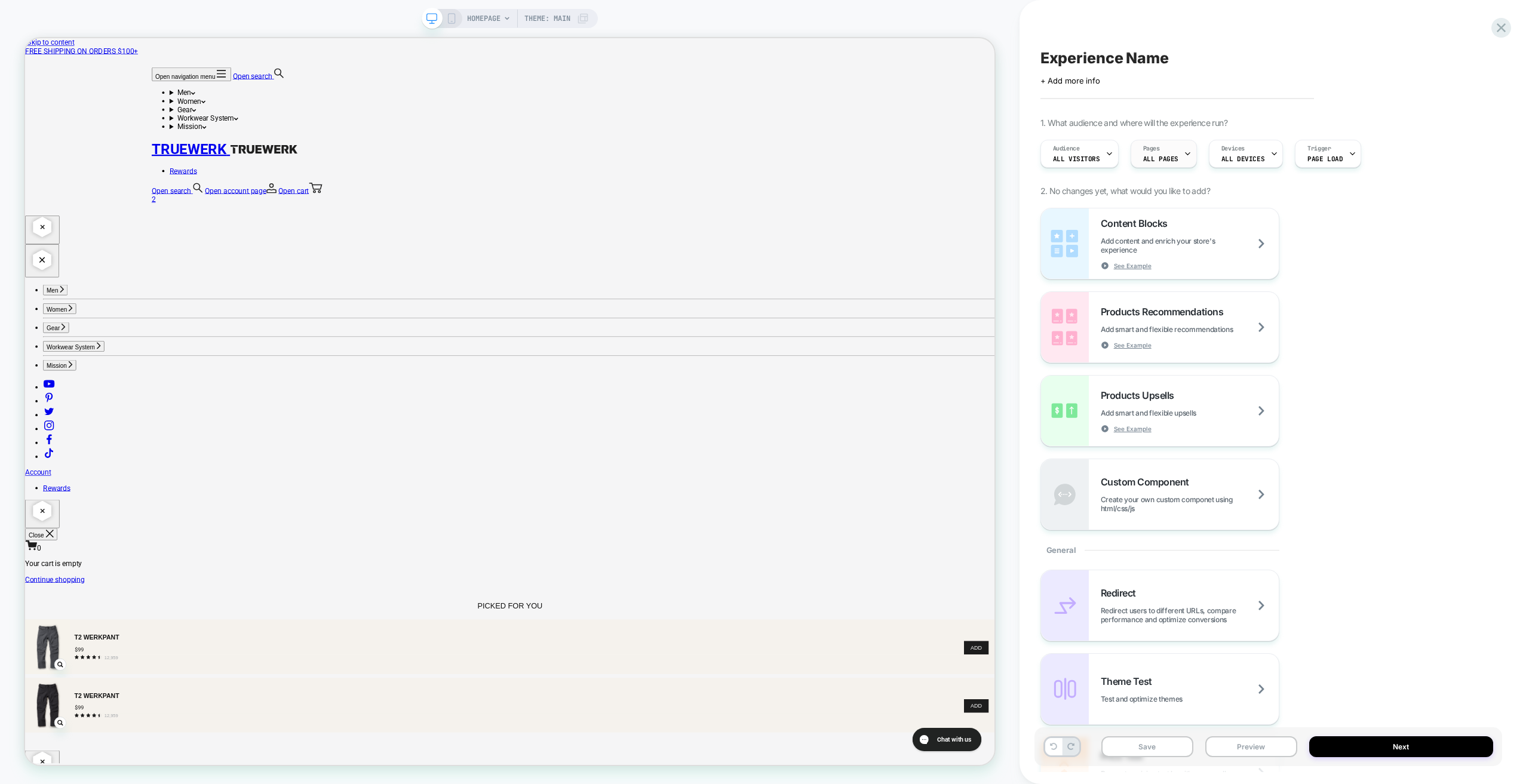
click at [1169, 162] on span "ALL PAGES" at bounding box center [1160, 159] width 35 height 9
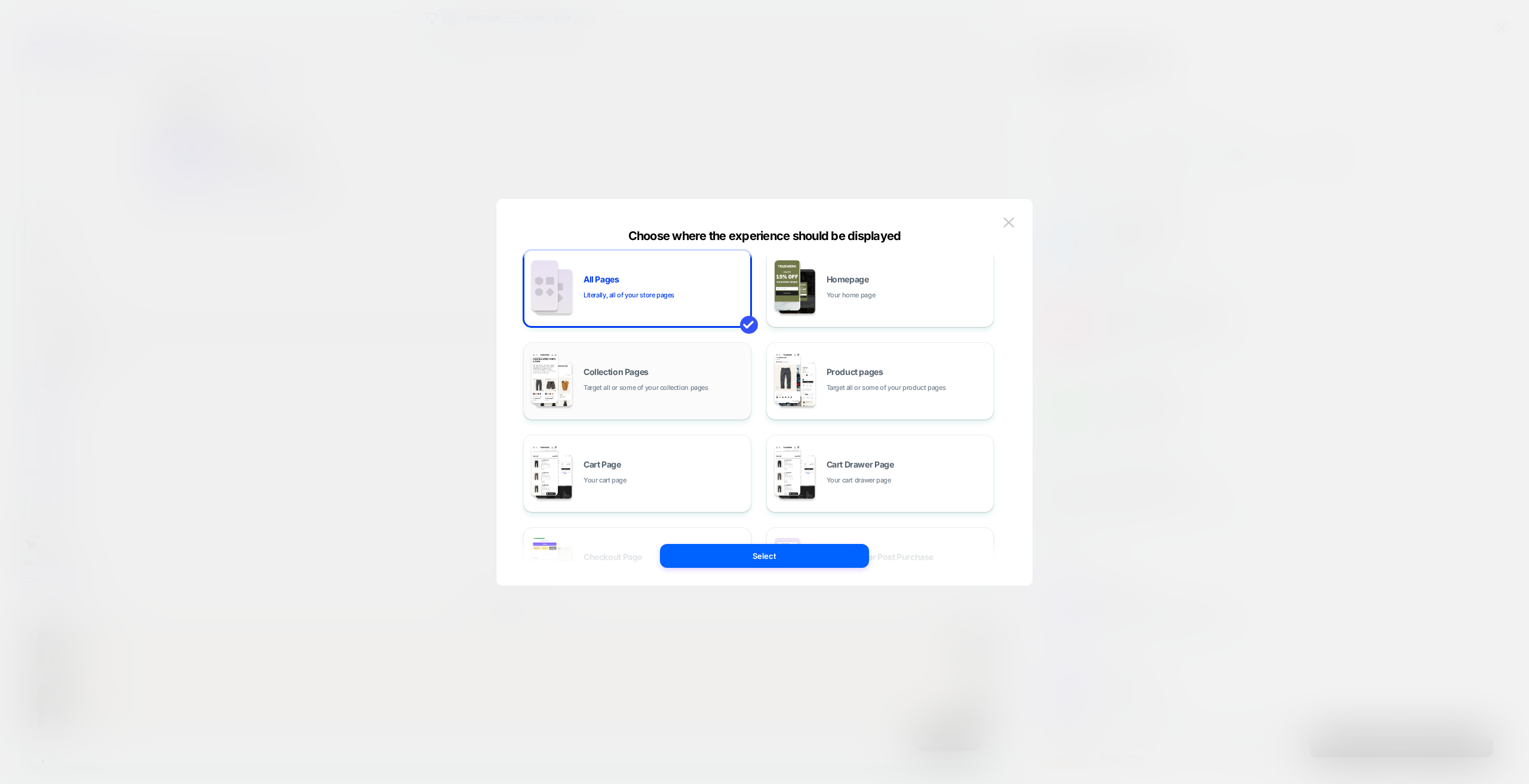
scroll to position [1, 0]
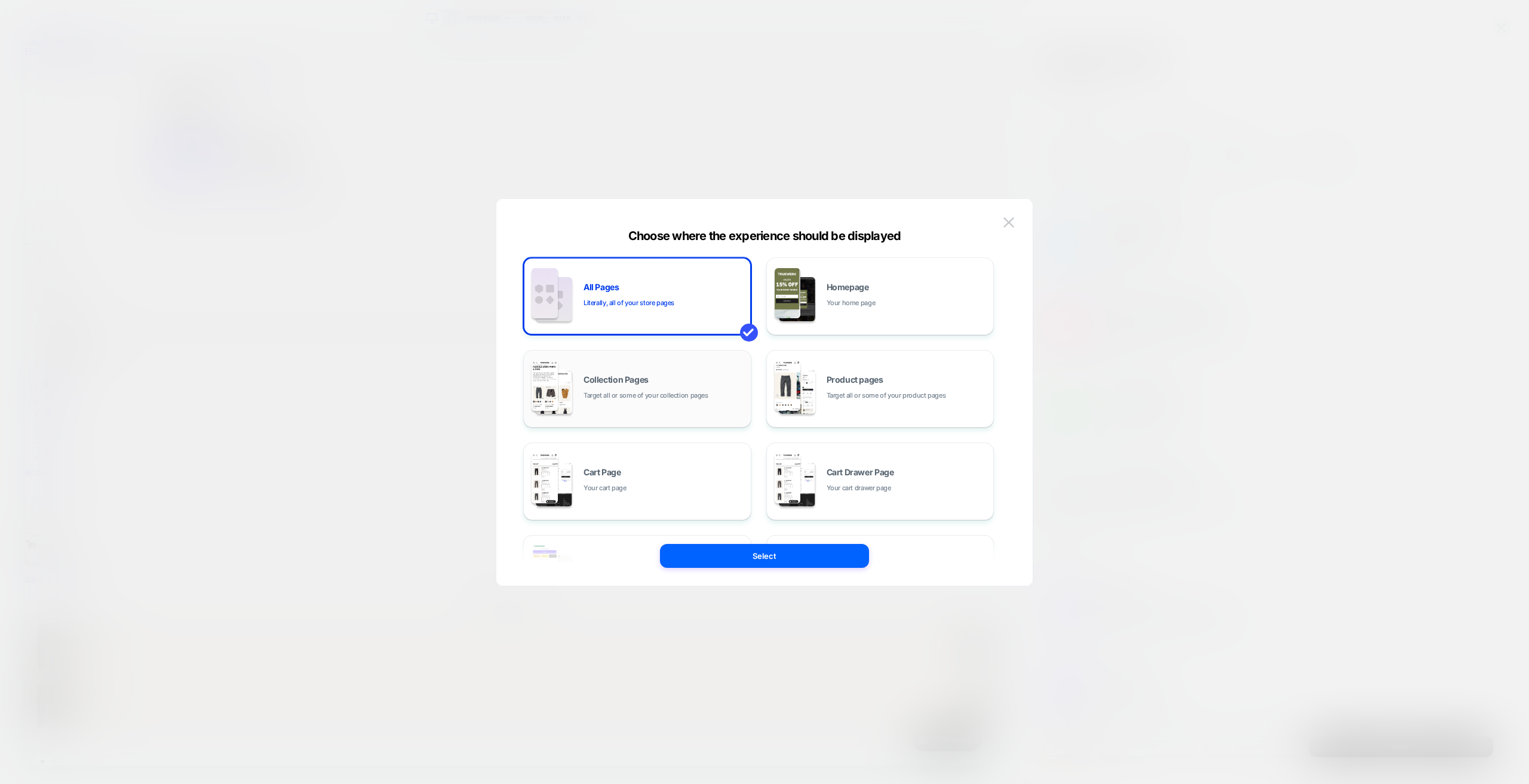
click at [629, 388] on div "Collection Pages Target all or some of your collection pages" at bounding box center [665, 388] width 162 height 26
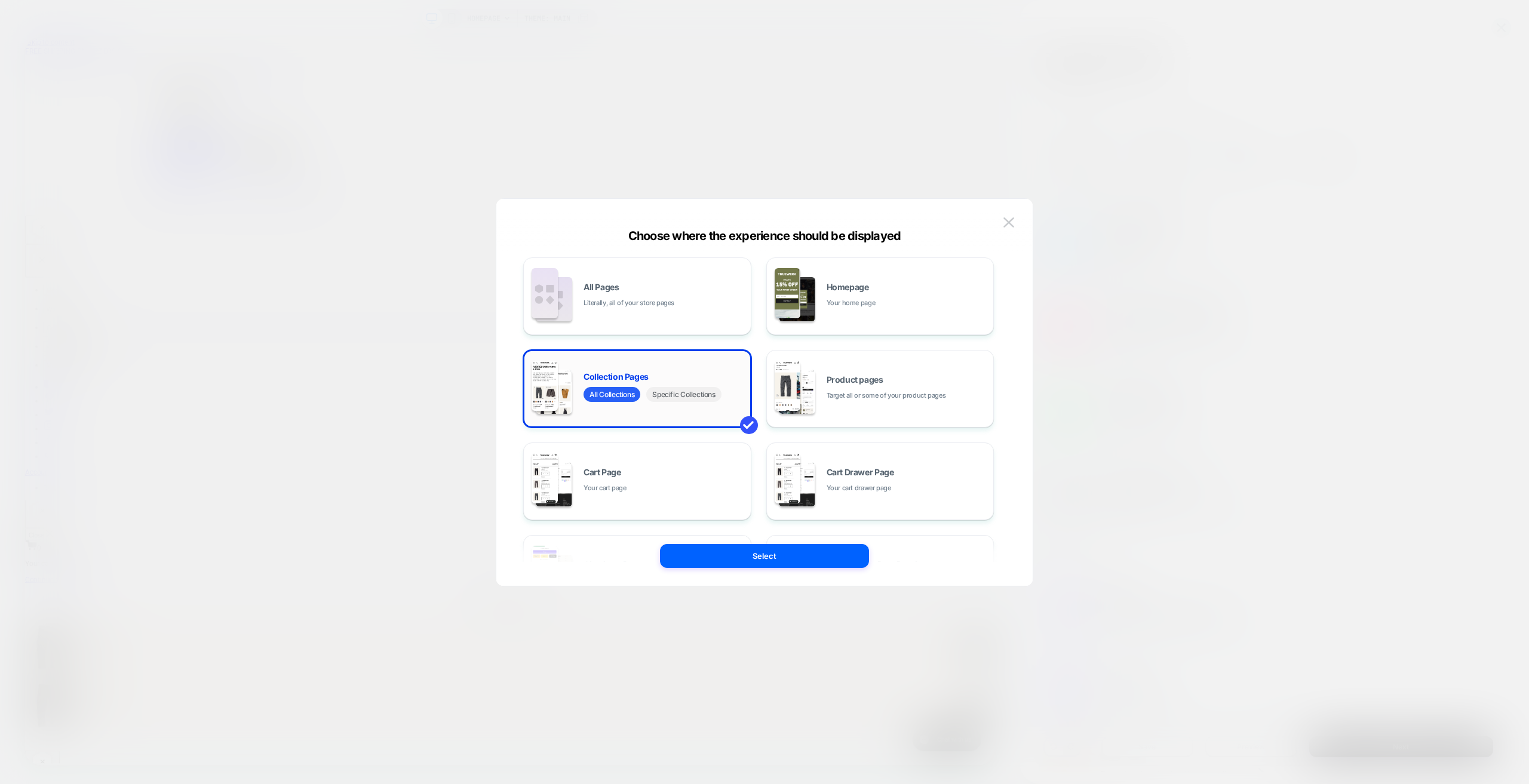
click at [676, 400] on span "Specific Collections" at bounding box center [683, 394] width 75 height 15
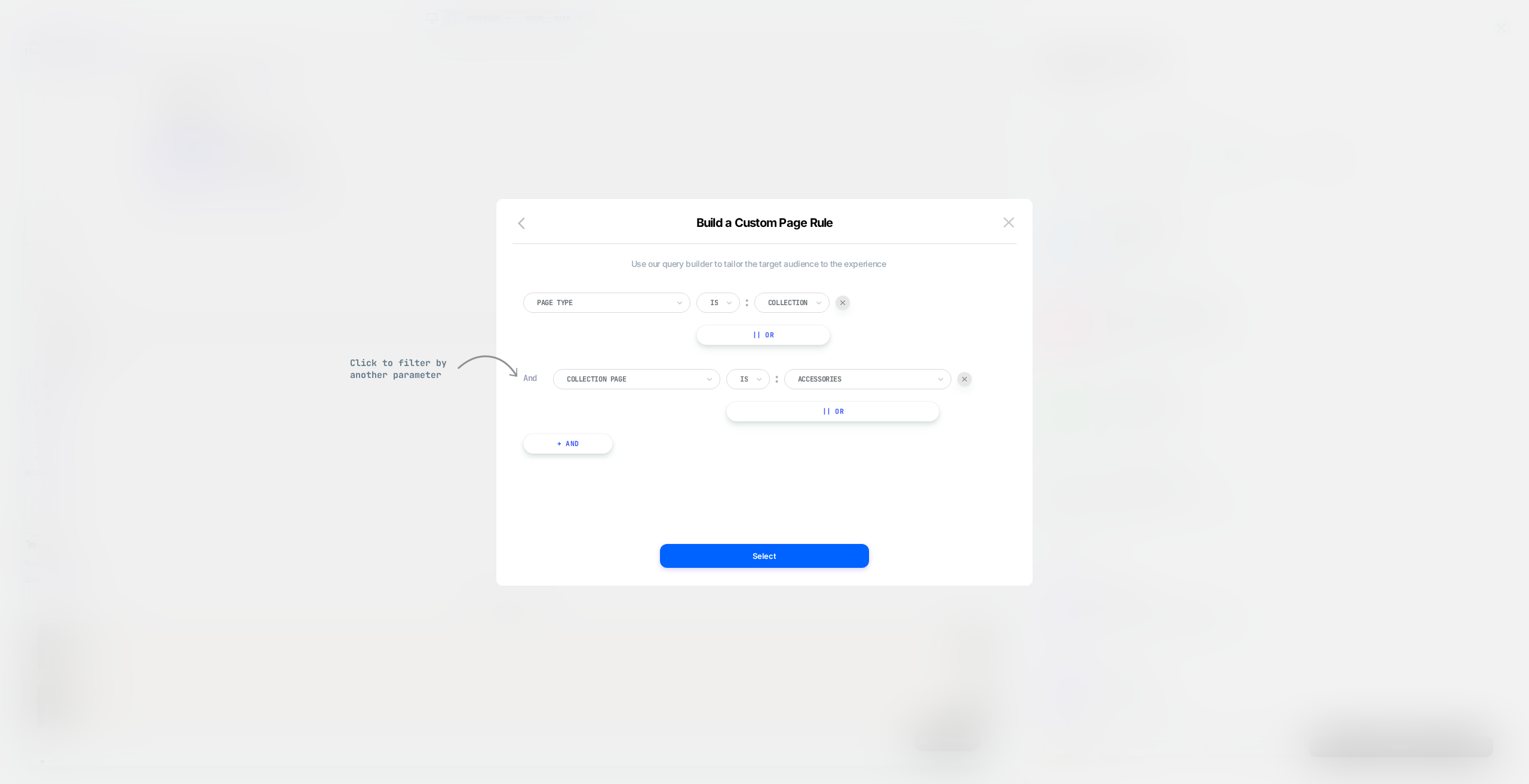
click at [811, 301] on div "Collection" at bounding box center [792, 302] width 75 height 21
click at [836, 377] on div at bounding box center [864, 379] width 132 height 11
type input "****"
click at [852, 455] on div "Men's Best Sellers" at bounding box center [874, 450] width 156 height 19
click at [800, 555] on button "Select" at bounding box center [764, 556] width 209 height 24
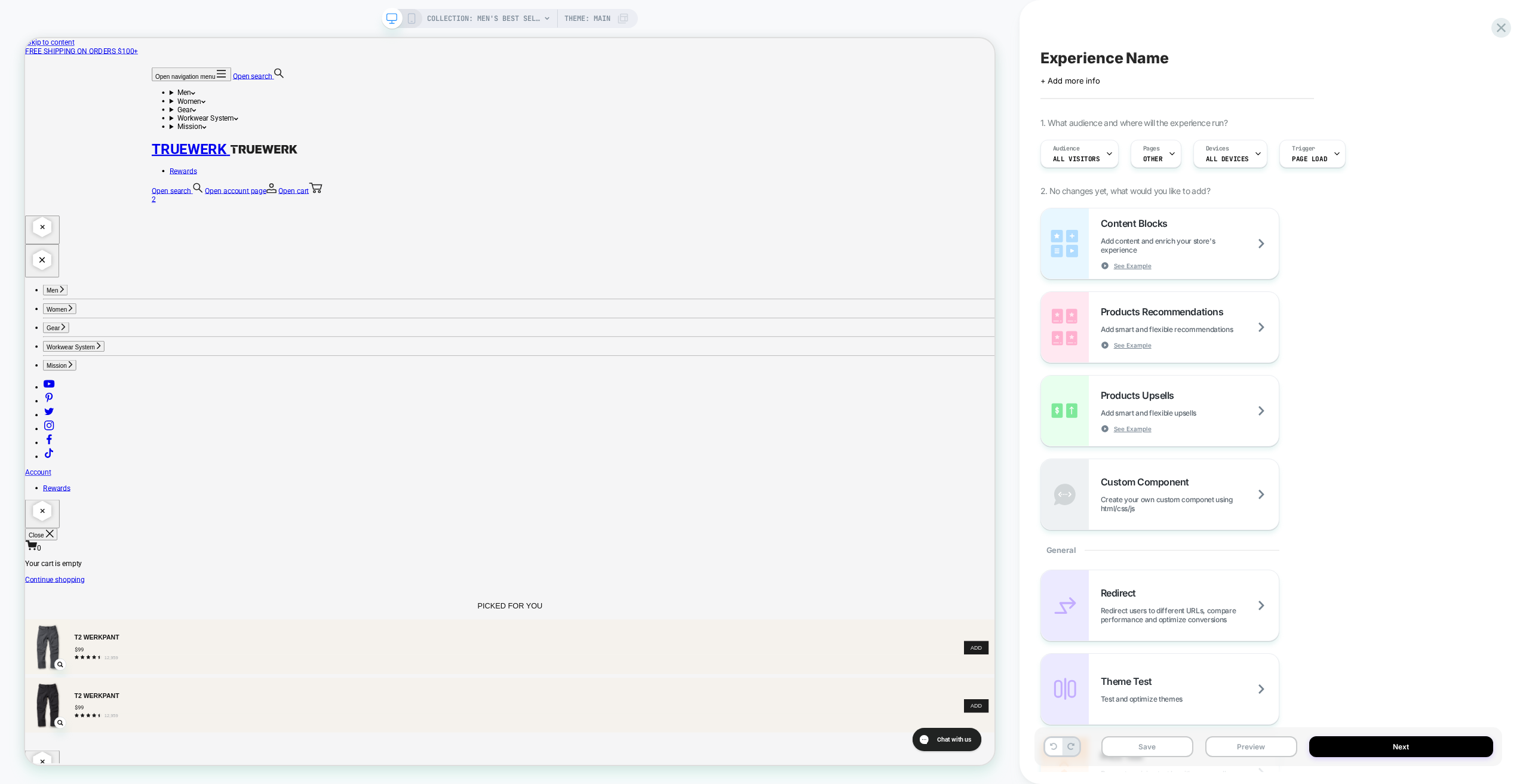
click at [1388, 307] on div "Content Blocks Add content and enrich your store's experience See Example Produ…" at bounding box center [1268, 369] width 456 height 322
click at [1214, 243] on span "Add content and enrich your store's experience" at bounding box center [1189, 245] width 178 height 18
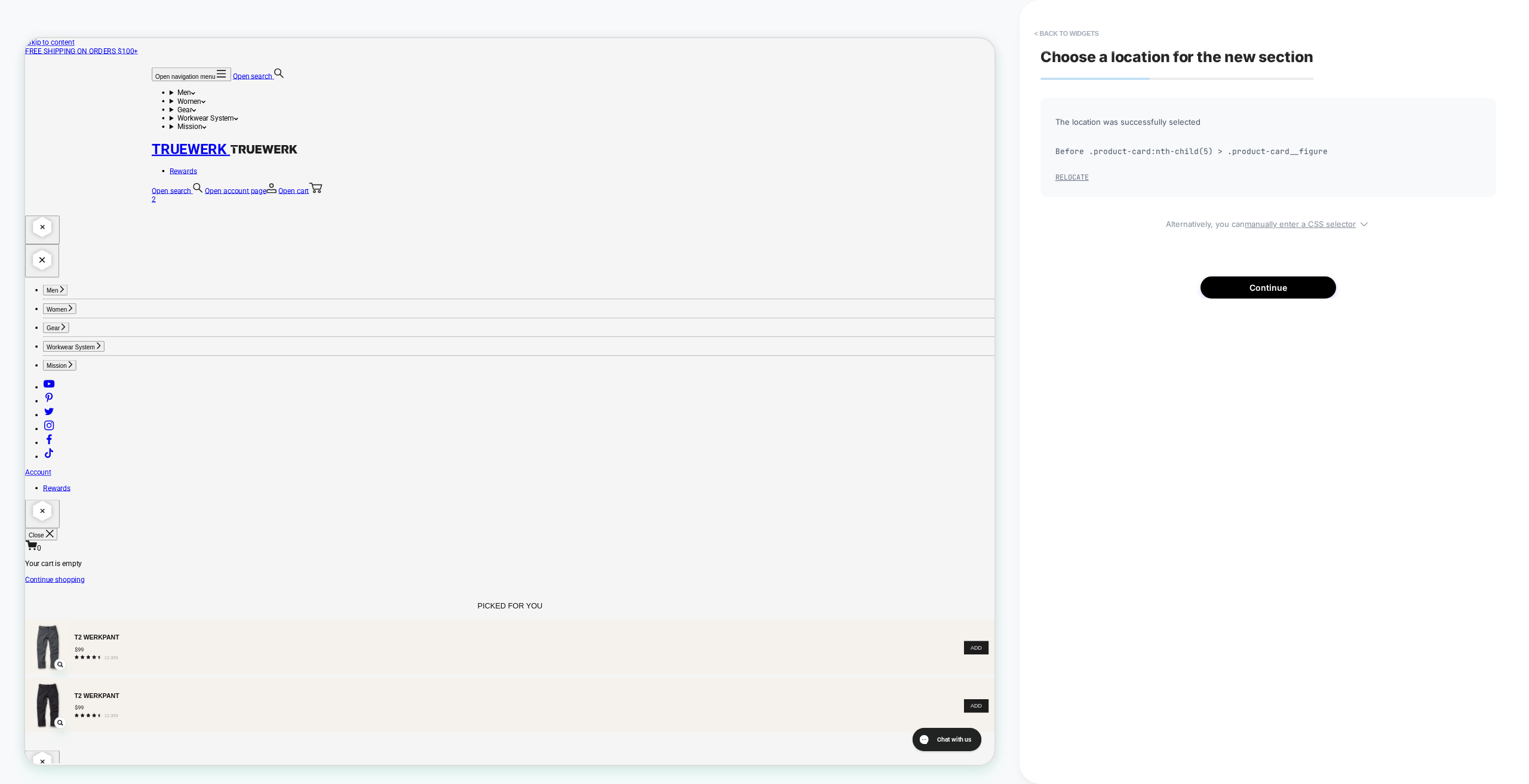
click at [1072, 176] on button "Relocate" at bounding box center [1072, 177] width 34 height 9
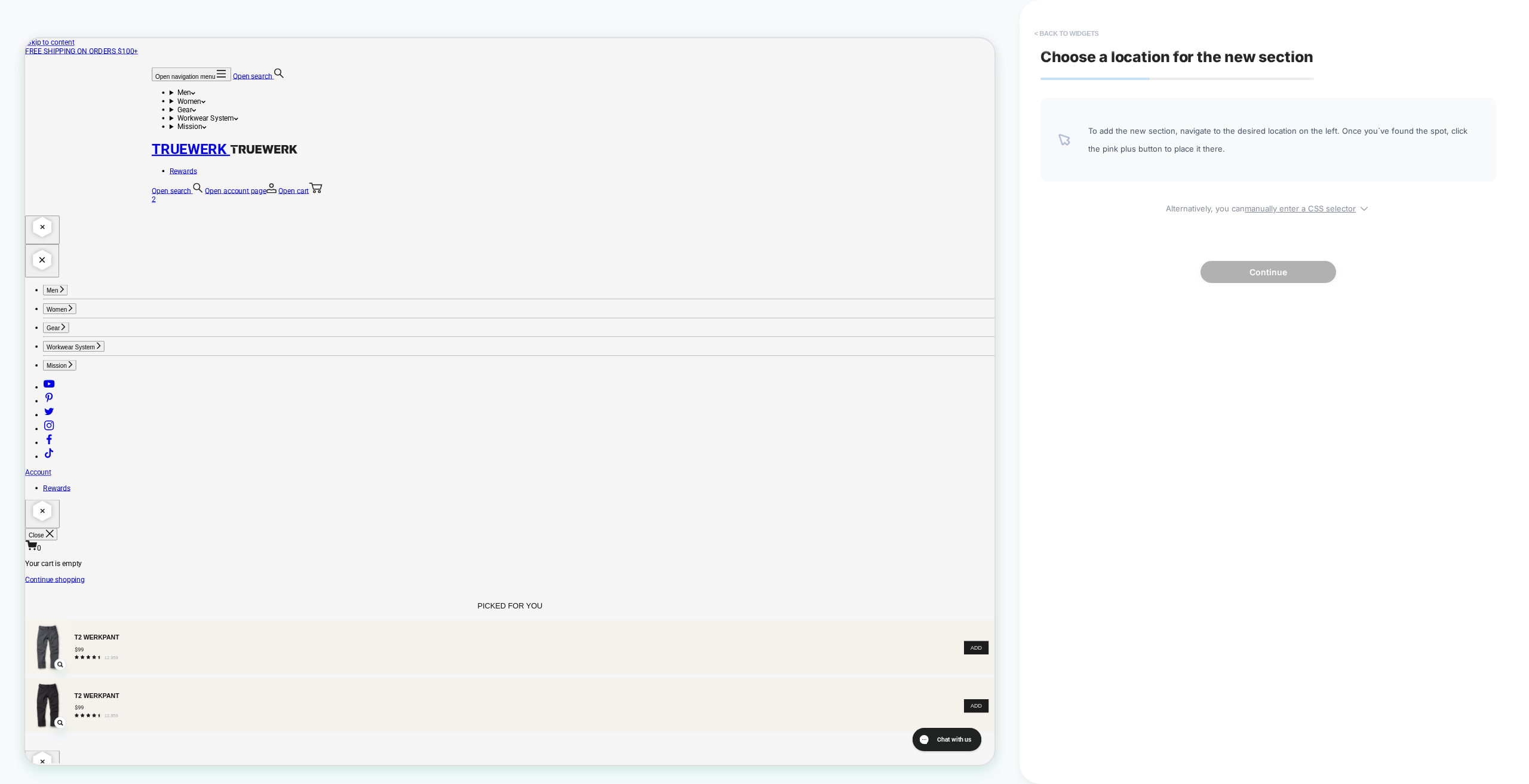
click at [1068, 34] on button "< Back to widgets" at bounding box center [1067, 33] width 77 height 19
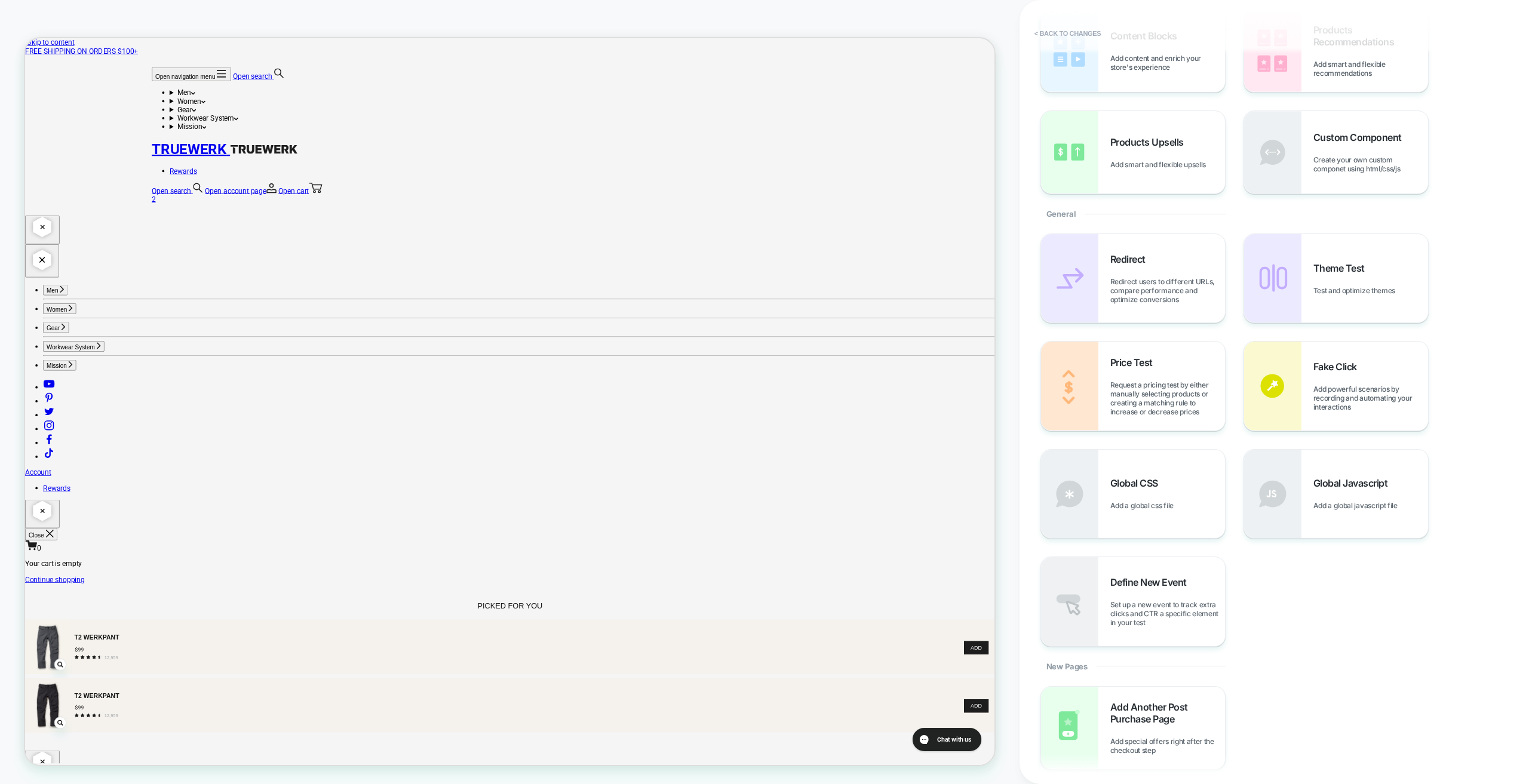
scroll to position [3, 0]
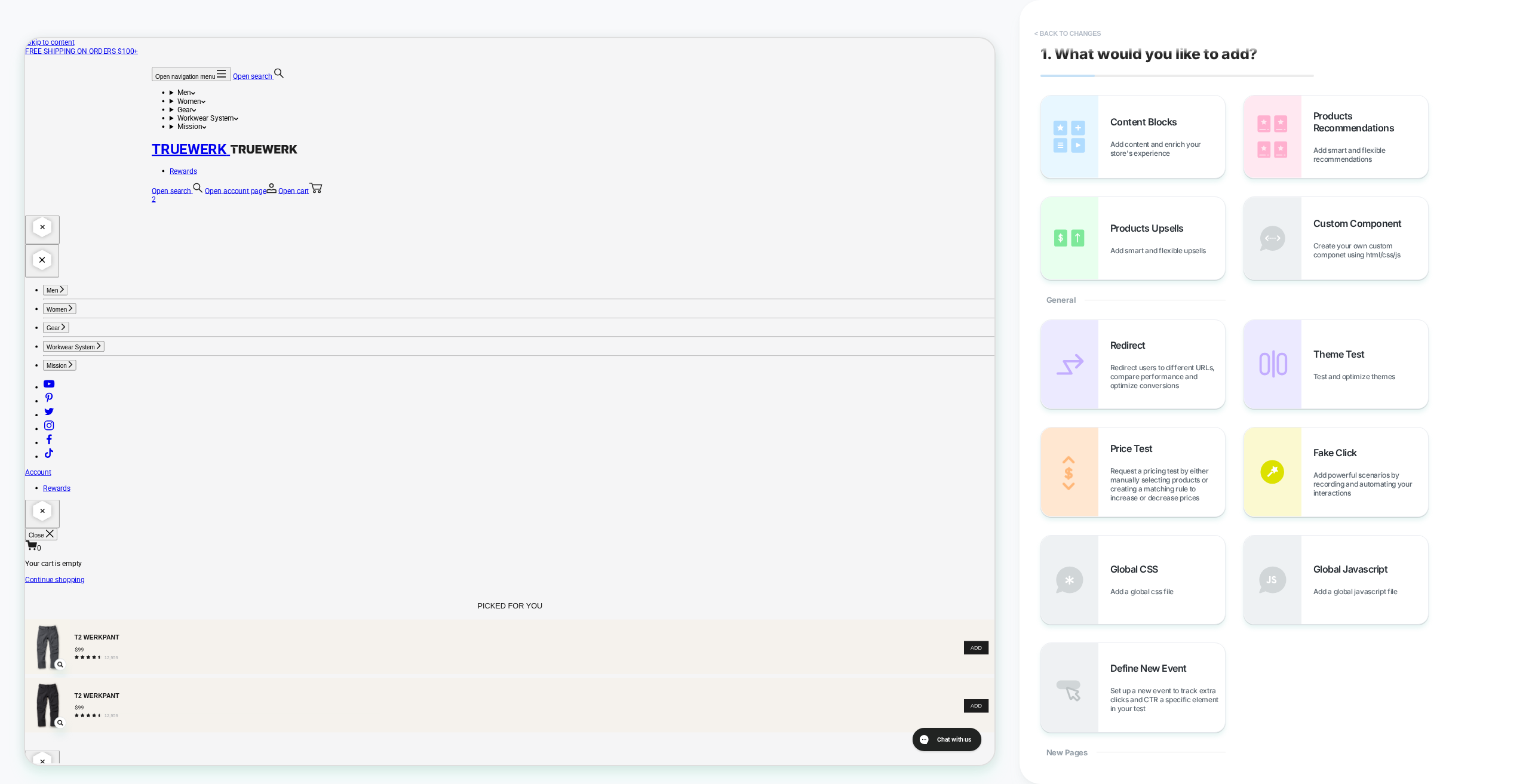
click at [1070, 36] on button "< Back to changes" at bounding box center [1068, 33] width 79 height 19
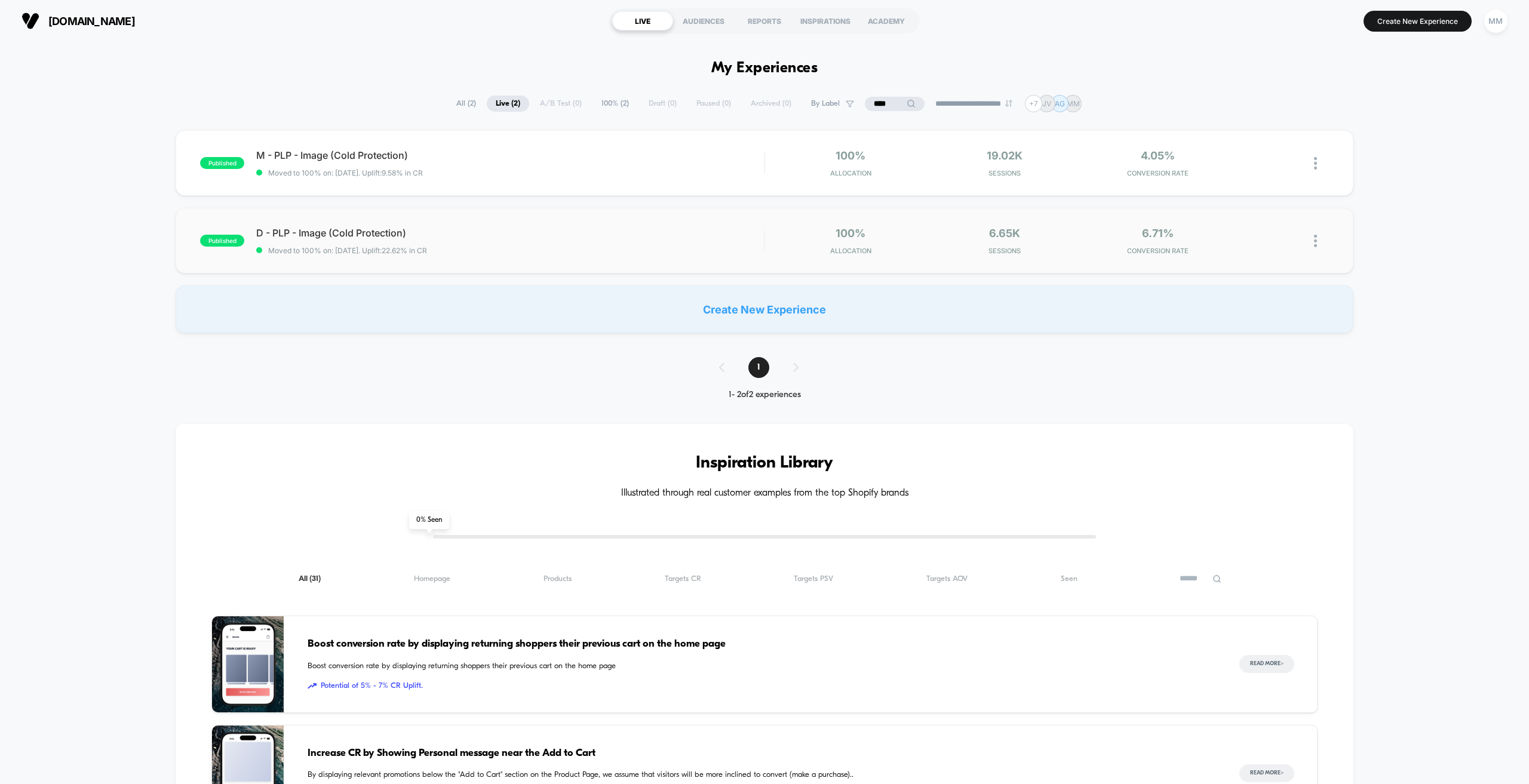
click at [657, 258] on div "published D - PLP - Image (Cold Protection) Moved to 100% on: 1/30/2025 . Uplif…" at bounding box center [764, 240] width 1178 height 65
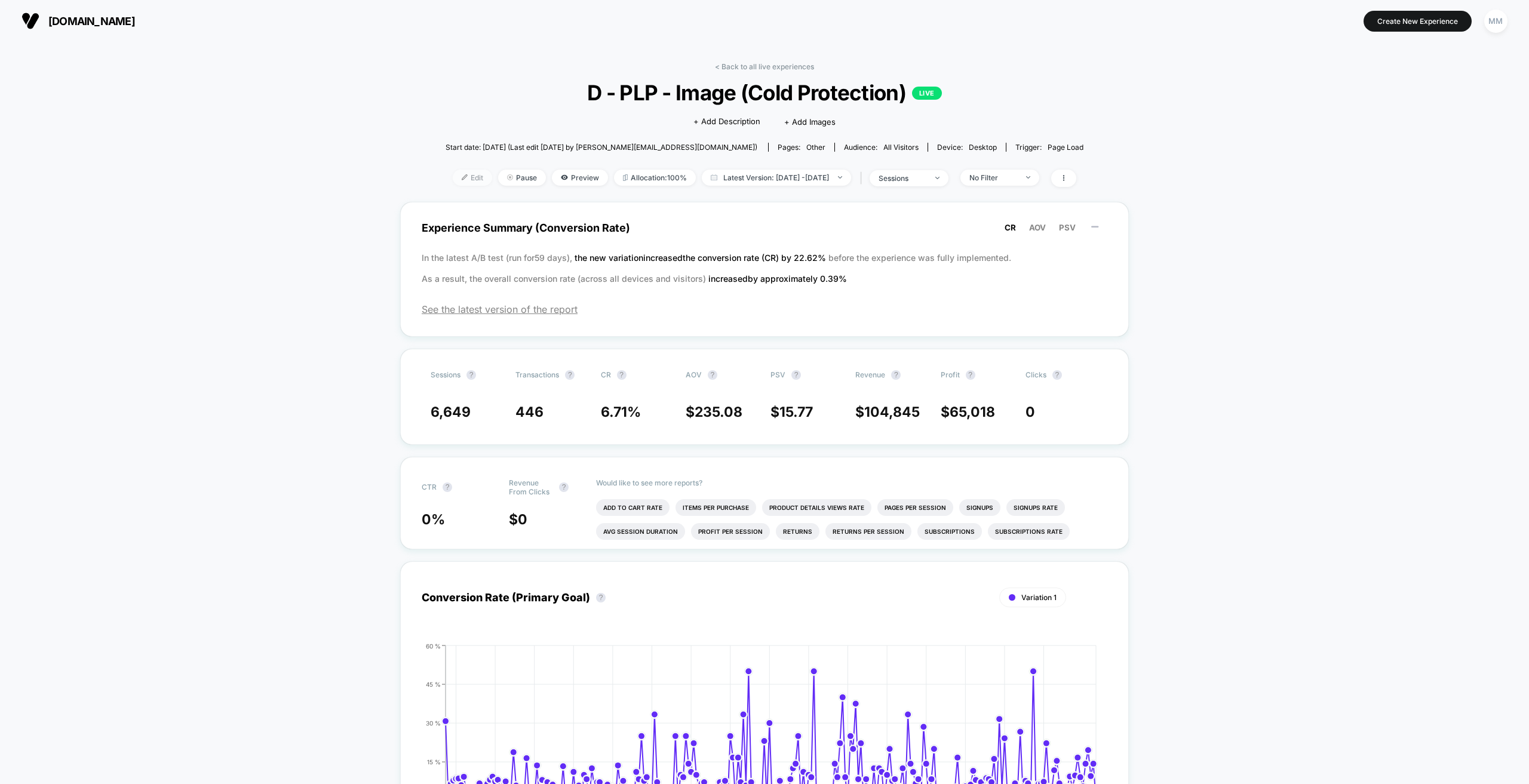
click at [453, 174] on span "Edit" at bounding box center [473, 177] width 40 height 16
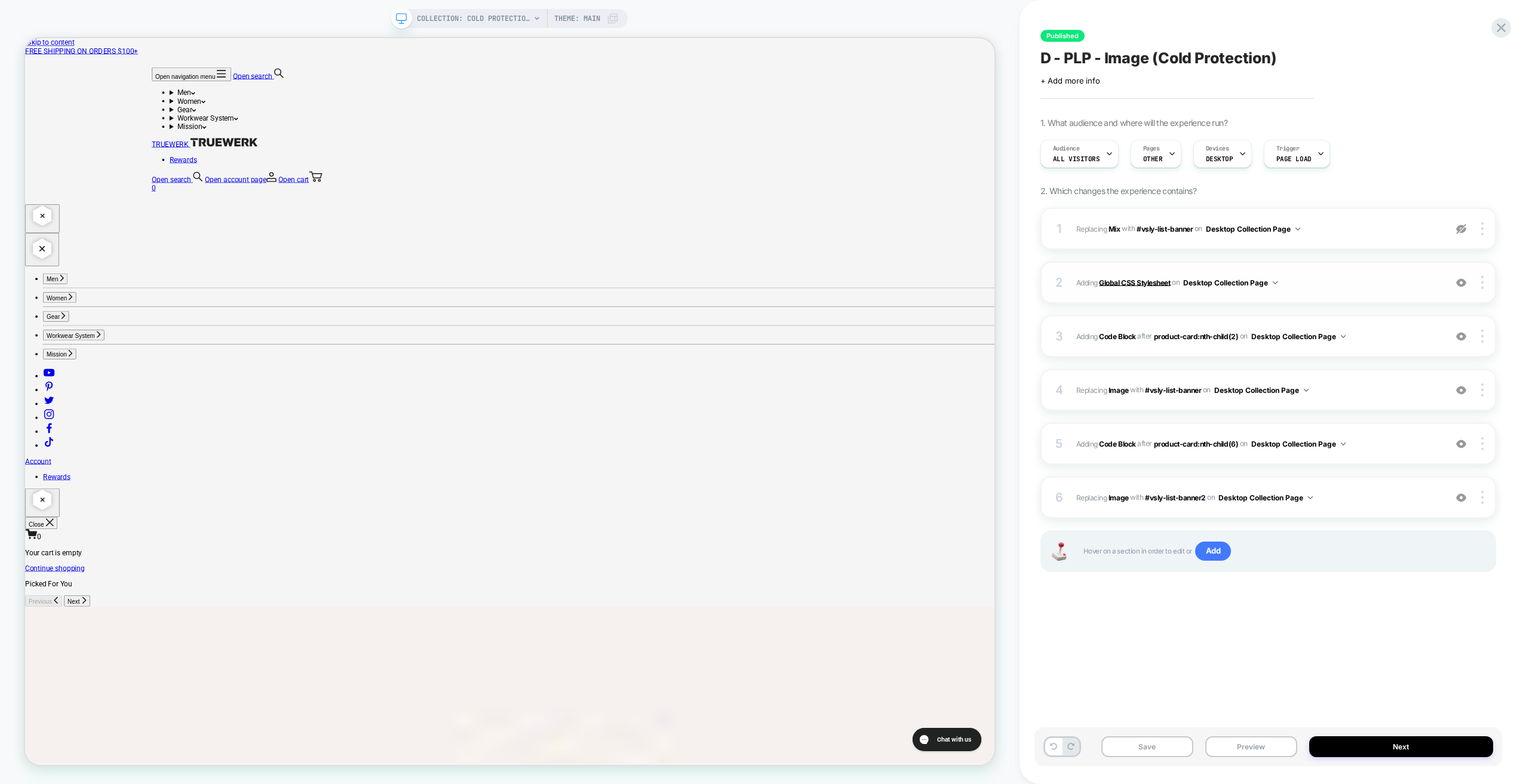
click at [1146, 279] on b "Global CSS Stylesheet" at bounding box center [1134, 283] width 71 height 9
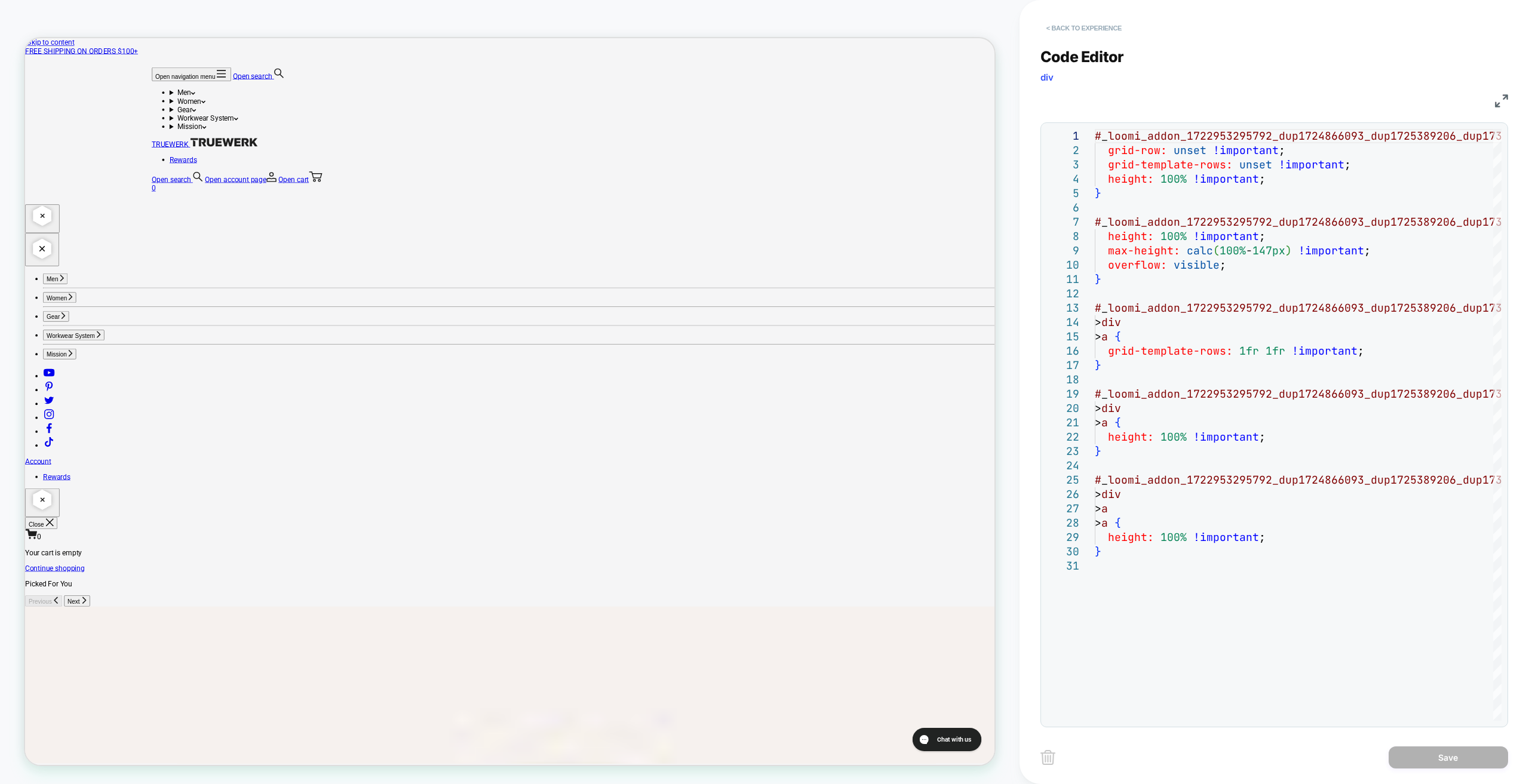
click at [1105, 28] on button "< Back to experience" at bounding box center [1084, 28] width 87 height 19
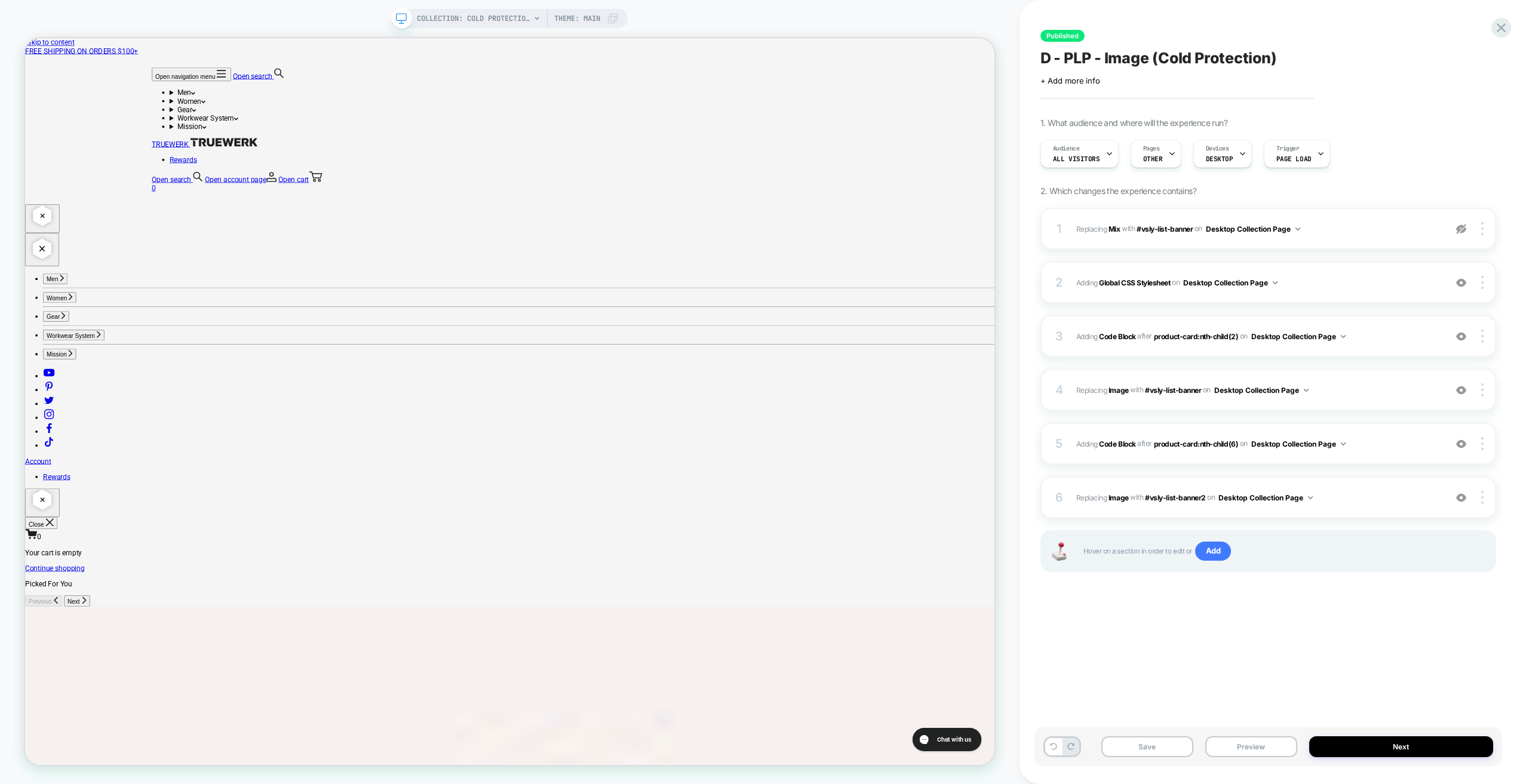
click at [1182, 624] on div "Published D - PLP - Image (Cold Protection) Click to edit experience details + …" at bounding box center [1268, 392] width 468 height 760
click at [1385, 441] on span "Adding Code Block AFTER product-card:nth-child(6) product-card:nth-child(6) on …" at bounding box center [1258, 444] width 363 height 15
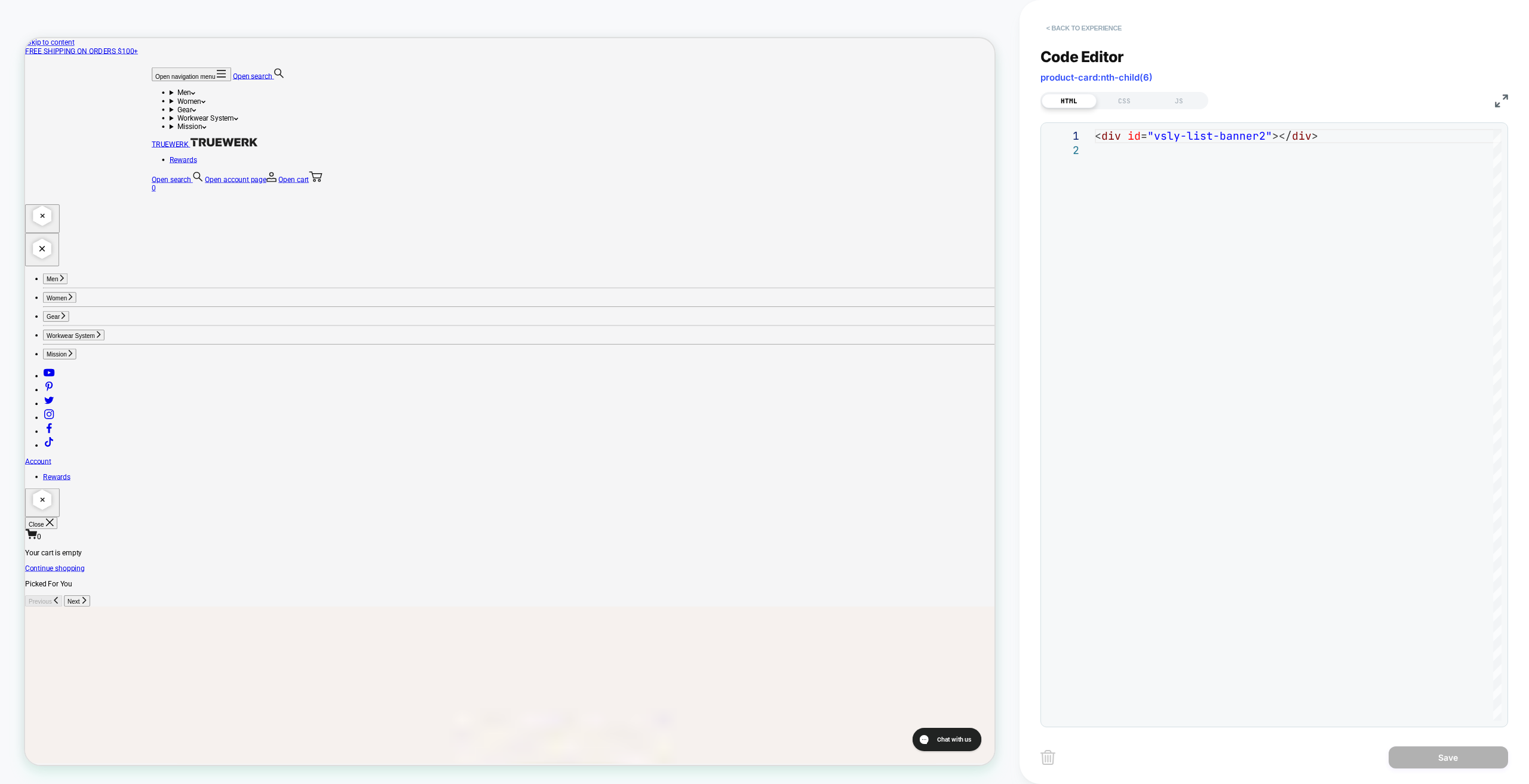
click at [1091, 28] on button "< Back to experience" at bounding box center [1084, 28] width 87 height 19
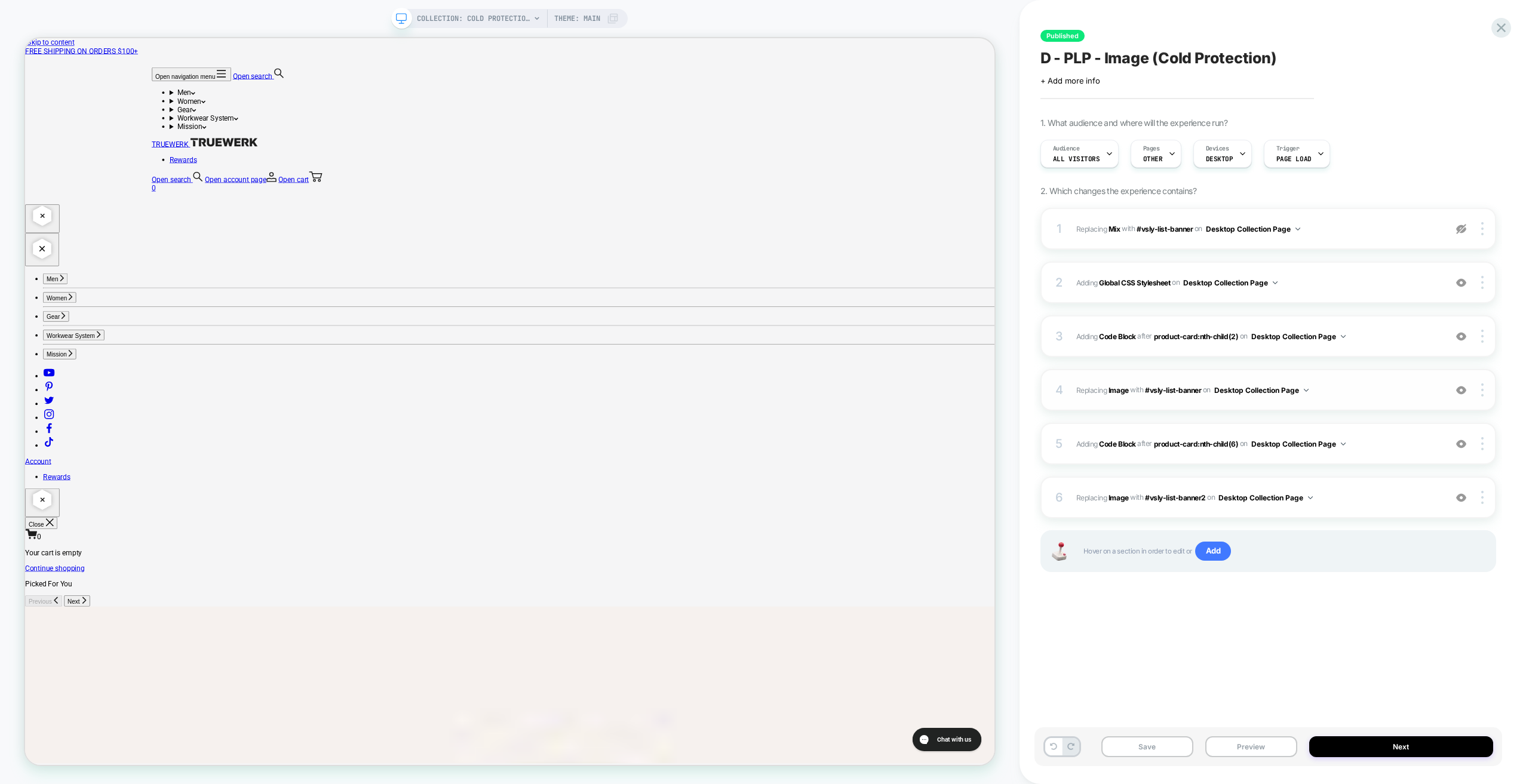
click at [1361, 388] on span "#_loomi_addon_1724710905831_dup1724866093_dup1725389206_dup1730700843 Replacing…" at bounding box center [1258, 390] width 363 height 15
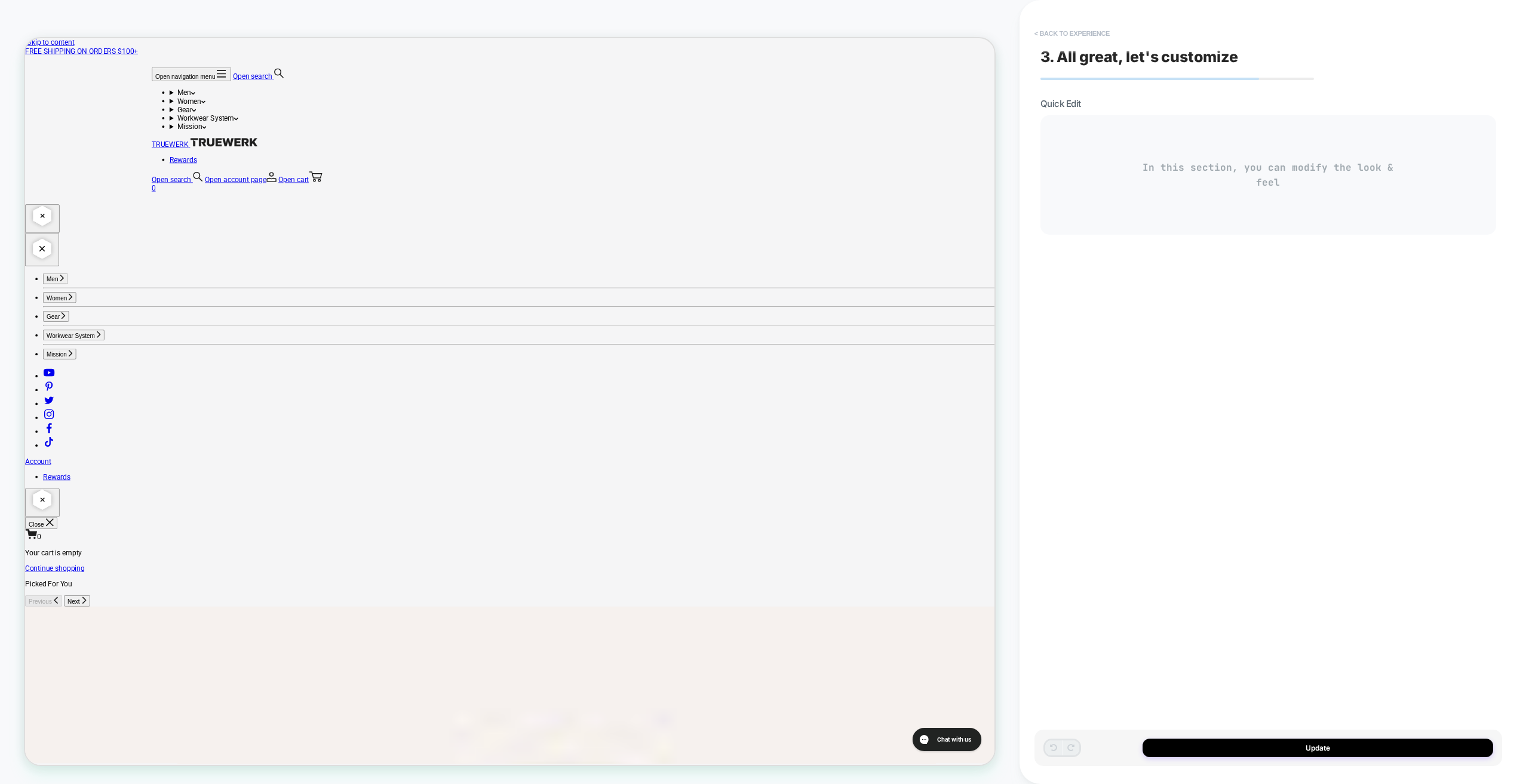
click at [1087, 32] on button "< Back to experience" at bounding box center [1072, 33] width 87 height 19
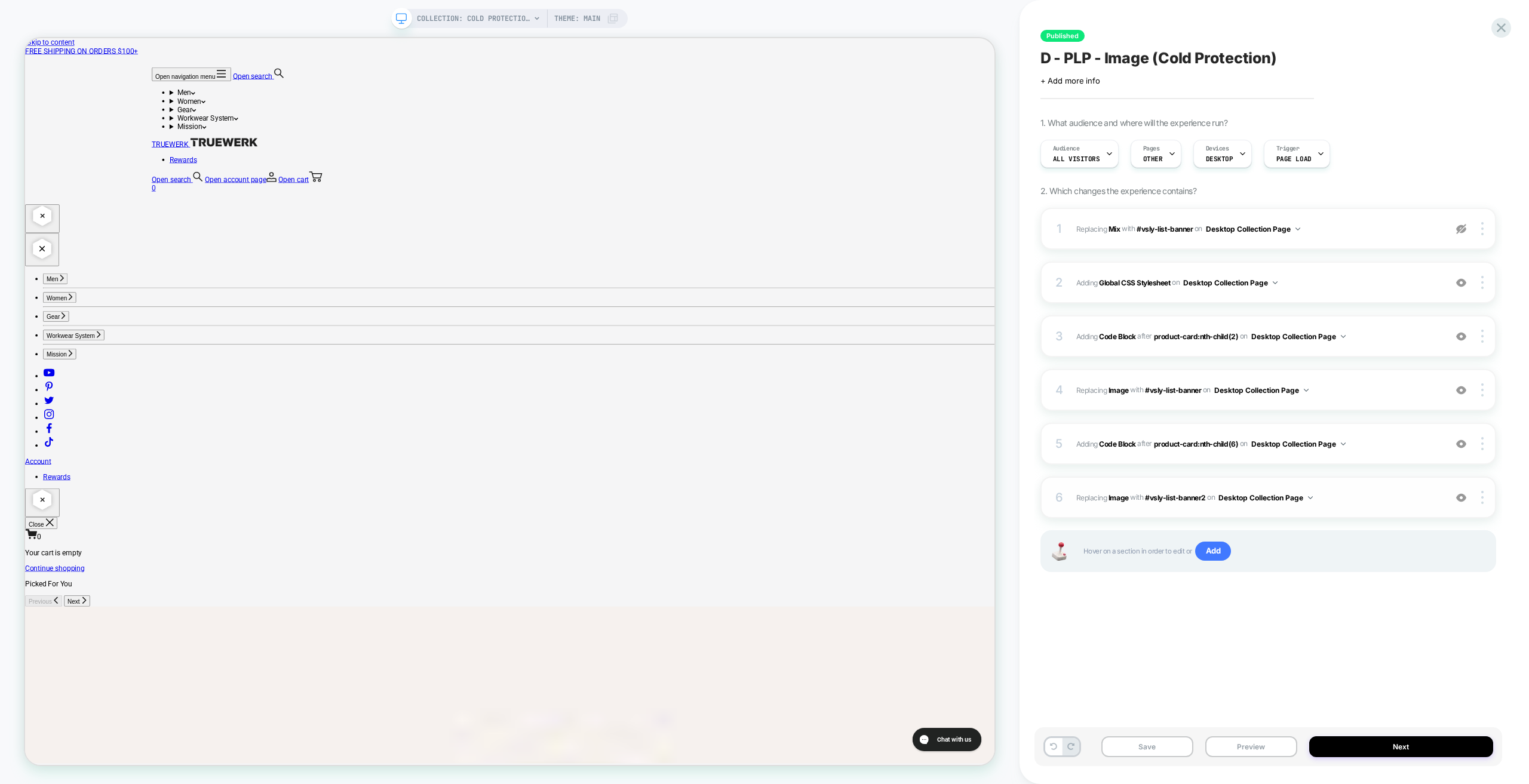
click at [1377, 501] on span "#_loomi_addon_1724862082916_dup1724866093_dup1725389206_dup1730700843 Replacing…" at bounding box center [1258, 498] width 363 height 15
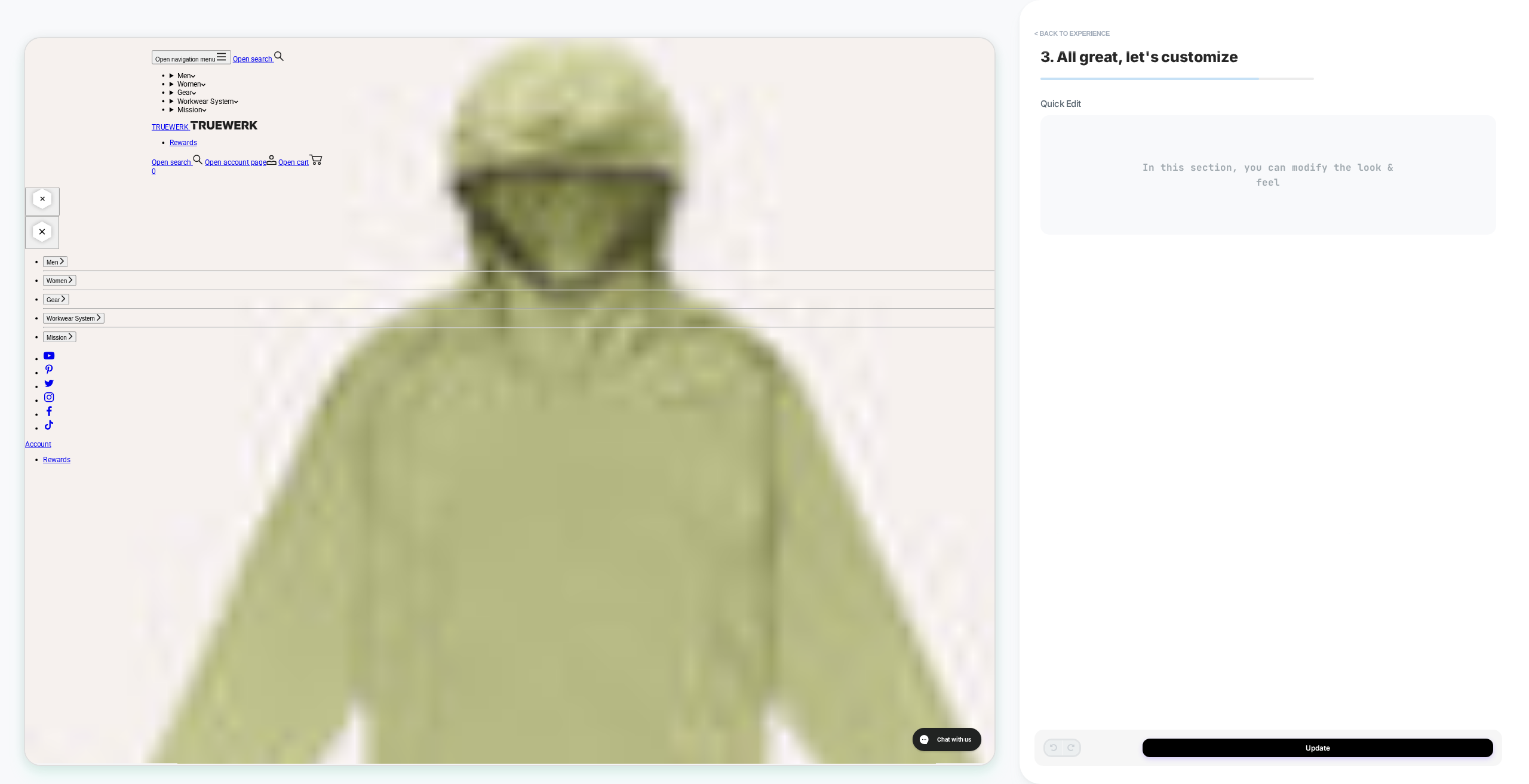
scroll to position [977, 0]
click at [1077, 32] on button "< Back to experience" at bounding box center [1072, 33] width 87 height 19
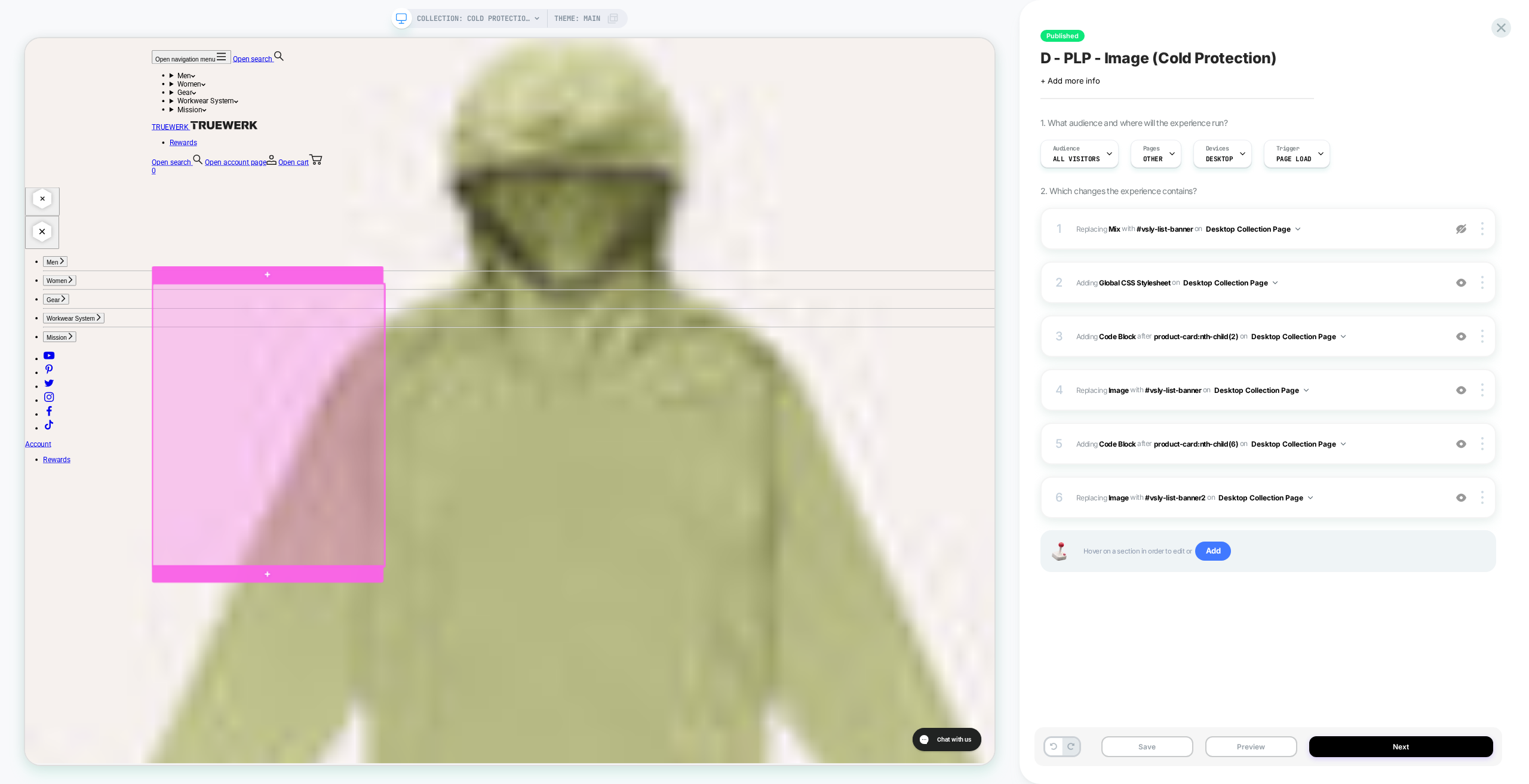
click at [443, 445] on div at bounding box center [349, 554] width 309 height 376
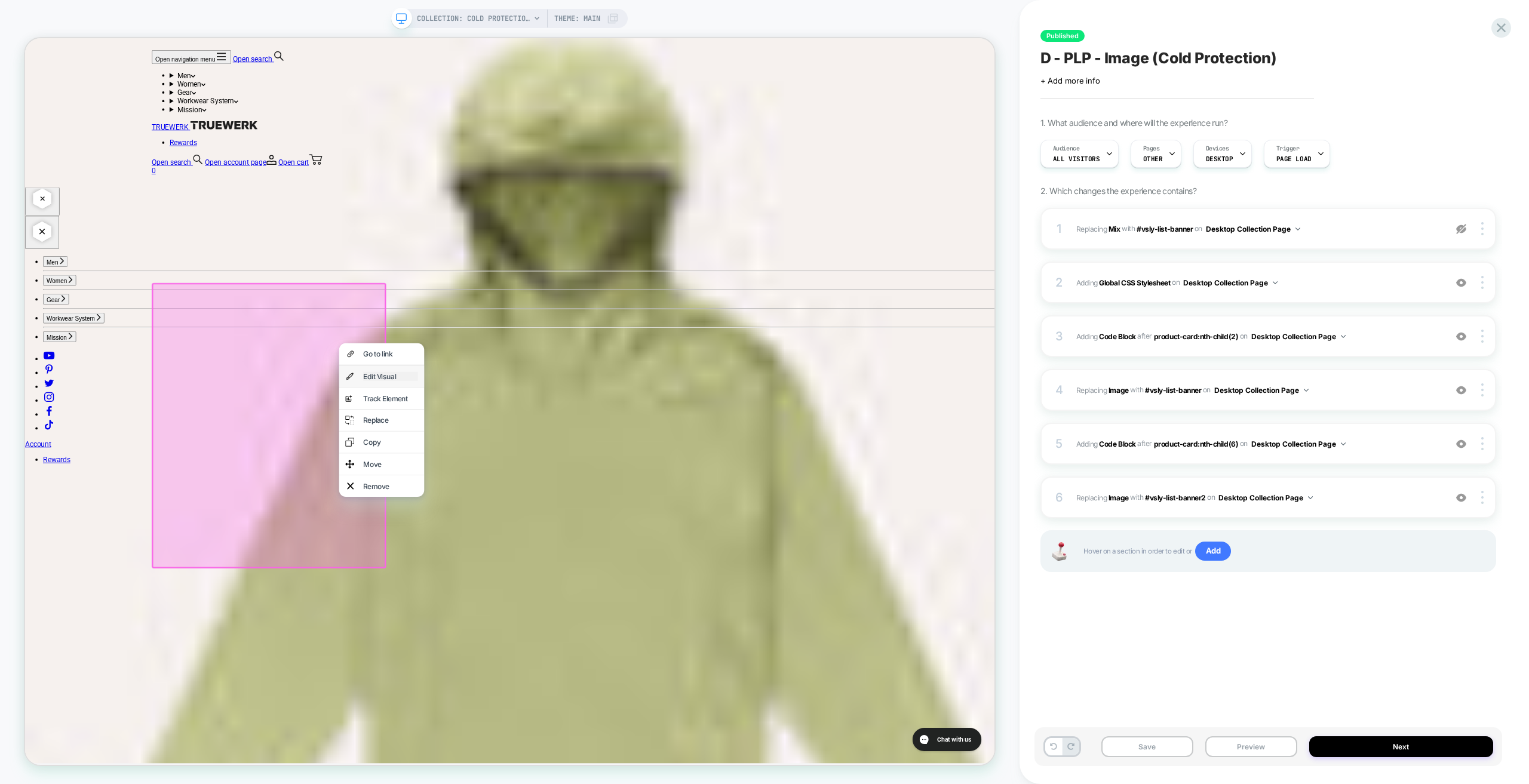
click at [496, 491] on div "Edit Visual" at bounding box center [512, 489] width 73 height 12
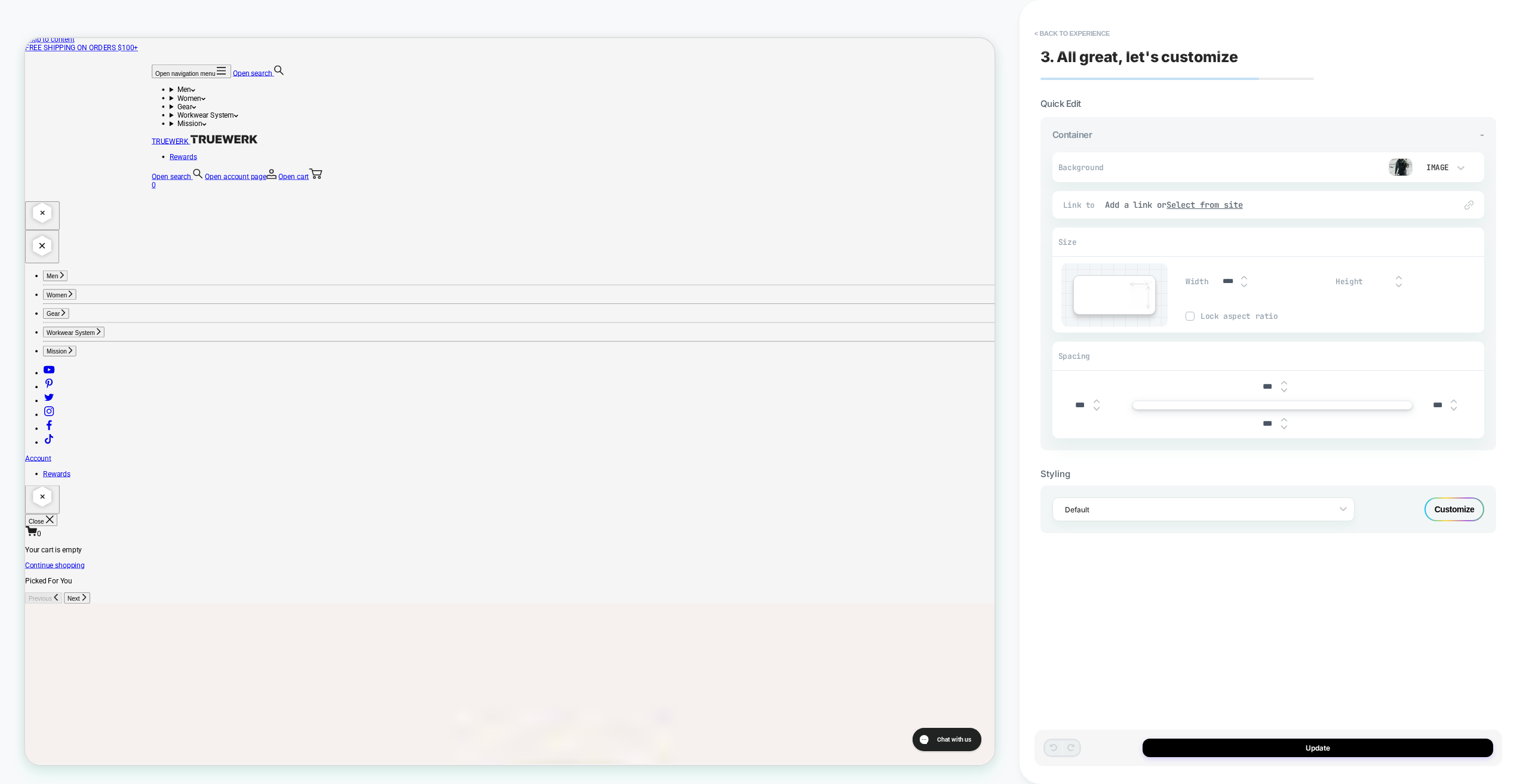
scroll to position [0, 0]
click at [1088, 34] on button "< Back to experience" at bounding box center [1072, 33] width 87 height 19
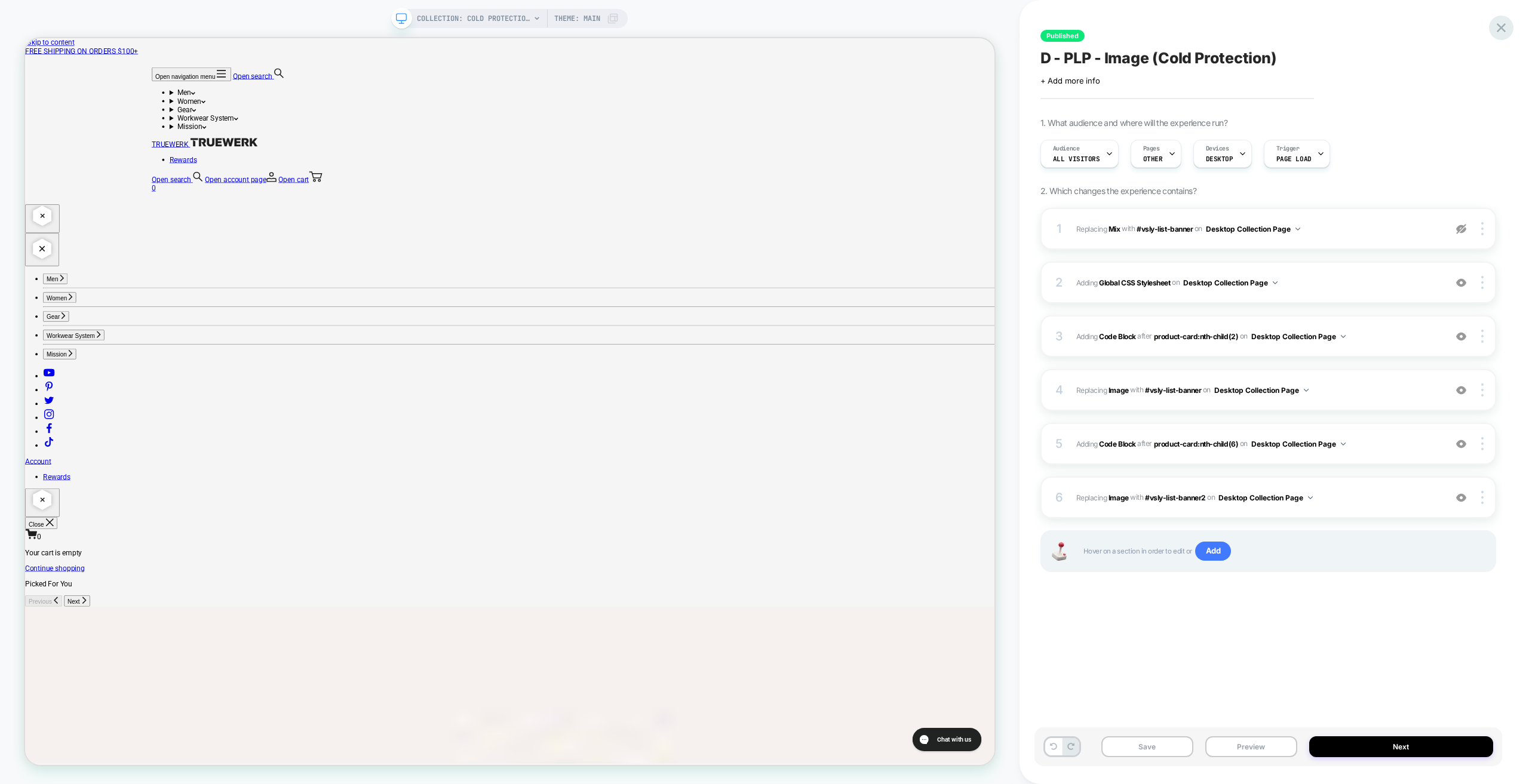
click at [1497, 26] on icon at bounding box center [1501, 28] width 16 height 16
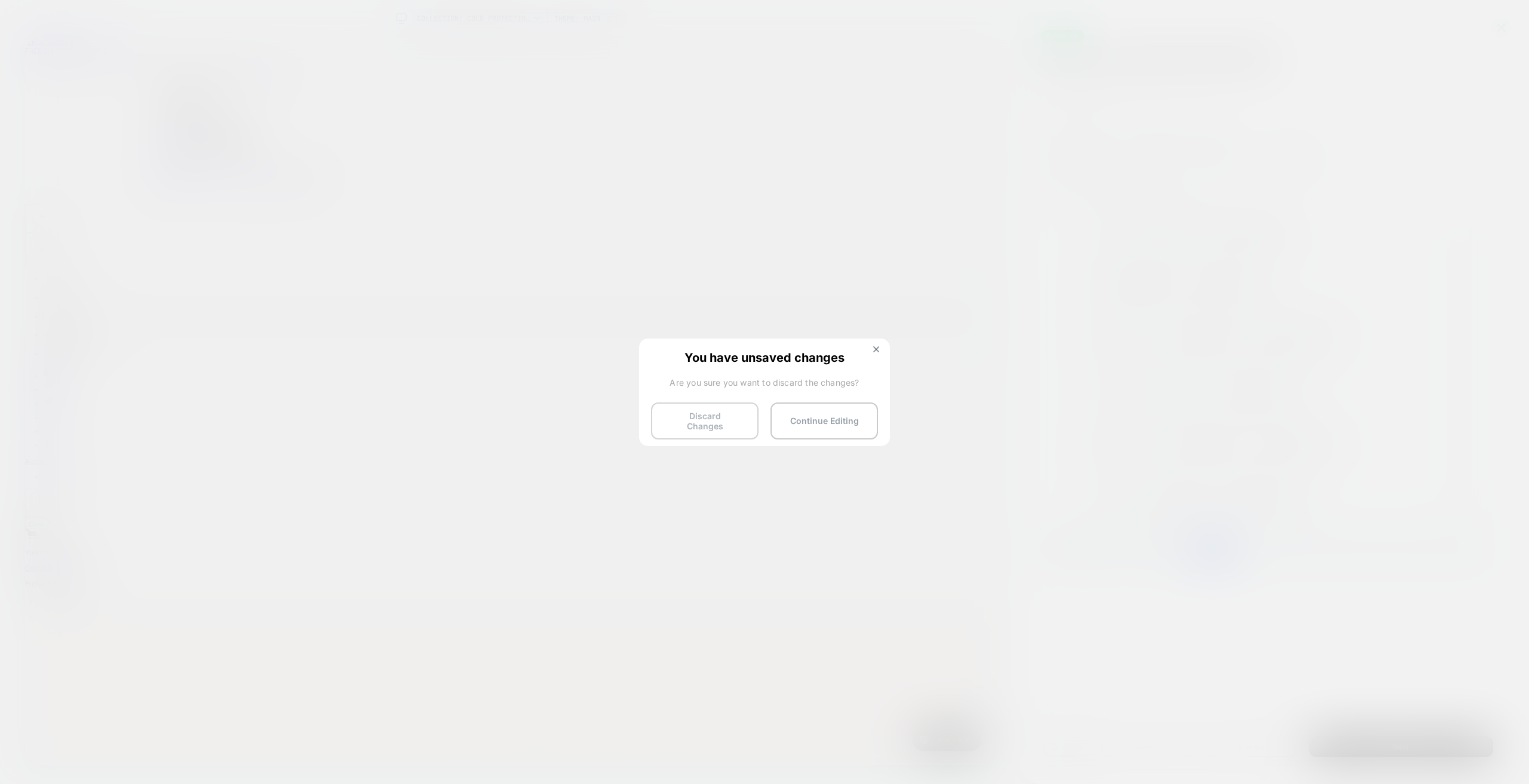
click at [735, 424] on button "Discard Changes" at bounding box center [705, 421] width 107 height 37
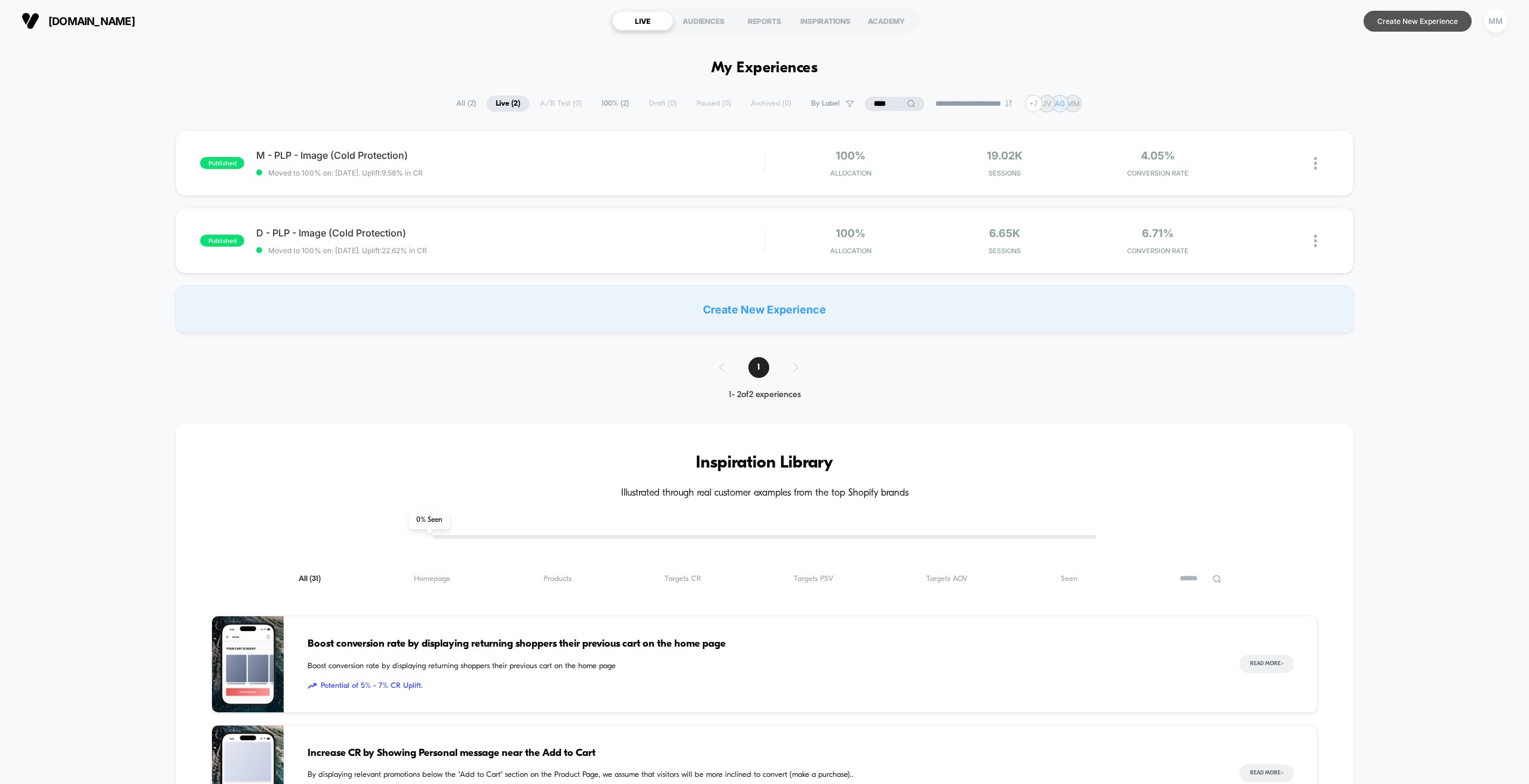
click at [1408, 14] on button "Create New Experience" at bounding box center [1417, 21] width 108 height 21
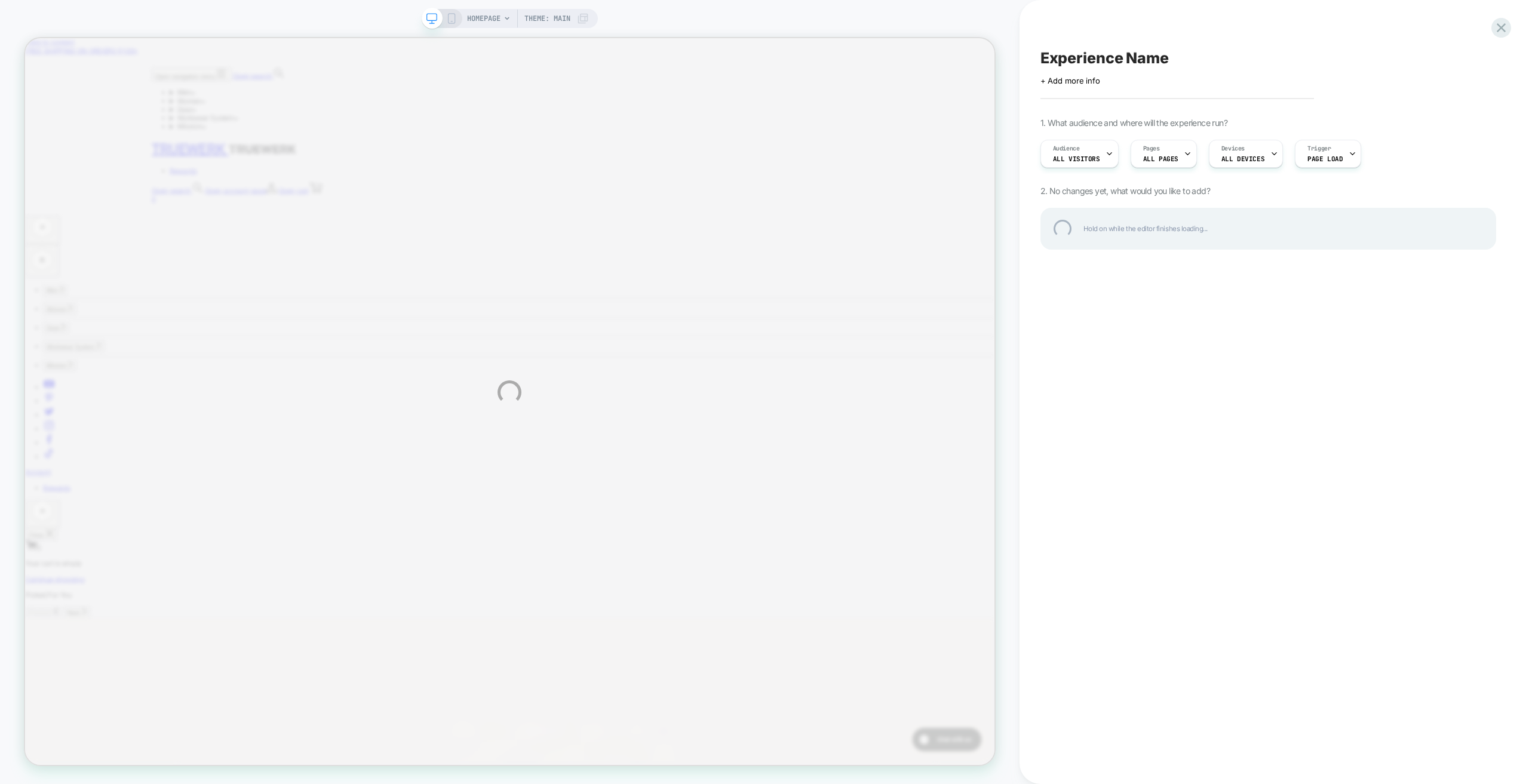
click at [1159, 157] on div "HOMEPAGE Theme: MAIN Experience Name Click to edit experience details + Add mor…" at bounding box center [764, 392] width 1529 height 784
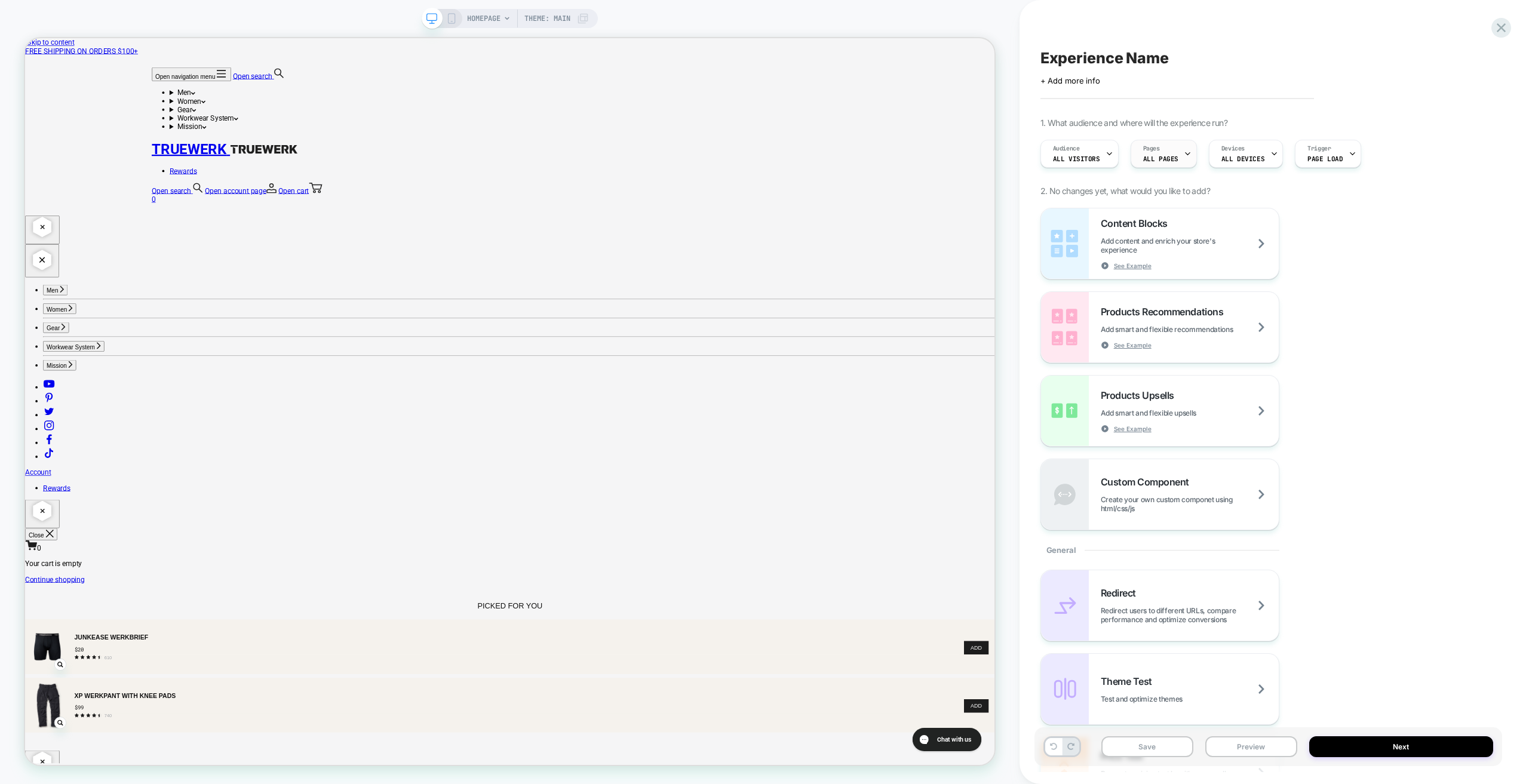
click at [1165, 157] on span "ALL PAGES" at bounding box center [1160, 159] width 35 height 9
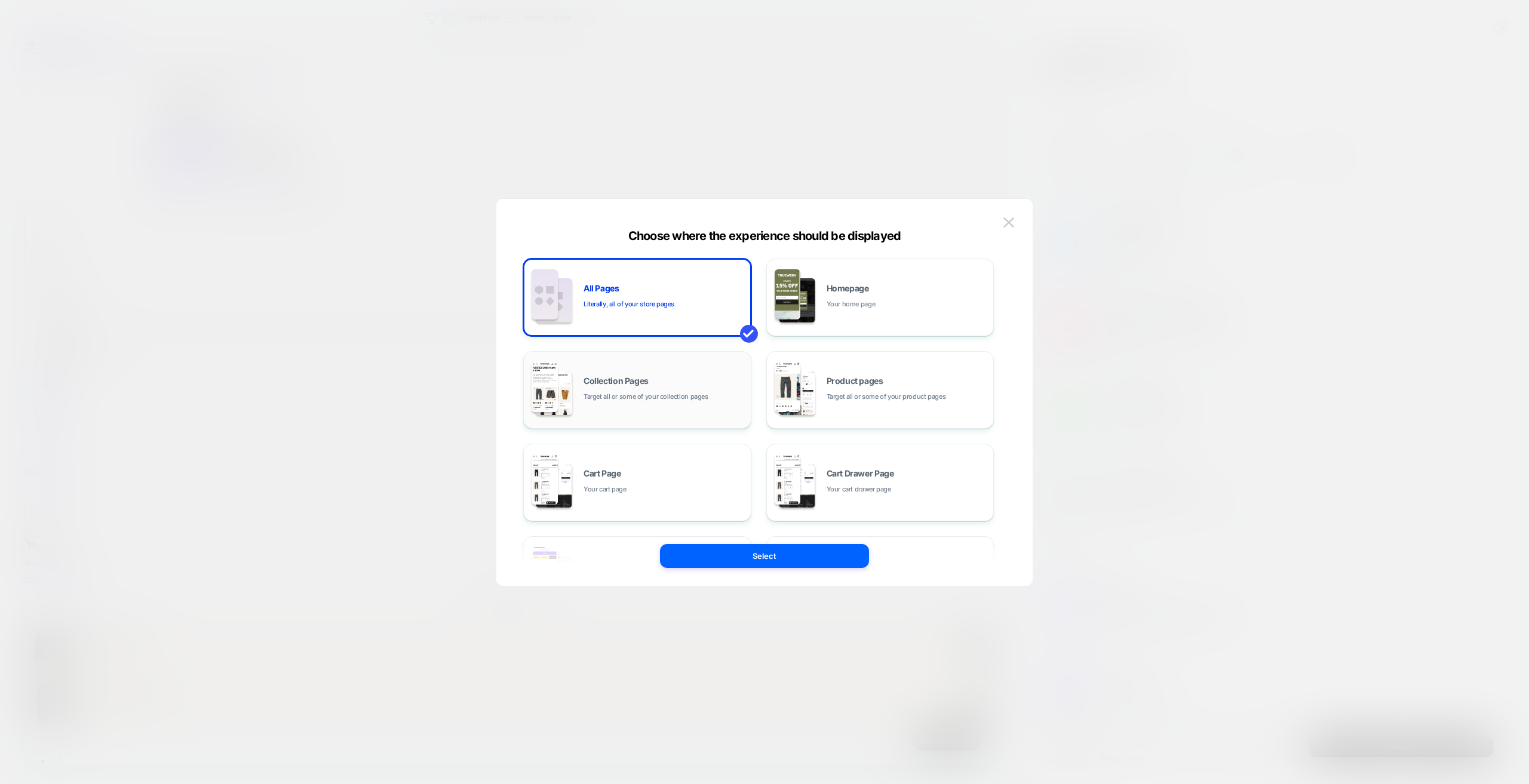
click at [651, 399] on span "Target all or some of your collection pages" at bounding box center [646, 396] width 125 height 11
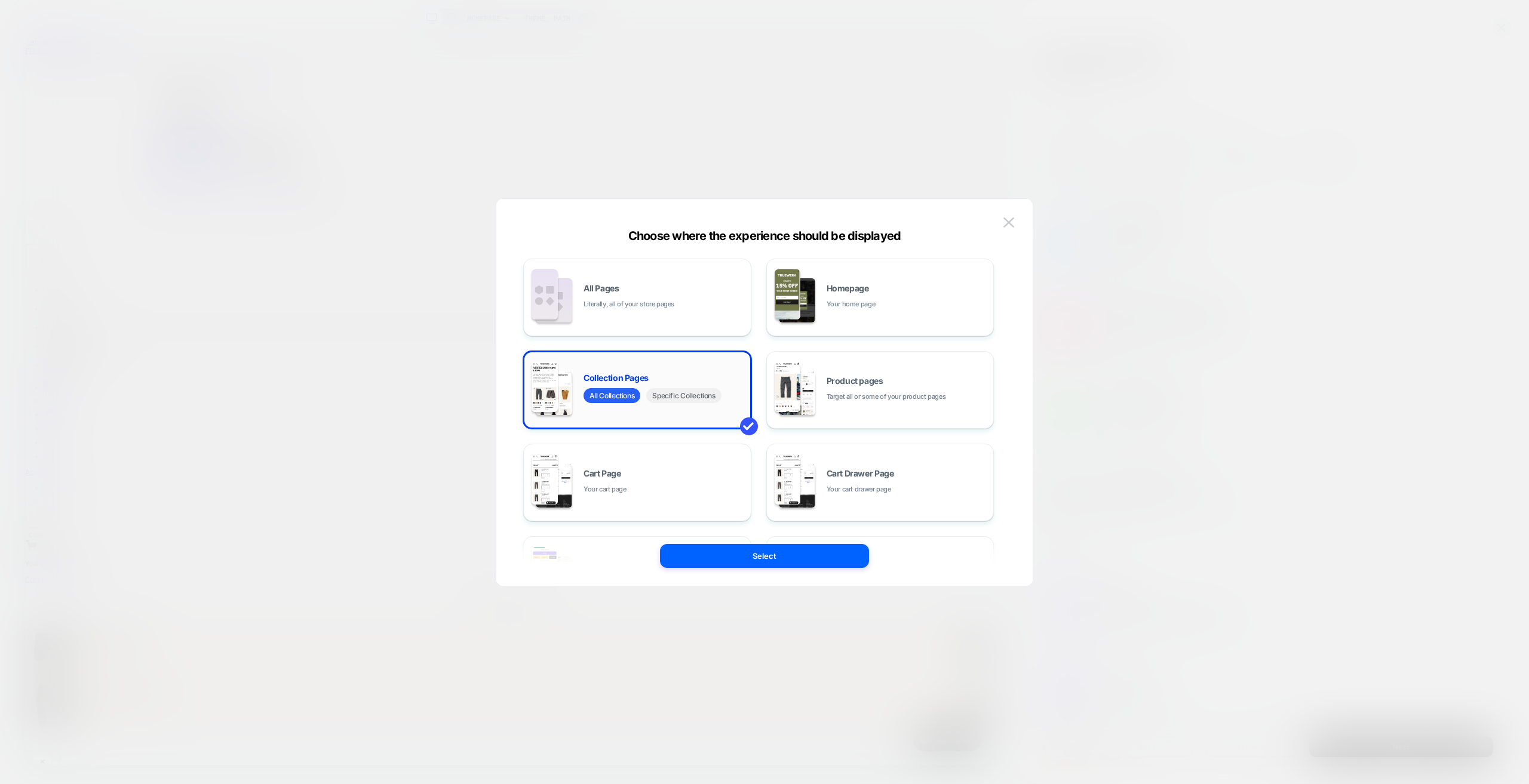
click at [684, 394] on span "Specific Collections" at bounding box center [683, 396] width 75 height 15
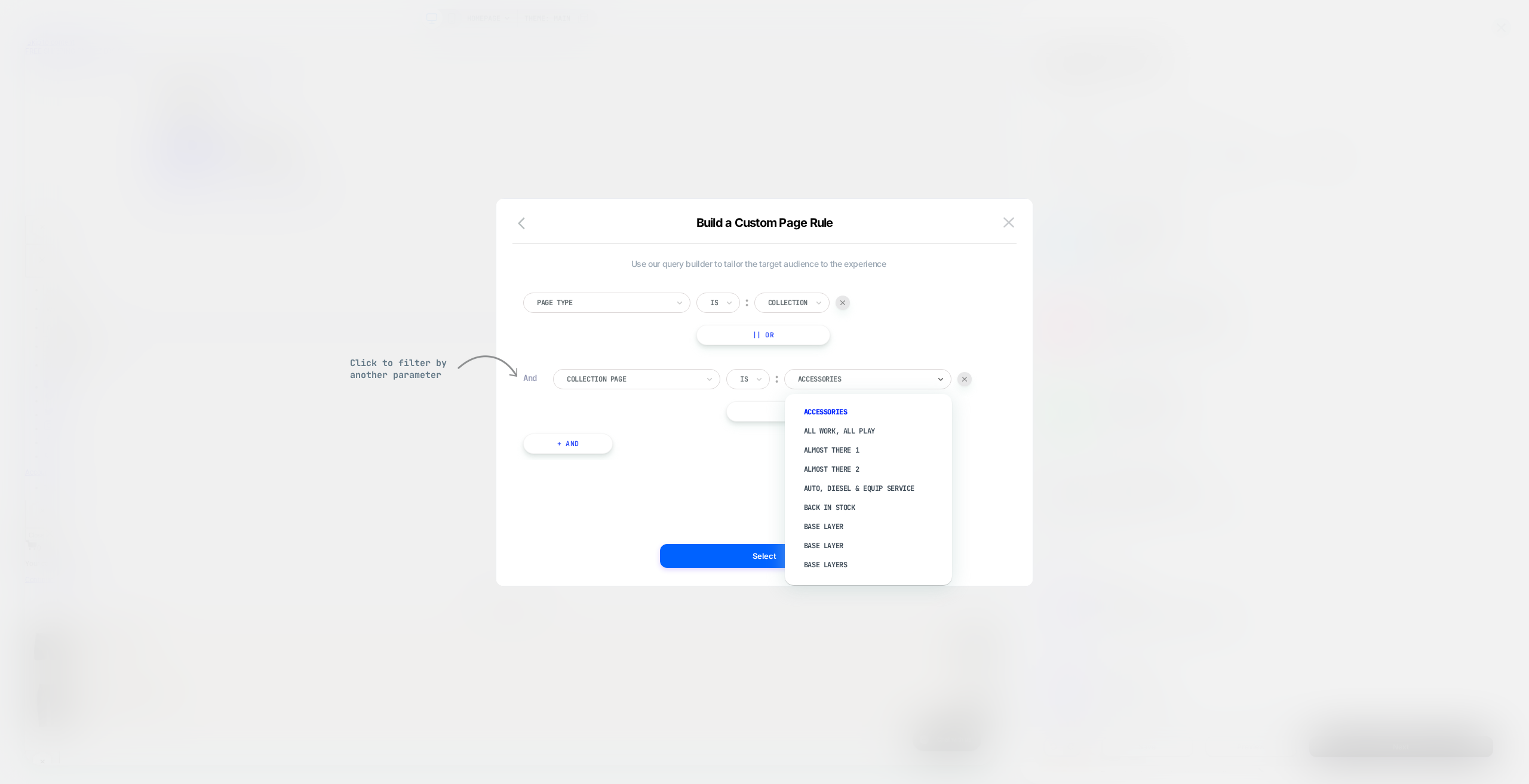
click at [841, 376] on div at bounding box center [864, 379] width 132 height 11
click at [833, 412] on div "Accessories" at bounding box center [874, 412] width 156 height 19
click at [757, 553] on button "Select" at bounding box center [764, 556] width 209 height 24
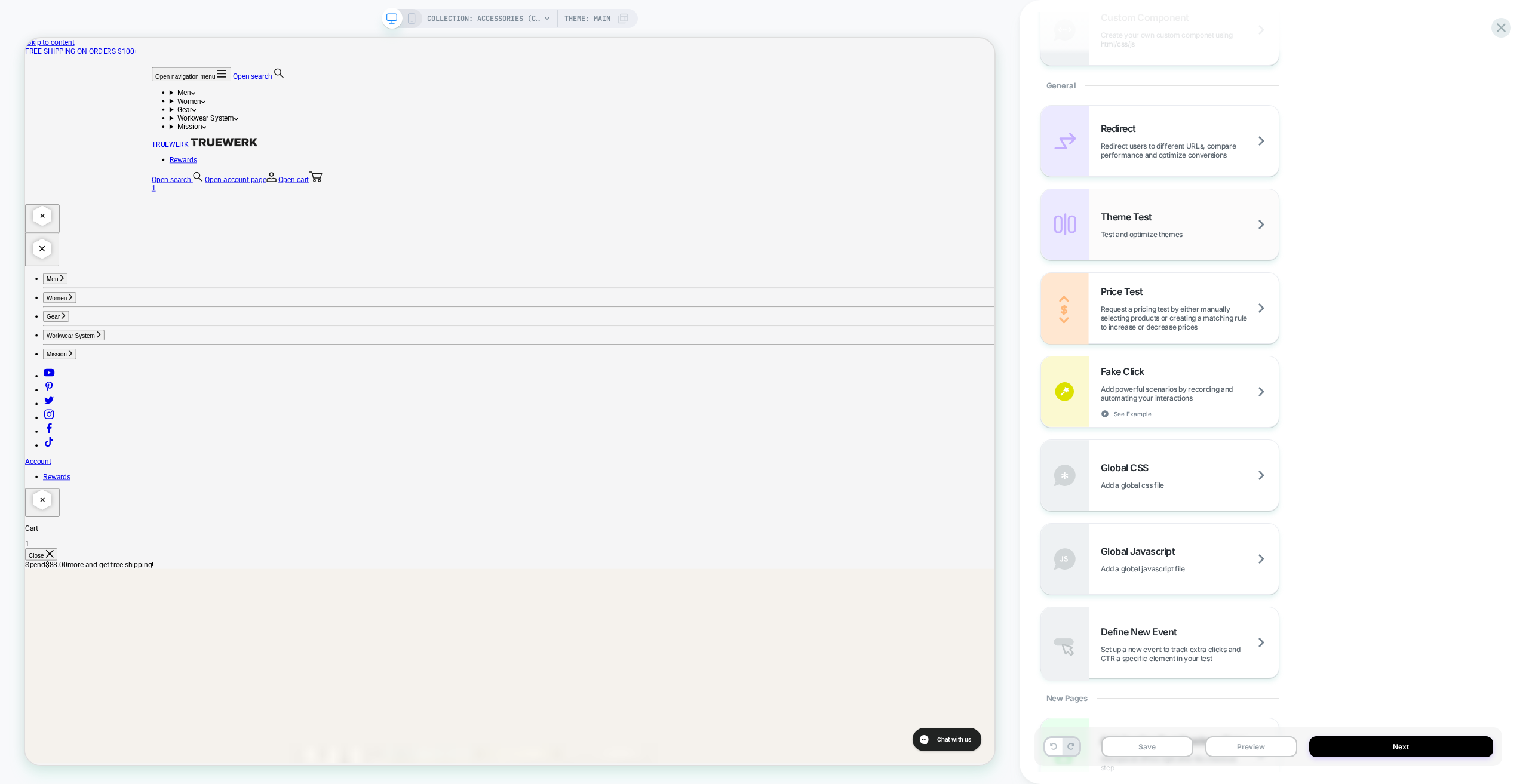
scroll to position [548, 0]
